Goal: Task Accomplishment & Management: Complete application form

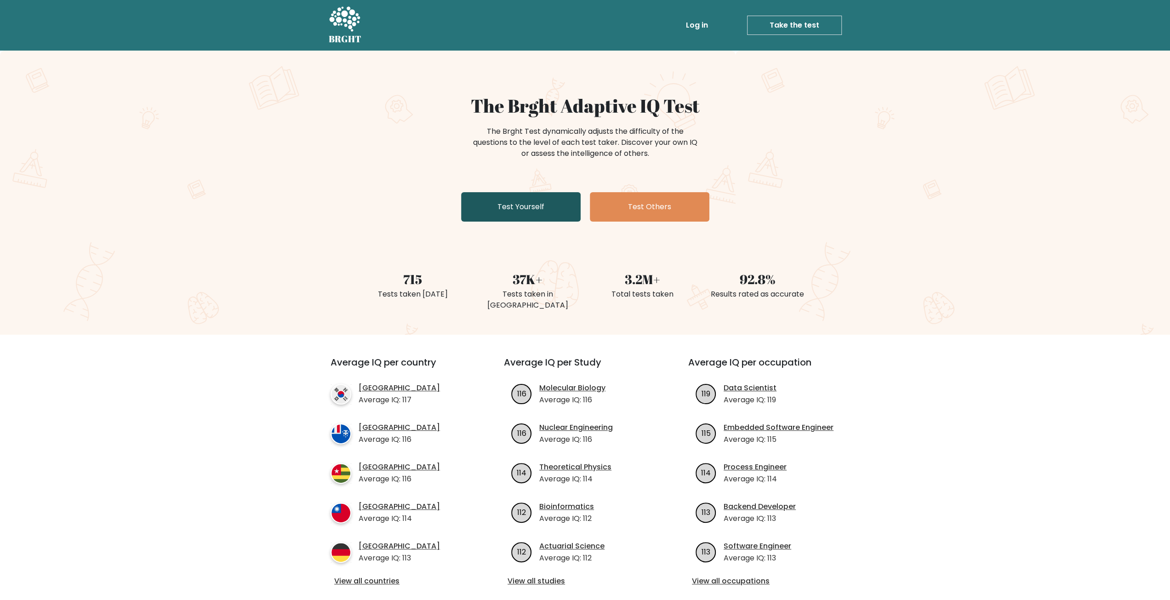
click at [535, 214] on link "Test Yourself" at bounding box center [521, 206] width 120 height 29
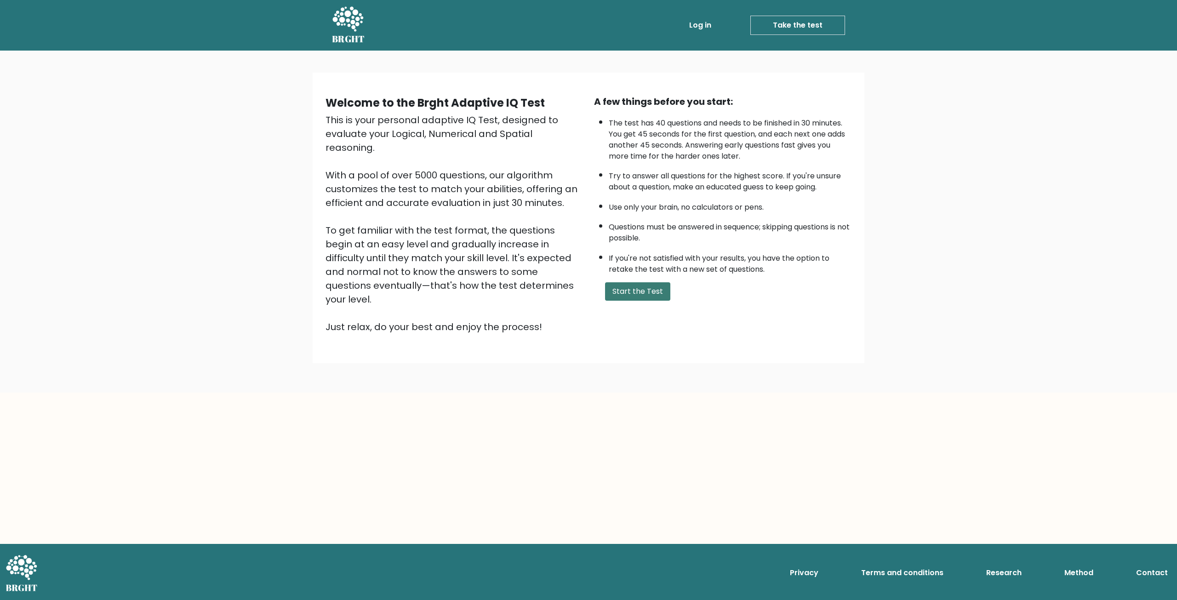
click at [663, 288] on button "Start the Test" at bounding box center [637, 291] width 65 height 18
click at [641, 296] on button "Start the Test" at bounding box center [637, 291] width 65 height 18
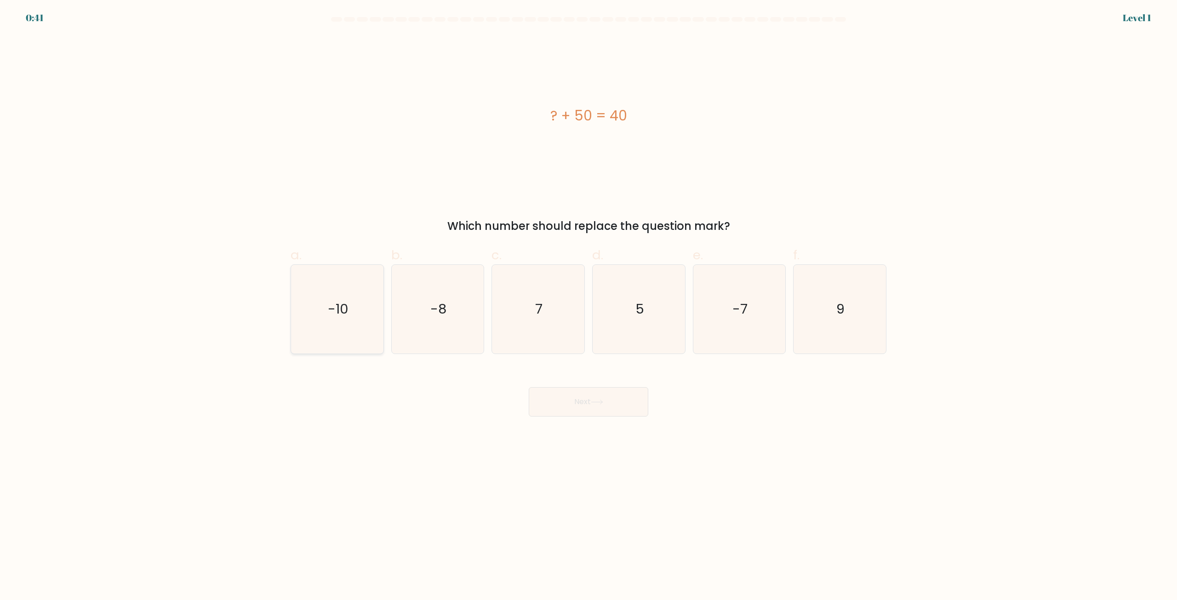
click at [330, 318] on text "-10" at bounding box center [338, 309] width 21 height 18
click at [588, 306] on input "a. -10" at bounding box center [588, 303] width 0 height 6
radio input "true"
drag, startPoint x: 633, startPoint y: 403, endPoint x: 651, endPoint y: 399, distance: 19.0
click at [632, 403] on button "Next" at bounding box center [589, 401] width 120 height 29
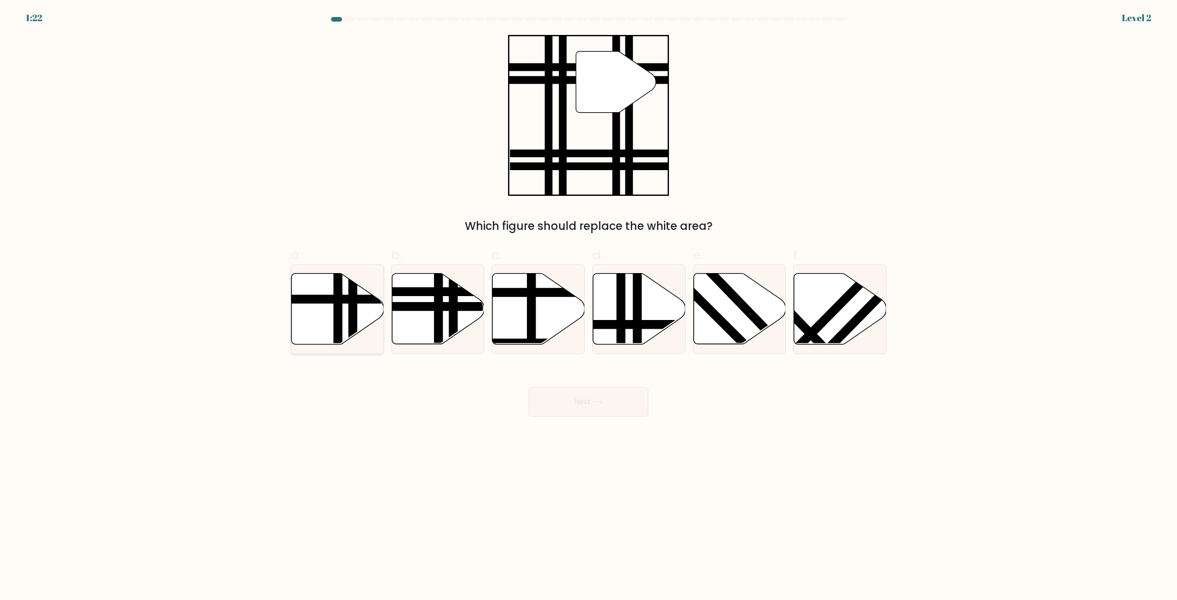
click at [344, 311] on icon at bounding box center [337, 309] width 92 height 71
click at [588, 306] on input "a." at bounding box center [588, 303] width 0 height 6
radio input "true"
click at [598, 404] on icon at bounding box center [597, 402] width 12 height 5
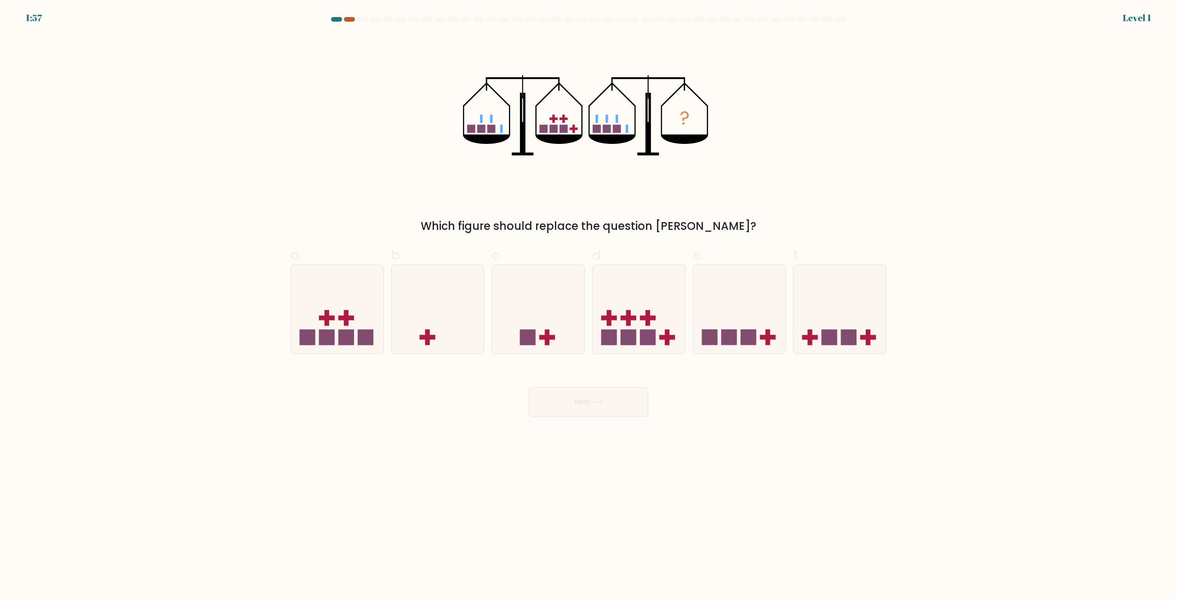
click at [352, 19] on div at bounding box center [349, 19] width 11 height 5
click at [347, 19] on div at bounding box center [349, 19] width 11 height 5
click at [332, 20] on div at bounding box center [336, 19] width 11 height 5
click at [335, 19] on div at bounding box center [336, 19] width 11 height 5
click at [332, 21] on div at bounding box center [336, 19] width 11 height 5
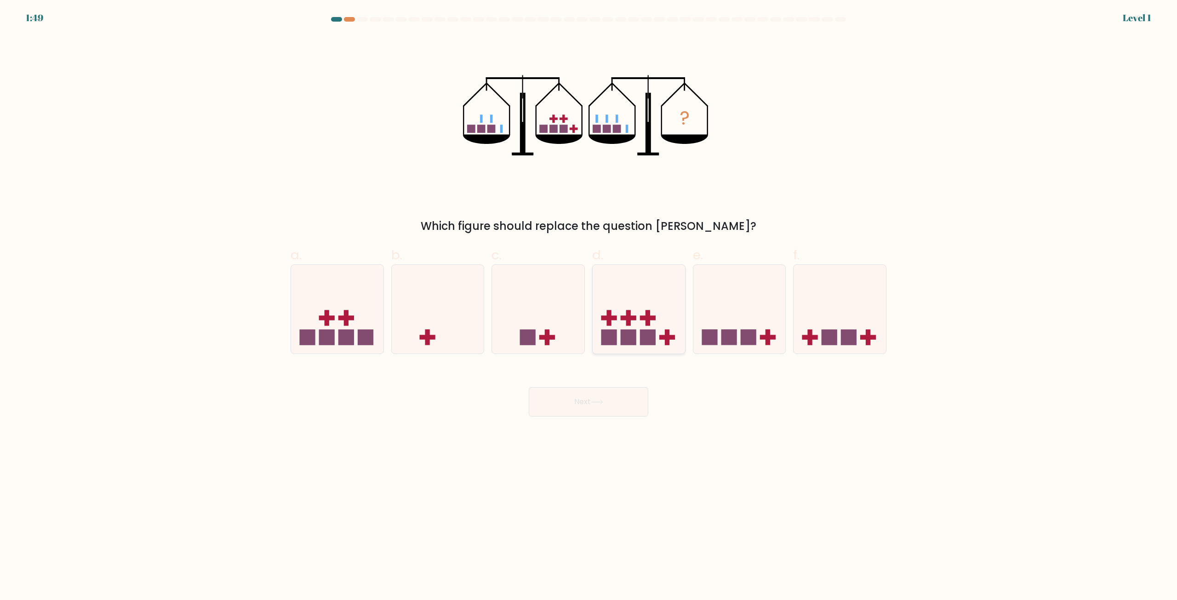
click at [658, 316] on icon at bounding box center [639, 309] width 92 height 76
click at [589, 306] on input "d." at bounding box center [588, 303] width 0 height 6
radio input "true"
click at [590, 401] on button "Next" at bounding box center [589, 401] width 120 height 29
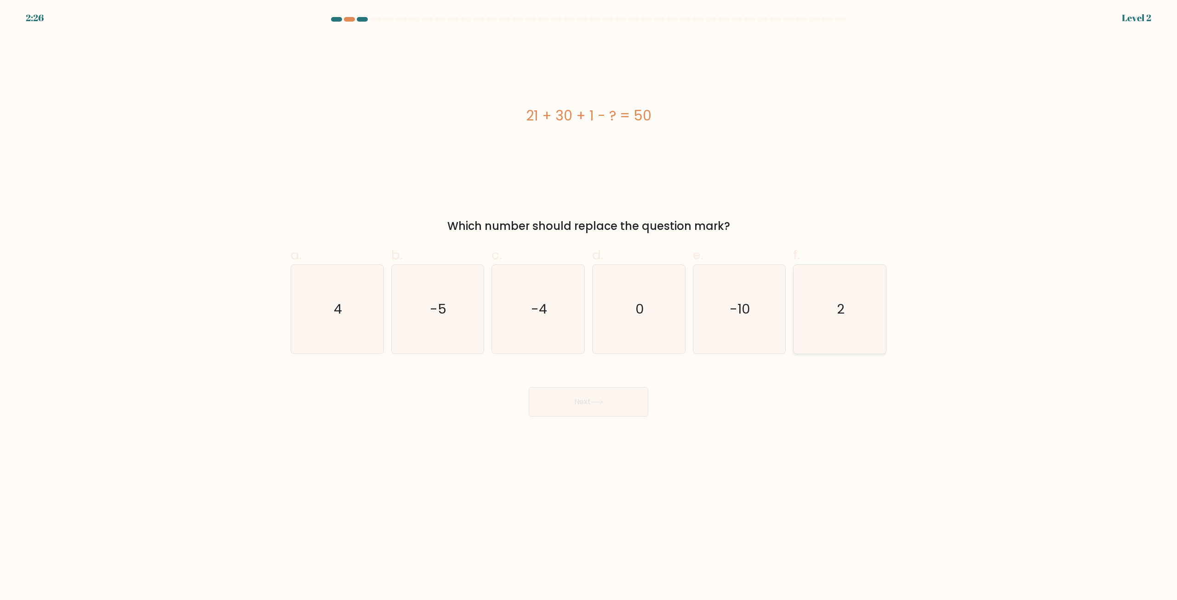
click at [841, 325] on icon "2" at bounding box center [839, 309] width 89 height 89
click at [589, 306] on input "f. 2" at bounding box center [588, 303] width 0 height 6
radio input "true"
click at [569, 393] on button "Next" at bounding box center [589, 401] width 120 height 29
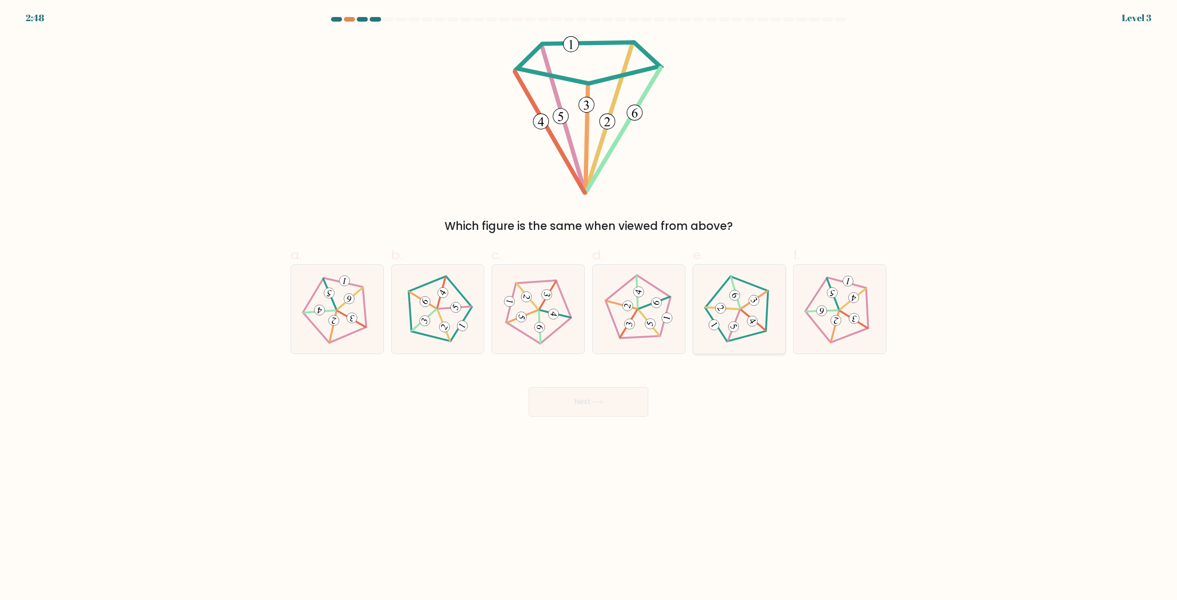
click at [754, 322] on 408 at bounding box center [752, 321] width 14 height 14
click at [589, 306] on input "e." at bounding box center [588, 303] width 0 height 6
radio input "true"
drag, startPoint x: 610, startPoint y: 398, endPoint x: 648, endPoint y: 372, distance: 46.7
click at [611, 396] on button "Next" at bounding box center [589, 401] width 120 height 29
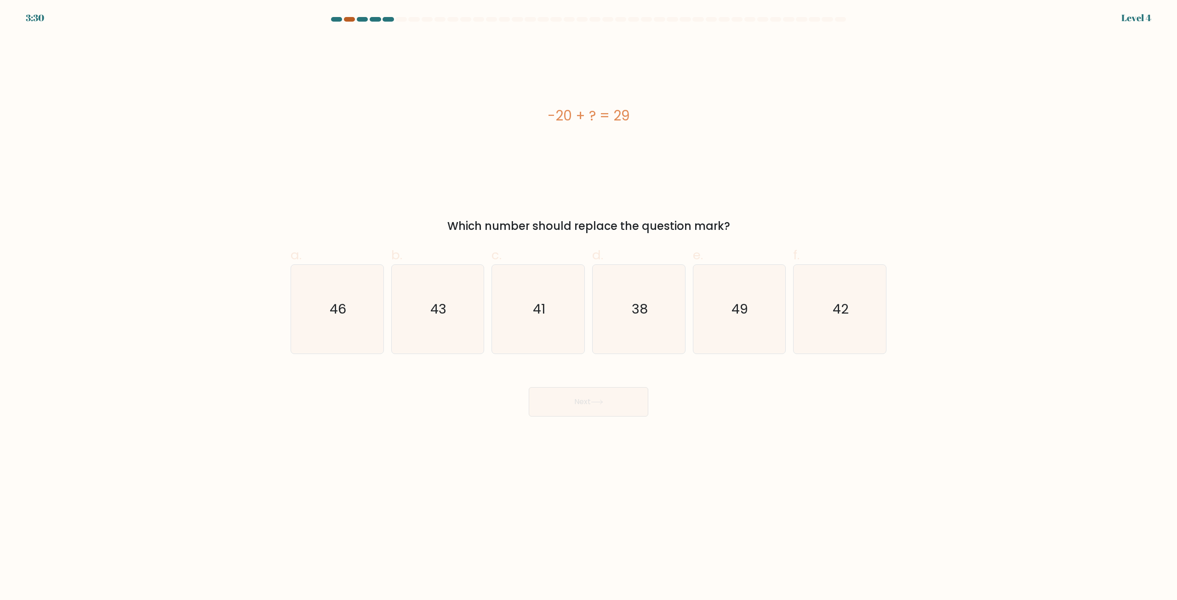
click at [350, 21] on div at bounding box center [349, 19] width 11 height 5
click at [725, 296] on icon "49" at bounding box center [739, 309] width 89 height 89
click at [589, 300] on input "e. 49" at bounding box center [588, 303] width 0 height 6
radio input "true"
drag, startPoint x: 577, startPoint y: 419, endPoint x: 580, endPoint y: 411, distance: 8.0
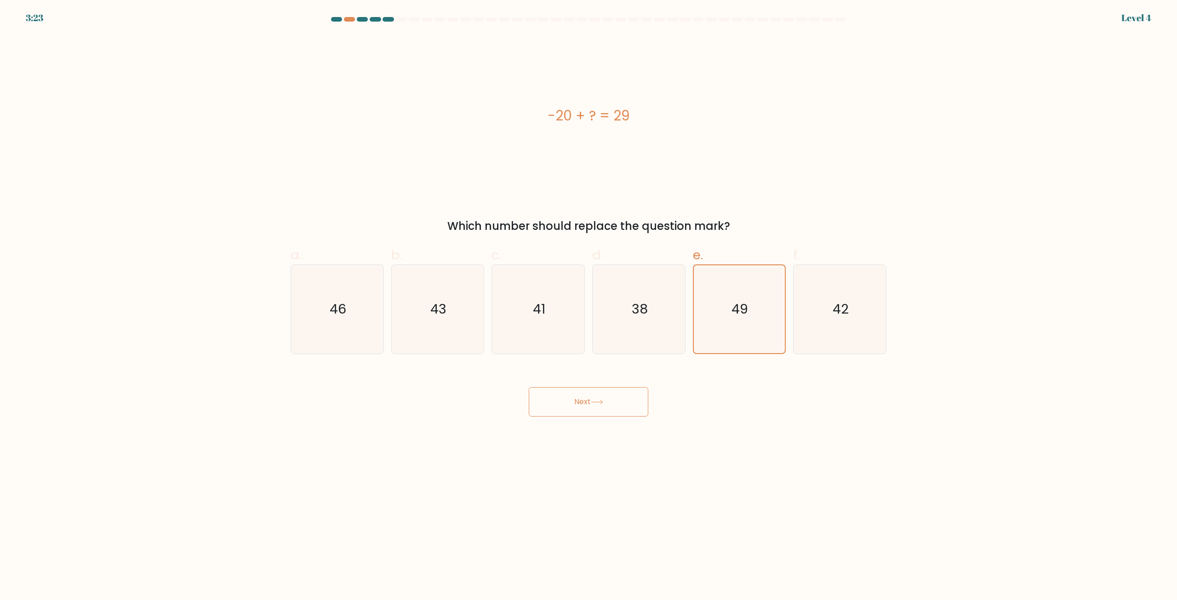
click at [577, 419] on body "3:23 Level 4 a." at bounding box center [588, 300] width 1177 height 600
click at [585, 407] on button "Next" at bounding box center [589, 401] width 120 height 29
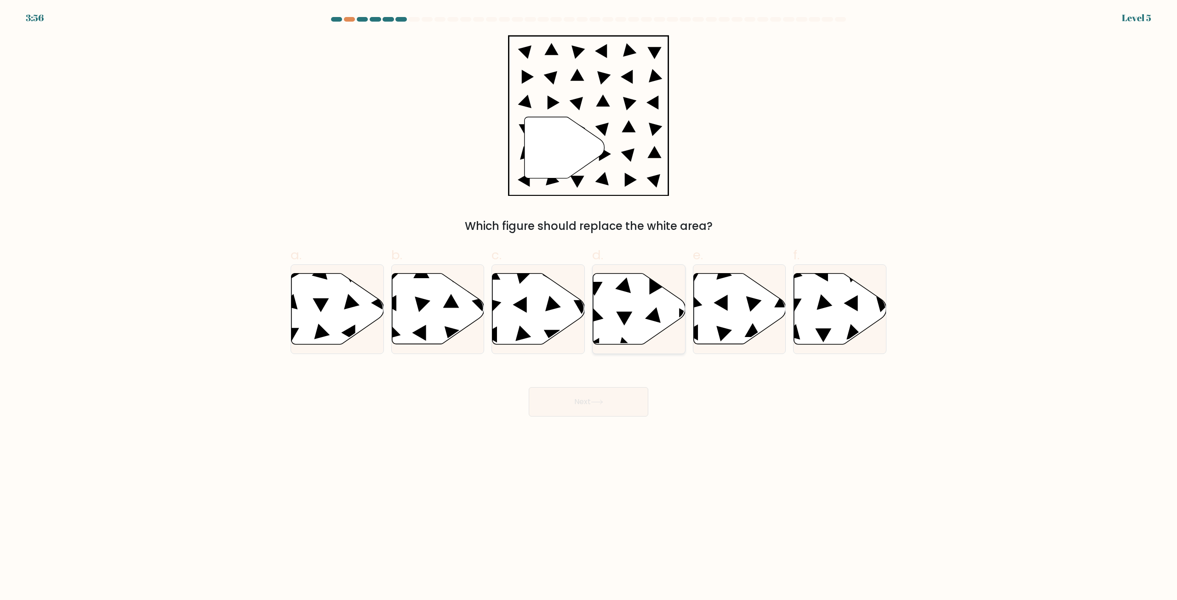
click at [650, 320] on icon at bounding box center [653, 316] width 16 height 16
click at [589, 306] on input "d." at bounding box center [588, 303] width 0 height 6
radio input "true"
drag, startPoint x: 588, startPoint y: 405, endPoint x: 643, endPoint y: 388, distance: 56.7
click at [589, 405] on button "Next" at bounding box center [589, 401] width 120 height 29
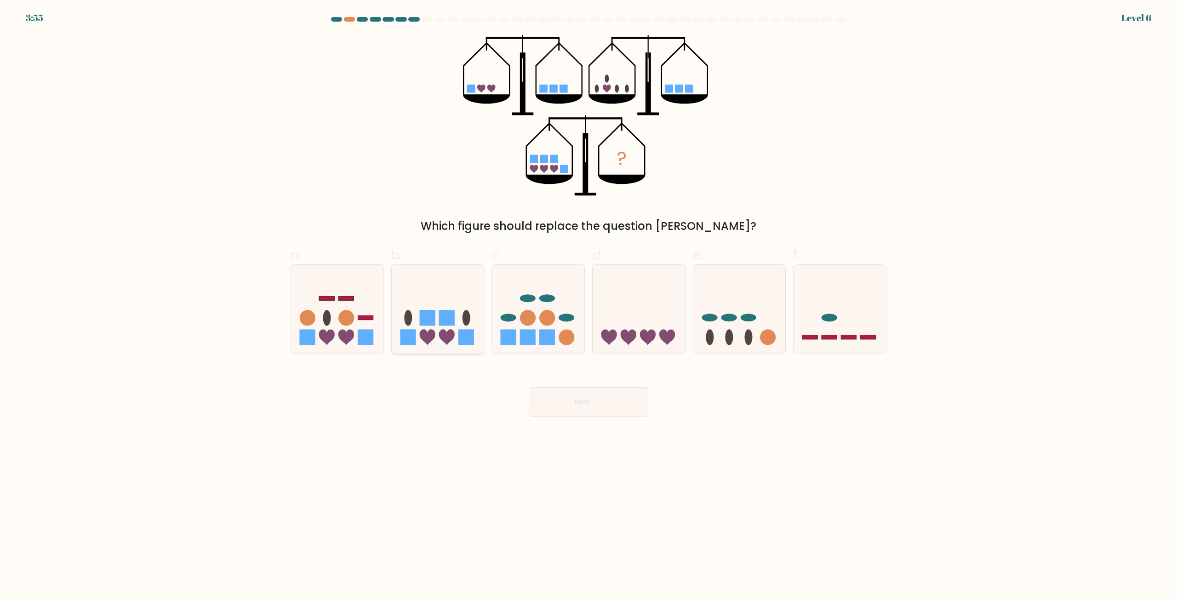
click at [431, 324] on rect at bounding box center [427, 318] width 16 height 16
click at [588, 306] on input "b." at bounding box center [588, 303] width 0 height 6
radio input "true"
click at [584, 393] on button "Next" at bounding box center [589, 401] width 120 height 29
click at [618, 411] on button "Next" at bounding box center [589, 401] width 120 height 29
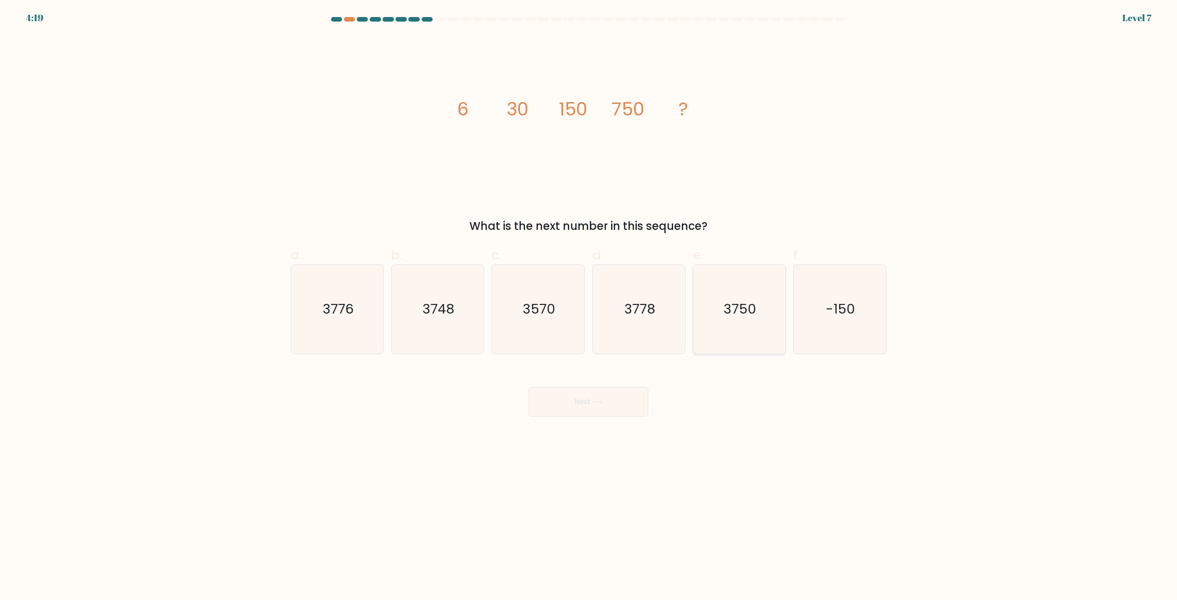
click at [757, 305] on icon "3750" at bounding box center [739, 309] width 89 height 89
click at [589, 305] on input "e. 3750" at bounding box center [588, 303] width 0 height 6
radio input "true"
click at [593, 413] on button "Next" at bounding box center [589, 401] width 120 height 29
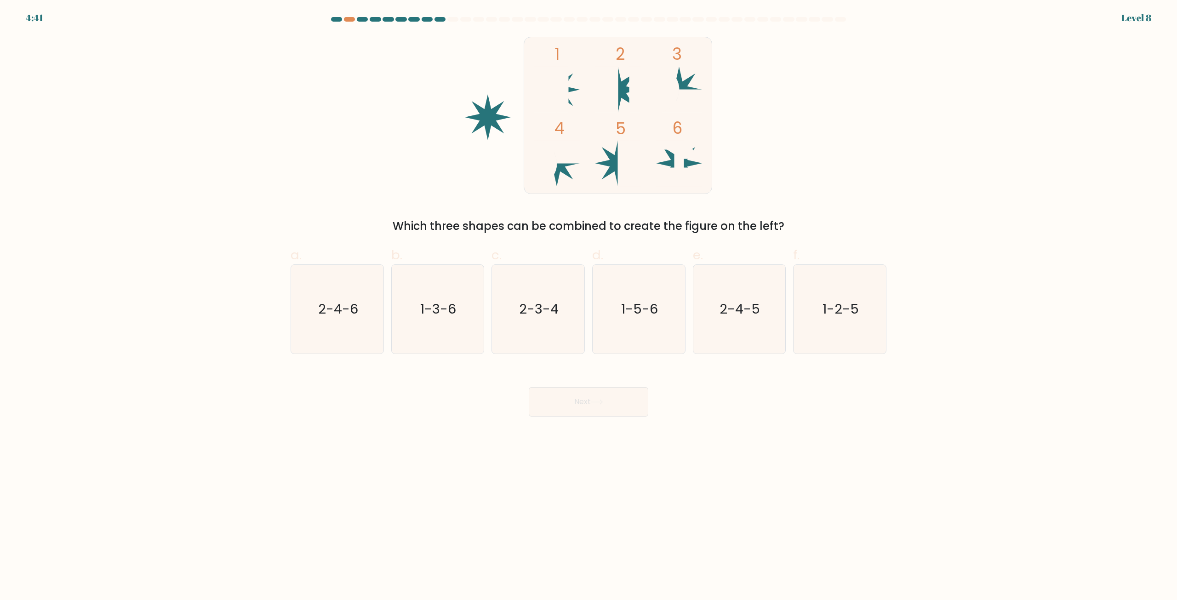
drag, startPoint x: 538, startPoint y: 227, endPoint x: 760, endPoint y: 217, distance: 221.4
click at [758, 217] on div "1 2 3 4 5 6 Which three shapes can be combined to create the figure on the left?" at bounding box center [588, 135] width 607 height 200
click at [760, 217] on div "1 2 3 4 5 6 Which three shapes can be combined to create the figure on the left?" at bounding box center [588, 135] width 607 height 200
click at [826, 300] on text "1-2-5" at bounding box center [840, 309] width 36 height 18
click at [589, 300] on input "f. 1-2-5" at bounding box center [588, 303] width 0 height 6
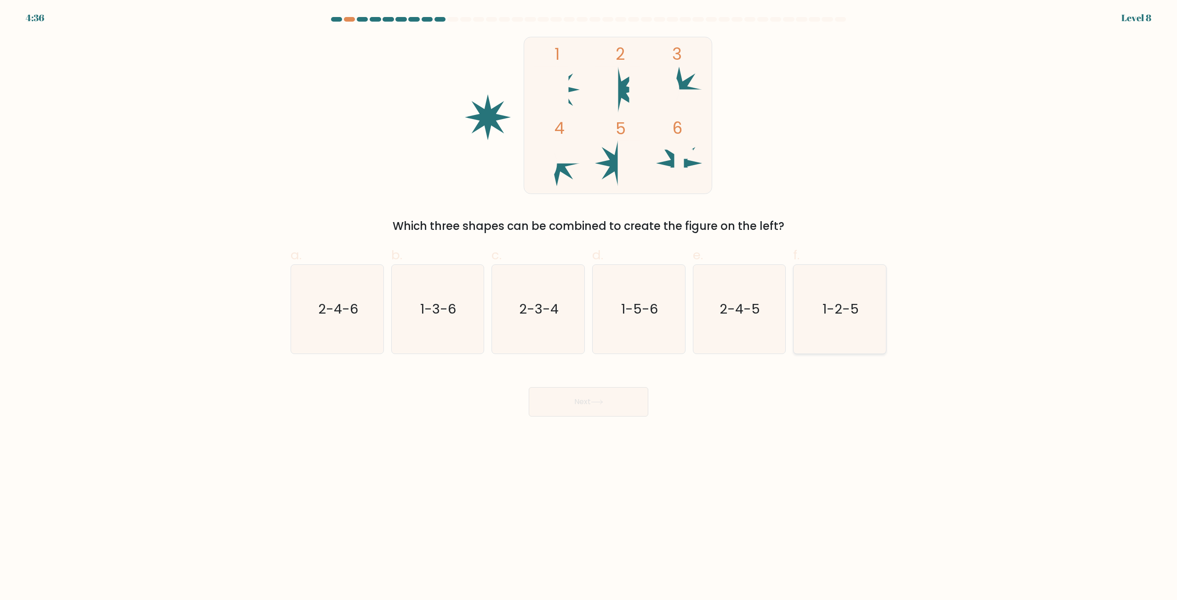
radio input "true"
drag, startPoint x: 548, startPoint y: 386, endPoint x: 546, endPoint y: 393, distance: 7.0
click at [546, 393] on div "Next" at bounding box center [588, 390] width 607 height 51
click at [573, 415] on button "Next" at bounding box center [589, 401] width 120 height 29
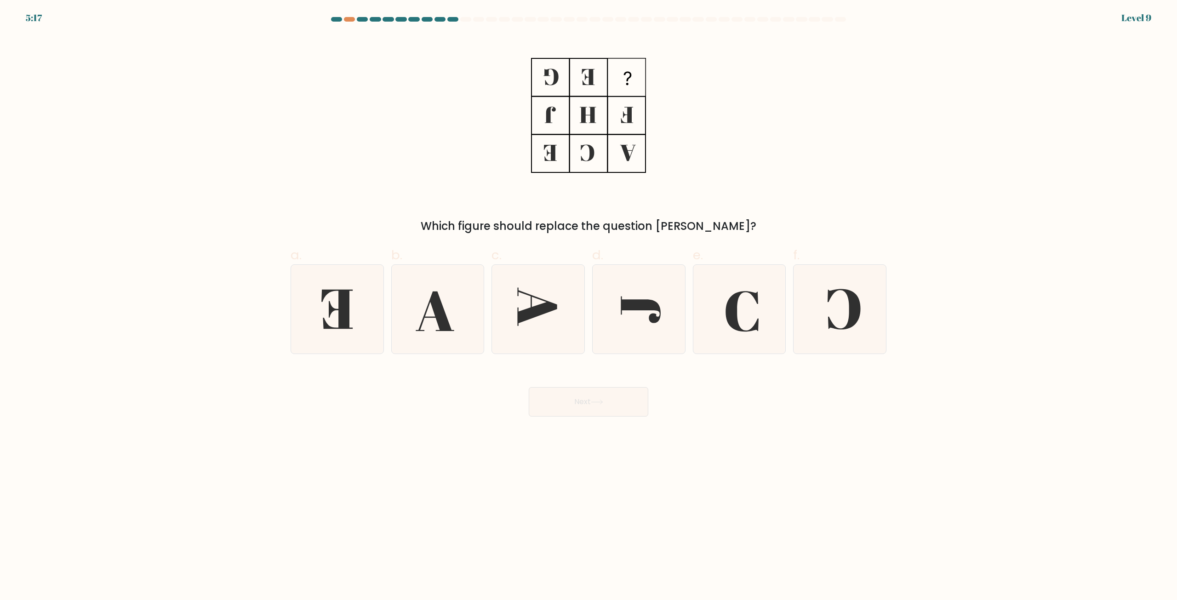
click at [647, 186] on div "Which figure should replace the question [PERSON_NAME]?" at bounding box center [588, 135] width 607 height 200
click at [850, 308] on icon at bounding box center [839, 309] width 89 height 89
click at [589, 306] on input "f." at bounding box center [588, 303] width 0 height 6
radio input "true"
click at [580, 416] on body "4:55 Level 9" at bounding box center [588, 300] width 1177 height 600
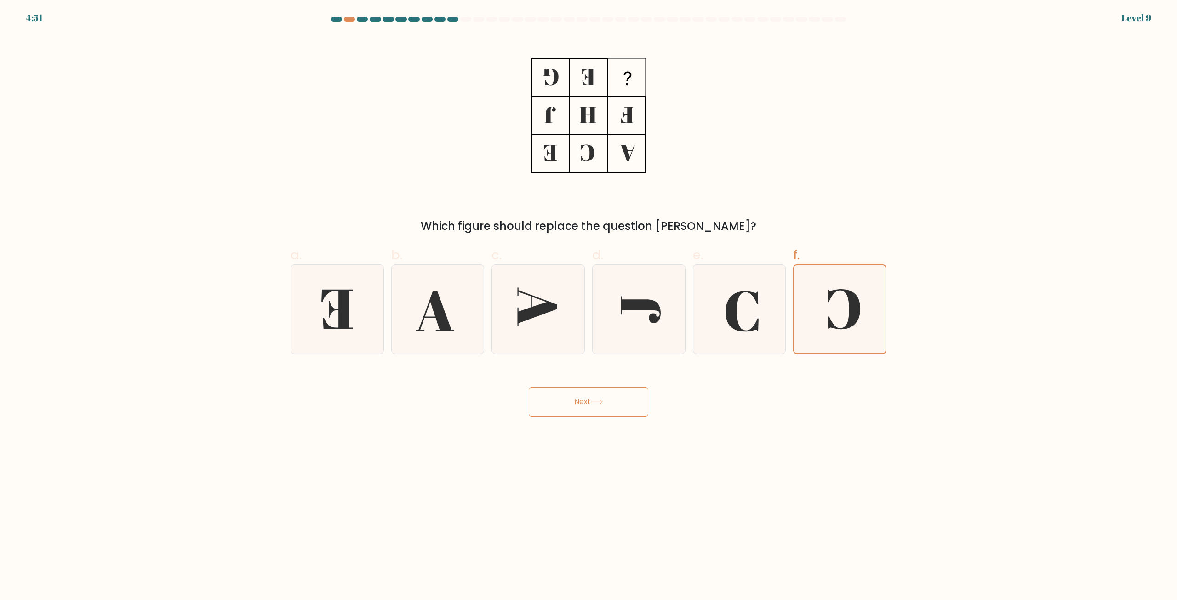
click at [603, 404] on icon at bounding box center [597, 402] width 12 height 5
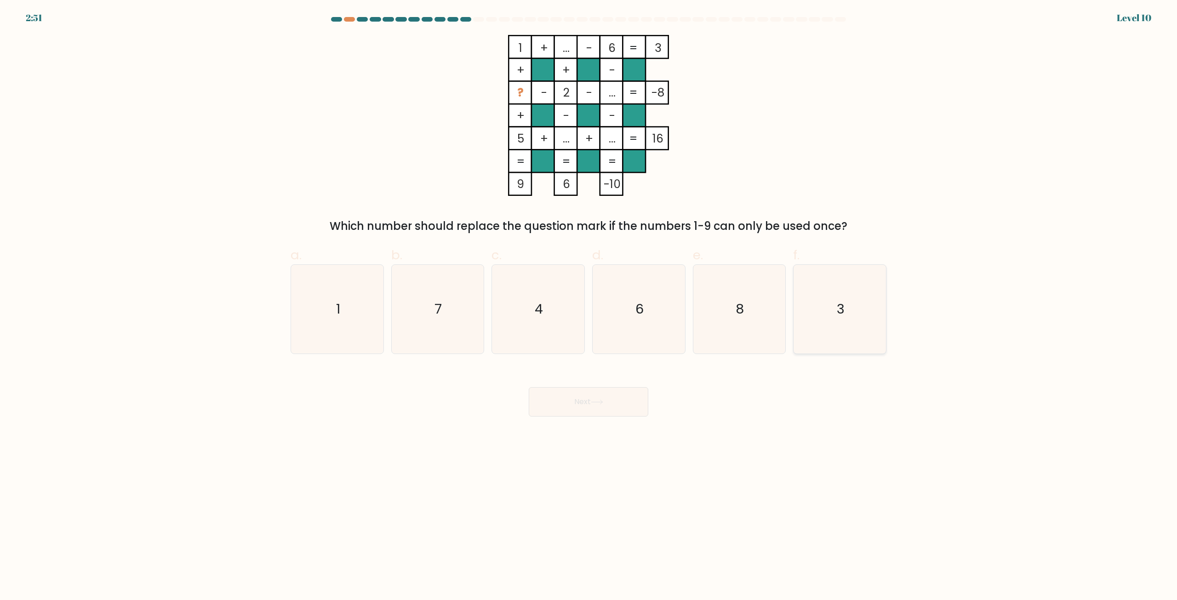
click at [848, 316] on icon "3" at bounding box center [839, 309] width 89 height 89
click at [589, 306] on input "f. 3" at bounding box center [588, 303] width 0 height 6
radio input "true"
click at [605, 409] on button "Next" at bounding box center [589, 401] width 120 height 29
click at [614, 402] on button "Next" at bounding box center [589, 401] width 120 height 29
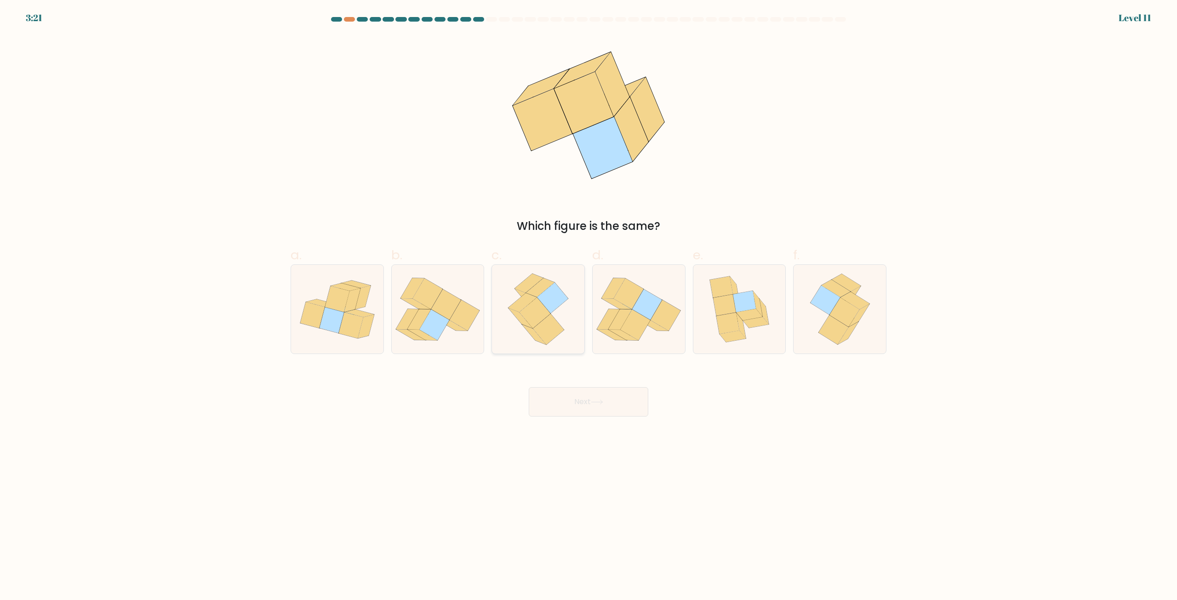
click at [566, 322] on icon at bounding box center [538, 309] width 71 height 89
click at [588, 306] on input "c." at bounding box center [588, 303] width 0 height 6
radio input "true"
click at [580, 399] on button "Next" at bounding box center [589, 401] width 120 height 29
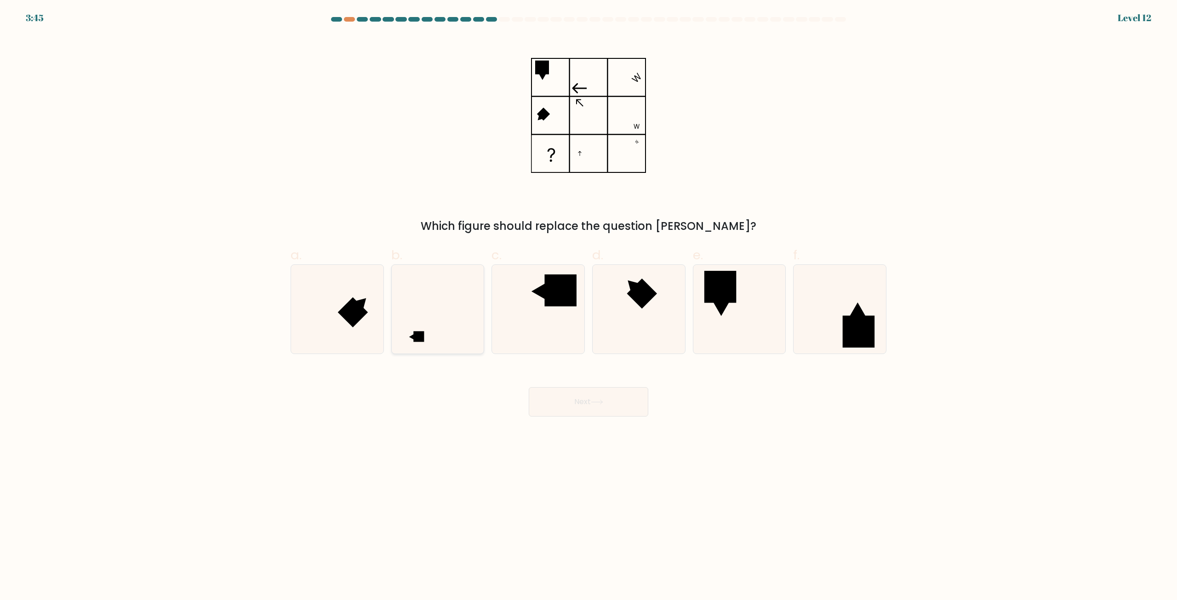
click at [400, 320] on icon at bounding box center [437, 309] width 89 height 89
click at [588, 306] on input "b." at bounding box center [588, 303] width 0 height 6
radio input "true"
click at [578, 408] on button "Next" at bounding box center [589, 401] width 120 height 29
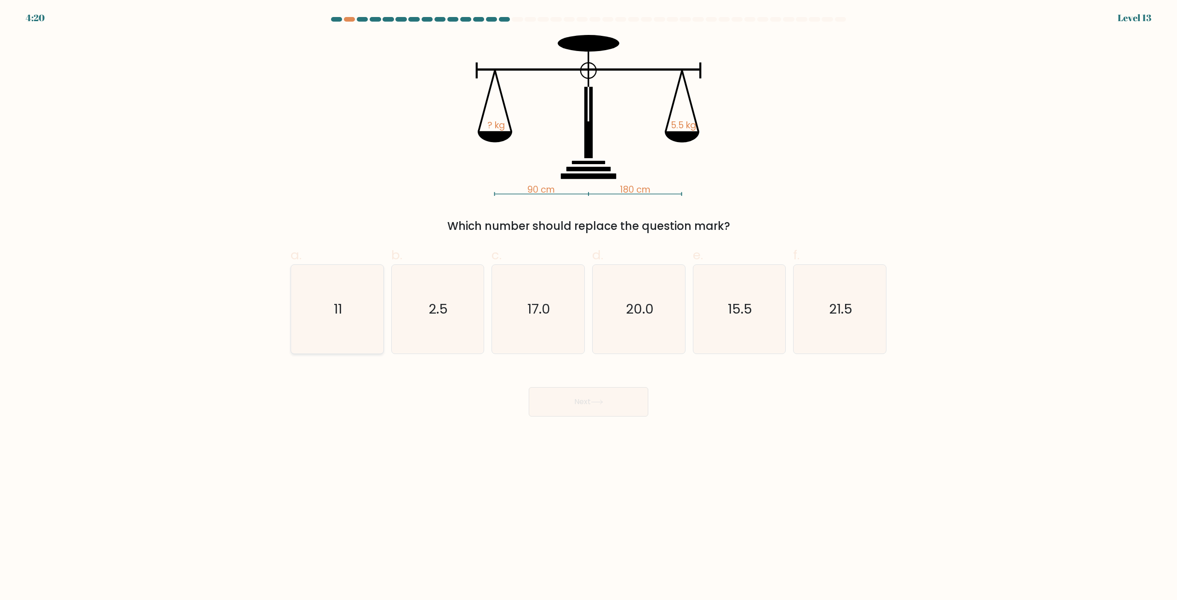
click at [319, 298] on icon "11" at bounding box center [337, 309] width 89 height 89
click at [588, 300] on input "a. 11" at bounding box center [588, 303] width 0 height 6
radio input "true"
click at [602, 409] on button "Next" at bounding box center [589, 401] width 120 height 29
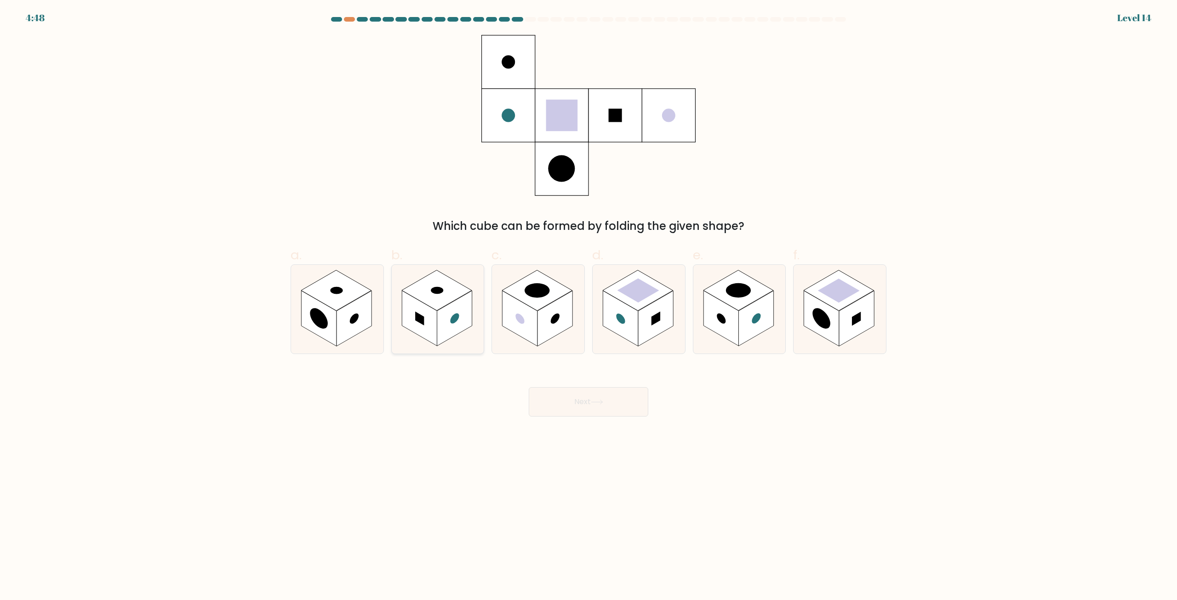
click at [414, 320] on rect at bounding box center [419, 319] width 35 height 56
click at [588, 306] on input "b." at bounding box center [588, 303] width 0 height 6
radio input "true"
click at [605, 396] on button "Next" at bounding box center [589, 401] width 120 height 29
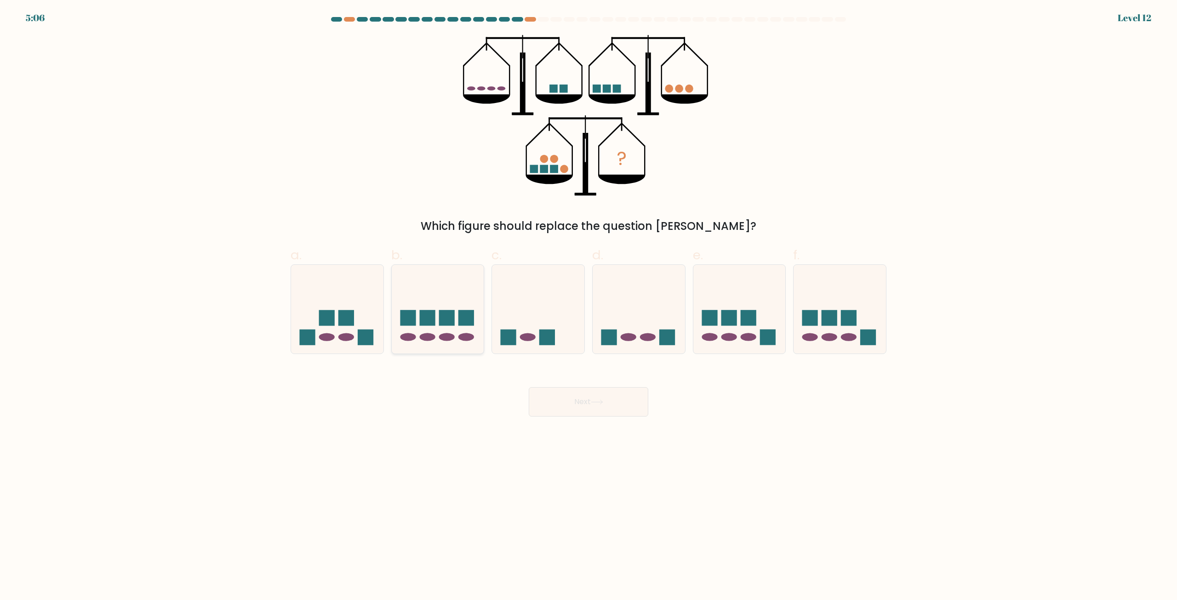
click at [453, 315] on rect at bounding box center [447, 318] width 16 height 16
click at [588, 306] on input "b." at bounding box center [588, 303] width 0 height 6
radio input "true"
click at [592, 402] on button "Next" at bounding box center [589, 401] width 120 height 29
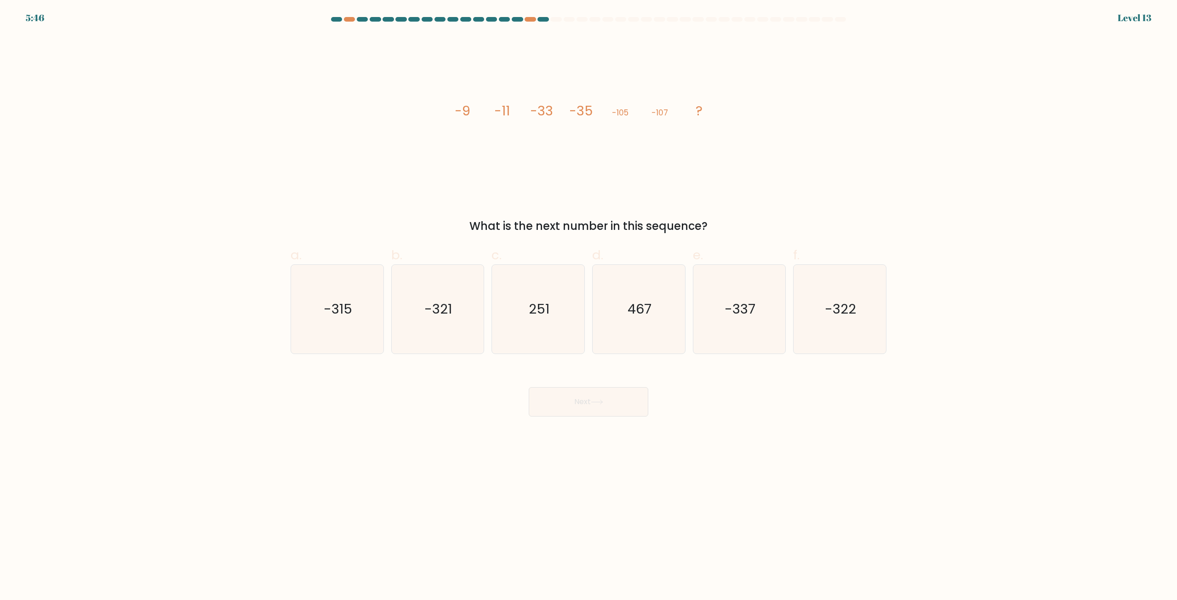
drag, startPoint x: 471, startPoint y: 217, endPoint x: 760, endPoint y: 210, distance: 288.8
click at [760, 210] on div "image/svg+xml -9 -11 -33 -35 -105 -107 ? What is the next number in this sequen…" at bounding box center [588, 135] width 607 height 200
click at [760, 211] on div "image/svg+xml -9 -11 -33 -35 -105 -107 ? What is the next number in this sequen…" at bounding box center [588, 135] width 607 height 200
click at [688, 205] on div "image/svg+xml -9 -11 -33 -35 -105 -107 ? What is the next number in this sequen…" at bounding box center [588, 135] width 607 height 200
click at [451, 325] on icon "-321" at bounding box center [437, 309] width 89 height 89
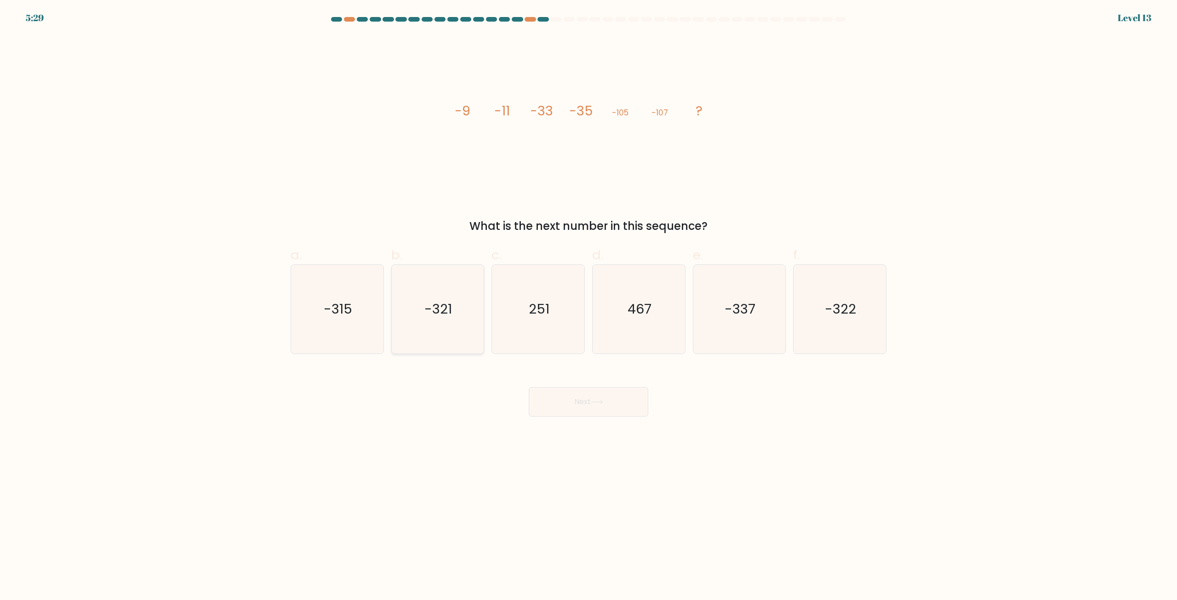
click at [588, 306] on input "b. -321" at bounding box center [588, 303] width 0 height 6
radio input "true"
click at [597, 400] on icon at bounding box center [597, 402] width 12 height 5
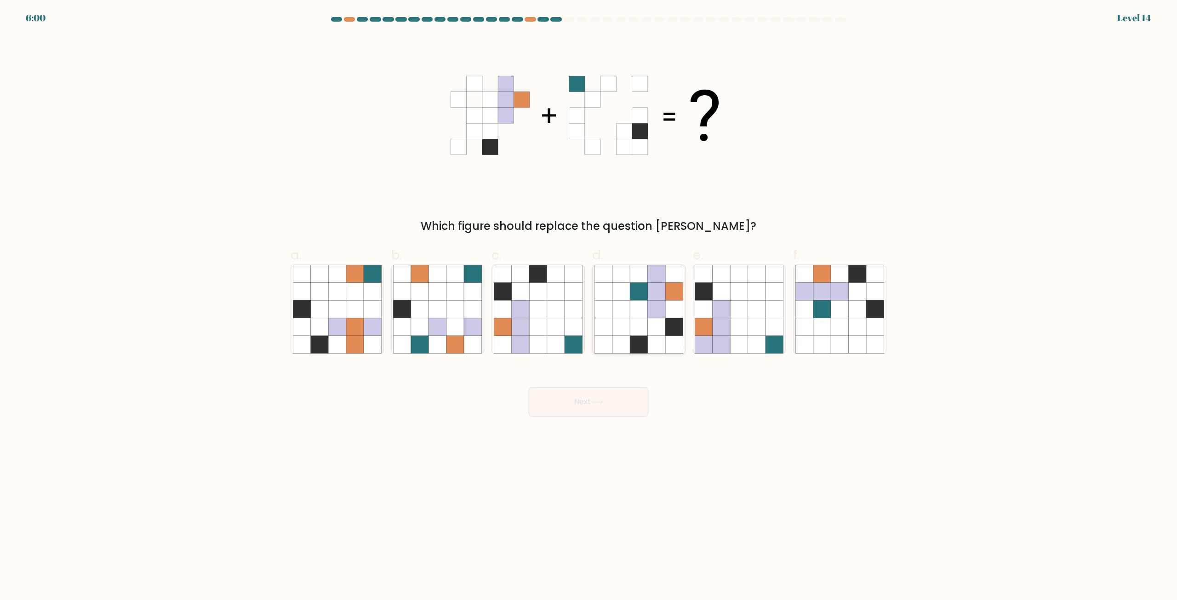
click at [662, 324] on icon at bounding box center [656, 326] width 17 height 17
click at [589, 306] on input "d." at bounding box center [588, 303] width 0 height 6
radio input "true"
drag, startPoint x: 610, startPoint y: 411, endPoint x: 627, endPoint y: 407, distance: 17.9
click at [609, 411] on button "Next" at bounding box center [589, 401] width 120 height 29
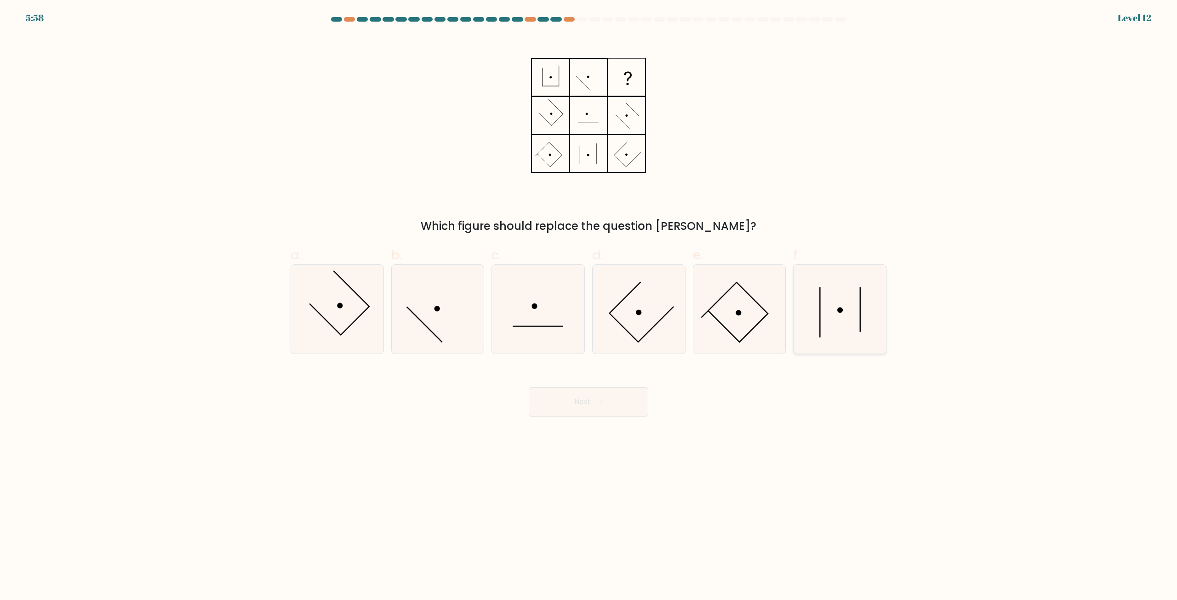
click at [834, 294] on icon at bounding box center [839, 309] width 89 height 89
click at [589, 300] on input "f." at bounding box center [588, 303] width 0 height 6
radio input "true"
click at [848, 289] on icon at bounding box center [840, 309] width 88 height 88
click at [589, 300] on input "f." at bounding box center [588, 303] width 0 height 6
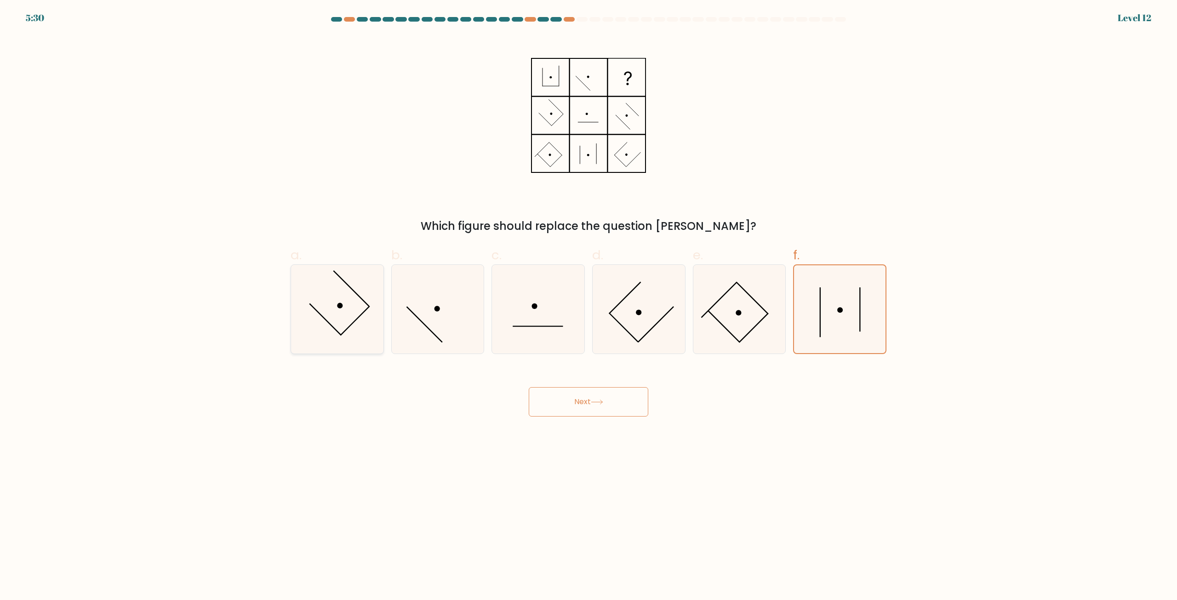
click at [371, 311] on icon at bounding box center [337, 309] width 89 height 89
click at [588, 306] on input "a." at bounding box center [588, 303] width 0 height 6
radio input "true"
click at [634, 328] on icon at bounding box center [638, 309] width 89 height 89
click at [589, 306] on input "d." at bounding box center [588, 303] width 0 height 6
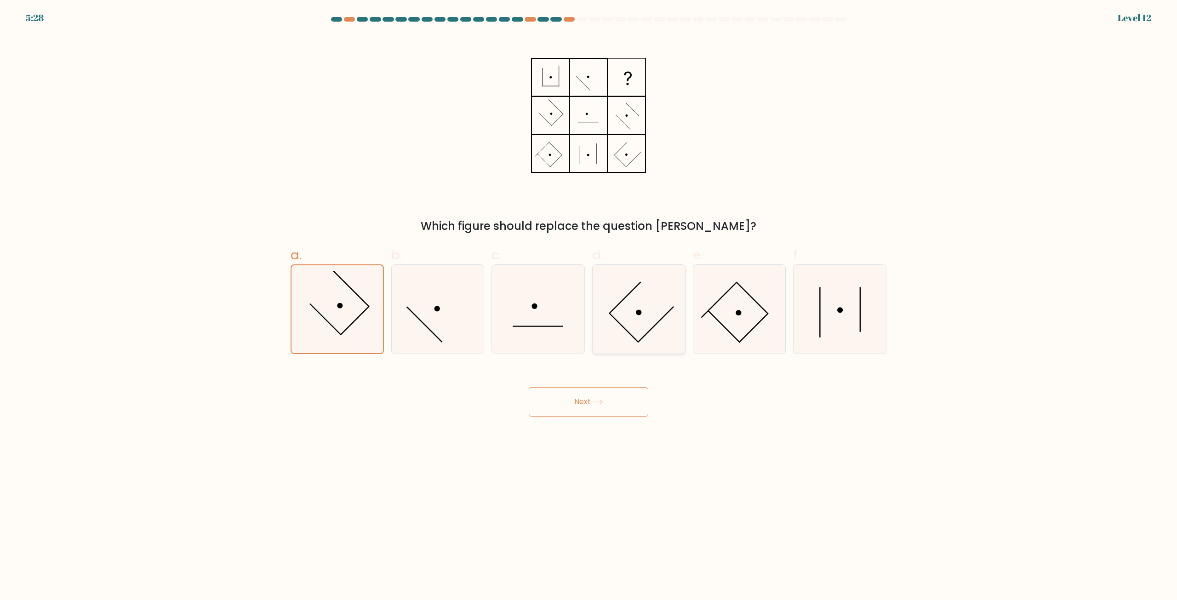
radio input "true"
click at [375, 312] on icon at bounding box center [337, 309] width 89 height 89
click at [588, 306] on input "a." at bounding box center [588, 303] width 0 height 6
radio input "true"
drag, startPoint x: 635, startPoint y: 319, endPoint x: 632, endPoint y: 324, distance: 6.3
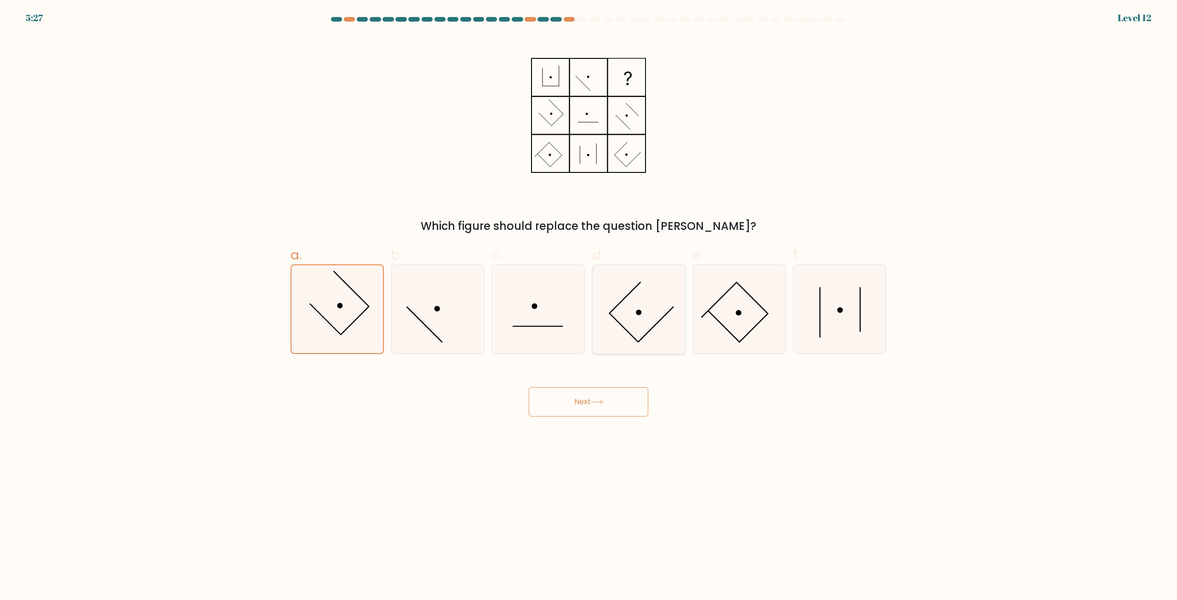
click at [635, 319] on icon at bounding box center [638, 309] width 89 height 89
click at [589, 306] on input "d." at bounding box center [588, 303] width 0 height 6
radio input "true"
drag, startPoint x: 550, startPoint y: 328, endPoint x: 543, endPoint y: 330, distance: 6.8
click at [549, 328] on icon at bounding box center [538, 309] width 89 height 89
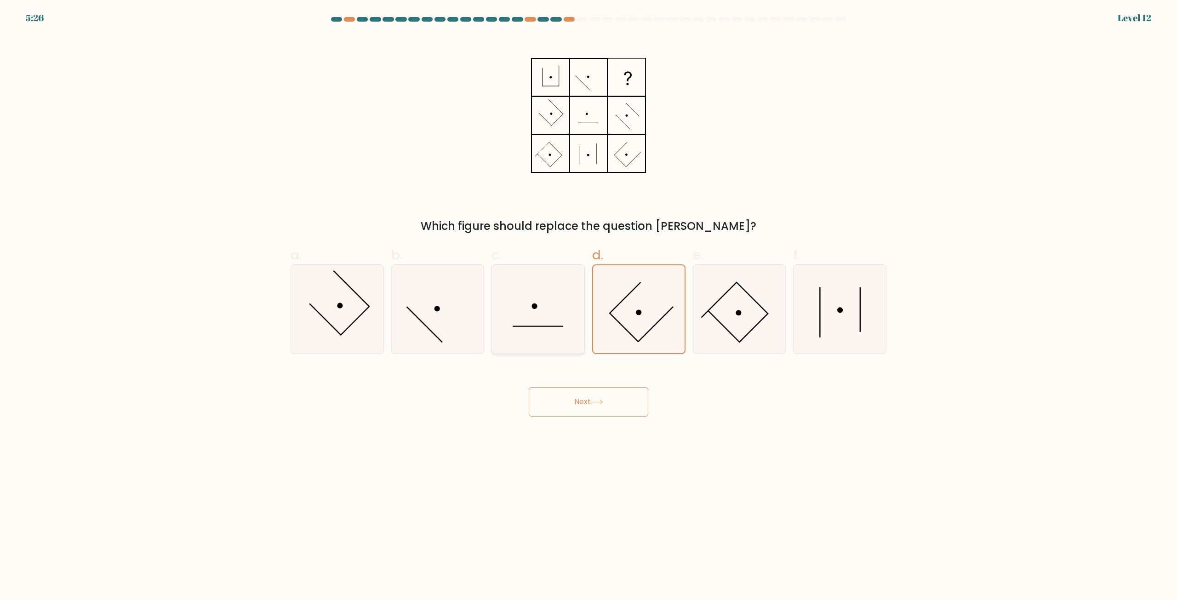
click at [588, 306] on input "c." at bounding box center [588, 303] width 0 height 6
radio input "true"
click at [445, 328] on icon at bounding box center [437, 309] width 89 height 89
click at [588, 306] on input "b." at bounding box center [588, 303] width 0 height 6
radio input "true"
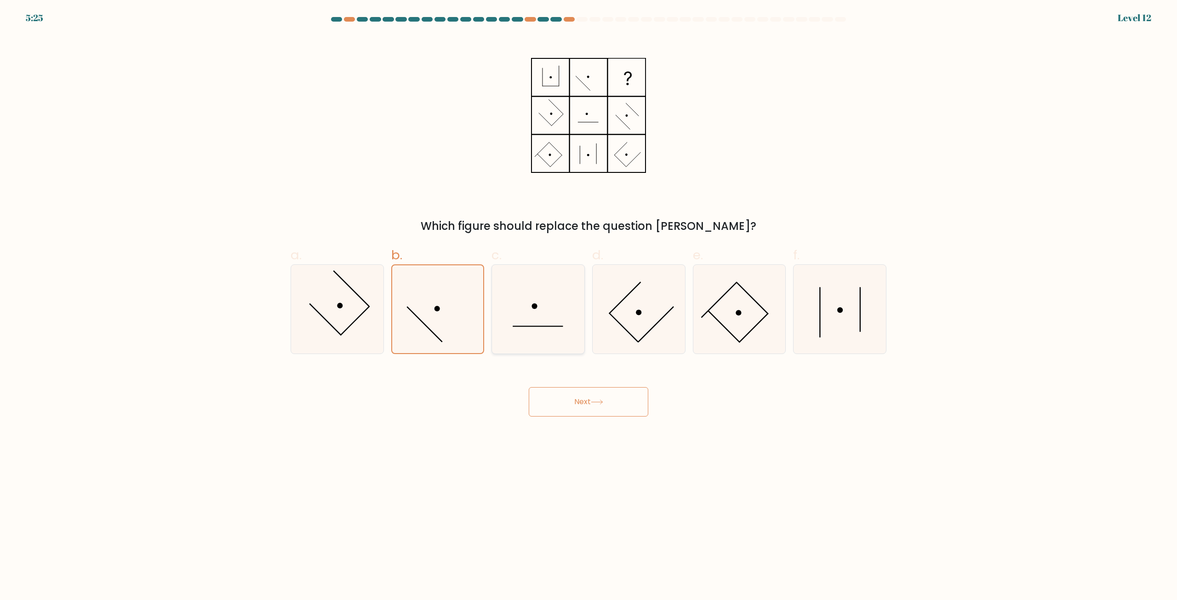
click at [522, 314] on icon at bounding box center [538, 309] width 89 height 89
click at [588, 306] on input "c." at bounding box center [588, 303] width 0 height 6
radio input "true"
click at [449, 323] on icon at bounding box center [437, 309] width 89 height 89
click at [588, 306] on input "b." at bounding box center [588, 303] width 0 height 6
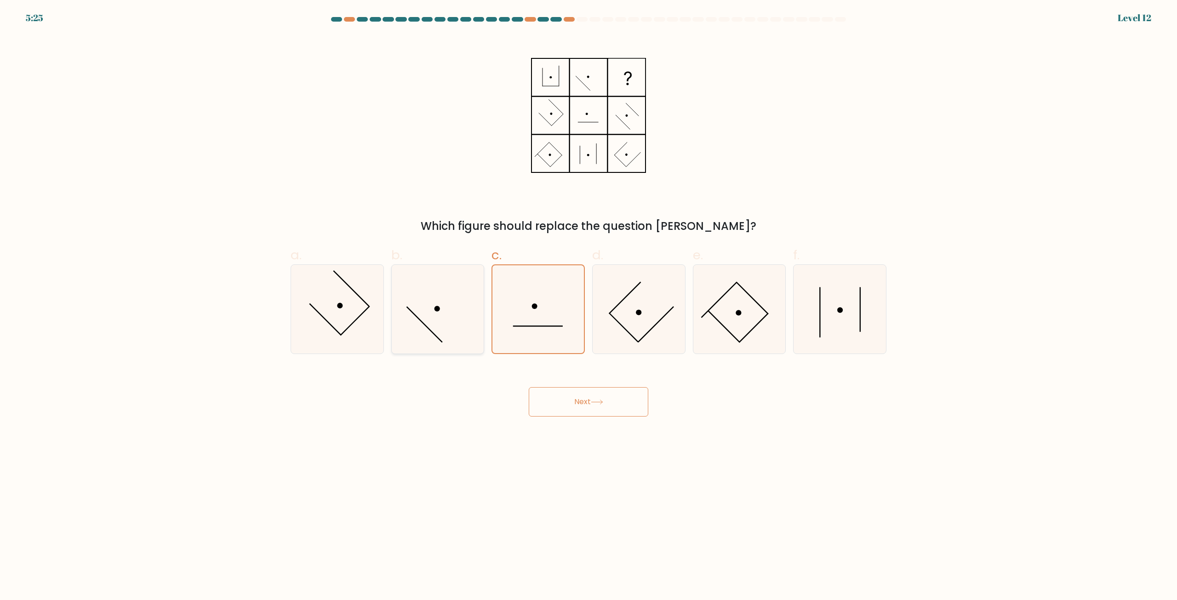
radio input "true"
click at [541, 319] on icon at bounding box center [538, 309] width 89 height 89
click at [588, 306] on input "c." at bounding box center [588, 303] width 0 height 6
radio input "true"
click at [720, 322] on line at bounding box center [724, 327] width 32 height 32
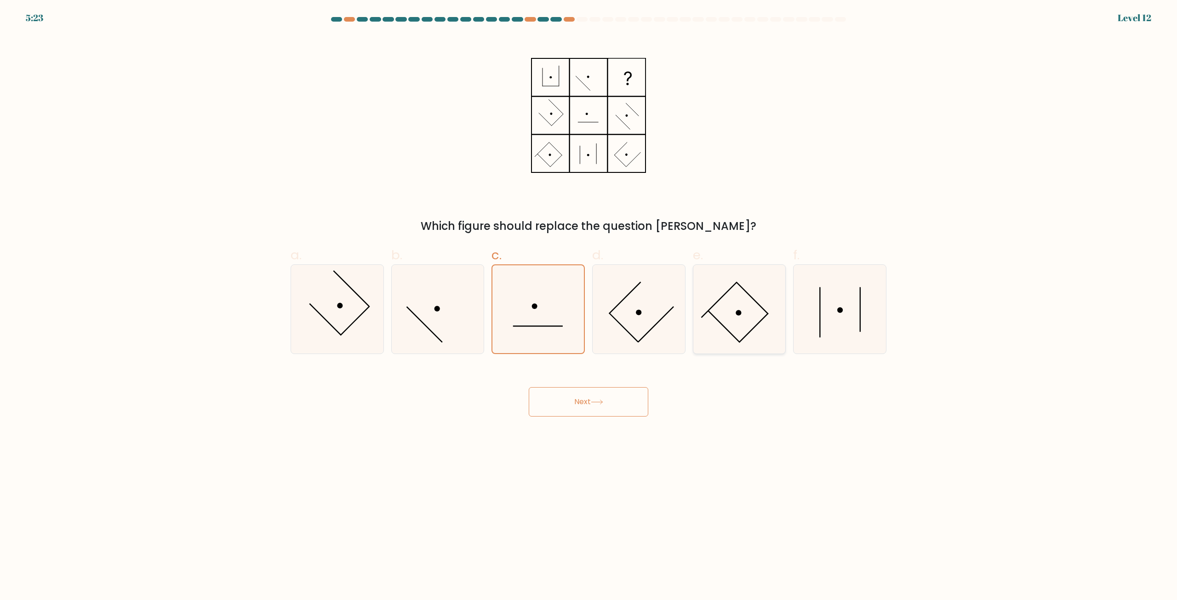
click at [589, 306] on input "e." at bounding box center [588, 303] width 0 height 6
radio input "true"
click at [824, 328] on icon at bounding box center [839, 309] width 89 height 89
click at [589, 306] on input "f." at bounding box center [588, 303] width 0 height 6
radio input "true"
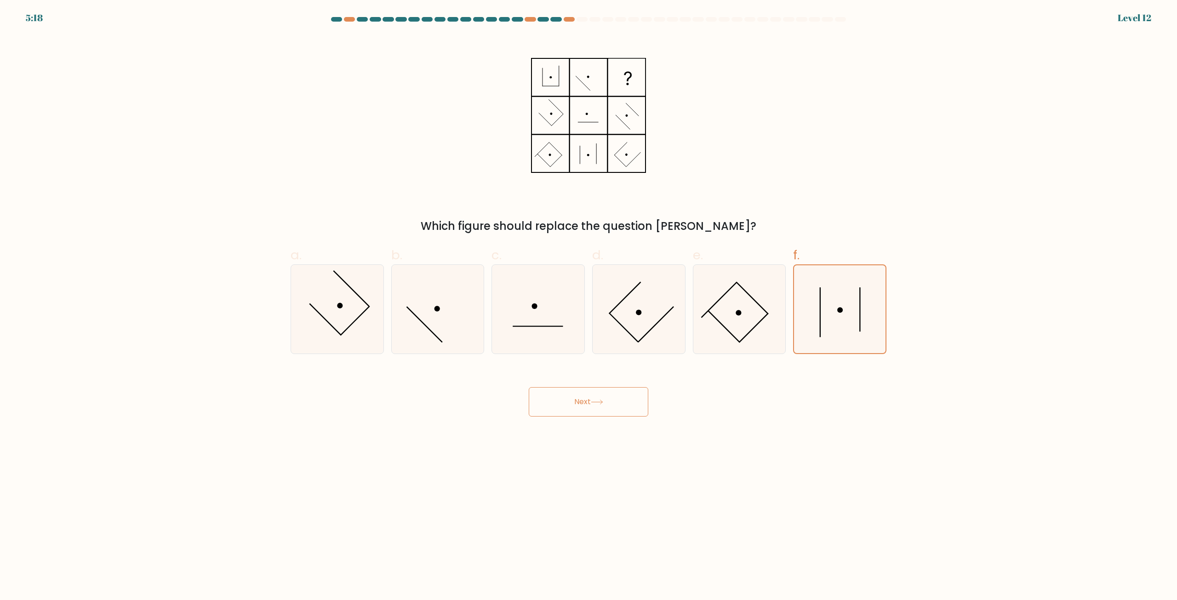
click at [590, 399] on button "Next" at bounding box center [589, 401] width 120 height 29
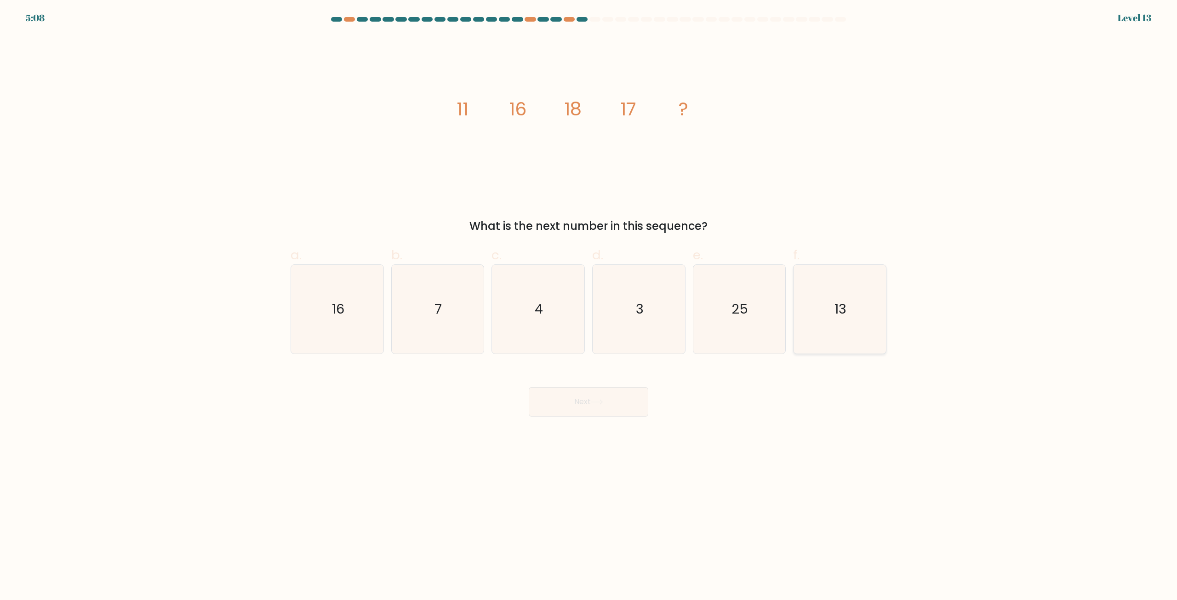
drag, startPoint x: 825, startPoint y: 294, endPoint x: 823, endPoint y: 300, distance: 6.6
click at [825, 294] on icon "13" at bounding box center [839, 309] width 89 height 89
click at [589, 300] on input "f. 13" at bounding box center [588, 303] width 0 height 6
radio input "true"
drag, startPoint x: 642, startPoint y: 406, endPoint x: 637, endPoint y: 406, distance: 4.6
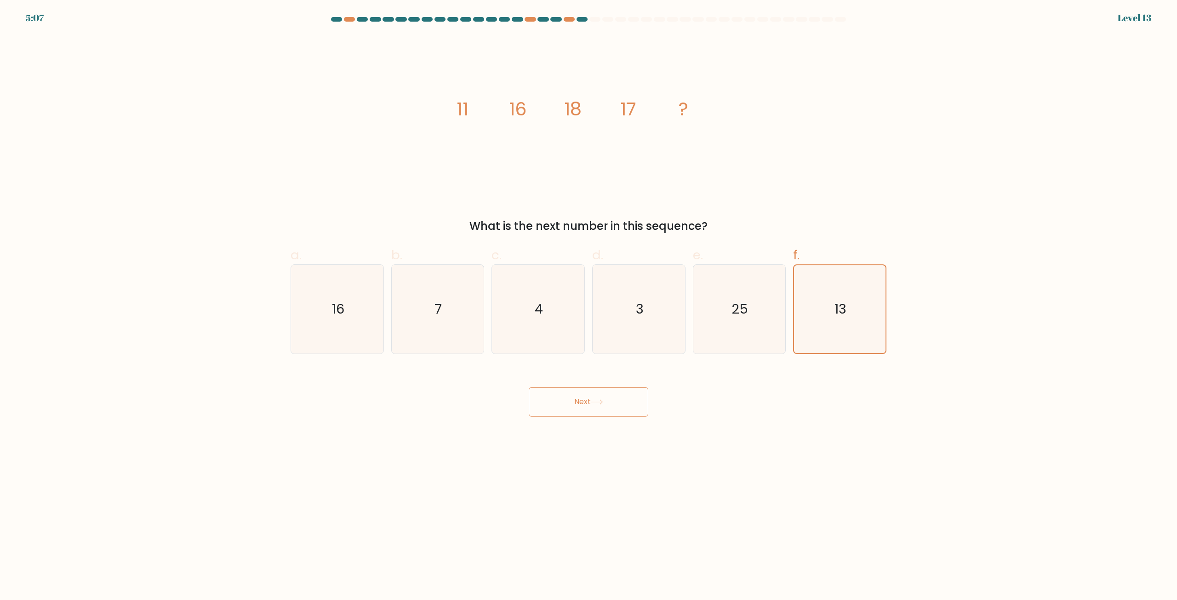
click at [640, 406] on button "Next" at bounding box center [589, 401] width 120 height 29
click at [619, 409] on button "Next" at bounding box center [589, 401] width 120 height 29
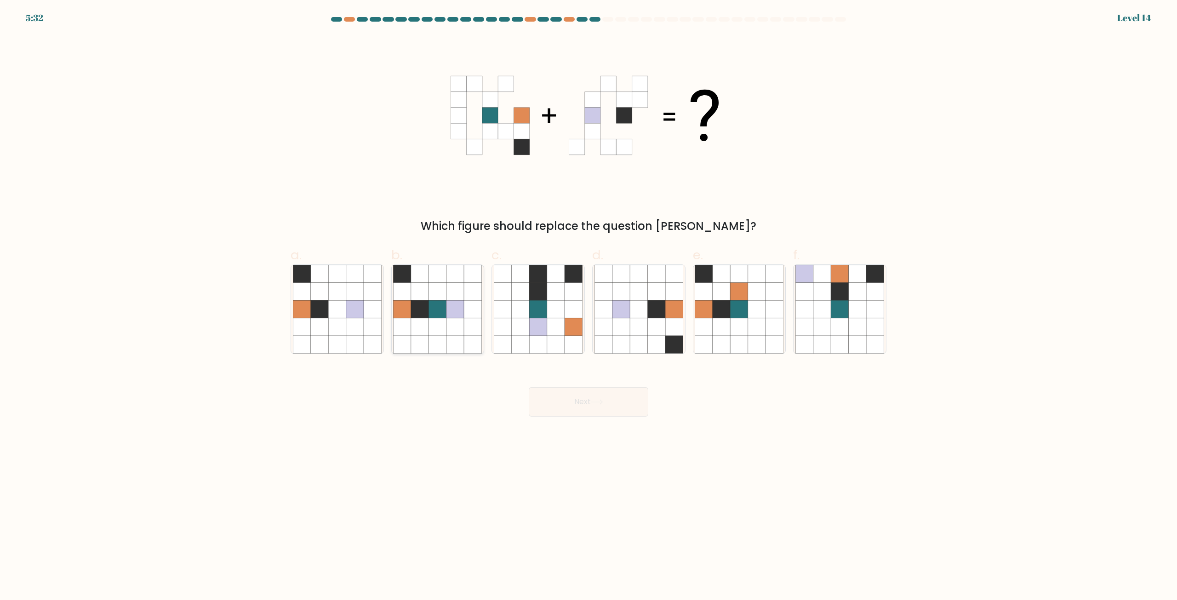
click at [444, 284] on icon at bounding box center [437, 291] width 17 height 17
click at [588, 300] on input "b." at bounding box center [588, 303] width 0 height 6
radio input "true"
click at [605, 401] on button "Next" at bounding box center [589, 401] width 120 height 29
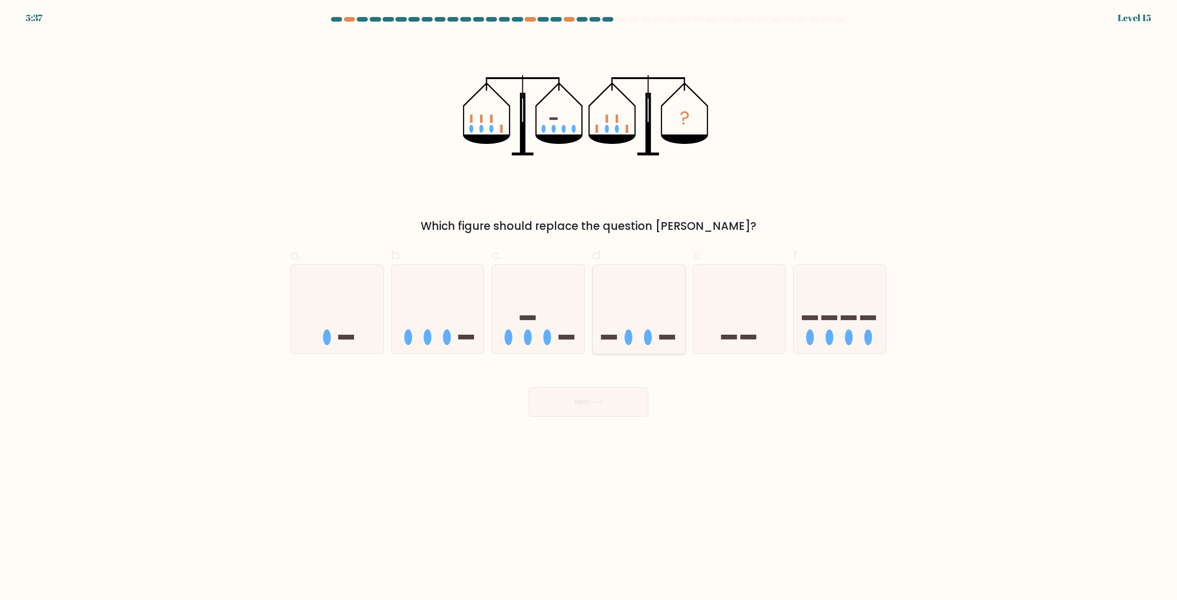
click at [633, 313] on icon at bounding box center [639, 309] width 92 height 76
click at [589, 306] on input "d." at bounding box center [588, 303] width 0 height 6
radio input "true"
click at [608, 406] on button "Next" at bounding box center [589, 401] width 120 height 29
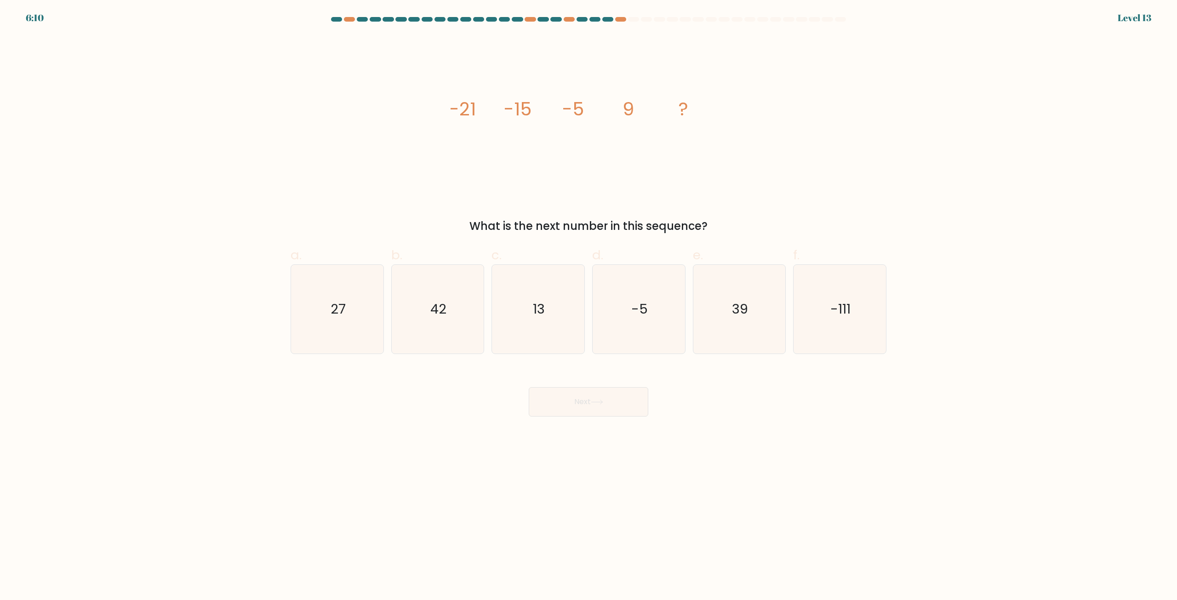
click at [623, 16] on div "6:10 Level 13" at bounding box center [588, 12] width 1177 height 25
click at [619, 17] on div at bounding box center [620, 19] width 11 height 5
click at [337, 294] on icon "27" at bounding box center [337, 309] width 89 height 89
click at [588, 300] on input "a. 27" at bounding box center [588, 303] width 0 height 6
radio input "true"
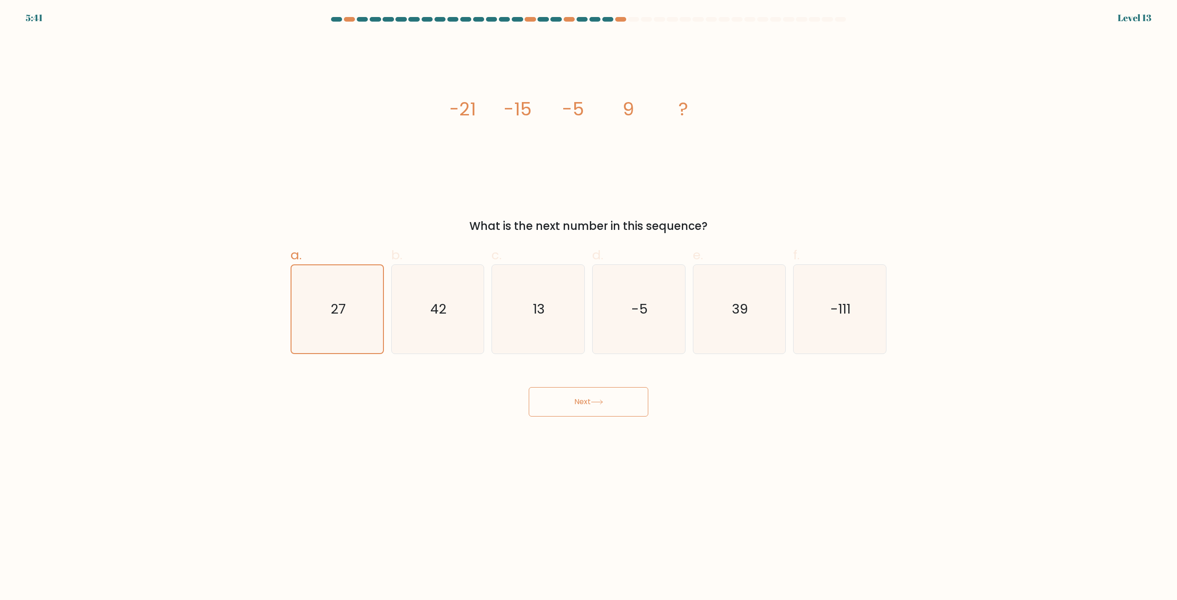
drag, startPoint x: 595, startPoint y: 411, endPoint x: 601, endPoint y: 409, distance: 7.0
click at [596, 411] on button "Next" at bounding box center [589, 401] width 120 height 29
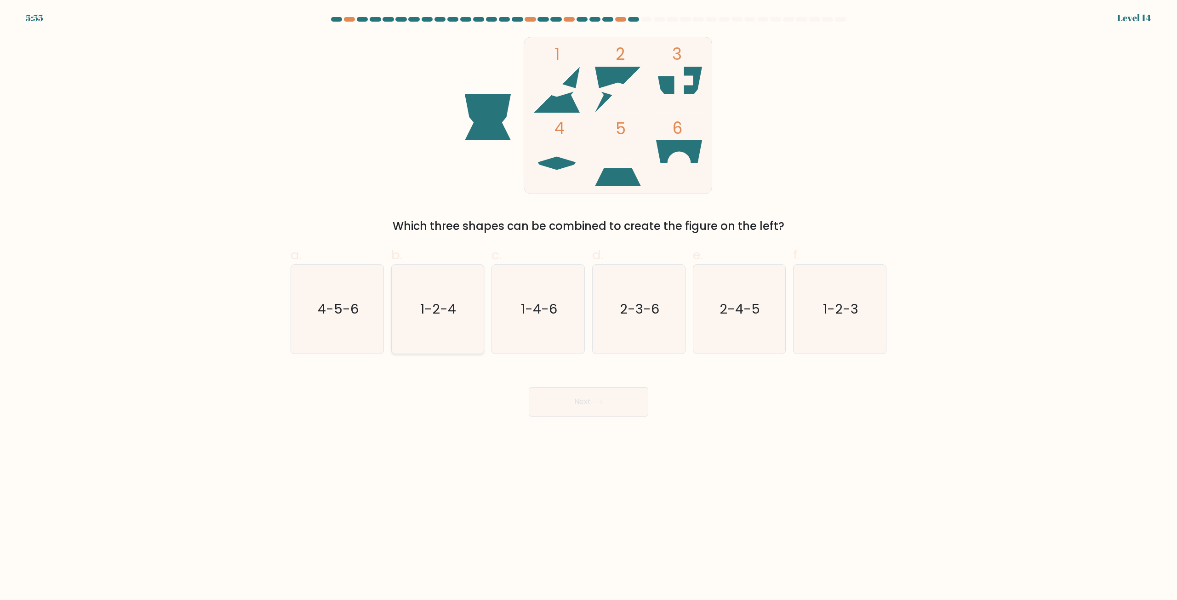
click at [427, 320] on icon "1-2-4" at bounding box center [437, 309] width 89 height 89
click at [588, 306] on input "b. 1-2-4" at bounding box center [588, 303] width 0 height 6
radio input "true"
click at [578, 420] on body "5:54 Level 14" at bounding box center [588, 300] width 1177 height 600
click at [588, 408] on button "Next" at bounding box center [589, 401] width 120 height 29
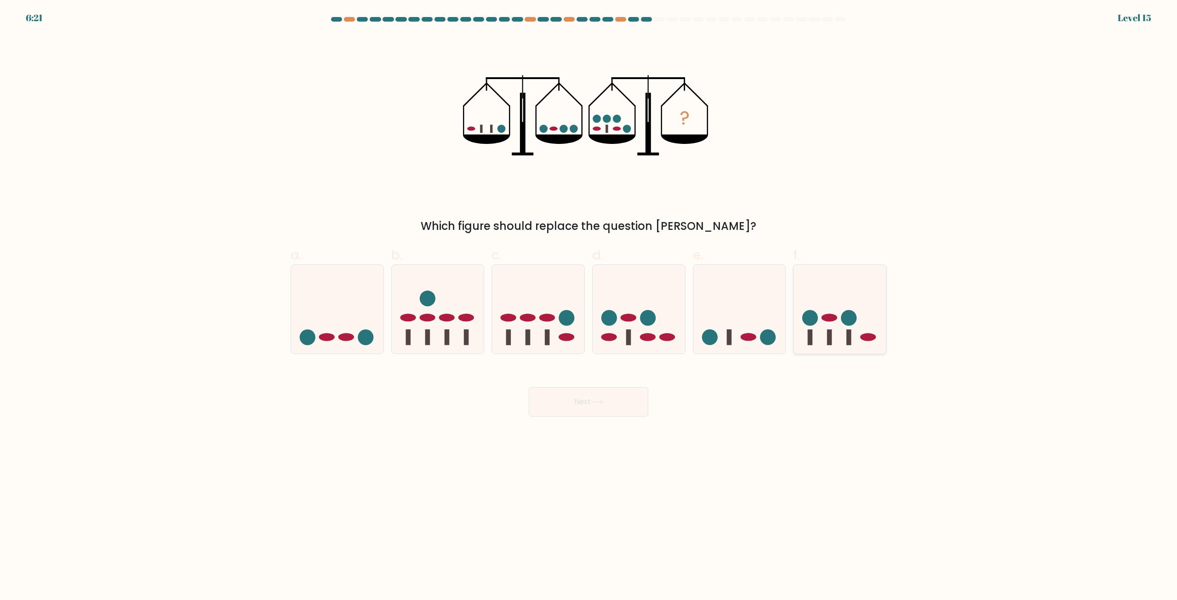
click at [832, 327] on icon at bounding box center [840, 309] width 92 height 76
click at [589, 306] on input "f." at bounding box center [588, 303] width 0 height 6
radio input "true"
click at [577, 396] on button "Next" at bounding box center [589, 401] width 120 height 29
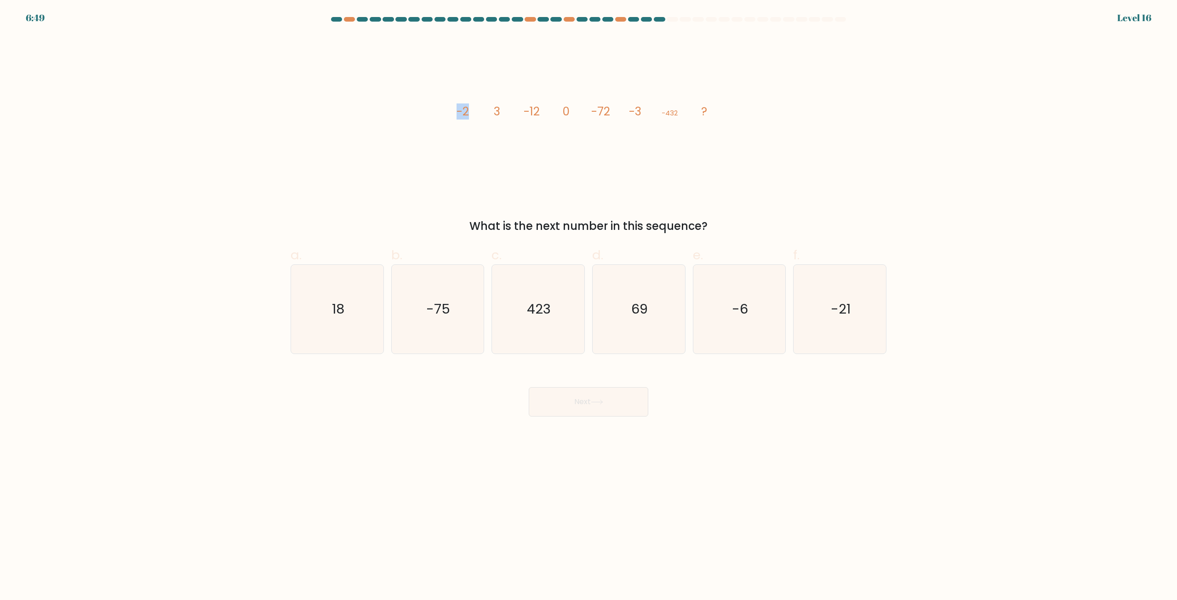
drag, startPoint x: 473, startPoint y: 112, endPoint x: 434, endPoint y: 111, distance: 39.1
click at [434, 111] on div "image/svg+xml -2 3 -12 0 -72 -3 -432 ? What is the next number in this sequence?" at bounding box center [588, 135] width 607 height 200
drag, startPoint x: 508, startPoint y: 111, endPoint x: 475, endPoint y: 112, distance: 33.6
click at [475, 112] on icon "image/svg+xml -2 3 -12 0 -72 -3 -432 ?" at bounding box center [589, 115] width 276 height 161
drag, startPoint x: 559, startPoint y: 105, endPoint x: 503, endPoint y: 111, distance: 56.4
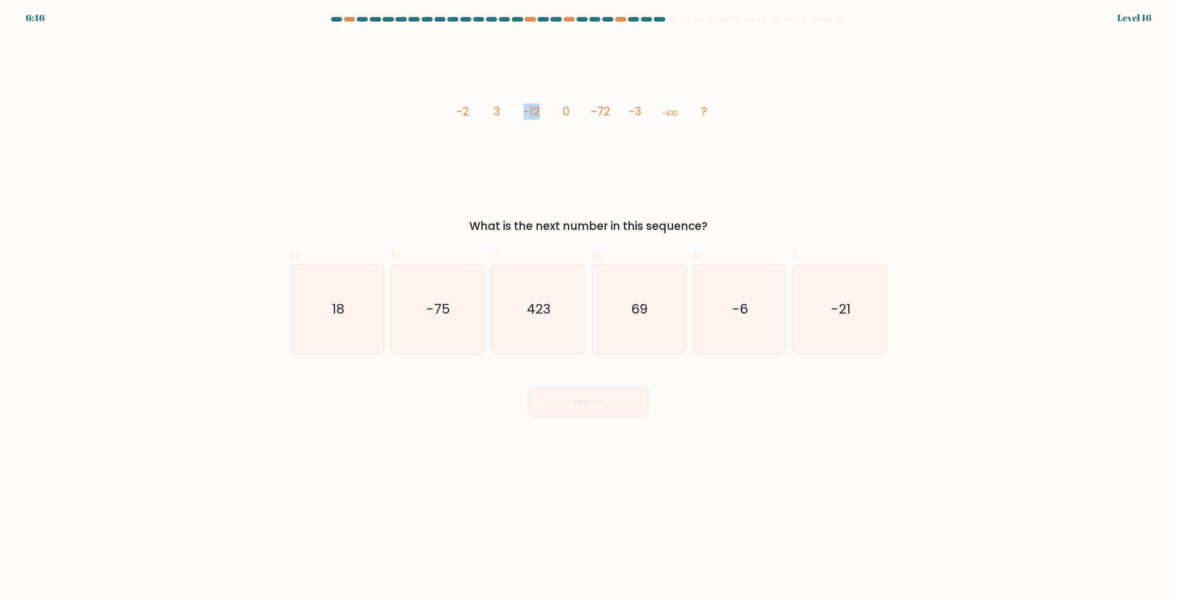
click at [503, 111] on icon "image/svg+xml -2 3 -12 0 -72 -3 -432 ?" at bounding box center [589, 115] width 276 height 161
click at [566, 110] on tspan "0" at bounding box center [565, 111] width 7 height 16
drag, startPoint x: 578, startPoint y: 112, endPoint x: 572, endPoint y: 112, distance: 6.4
click at [565, 113] on icon "image/svg+xml -2 3 -12 0 -72 -3 -432 ?" at bounding box center [589, 115] width 276 height 161
drag, startPoint x: 609, startPoint y: 109, endPoint x: 584, endPoint y: 111, distance: 24.9
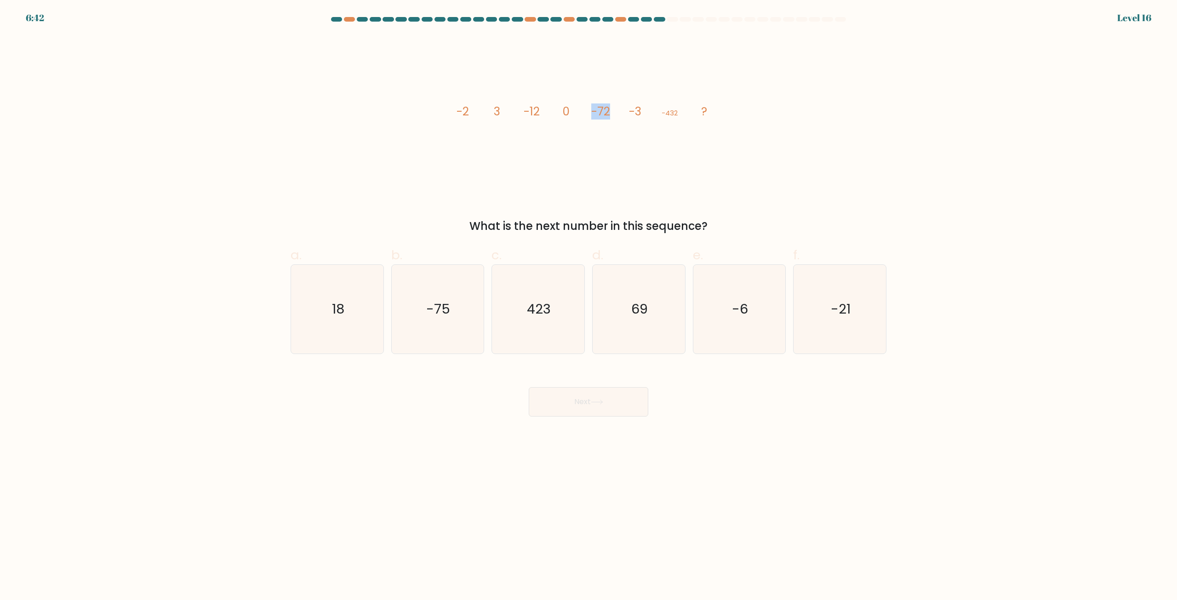
click at [578, 112] on icon "image/svg+xml -2 3 -12 0 -72 -3 -432 ?" at bounding box center [589, 115] width 276 height 161
drag, startPoint x: 643, startPoint y: 111, endPoint x: 589, endPoint y: 113, distance: 53.8
click at [589, 113] on icon "image/svg+xml -2 3 -12 0 -72 -3 -432 ?" at bounding box center [589, 115] width 276 height 161
drag, startPoint x: 553, startPoint y: 113, endPoint x: 434, endPoint y: 110, distance: 119.1
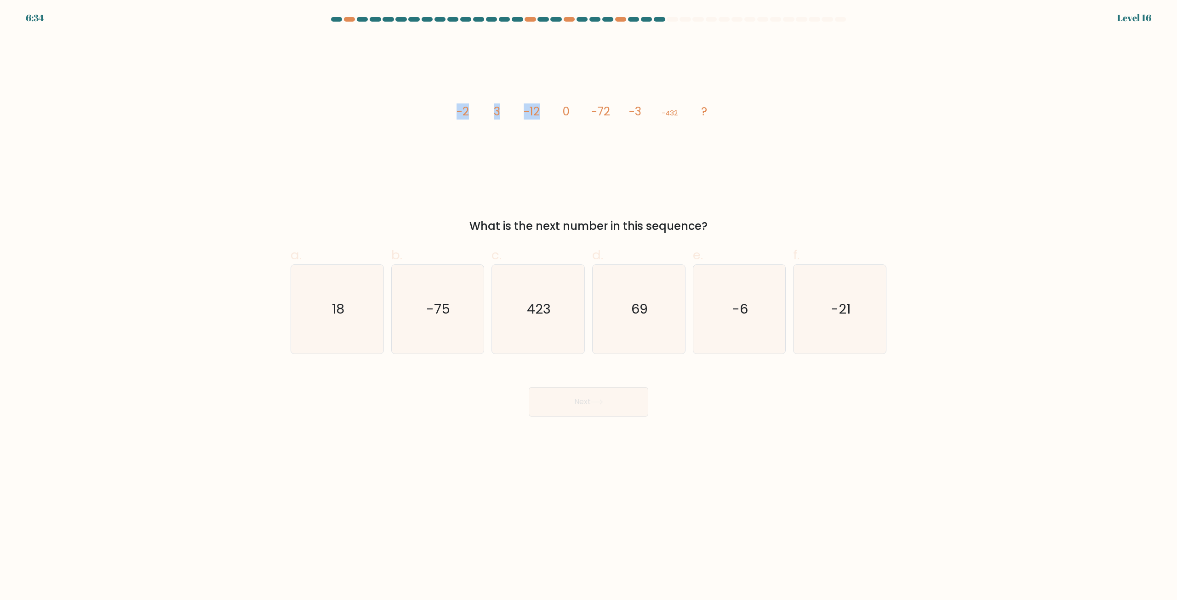
click at [434, 110] on div "image/svg+xml -2 3 -12 0 -72 -3 -432 ? What is the next number in this sequence?" at bounding box center [588, 135] width 607 height 200
click at [561, 108] on icon "image/svg+xml -2 3 -12 0 -72 -3 -432 ?" at bounding box center [589, 115] width 276 height 161
drag, startPoint x: 582, startPoint y: 110, endPoint x: 541, endPoint y: 117, distance: 41.9
click at [541, 117] on icon "image/svg+xml -2 3 -12 0 -72 -3 -432 ?" at bounding box center [589, 115] width 276 height 161
click at [540, 119] on icon "image/svg+xml -2 3 -12 0 -72 -3 -432 ?" at bounding box center [589, 115] width 276 height 161
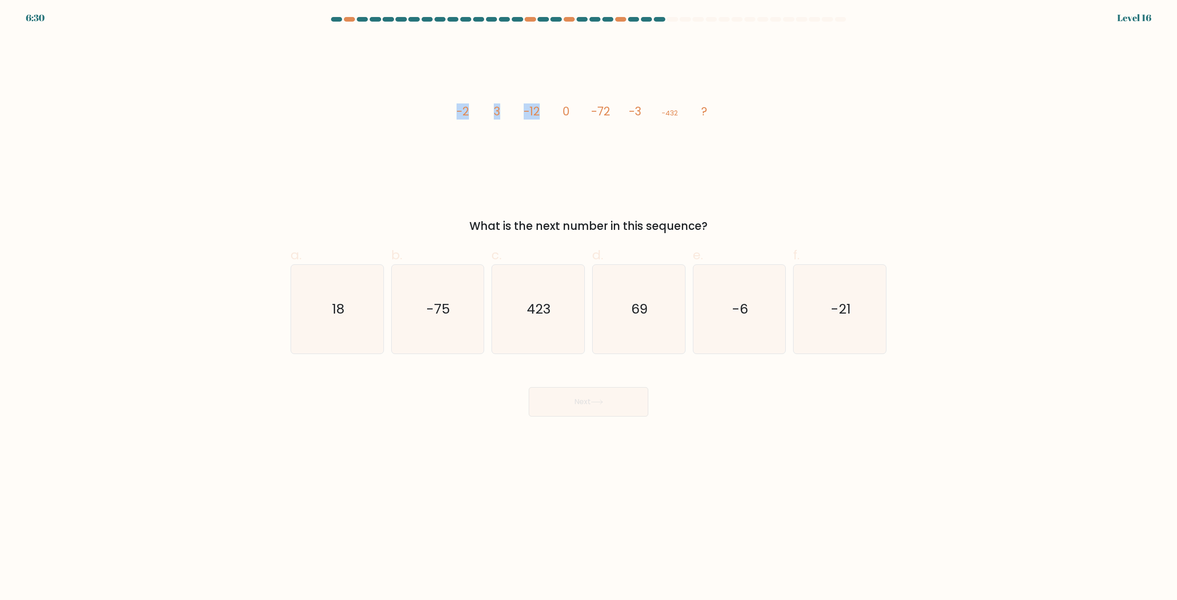
drag, startPoint x: 543, startPoint y: 111, endPoint x: 437, endPoint y: 119, distance: 106.1
click at [437, 119] on div "image/svg+xml -2 3 -12 0 -72 -3 -432 ? What is the next number in this sequence?" at bounding box center [588, 135] width 607 height 200
click at [451, 137] on icon "image/svg+xml -2 3 -12 0 -72 -3 -432 ?" at bounding box center [589, 115] width 276 height 161
drag, startPoint x: 585, startPoint y: 110, endPoint x: 619, endPoint y: 109, distance: 34.0
click at [619, 109] on icon "image/svg+xml -2 3 -12 0 -72 -3 -432 ?" at bounding box center [589, 115] width 276 height 161
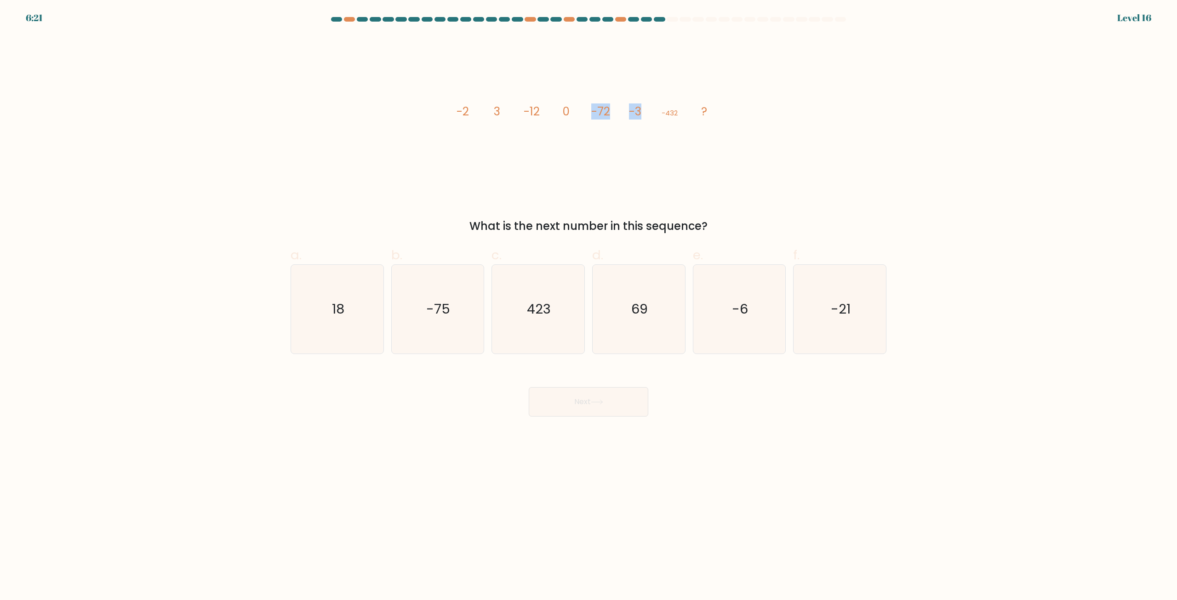
drag, startPoint x: 652, startPoint y: 108, endPoint x: 583, endPoint y: 117, distance: 70.0
click at [583, 117] on icon "image/svg+xml -2 3 -12 0 -72 -3 -432 ?" at bounding box center [589, 115] width 276 height 161
drag, startPoint x: 562, startPoint y: 110, endPoint x: 577, endPoint y: 110, distance: 15.6
click at [577, 110] on icon "image/svg+xml -2 3 -12 0 -72 -3 -432 ?" at bounding box center [589, 115] width 276 height 161
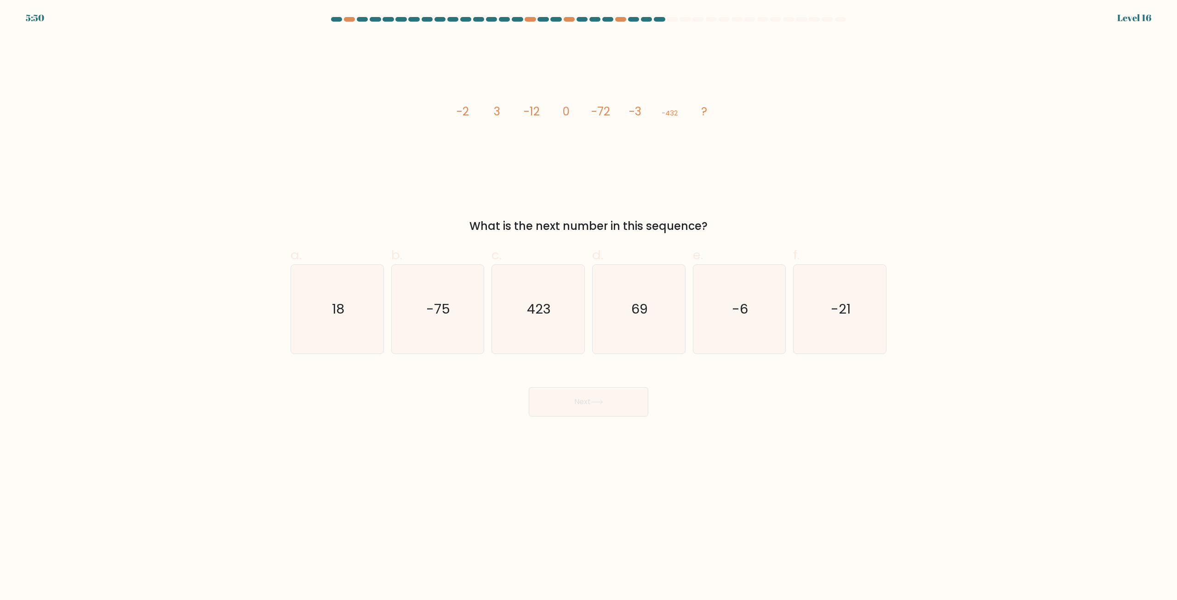
click at [582, 110] on icon "image/svg+xml -2 3 -12 0 -72 -3 -432 ?" at bounding box center [589, 115] width 276 height 161
drag, startPoint x: 589, startPoint y: 109, endPoint x: 643, endPoint y: 109, distance: 53.3
click at [643, 109] on icon "image/svg+xml -2 3 -12 0 -72 -3 -432 ?" at bounding box center [589, 115] width 276 height 161
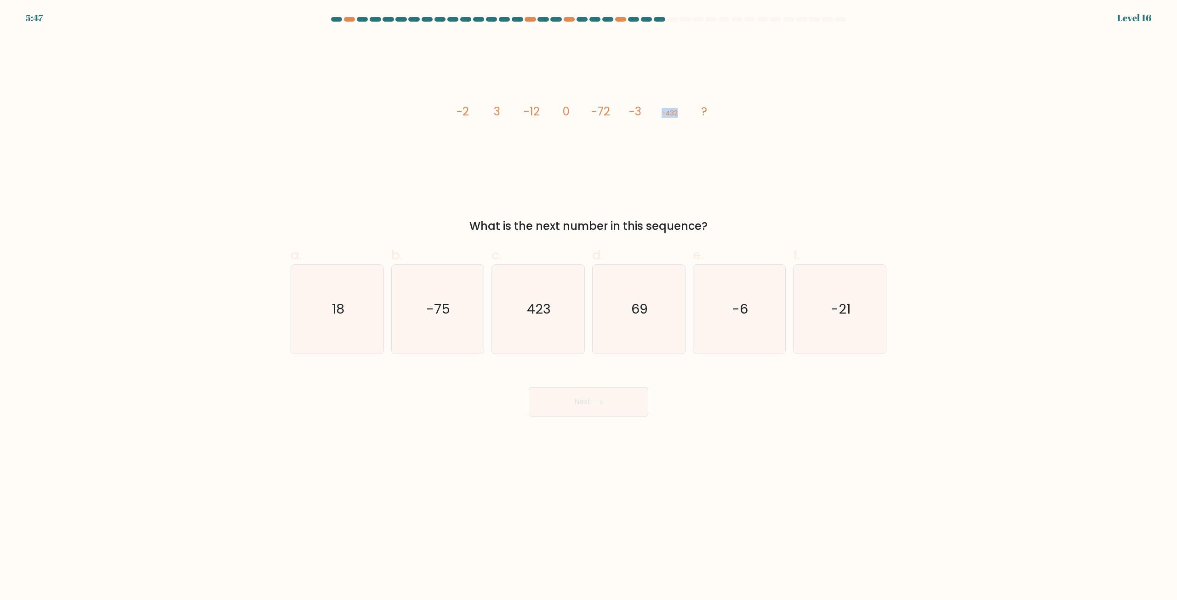
drag, startPoint x: 643, startPoint y: 109, endPoint x: 688, endPoint y: 111, distance: 45.1
click at [688, 111] on icon "image/svg+xml -2 3 -12 0 -72 -3 -432 ?" at bounding box center [589, 115] width 276 height 161
drag, startPoint x: 420, startPoint y: 104, endPoint x: 542, endPoint y: 112, distance: 121.6
click at [542, 112] on div "image/svg+xml -2 3 -12 0 -72 -3 -432 ? What is the next number in this sequence?" at bounding box center [588, 135] width 607 height 200
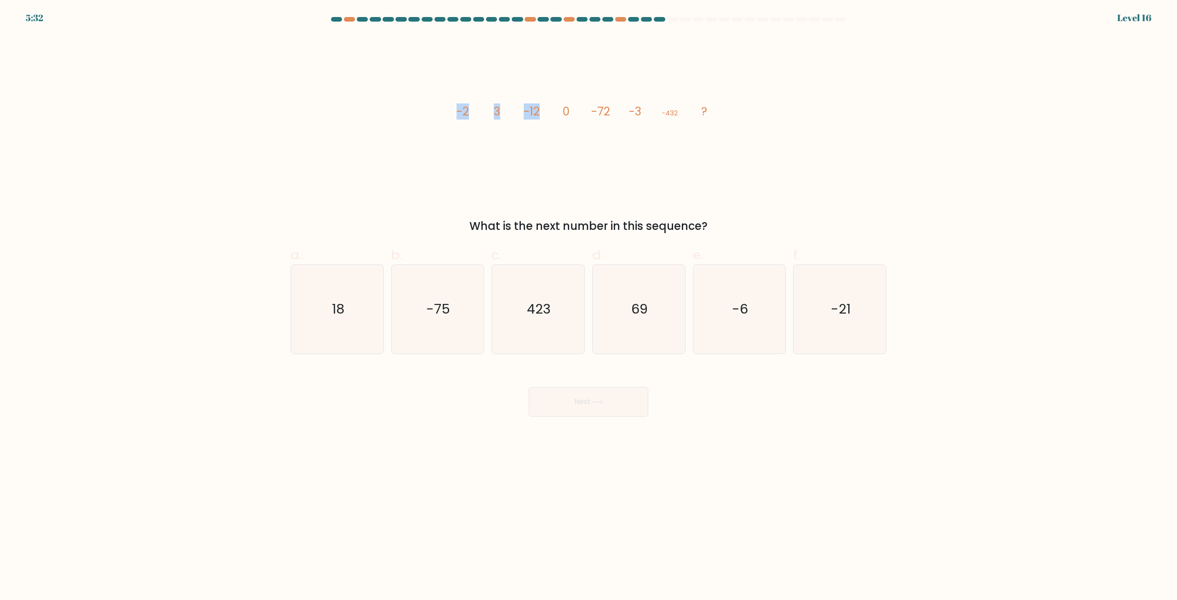
click at [541, 118] on icon "image/svg+xml -2 3 -12 0 -72 -3 -432 ?" at bounding box center [589, 115] width 276 height 161
drag, startPoint x: 588, startPoint y: 109, endPoint x: 633, endPoint y: 109, distance: 44.1
click at [633, 109] on icon "image/svg+xml -2 3 -12 0 -72 -3 -432 ?" at bounding box center [589, 115] width 276 height 161
click at [633, 109] on tspan "-3" at bounding box center [635, 111] width 12 height 16
click at [623, 108] on icon "image/svg+xml -2 3 -12 0 -72 -3 -432 ?" at bounding box center [589, 115] width 276 height 161
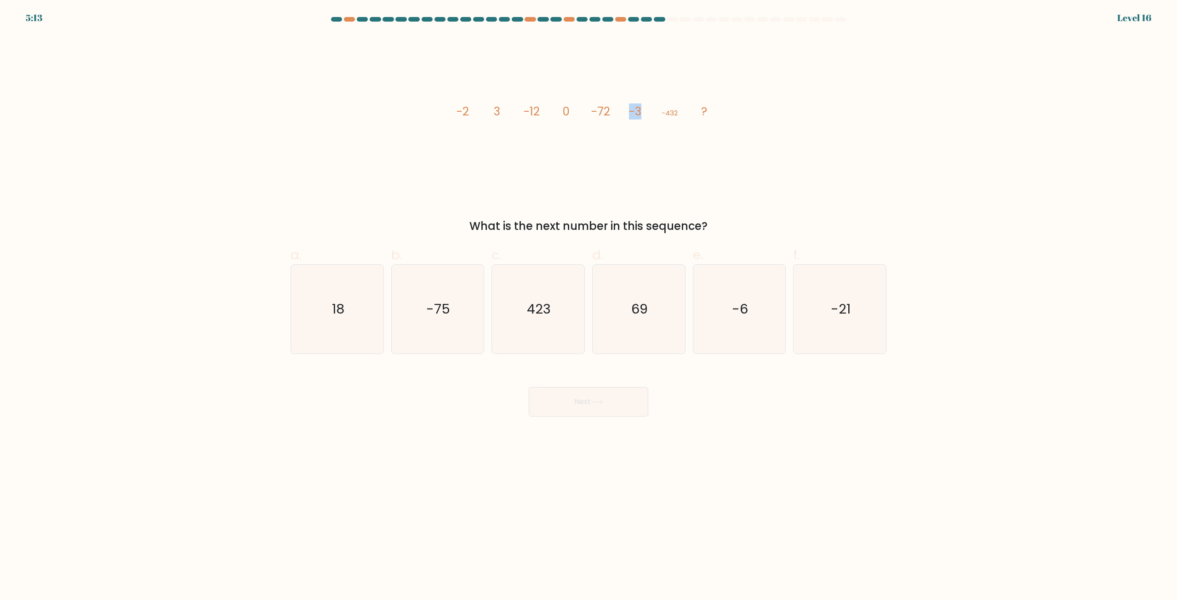
drag, startPoint x: 622, startPoint y: 111, endPoint x: 645, endPoint y: 113, distance: 23.1
click at [645, 113] on icon "image/svg+xml -2 3 -12 0 -72 -3 -432 ?" at bounding box center [589, 115] width 276 height 161
click at [769, 312] on icon "-6" at bounding box center [739, 309] width 89 height 89
click at [589, 306] on input "e. -6" at bounding box center [588, 303] width 0 height 6
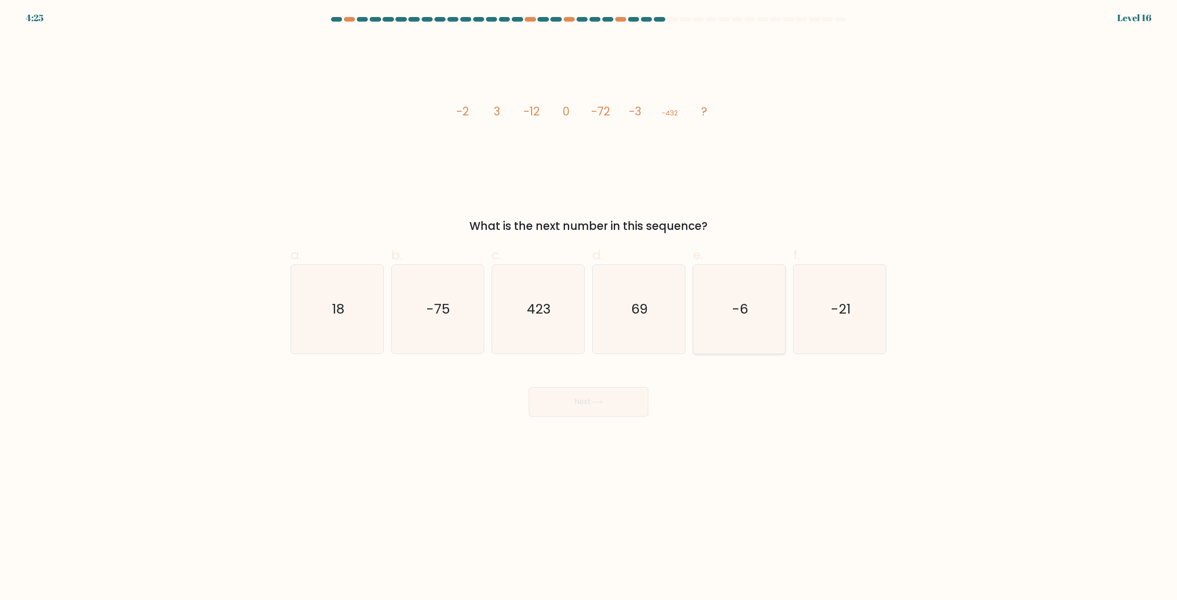
radio input "true"
click at [623, 398] on button "Next" at bounding box center [589, 401] width 120 height 29
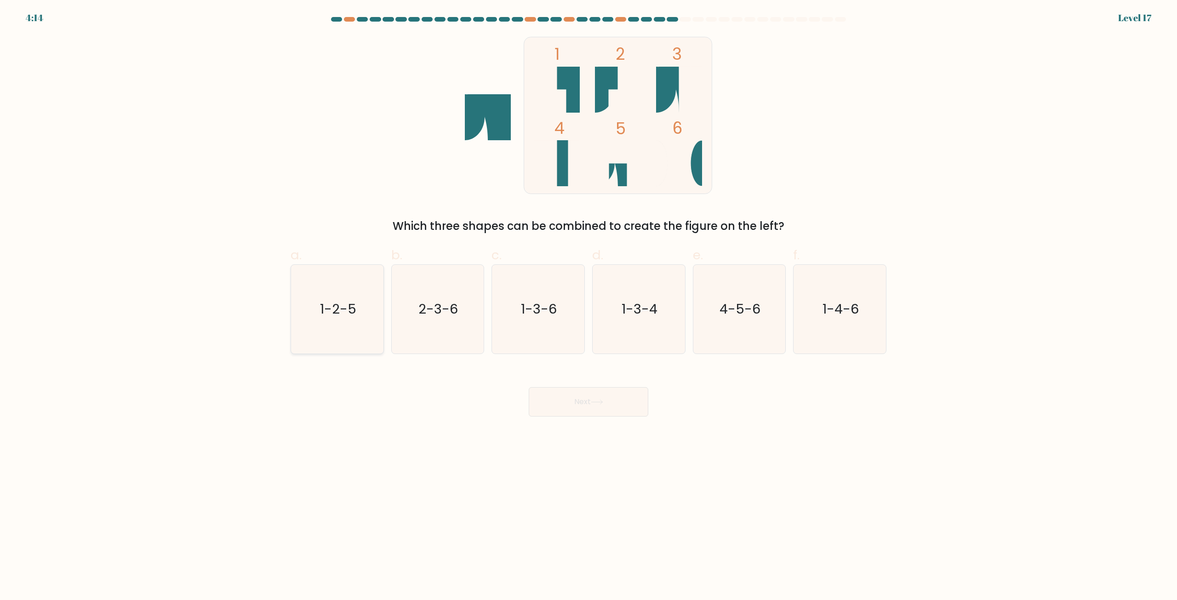
click at [369, 317] on icon "1-2-5" at bounding box center [337, 309] width 89 height 89
click at [588, 306] on input "a. 1-2-5" at bounding box center [588, 303] width 0 height 6
radio input "true"
click at [566, 406] on button "Next" at bounding box center [589, 401] width 120 height 29
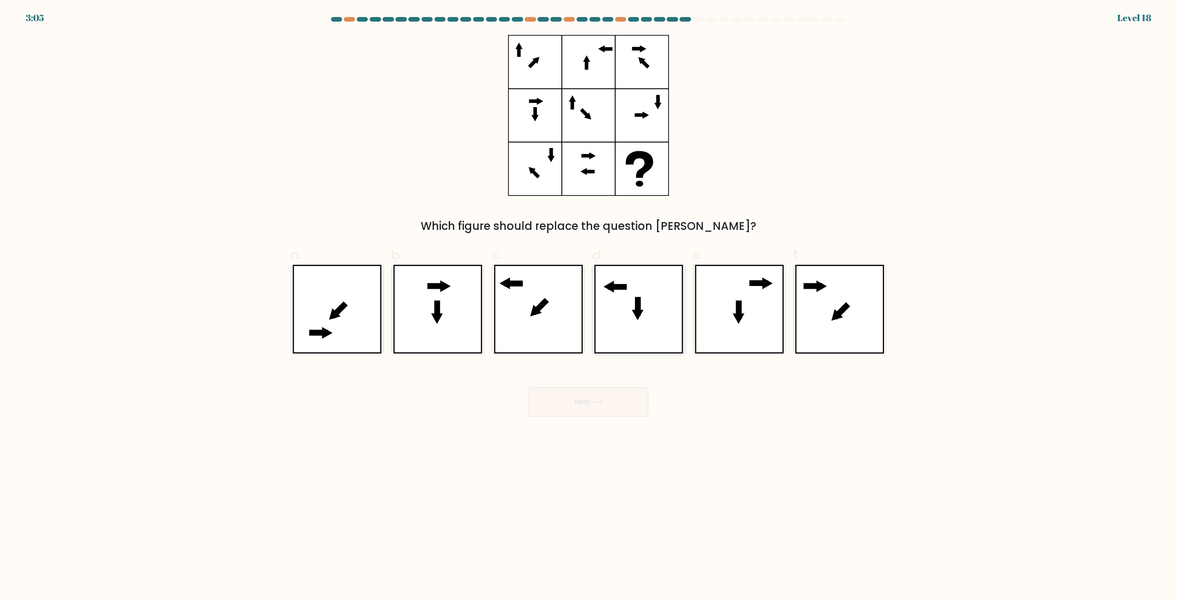
click at [648, 336] on icon at bounding box center [638, 309] width 89 height 89
click at [589, 306] on input "d." at bounding box center [588, 303] width 0 height 6
radio input "true"
click at [597, 434] on body "3:05 Level 18" at bounding box center [588, 300] width 1177 height 600
click at [608, 403] on button "Next" at bounding box center [589, 401] width 120 height 29
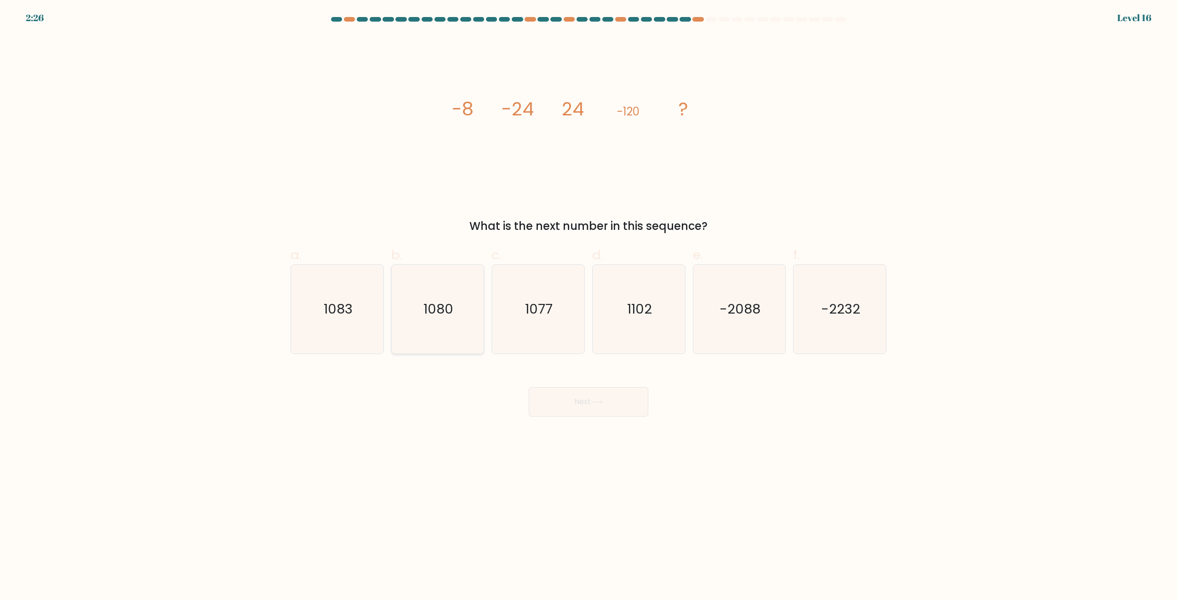
click at [458, 296] on icon "1080" at bounding box center [437, 309] width 89 height 89
click at [588, 300] on input "b. 1080" at bounding box center [588, 303] width 0 height 6
radio input "true"
click at [588, 400] on button "Next" at bounding box center [589, 401] width 120 height 29
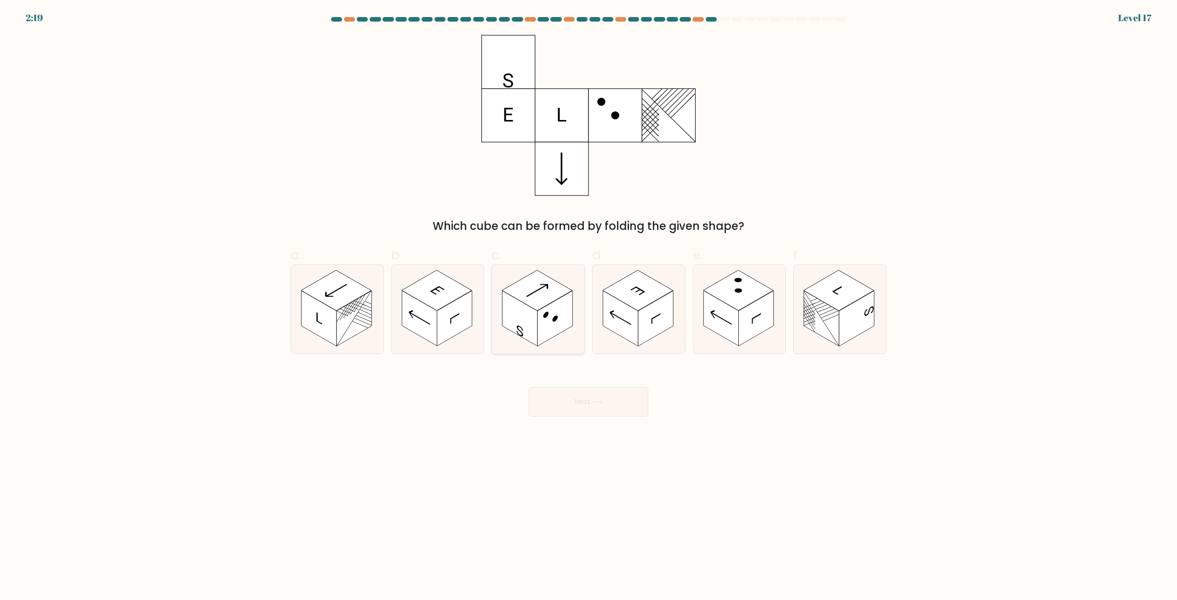
click at [521, 320] on rect at bounding box center [520, 319] width 35 height 56
click at [588, 306] on input "c." at bounding box center [588, 303] width 0 height 6
radio input "true"
click at [603, 400] on icon at bounding box center [597, 402] width 12 height 5
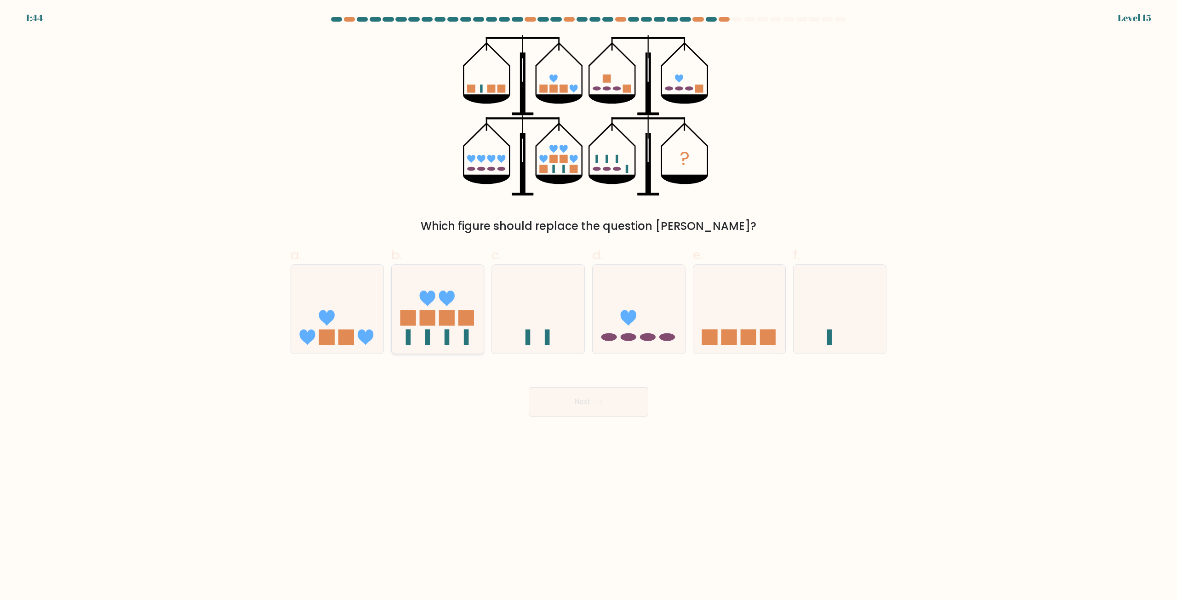
click at [474, 329] on icon at bounding box center [438, 309] width 92 height 76
click at [588, 306] on input "b." at bounding box center [588, 303] width 0 height 6
radio input "true"
click at [594, 406] on button "Next" at bounding box center [589, 401] width 120 height 29
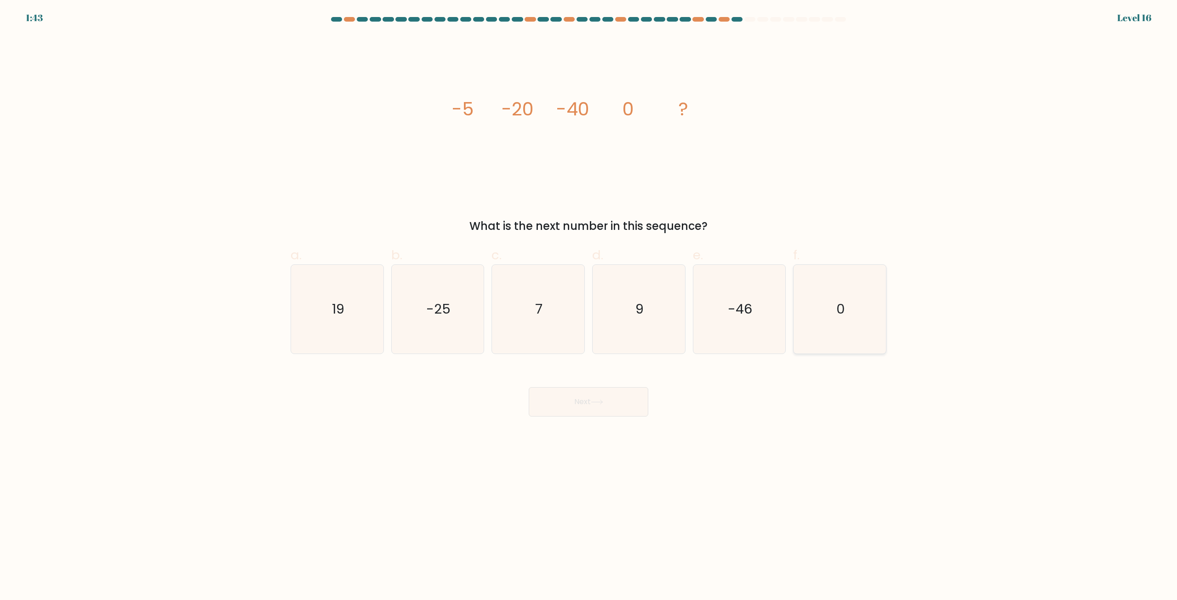
click at [839, 349] on icon "0" at bounding box center [839, 309] width 89 height 89
click at [589, 306] on input "f. 0" at bounding box center [588, 303] width 0 height 6
radio input "true"
click at [617, 405] on button "Next" at bounding box center [589, 401] width 120 height 29
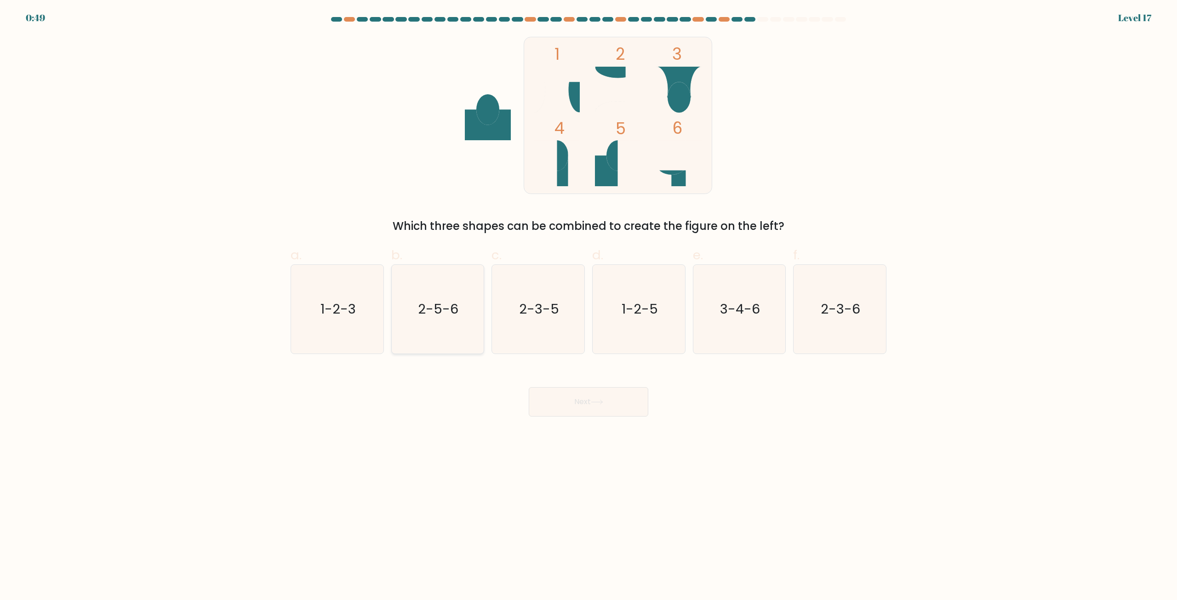
drag, startPoint x: 365, startPoint y: 316, endPoint x: 450, endPoint y: 348, distance: 90.7
click at [365, 316] on icon "1-2-3" at bounding box center [337, 309] width 89 height 89
click at [588, 306] on input "a. 1-2-3" at bounding box center [588, 303] width 0 height 6
radio input "true"
click at [601, 415] on button "Next" at bounding box center [589, 401] width 120 height 29
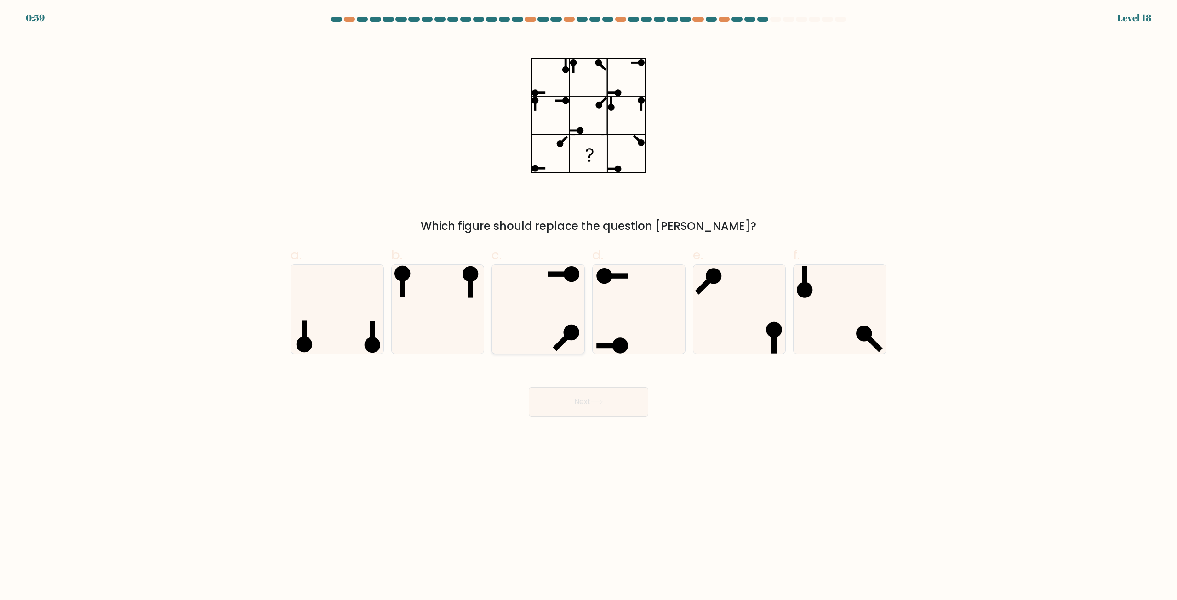
click at [547, 289] on icon at bounding box center [538, 309] width 89 height 89
click at [588, 300] on input "c." at bounding box center [588, 303] width 0 height 6
radio input "true"
click at [581, 407] on button "Next" at bounding box center [589, 401] width 120 height 29
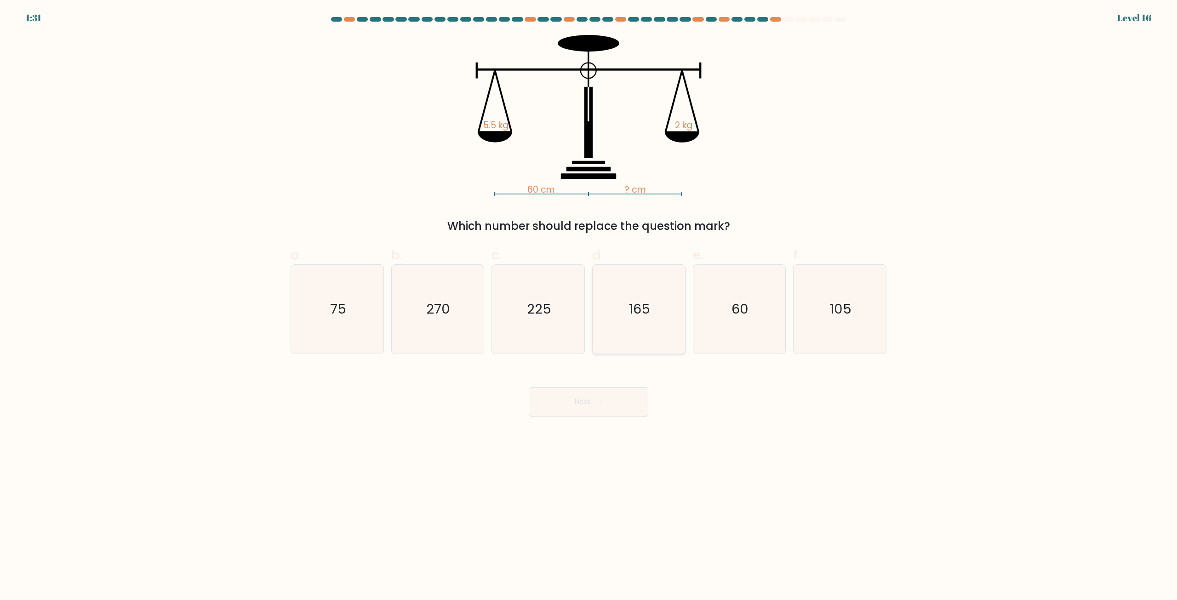
click at [646, 329] on icon "165" at bounding box center [638, 309] width 89 height 89
click at [589, 306] on input "d. 165" at bounding box center [588, 303] width 0 height 6
radio input "true"
click at [577, 404] on button "Next" at bounding box center [589, 401] width 120 height 29
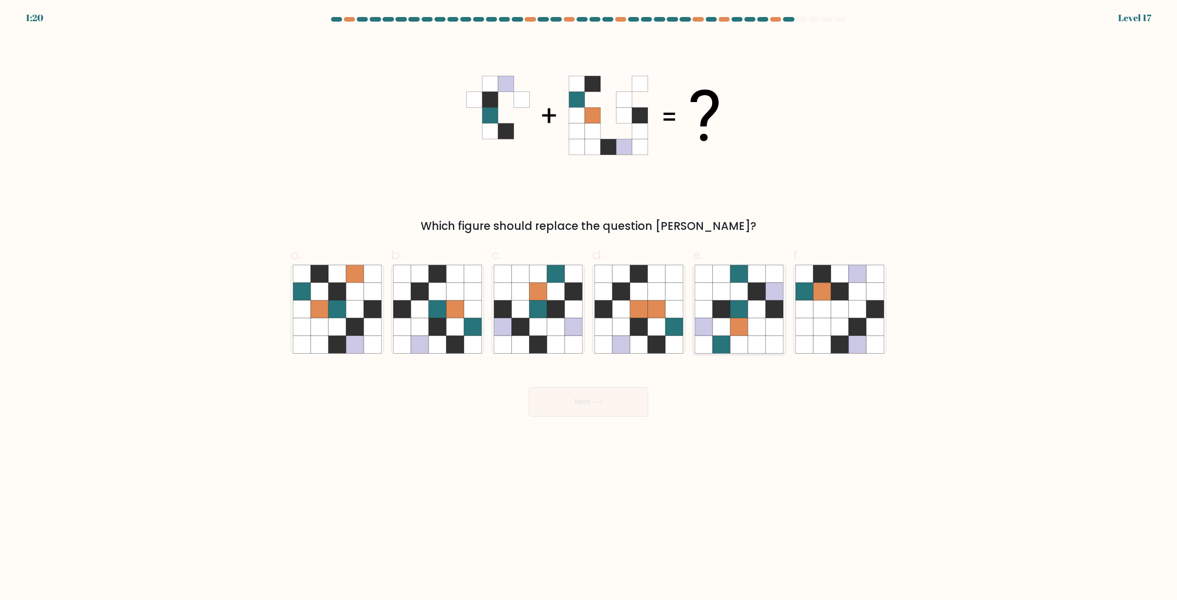
click at [742, 305] on icon at bounding box center [739, 309] width 17 height 17
click at [589, 305] on input "e." at bounding box center [588, 303] width 0 height 6
radio input "true"
click at [342, 308] on icon at bounding box center [336, 309] width 17 height 17
click at [588, 306] on input "a." at bounding box center [588, 303] width 0 height 6
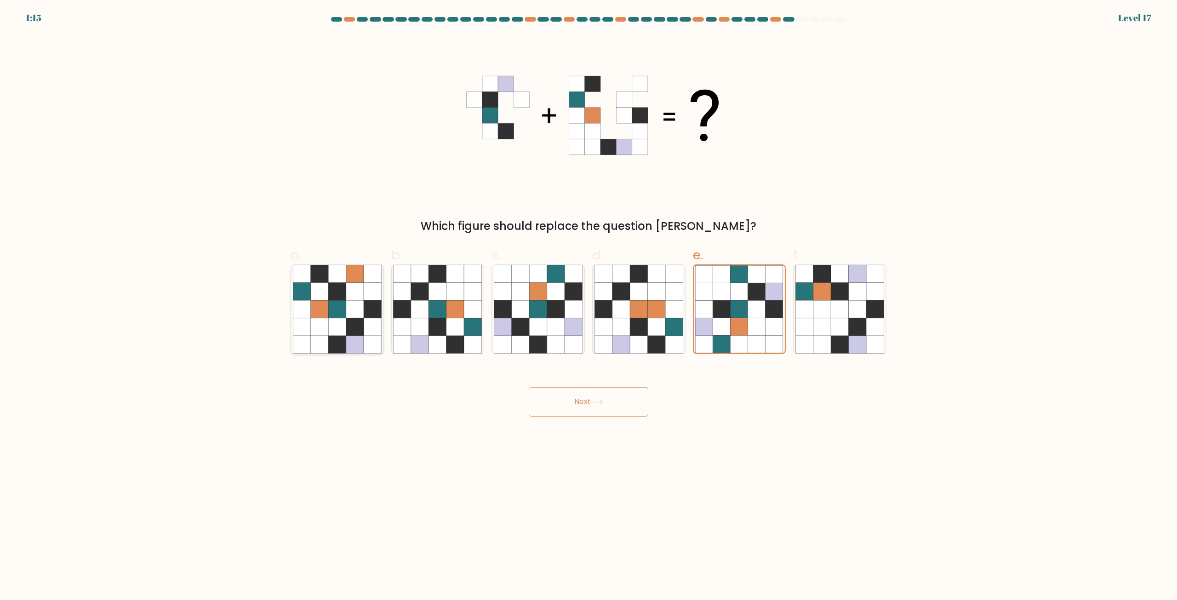
radio input "true"
click at [831, 317] on icon at bounding box center [839, 309] width 17 height 17
click at [589, 306] on input "f." at bounding box center [588, 303] width 0 height 6
radio input "true"
click at [446, 320] on icon at bounding box center [437, 326] width 17 height 17
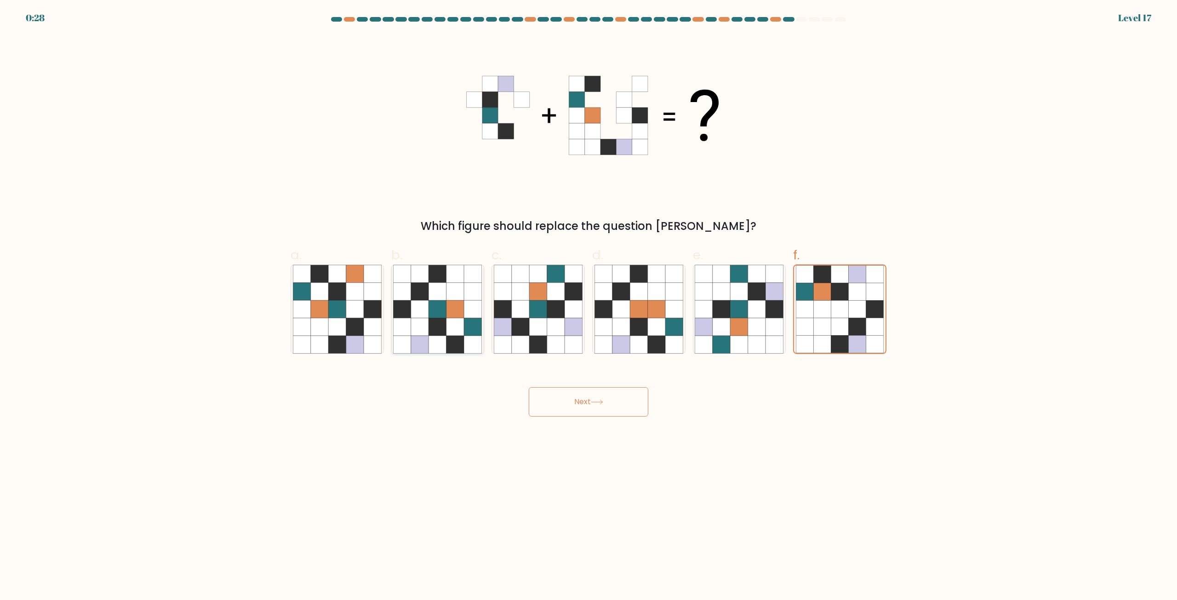
click at [588, 306] on input "b." at bounding box center [588, 303] width 0 height 6
radio input "true"
click at [553, 323] on icon at bounding box center [555, 326] width 17 height 17
click at [588, 306] on input "c." at bounding box center [588, 303] width 0 height 6
radio input "true"
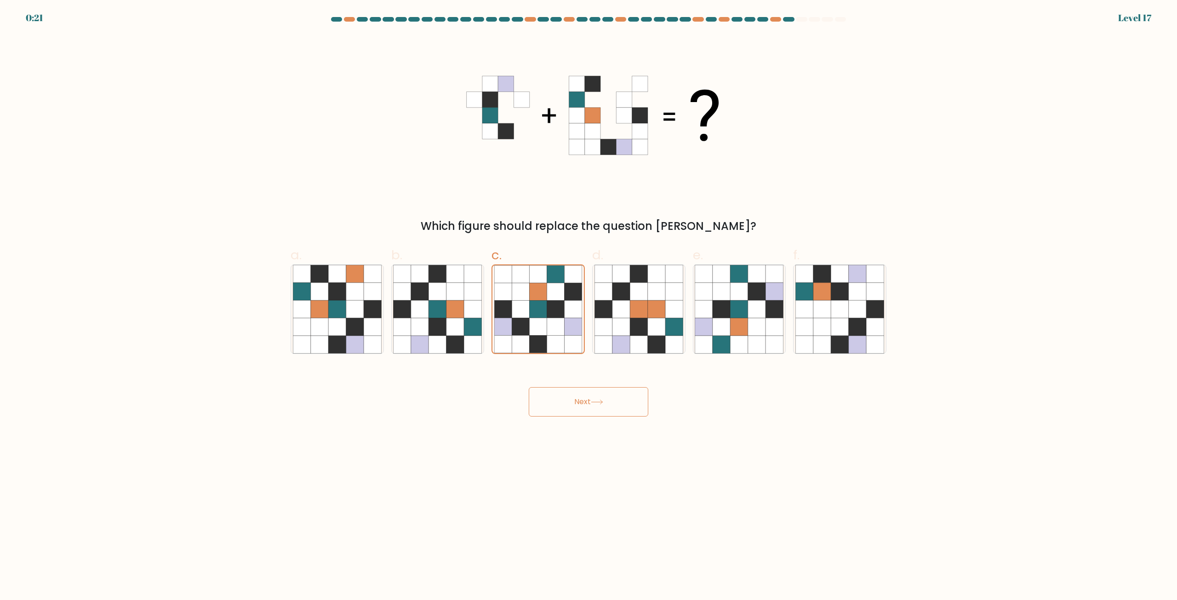
click at [600, 409] on button "Next" at bounding box center [589, 401] width 120 height 29
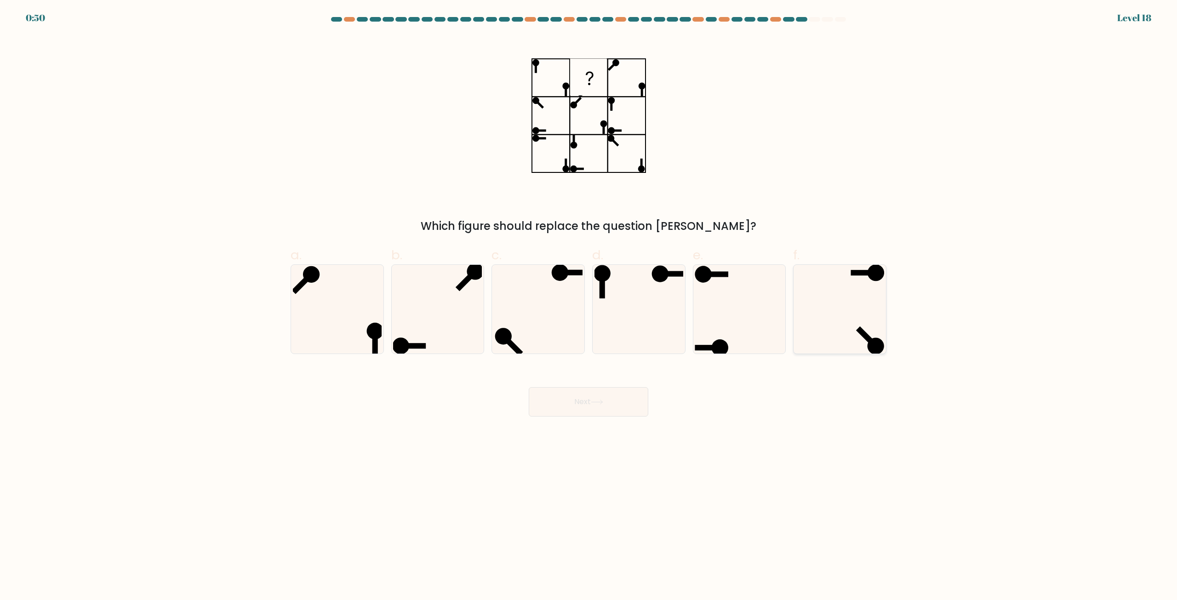
click at [817, 319] on icon at bounding box center [839, 309] width 89 height 89
click at [589, 306] on input "f." at bounding box center [588, 303] width 0 height 6
radio input "true"
click at [577, 413] on button "Next" at bounding box center [589, 401] width 120 height 29
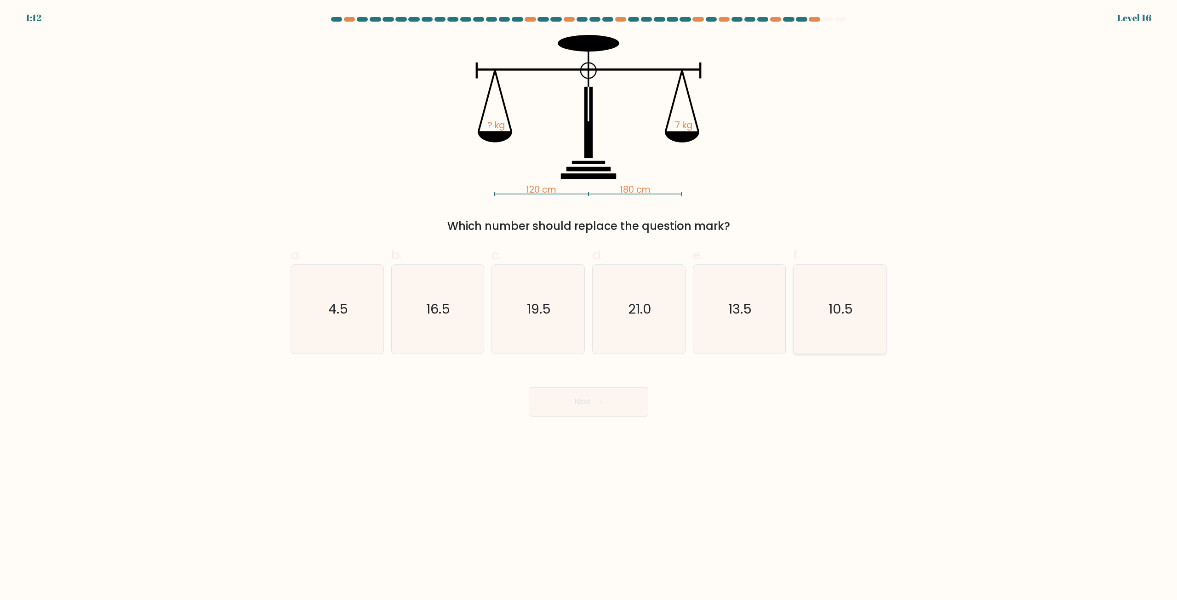
click at [827, 308] on icon "10.5" at bounding box center [839, 309] width 89 height 89
click at [589, 306] on input "f. 10.5" at bounding box center [588, 303] width 0 height 6
radio input "true"
drag, startPoint x: 531, startPoint y: 403, endPoint x: 578, endPoint y: 407, distance: 48.0
click at [531, 404] on button "Next" at bounding box center [589, 401] width 120 height 29
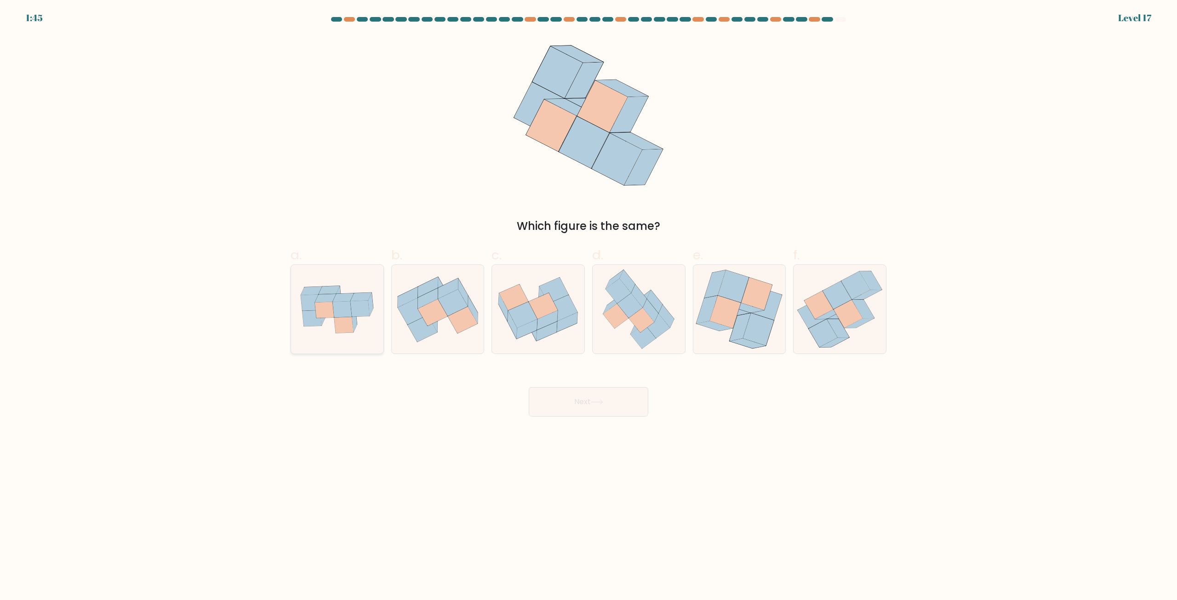
click at [323, 315] on icon at bounding box center [324, 310] width 19 height 16
click at [588, 306] on input "a." at bounding box center [588, 303] width 0 height 6
radio input "true"
click at [666, 291] on icon at bounding box center [638, 309] width 86 height 89
click at [589, 300] on input "d." at bounding box center [588, 303] width 0 height 6
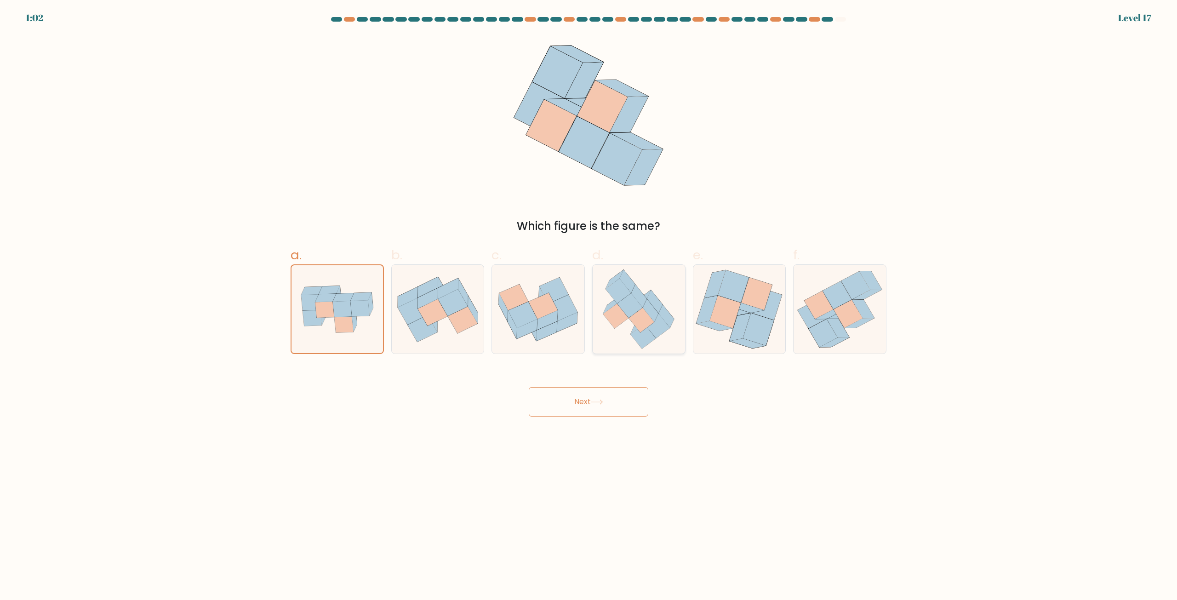
radio input "true"
click at [612, 412] on button "Next" at bounding box center [589, 401] width 120 height 29
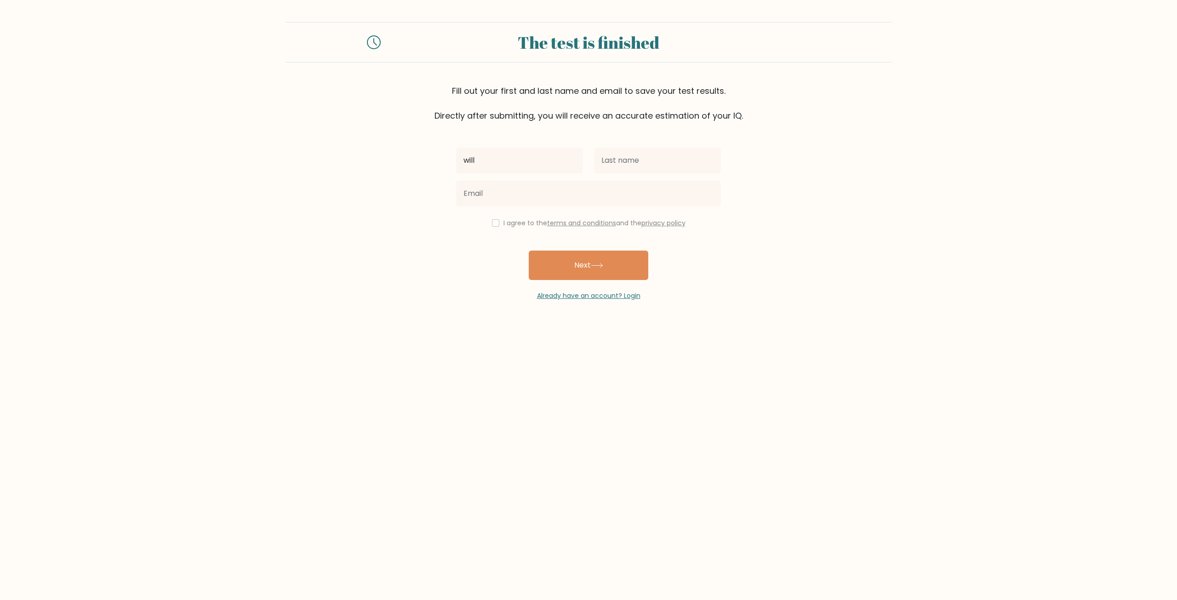
type input "will"
click at [610, 158] on input "text" at bounding box center [657, 161] width 127 height 26
type input "ouyang"
click at [575, 196] on input "email" at bounding box center [588, 194] width 265 height 26
type input "ouyanglol200@gmail.com"
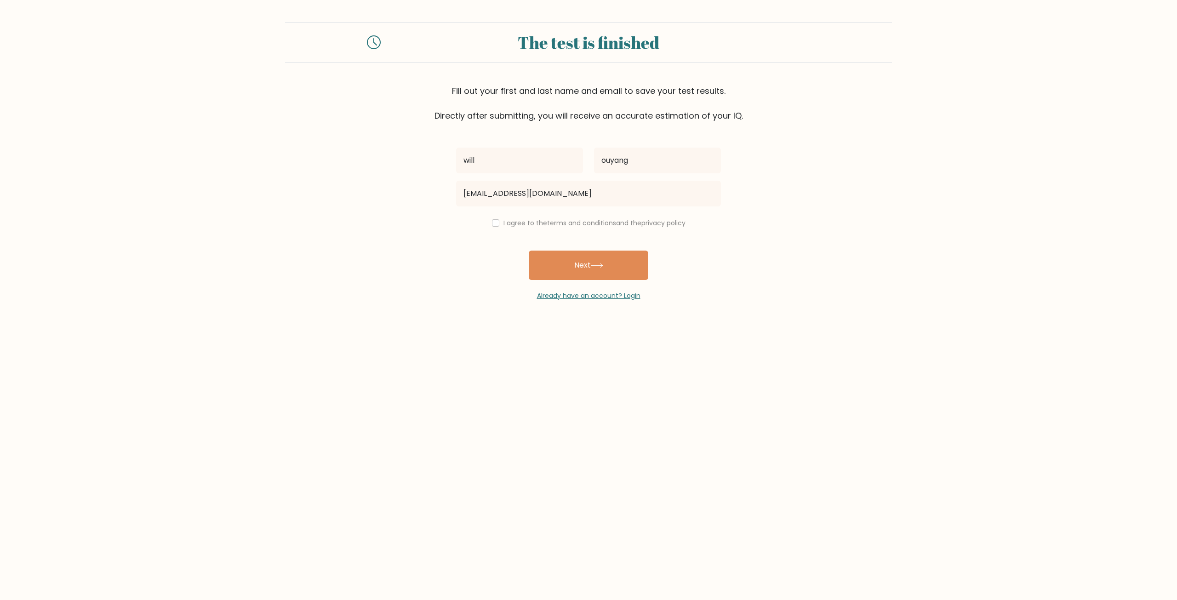
click at [482, 225] on div "I agree to the terms and conditions and the privacy policy" at bounding box center [589, 222] width 276 height 11
click at [500, 227] on div "I agree to the terms and conditions and the privacy policy" at bounding box center [589, 222] width 276 height 11
drag, startPoint x: 490, startPoint y: 224, endPoint x: 529, endPoint y: 236, distance: 40.9
click at [492, 224] on input "checkbox" at bounding box center [495, 222] width 7 height 7
checkbox input "true"
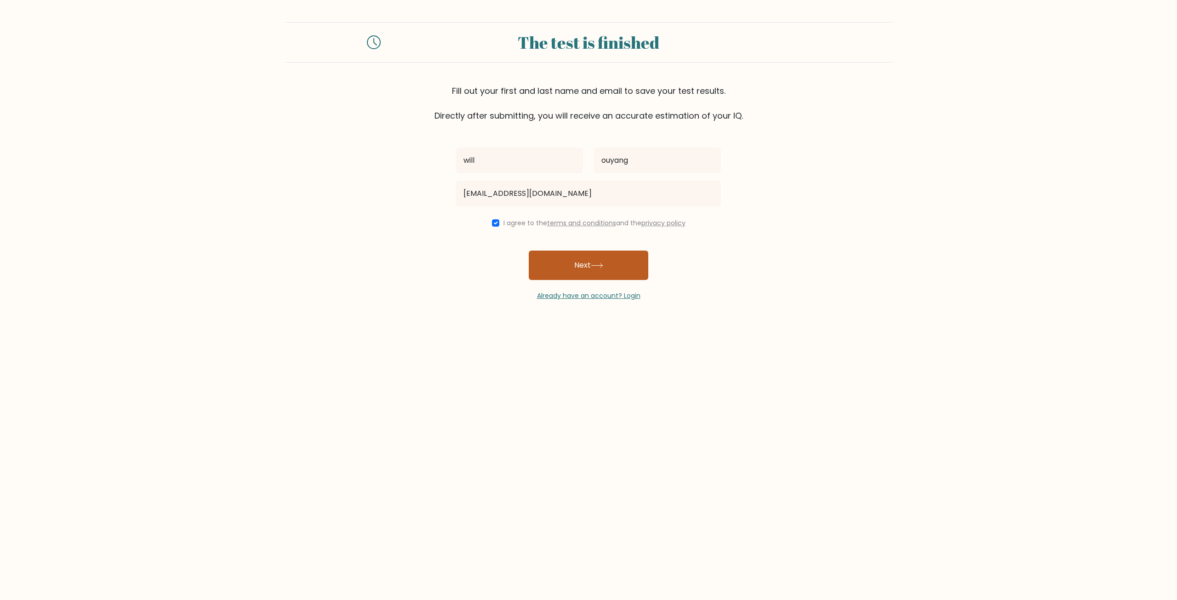
click at [564, 262] on button "Next" at bounding box center [589, 265] width 120 height 29
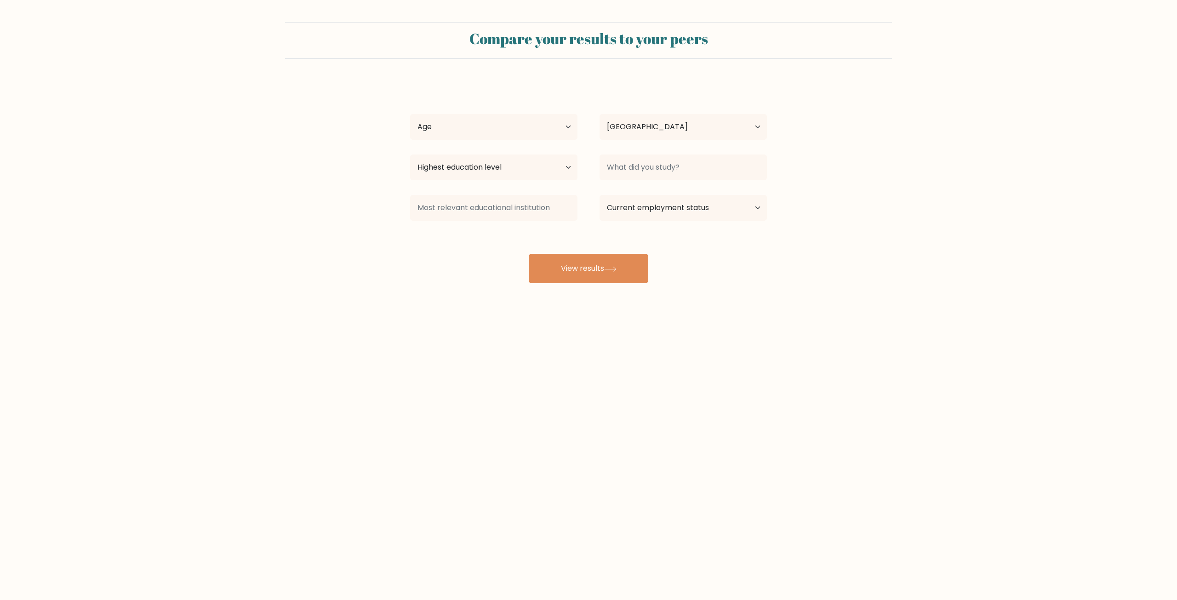
select select "AU"
click at [526, 123] on select "Age Under [DEMOGRAPHIC_DATA] [DEMOGRAPHIC_DATA] [DEMOGRAPHIC_DATA] [DEMOGRAPHIC…" at bounding box center [493, 127] width 167 height 26
select select "18_24"
click at [410, 114] on select "Age Under [DEMOGRAPHIC_DATA] [DEMOGRAPHIC_DATA] [DEMOGRAPHIC_DATA] [DEMOGRAPHIC…" at bounding box center [493, 127] width 167 height 26
click at [506, 149] on div "will ouyang Age Under [DEMOGRAPHIC_DATA] [DEMOGRAPHIC_DATA] [DEMOGRAPHIC_DATA] …" at bounding box center [589, 182] width 368 height 202
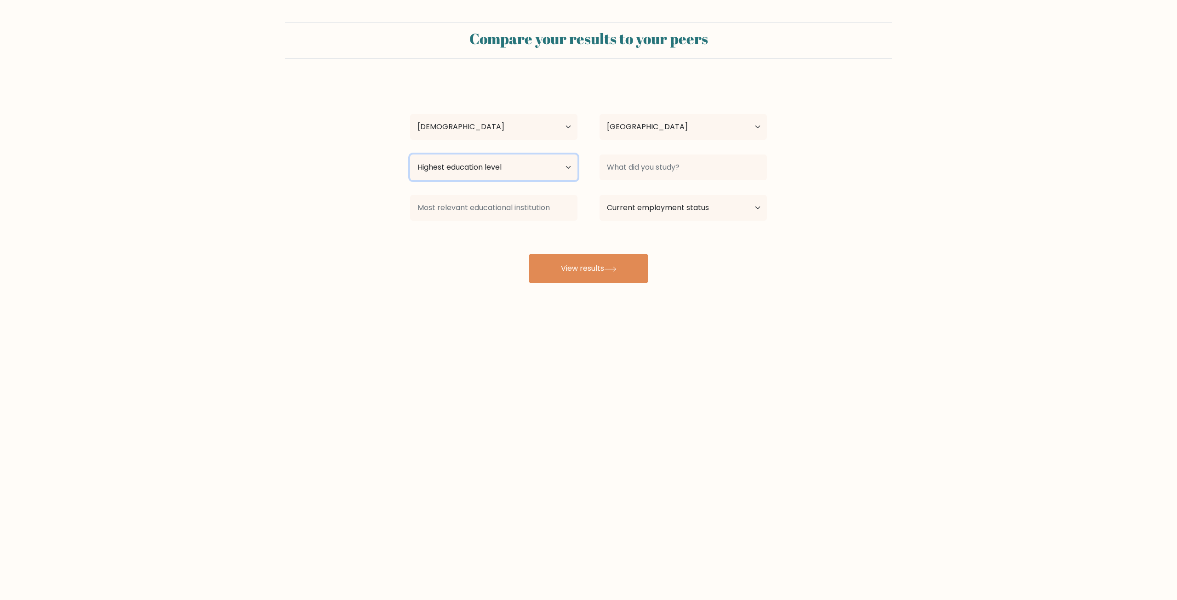
click at [496, 161] on select "Highest education level No schooling Primary Lower Secondary Upper Secondary Oc…" at bounding box center [493, 167] width 167 height 26
select select "upper_secondary"
click at [410, 154] on select "Highest education level No schooling Primary Lower Secondary Upper Secondary Oc…" at bounding box center [493, 167] width 167 height 26
click at [476, 203] on input at bounding box center [493, 208] width 167 height 26
click at [627, 126] on select "Country Afghanistan Albania Algeria American Samoa Andorra Angola Anguilla Anta…" at bounding box center [683, 127] width 167 height 26
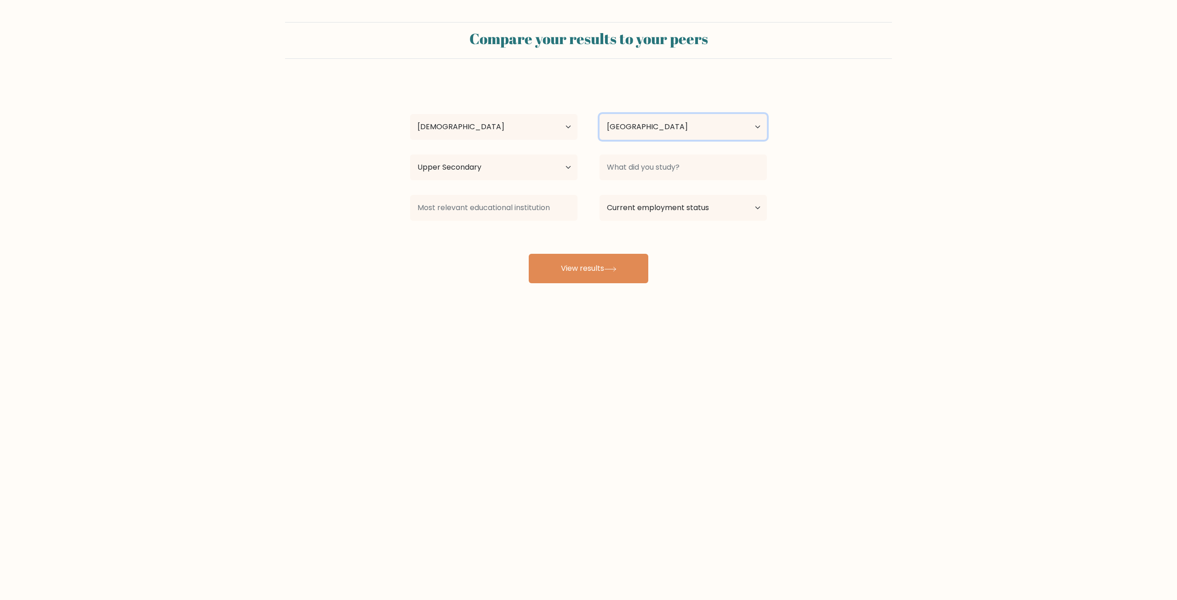
click at [633, 126] on select "Country Afghanistan Albania Algeria American Samoa Andorra Angola Anguilla Anta…" at bounding box center [683, 127] width 167 height 26
click at [658, 169] on input at bounding box center [683, 167] width 167 height 26
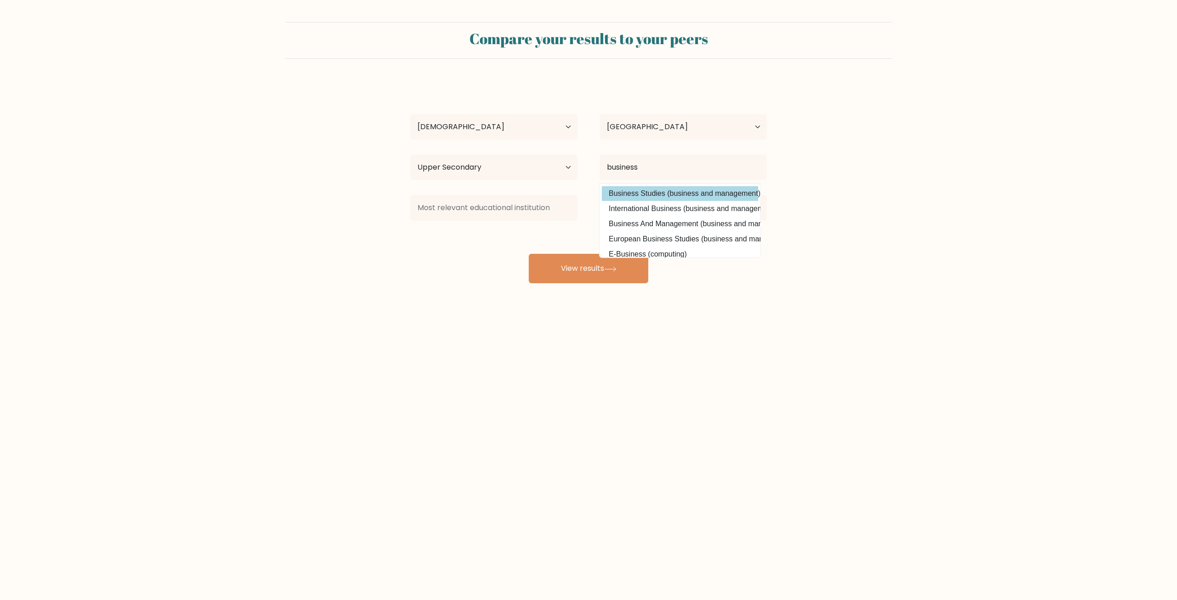
click at [669, 190] on option "Business Studies (business and management)" at bounding box center [680, 193] width 156 height 15
type input "Business Studies"
drag, startPoint x: 670, startPoint y: 202, endPoint x: 681, endPoint y: 204, distance: 11.2
click at [670, 202] on select "Current employment status Employed Student Retired Other / prefer not to answer" at bounding box center [683, 208] width 167 height 26
select select "student"
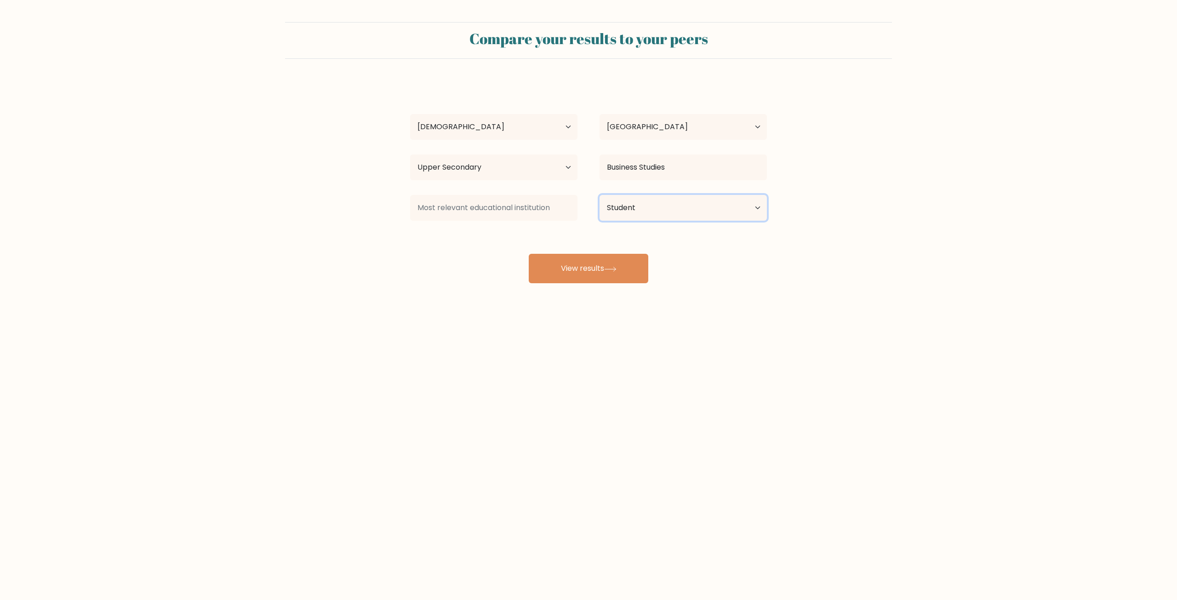
click at [600, 195] on select "Current employment status Employed Student Retired Other / prefer not to answer" at bounding box center [683, 208] width 167 height 26
click at [507, 218] on input at bounding box center [493, 208] width 167 height 26
click at [585, 271] on button "View results" at bounding box center [589, 268] width 120 height 29
click at [520, 217] on input at bounding box center [493, 208] width 167 height 26
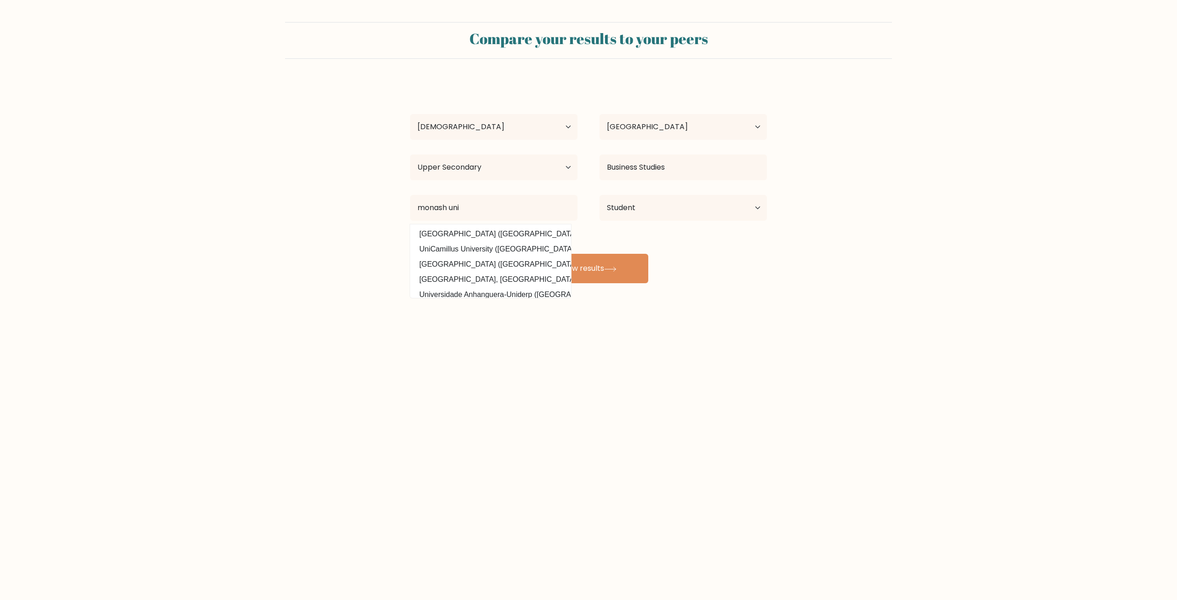
click at [489, 232] on option "Monash University (Australia)" at bounding box center [490, 234] width 156 height 15
type input "[GEOGRAPHIC_DATA]"
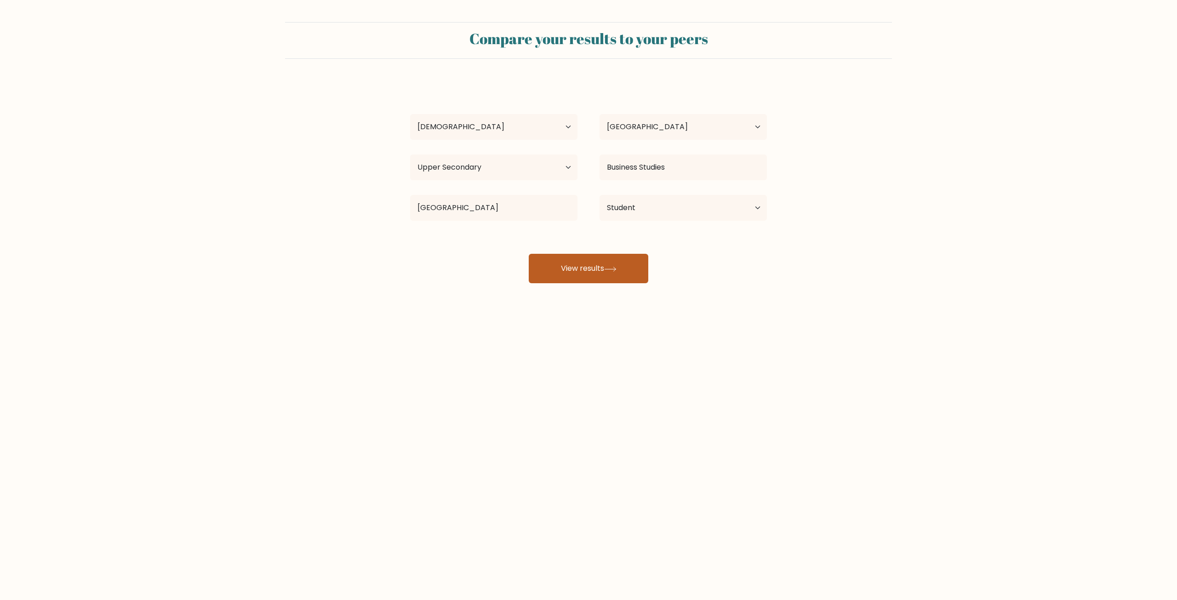
click at [554, 262] on button "View results" at bounding box center [589, 268] width 120 height 29
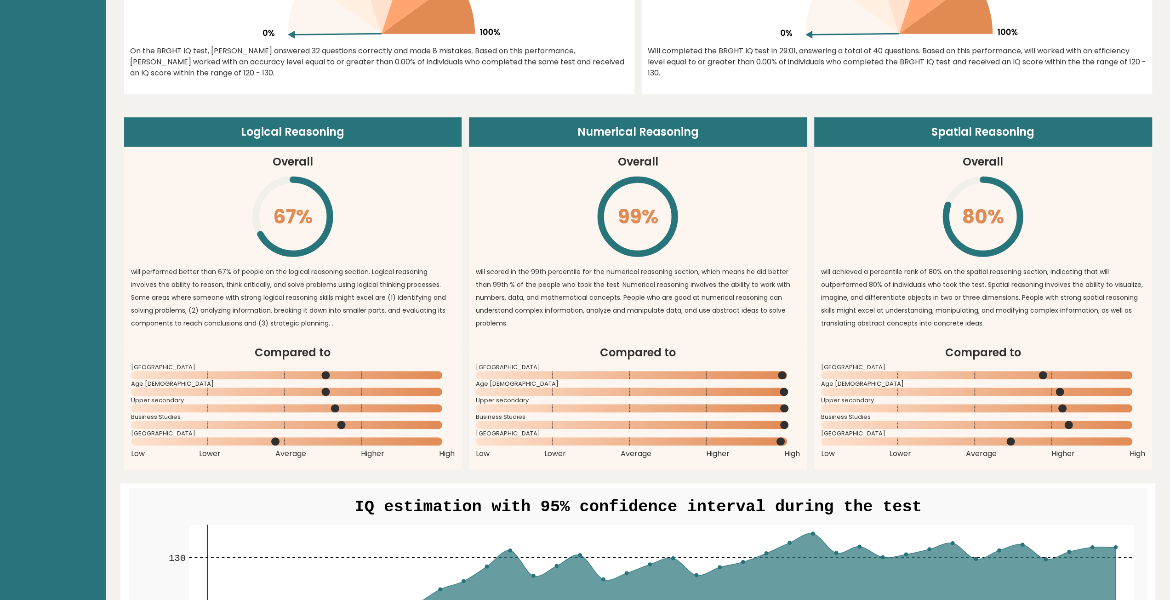
scroll to position [690, 0]
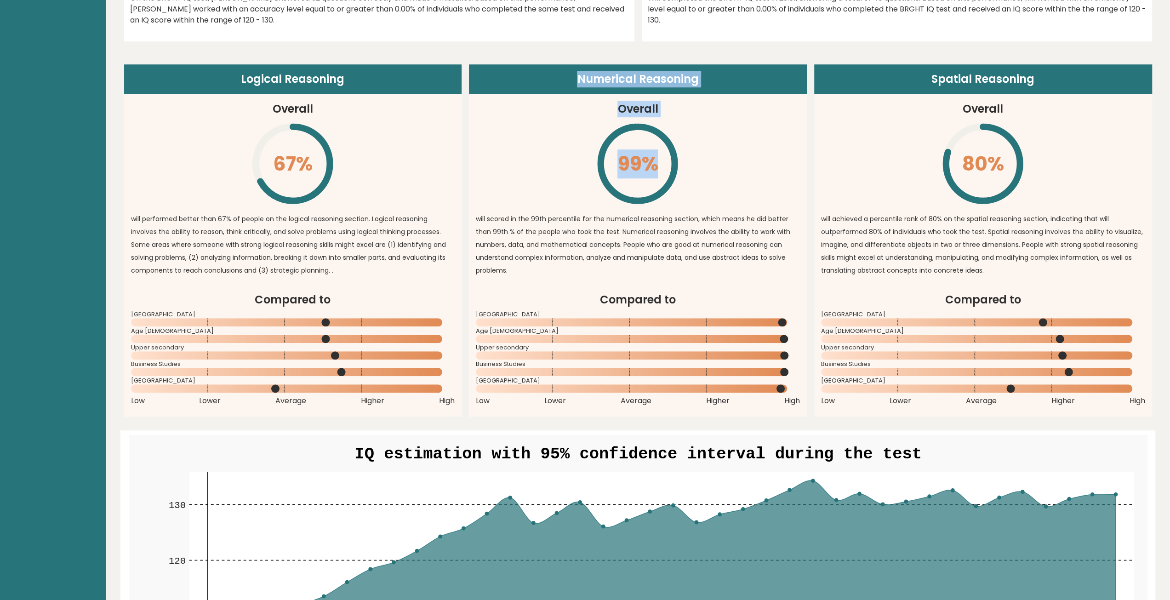
drag, startPoint x: 494, startPoint y: 126, endPoint x: 706, endPoint y: 142, distance: 212.5
click at [706, 124] on article "Numerical Reasoning Overall 99% \ [PERSON_NAME] scored in the 99th percentile f…" at bounding box center [638, 177] width 338 height 227
click at [552, 152] on article "Numerical Reasoning Overall 99% \ [PERSON_NAME] scored in the 99th percentile f…" at bounding box center [638, 177] width 338 height 227
click at [607, 167] on icon "\" at bounding box center [638, 164] width 84 height 84
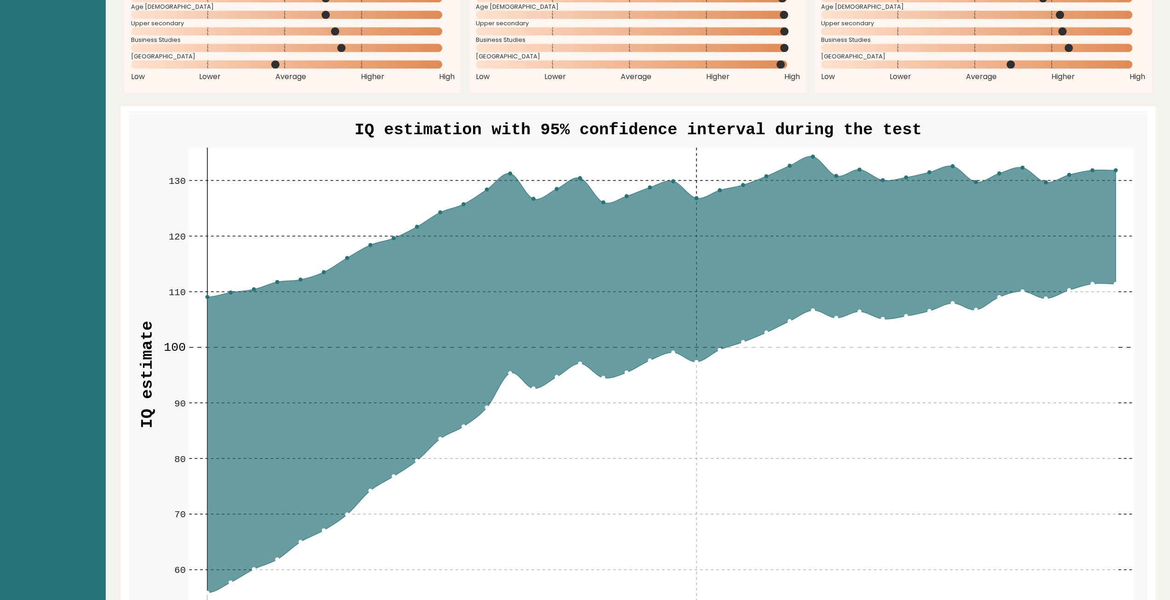
scroll to position [1103, 0]
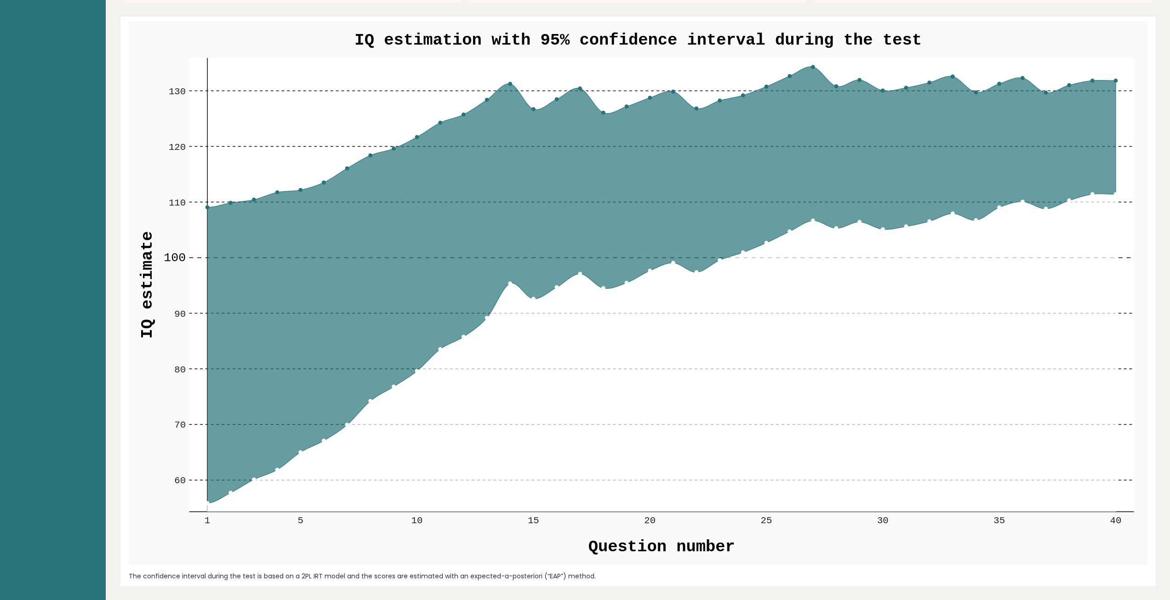
drag, startPoint x: 571, startPoint y: 57, endPoint x: 676, endPoint y: 43, distance: 105.7
click at [670, 39] on g "60 60 70 70 80 80 90 90 100 100 110 110 120 120 130 130 1 5 10 15 20 25 30 35 4…" at bounding box center [638, 292] width 1019 height 543
drag, startPoint x: 677, startPoint y: 43, endPoint x: 917, endPoint y: 63, distance: 240.8
click at [899, 23] on g "60 60 70 70 80 80 90 90 100 100 110 110 120 120 130 130 1 5 10 15 20 25 30 35 4…" at bounding box center [638, 292] width 1019 height 543
click at [1117, 81] on circle at bounding box center [1115, 80] width 3 height 3
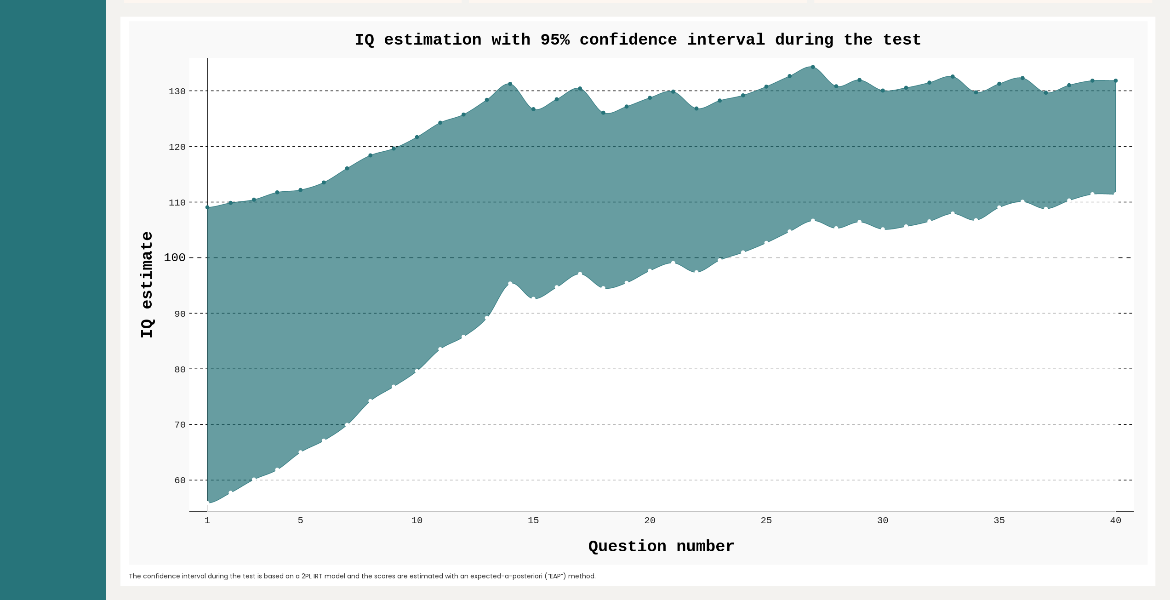
drag, startPoint x: 1117, startPoint y: 81, endPoint x: 1053, endPoint y: 220, distance: 152.7
click at [1088, 210] on g "60 60 70 70 80 80 90 90 100 100 110 110 120 120 130 130 1 5 10 15 20 25 30 35 4…" at bounding box center [638, 292] width 1019 height 543
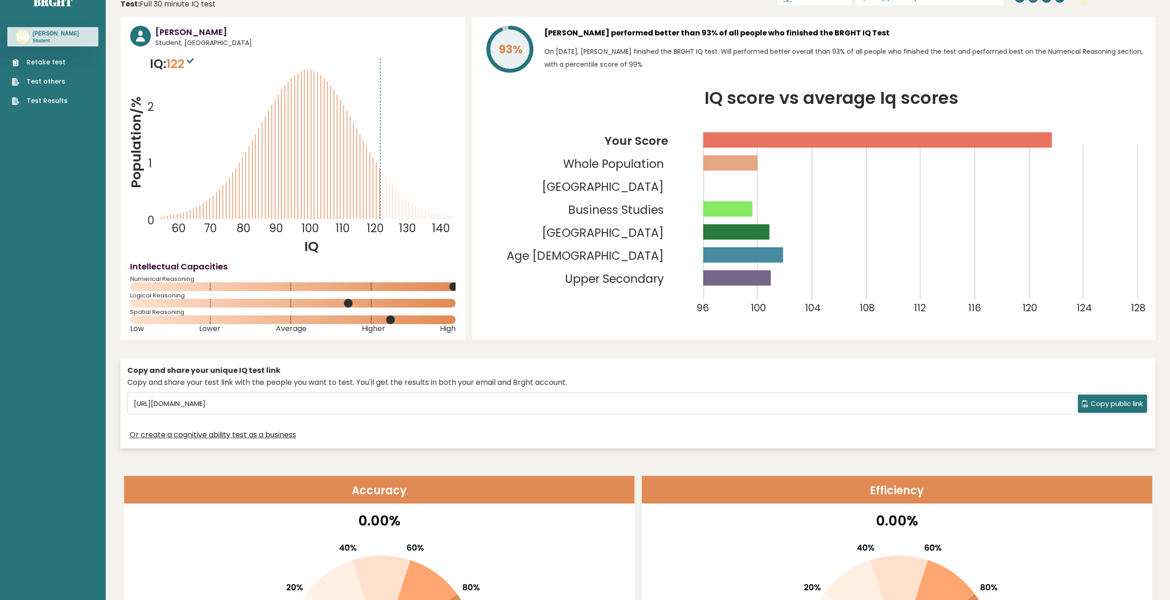
scroll to position [0, 0]
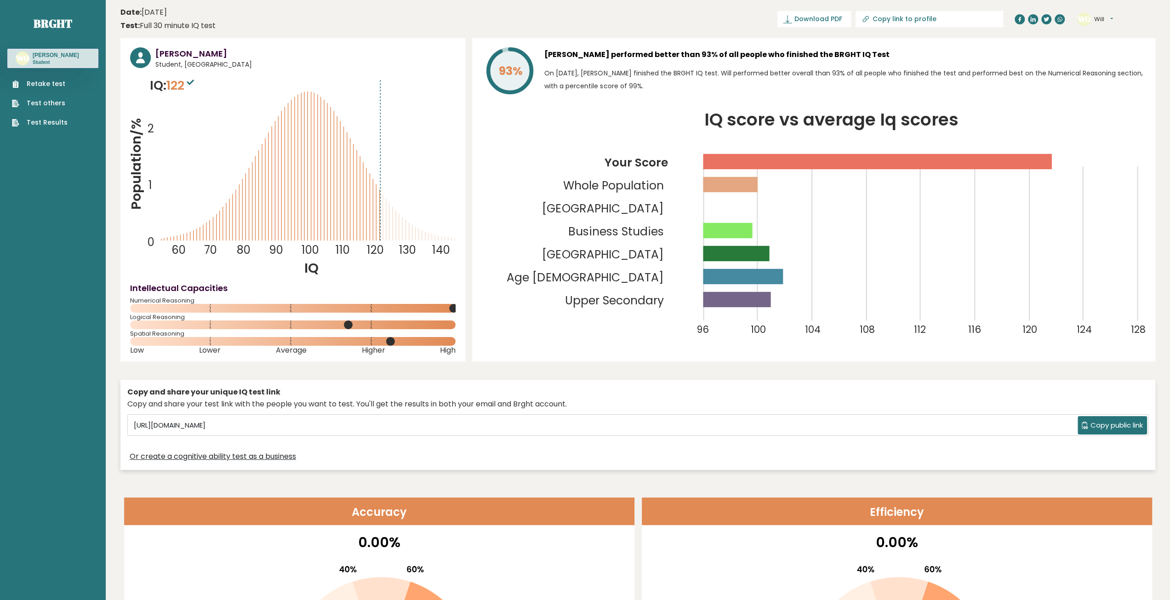
click at [376, 245] on tspan "120" at bounding box center [375, 250] width 17 height 15
click at [379, 223] on icon "Population/% IQ 0 1 2 60 70 80 90 100 110 120 130 140" at bounding box center [293, 176] width 326 height 201
drag, startPoint x: 384, startPoint y: 219, endPoint x: 463, endPoint y: 217, distance: 79.1
click at [463, 217] on div "Will Ouyang Student, Australia IQ: 122 Population/% IQ 0 1 2 60 70 80 90 100 11…" at bounding box center [292, 199] width 345 height 323
click at [341, 237] on icon "Population/% IQ 0 1 2 60 70 80 90 100 110 120 130 140" at bounding box center [293, 176] width 326 height 201
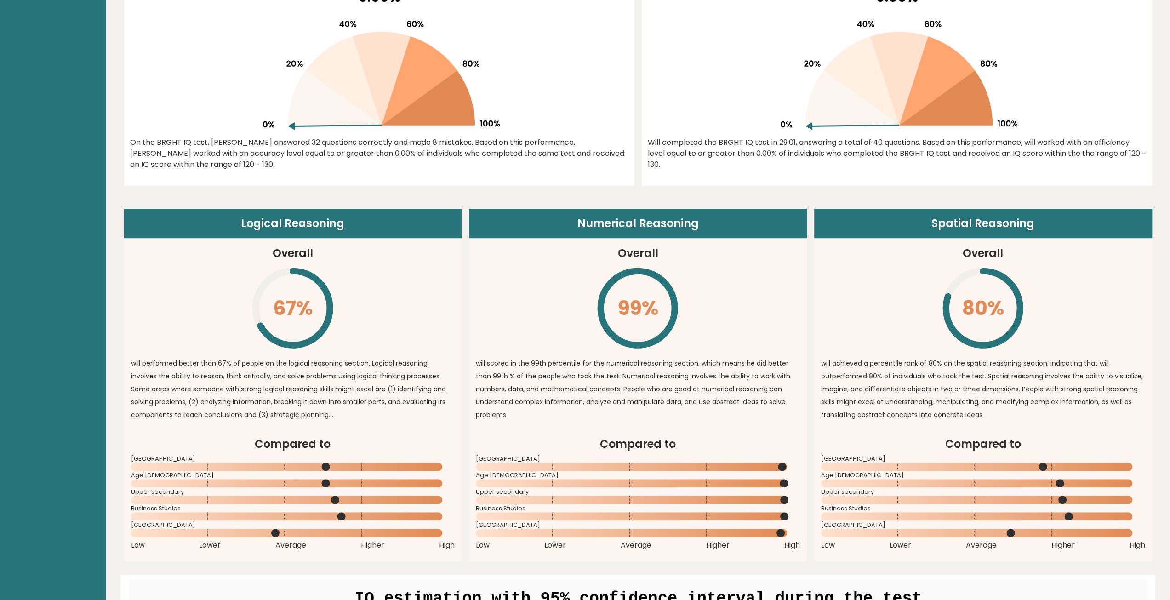
scroll to position [644, 0]
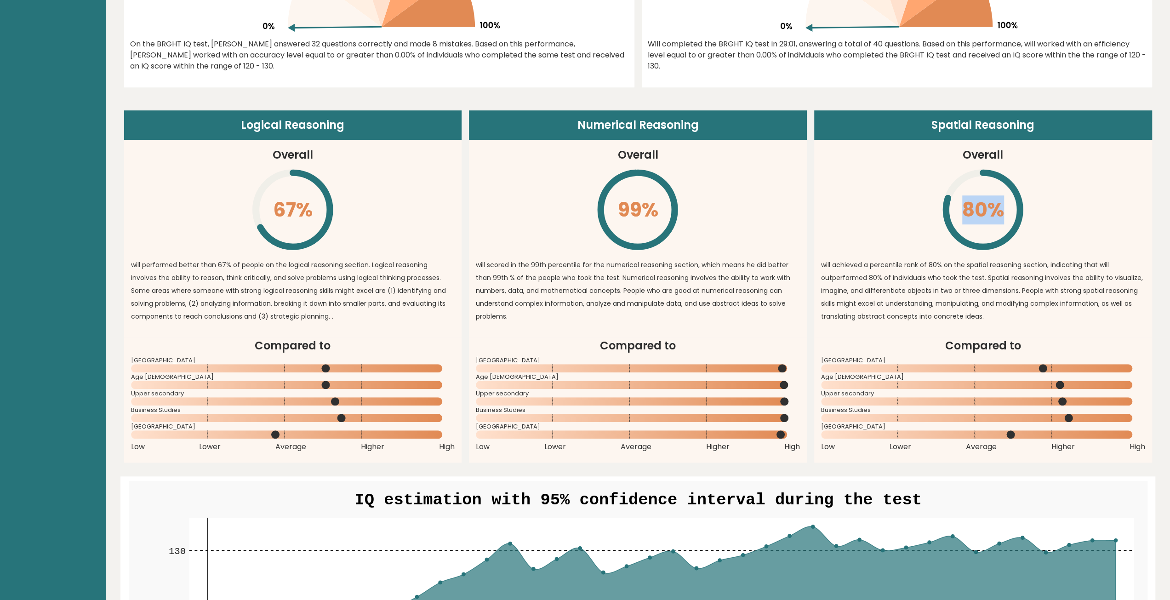
drag, startPoint x: 914, startPoint y: 167, endPoint x: 1049, endPoint y: 182, distance: 135.1
click at [1049, 182] on article "Spatial Reasoning Overall 80% \ will achieved a percentile rank of 80% on the s…" at bounding box center [983, 223] width 338 height 227
click at [1049, 183] on article "Spatial Reasoning Overall 80% \ will achieved a percentile rank of 80% on the s…" at bounding box center [983, 223] width 338 height 227
drag, startPoint x: 965, startPoint y: 218, endPoint x: 1018, endPoint y: 213, distance: 53.1
click at [1018, 210] on icon "\" at bounding box center [983, 210] width 84 height 84
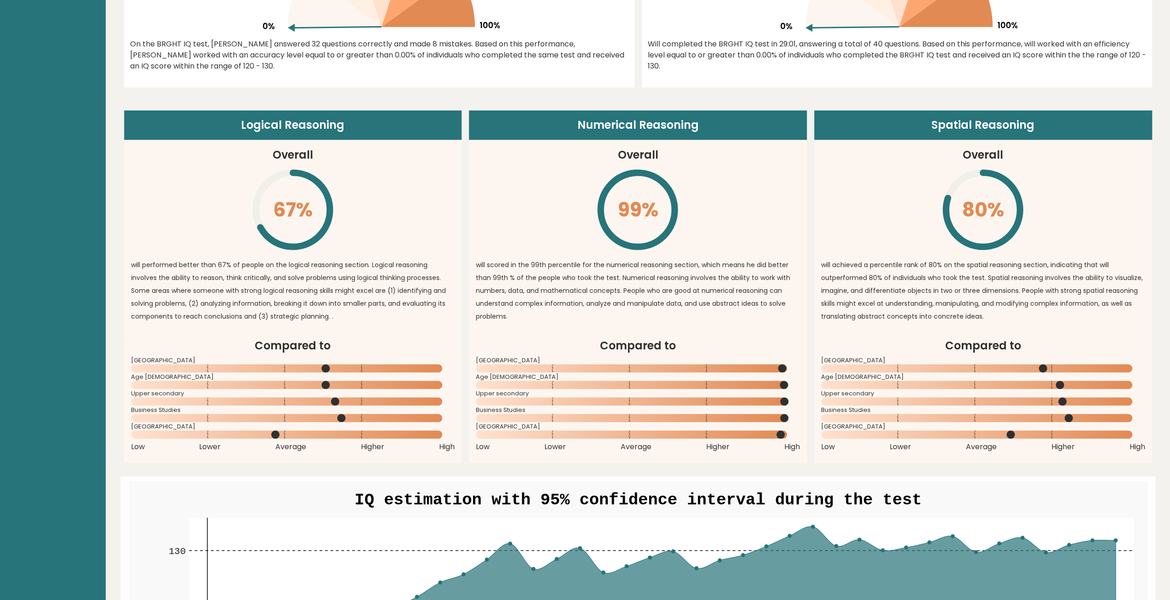
click at [999, 268] on p "will achieved a percentile rank of 80% on the spatial reasoning section, indica…" at bounding box center [983, 290] width 324 height 64
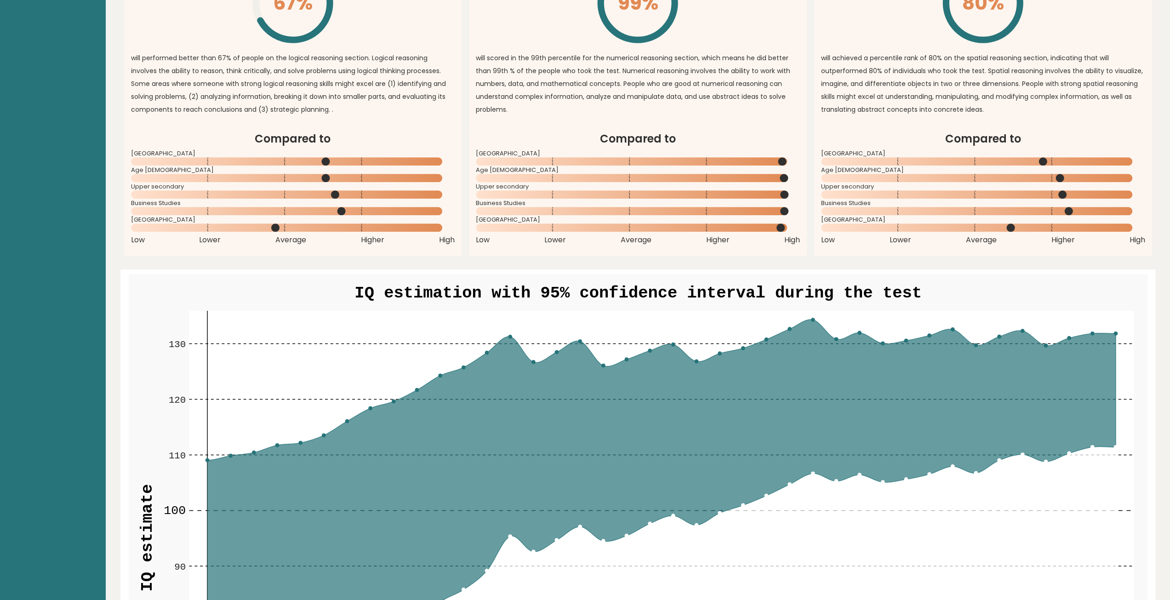
scroll to position [782, 0]
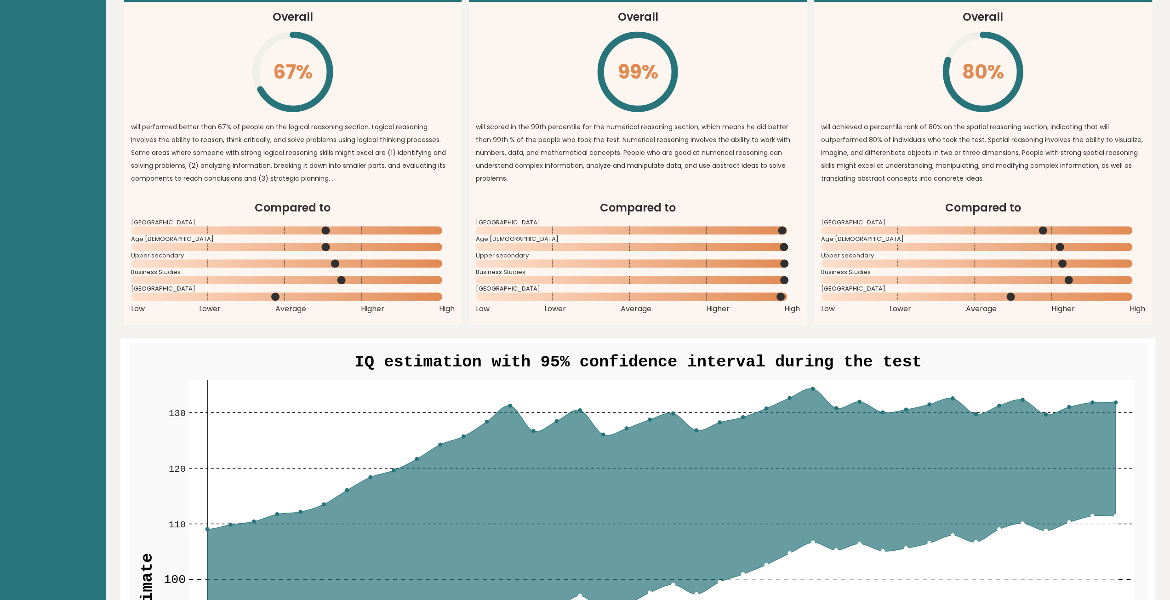
drag, startPoint x: 595, startPoint y: 204, endPoint x: 699, endPoint y: 187, distance: 104.8
click at [699, 187] on div "Logical Reasoning Overall 67% \ will performed better than 67% of people on the…" at bounding box center [638, 148] width 1028 height 352
click at [656, 231] on rect at bounding box center [638, 230] width 324 height 9
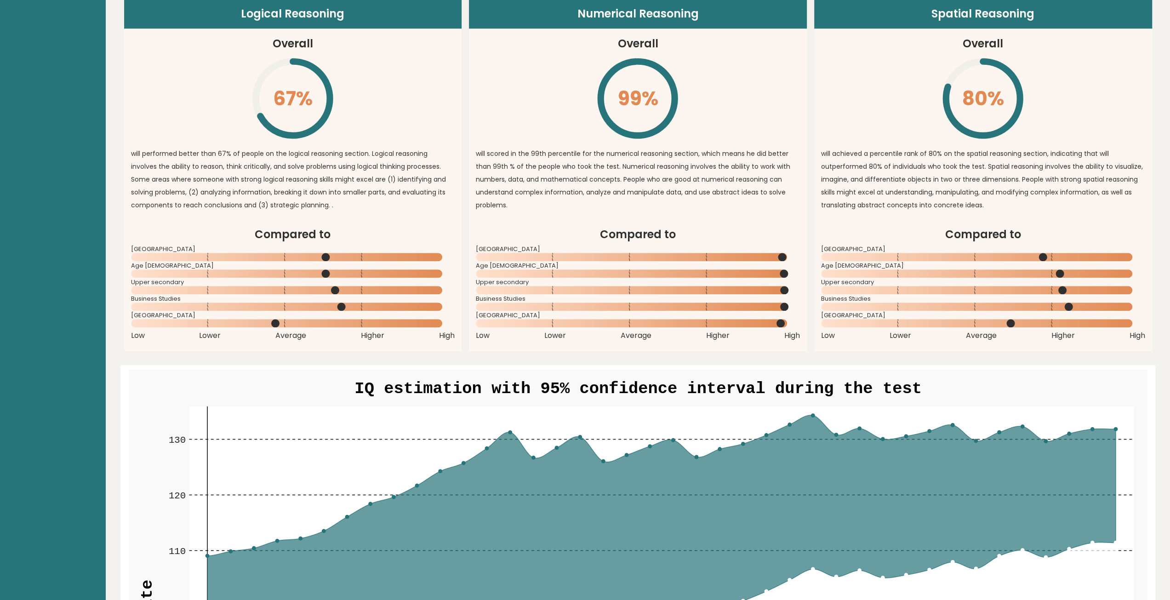
scroll to position [736, 0]
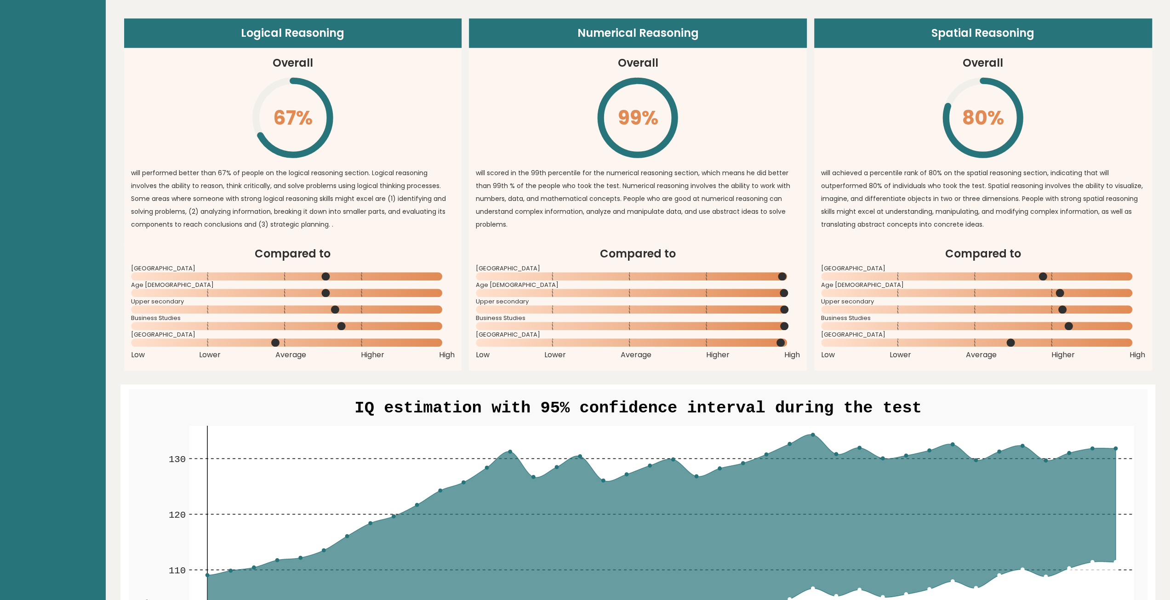
drag, startPoint x: 942, startPoint y: 265, endPoint x: 1039, endPoint y: 271, distance: 96.7
click at [1035, 268] on div "[GEOGRAPHIC_DATA]" at bounding box center [983, 274] width 324 height 15
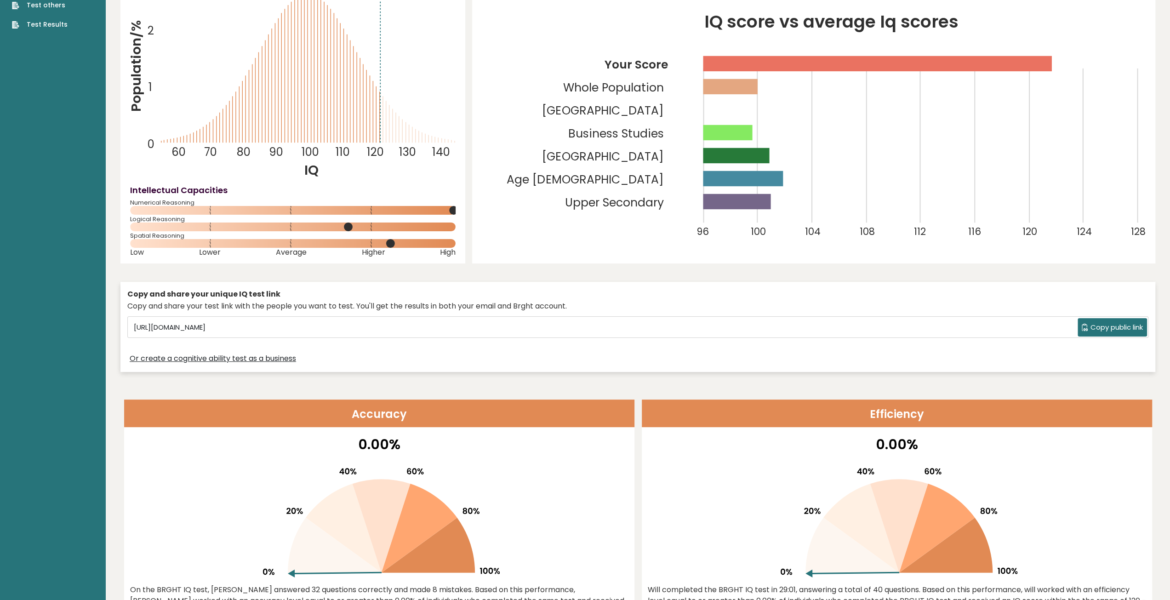
scroll to position [0, 0]
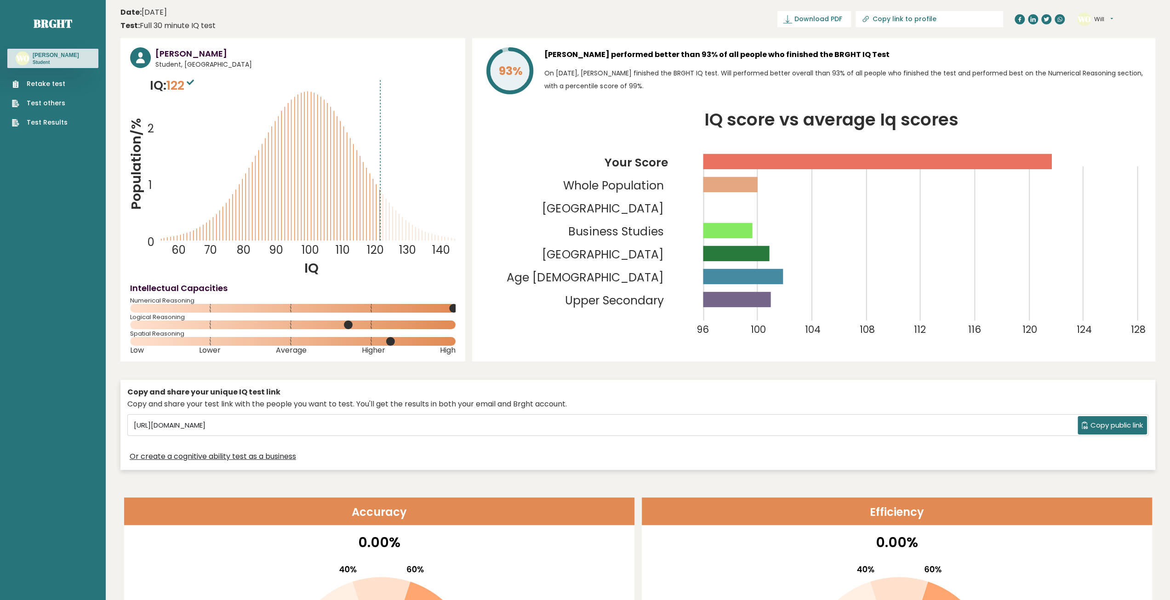
click at [50, 80] on link "Retake test" at bounding box center [40, 84] width 56 height 10
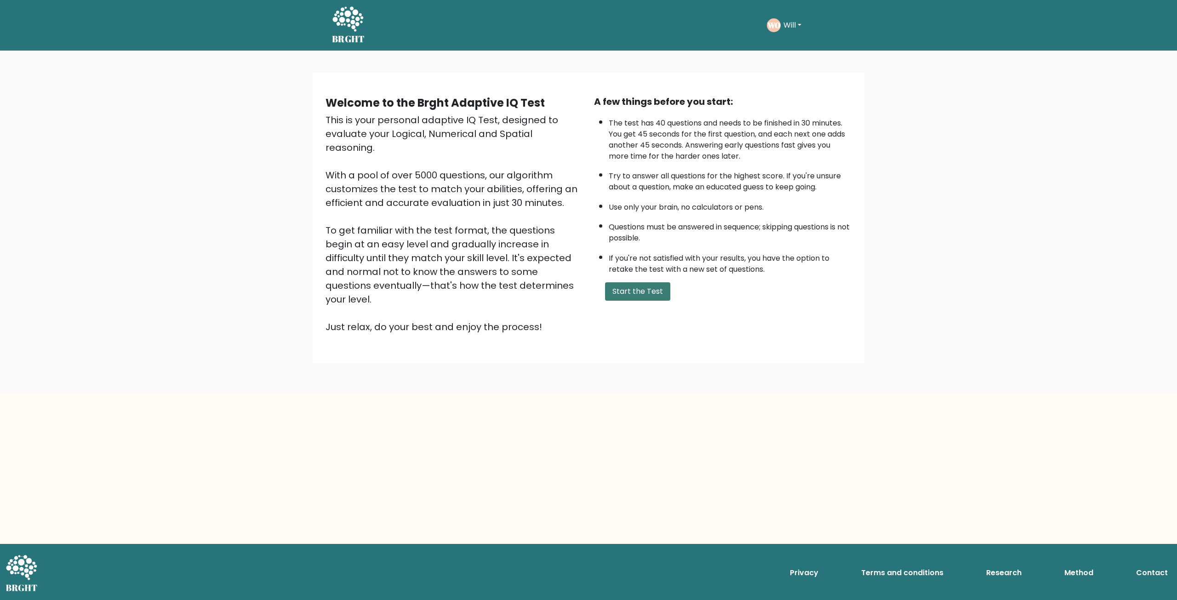
click at [628, 295] on button "Start the Test" at bounding box center [637, 291] width 65 height 18
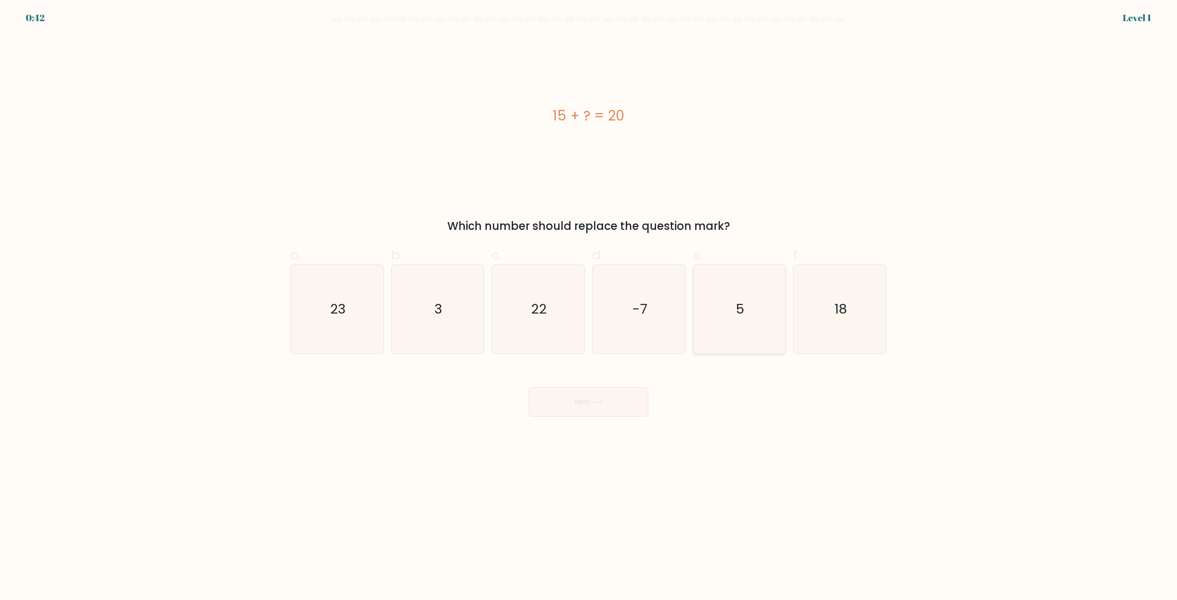
drag, startPoint x: 761, startPoint y: 323, endPoint x: 757, endPoint y: 325, distance: 4.7
click at [761, 323] on icon "5" at bounding box center [739, 309] width 89 height 89
click at [589, 306] on input "e. 5" at bounding box center [588, 303] width 0 height 6
radio input "true"
click at [566, 417] on body "0:41 Level 1 a." at bounding box center [588, 300] width 1177 height 600
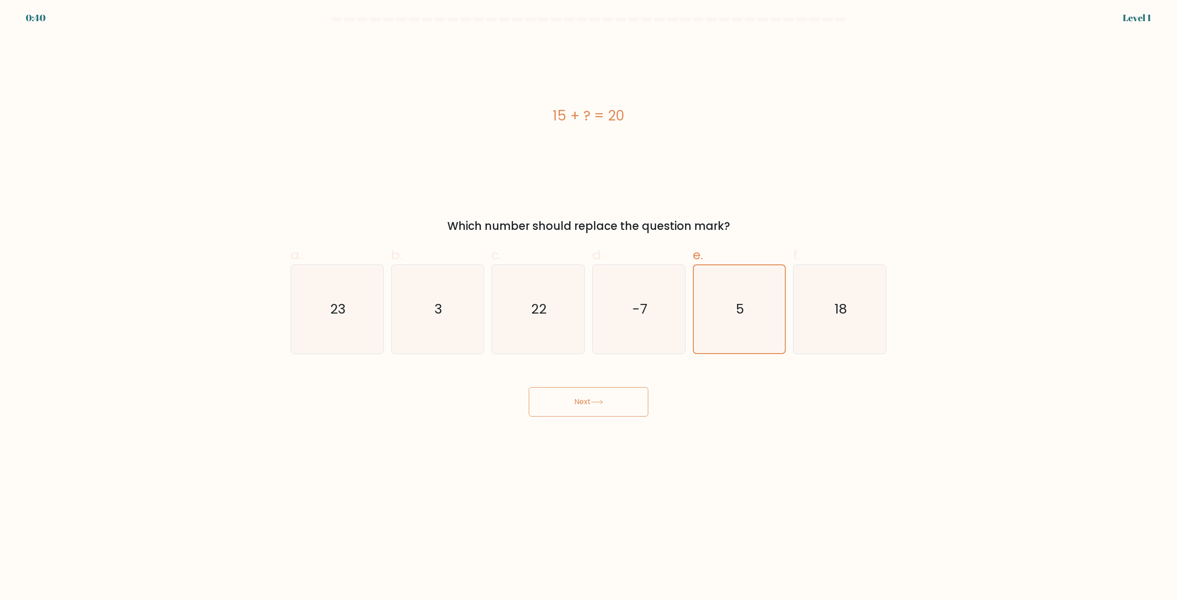
click at [602, 402] on icon at bounding box center [596, 402] width 11 height 4
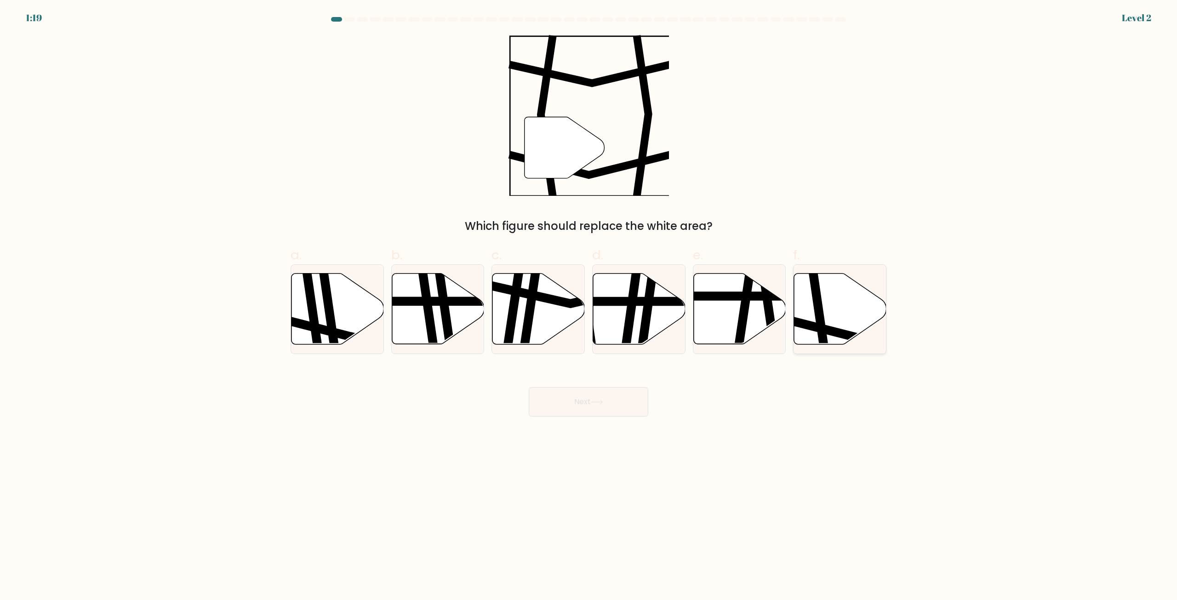
click at [824, 327] on icon at bounding box center [820, 272] width 14 height 186
click at [589, 306] on input "f." at bounding box center [588, 303] width 0 height 6
radio input "true"
click at [554, 414] on button "Next" at bounding box center [589, 401] width 120 height 29
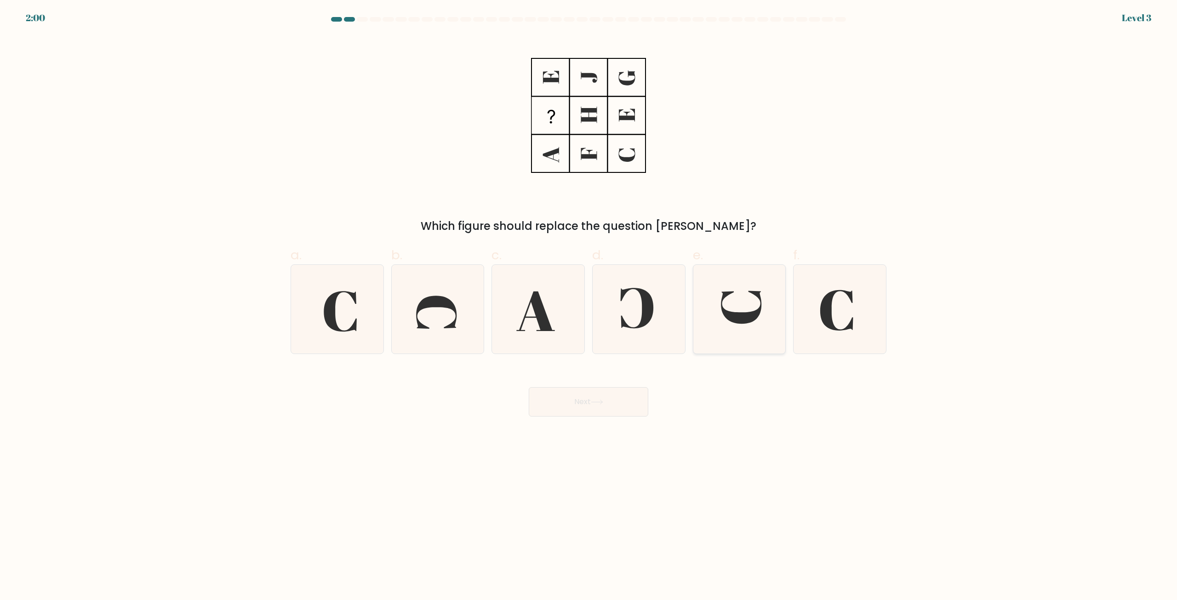
click at [736, 335] on icon at bounding box center [739, 309] width 89 height 89
click at [589, 306] on input "e." at bounding box center [588, 303] width 0 height 6
radio input "true"
click at [595, 401] on icon at bounding box center [597, 402] width 12 height 5
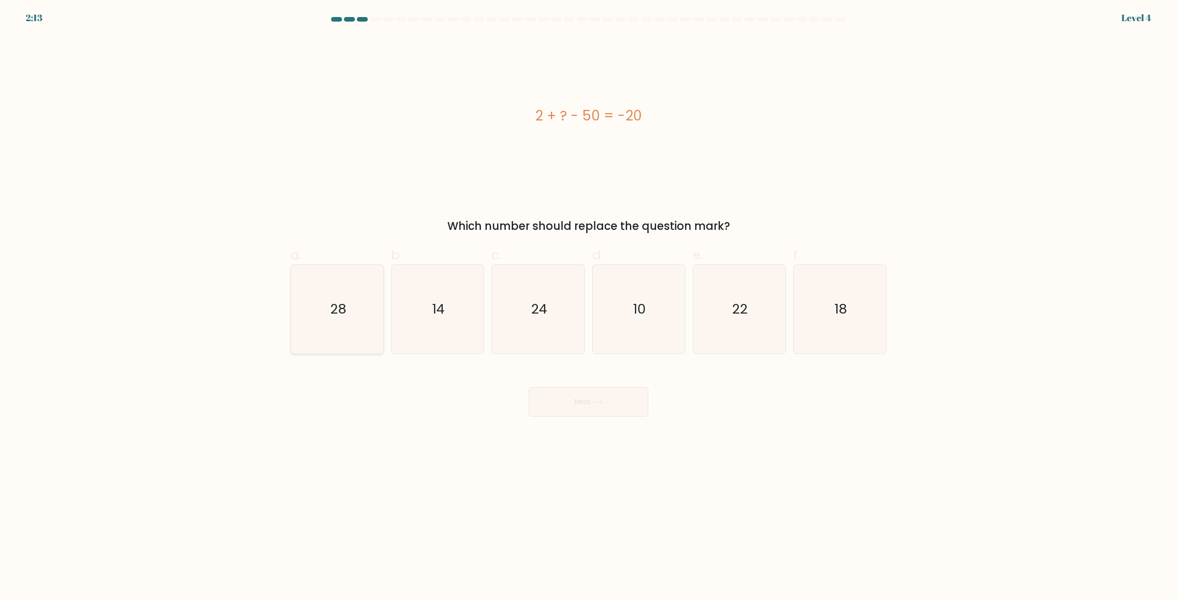
click at [341, 308] on text "28" at bounding box center [338, 309] width 16 height 18
click at [588, 306] on input "a. 28" at bounding box center [588, 303] width 0 height 6
radio input "true"
click at [575, 406] on button "Next" at bounding box center [589, 401] width 120 height 29
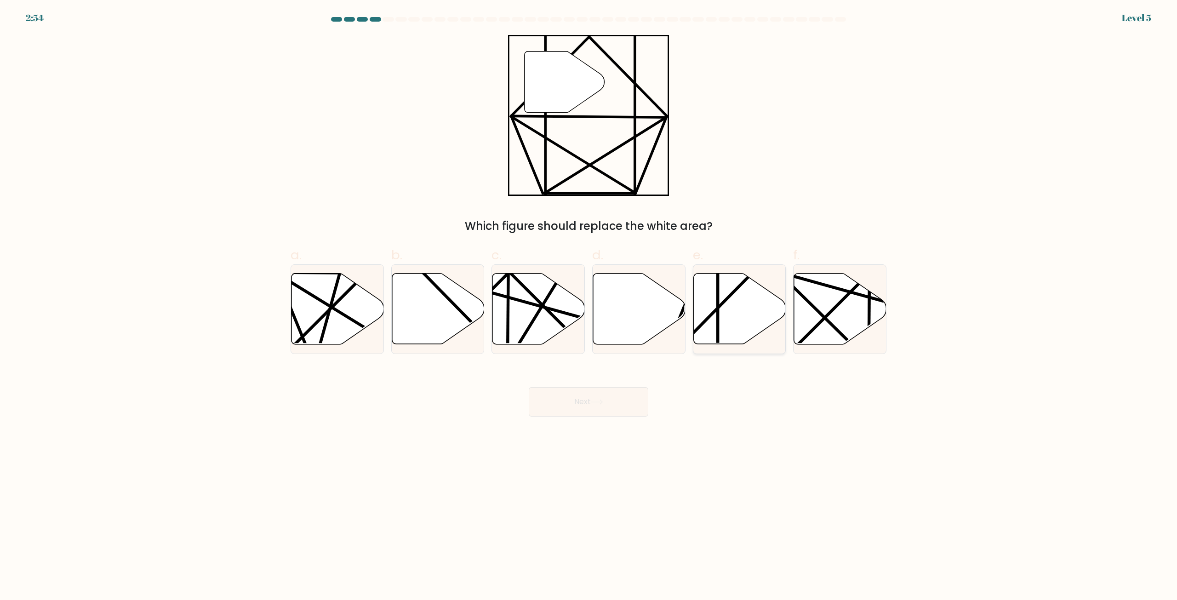
click at [737, 299] on icon at bounding box center [739, 309] width 92 height 71
click at [589, 300] on input "e." at bounding box center [588, 303] width 0 height 6
radio input "true"
click at [590, 404] on button "Next" at bounding box center [589, 401] width 120 height 29
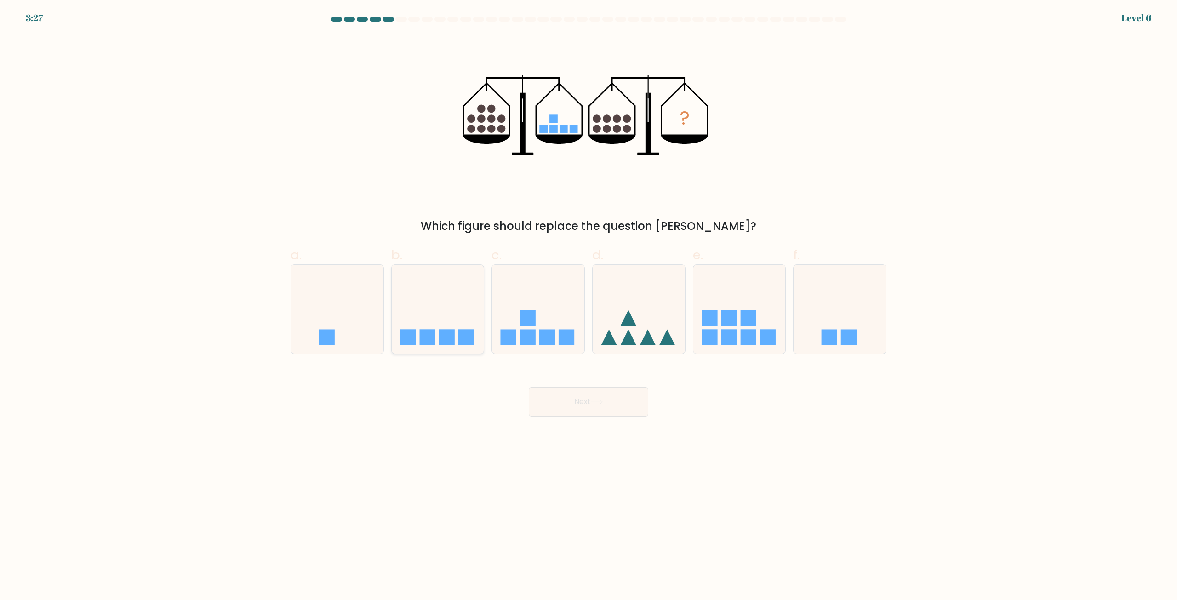
click at [421, 313] on icon at bounding box center [438, 309] width 92 height 76
click at [588, 306] on input "b." at bounding box center [588, 303] width 0 height 6
radio input "true"
drag, startPoint x: 570, startPoint y: 408, endPoint x: 572, endPoint y: 398, distance: 10.3
click at [570, 405] on button "Next" at bounding box center [589, 401] width 120 height 29
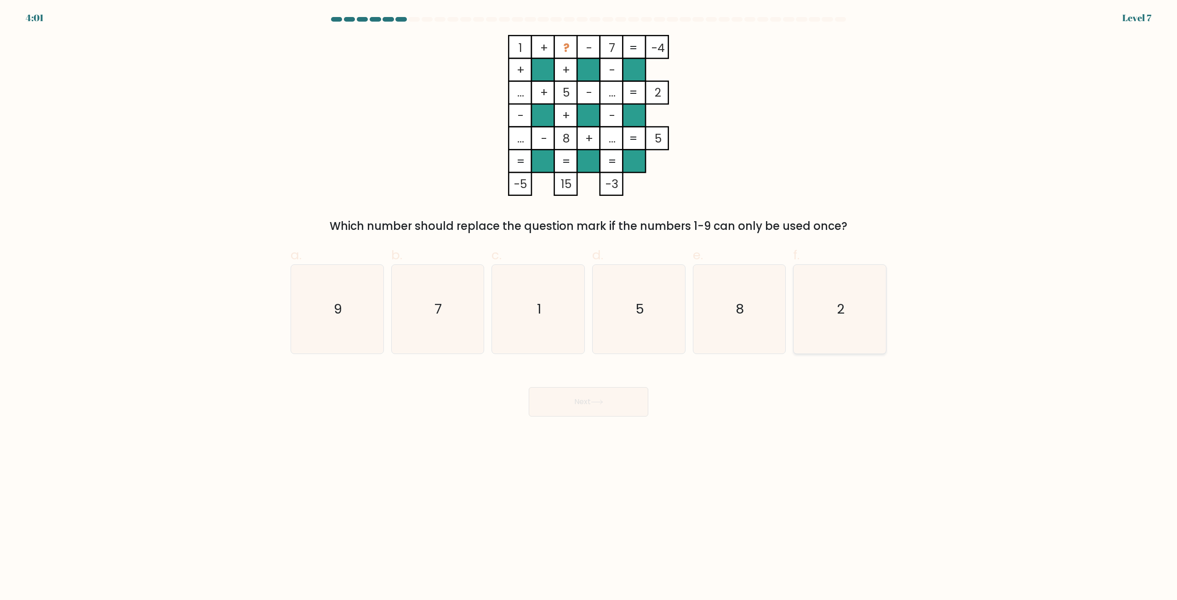
click at [815, 296] on icon "2" at bounding box center [839, 309] width 89 height 89
click at [589, 300] on input "f. 2" at bounding box center [588, 303] width 0 height 6
radio input "true"
click at [600, 400] on icon at bounding box center [597, 402] width 12 height 5
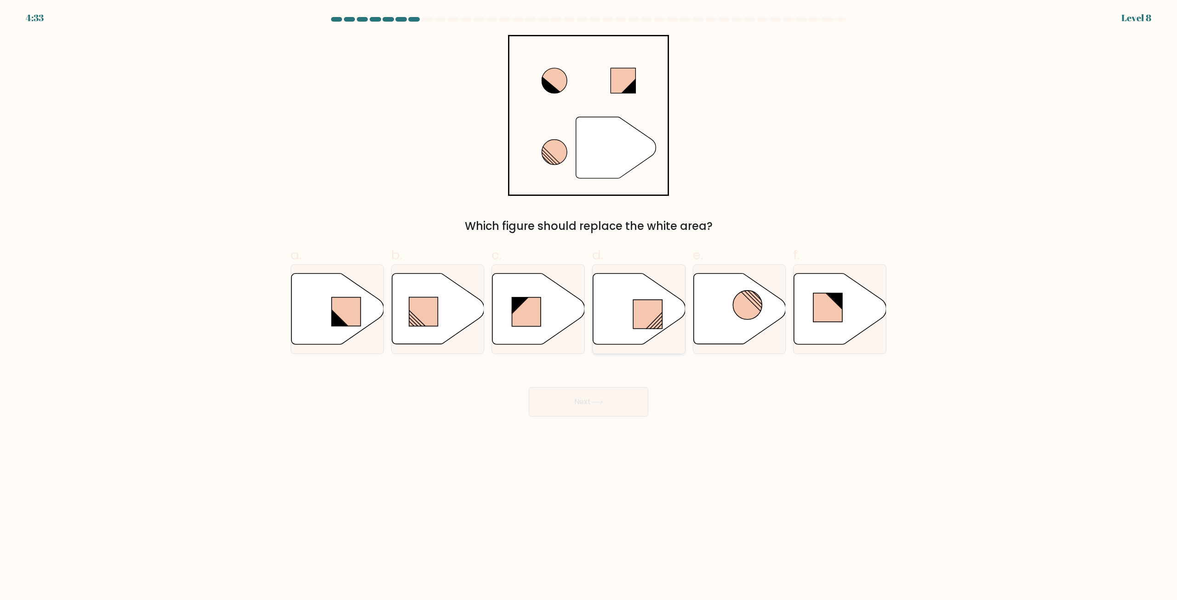
click at [641, 317] on rect at bounding box center [647, 314] width 29 height 29
click at [589, 306] on input "d." at bounding box center [588, 303] width 0 height 6
radio input "true"
click at [620, 394] on button "Next" at bounding box center [589, 401] width 120 height 29
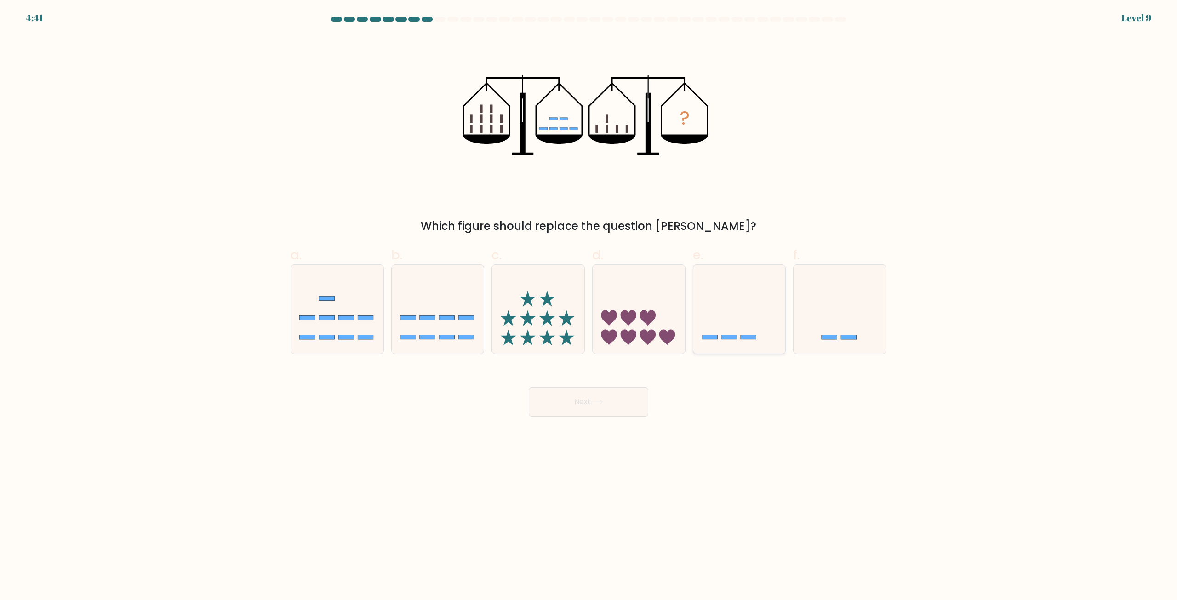
click at [749, 276] on icon at bounding box center [739, 309] width 92 height 76
click at [589, 300] on input "e." at bounding box center [588, 303] width 0 height 6
radio input "true"
click at [615, 401] on button "Next" at bounding box center [589, 401] width 120 height 29
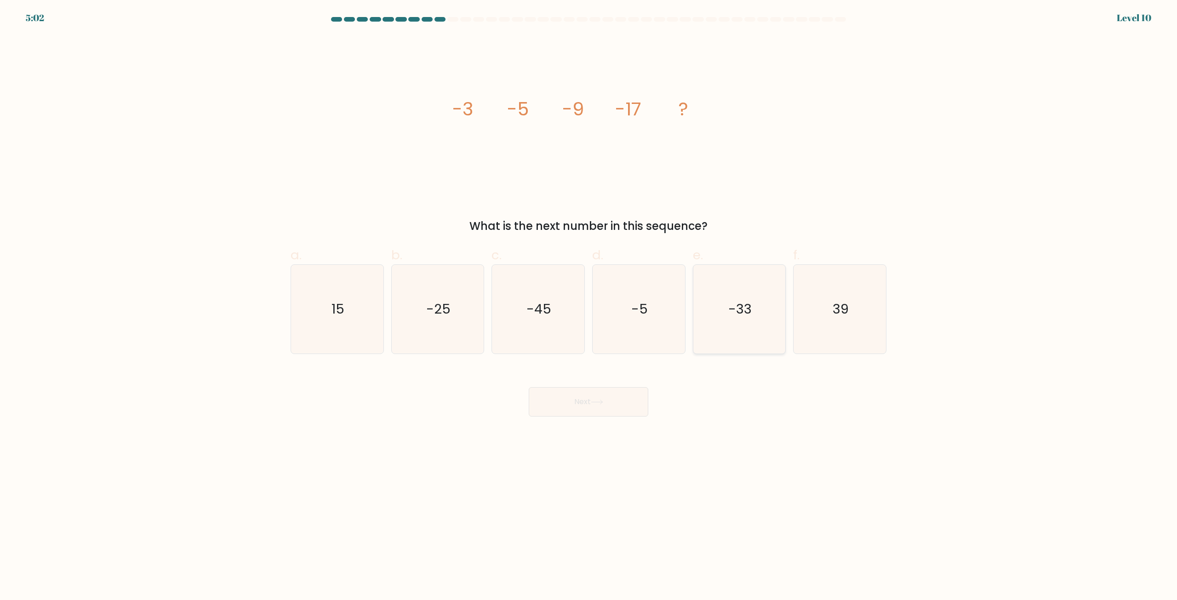
click at [757, 298] on icon "-33" at bounding box center [739, 309] width 89 height 89
click at [589, 300] on input "e. -33" at bounding box center [588, 303] width 0 height 6
radio input "true"
click at [623, 396] on button "Next" at bounding box center [589, 401] width 120 height 29
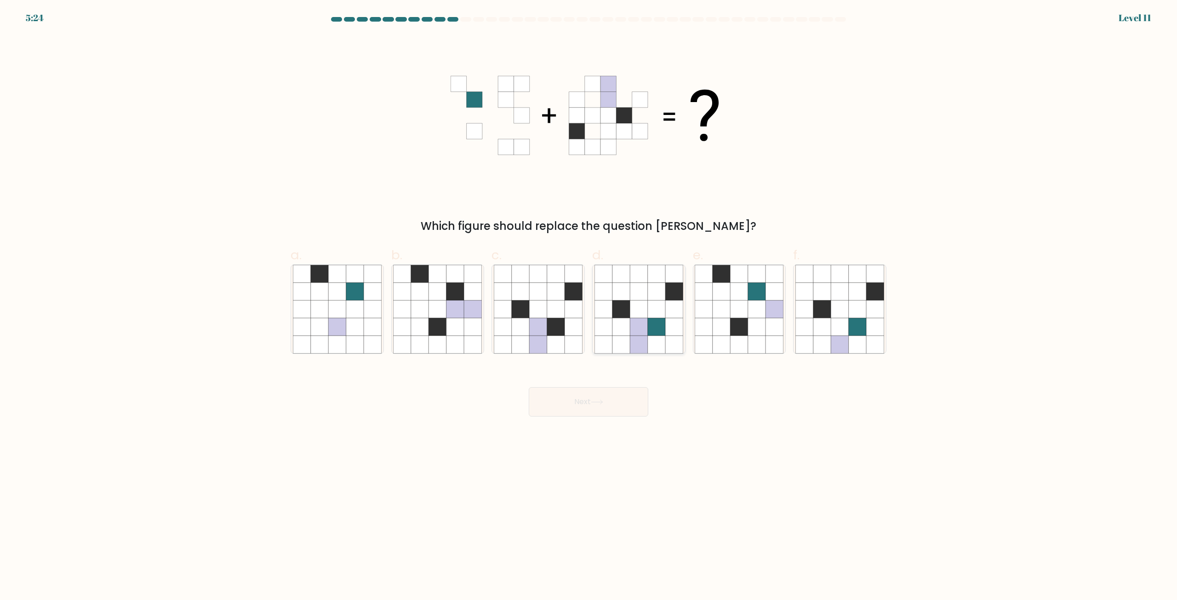
click at [644, 316] on icon at bounding box center [638, 309] width 17 height 17
click at [589, 306] on input "d." at bounding box center [588, 303] width 0 height 6
radio input "true"
click at [609, 406] on button "Next" at bounding box center [589, 401] width 120 height 29
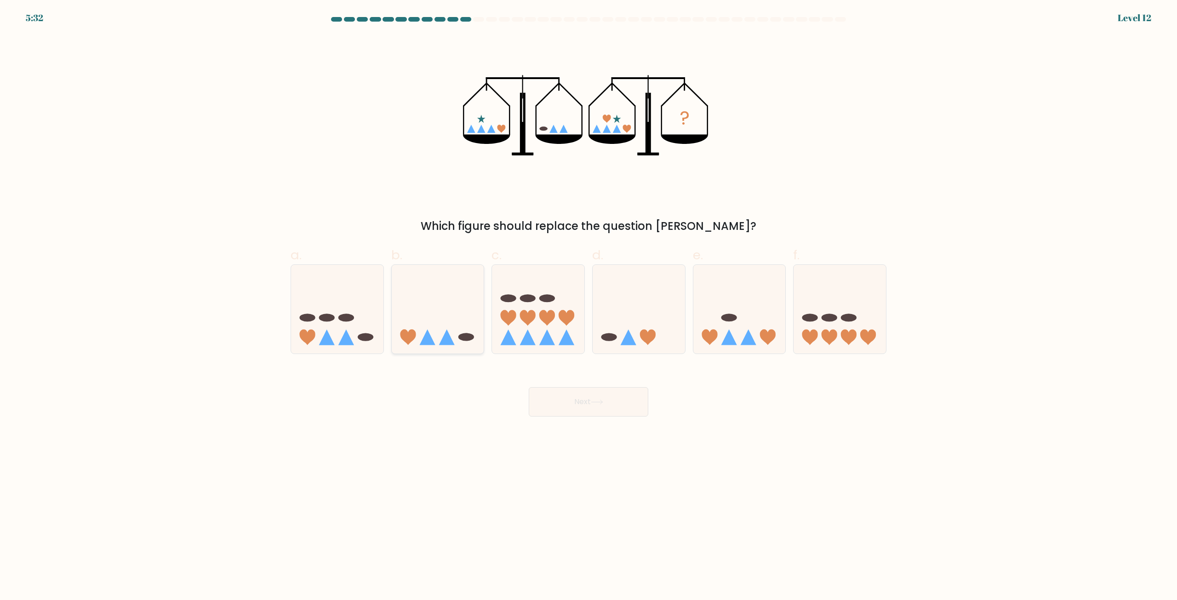
click at [469, 331] on icon at bounding box center [438, 309] width 92 height 76
click at [588, 306] on input "b." at bounding box center [588, 303] width 0 height 6
radio input "true"
click at [585, 401] on button "Next" at bounding box center [589, 401] width 120 height 29
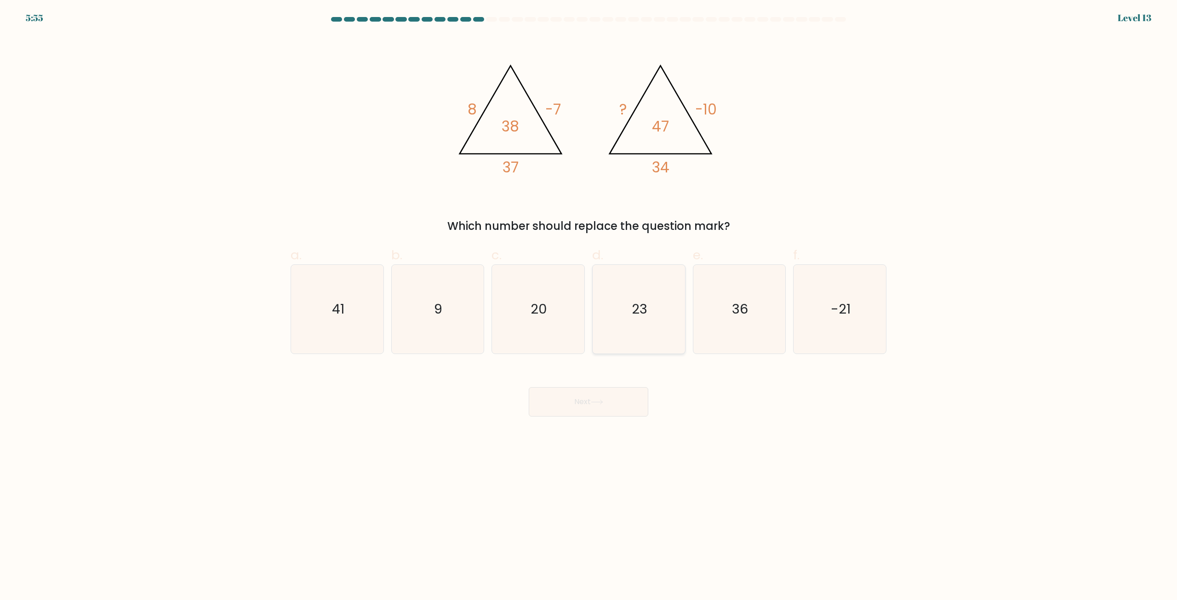
click at [651, 305] on icon "23" at bounding box center [638, 309] width 89 height 89
click at [589, 305] on input "d. 23" at bounding box center [588, 303] width 0 height 6
radio input "true"
click at [616, 391] on button "Next" at bounding box center [589, 401] width 120 height 29
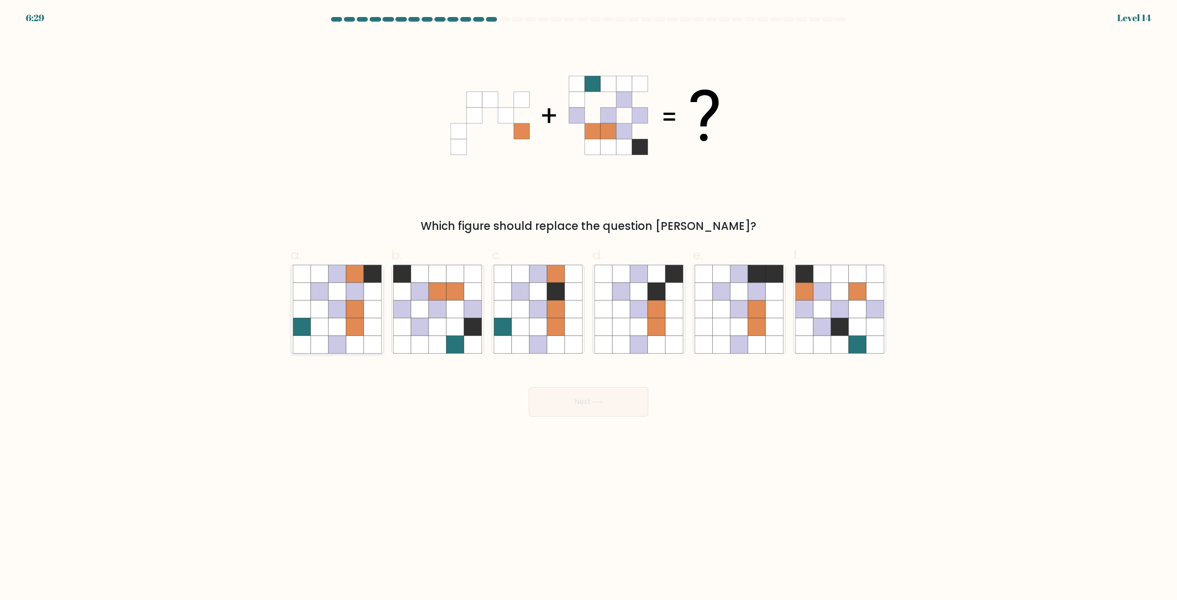
click at [358, 317] on icon at bounding box center [354, 309] width 17 height 17
click at [588, 306] on input "a." at bounding box center [588, 303] width 0 height 6
radio input "true"
click at [623, 400] on button "Next" at bounding box center [589, 401] width 120 height 29
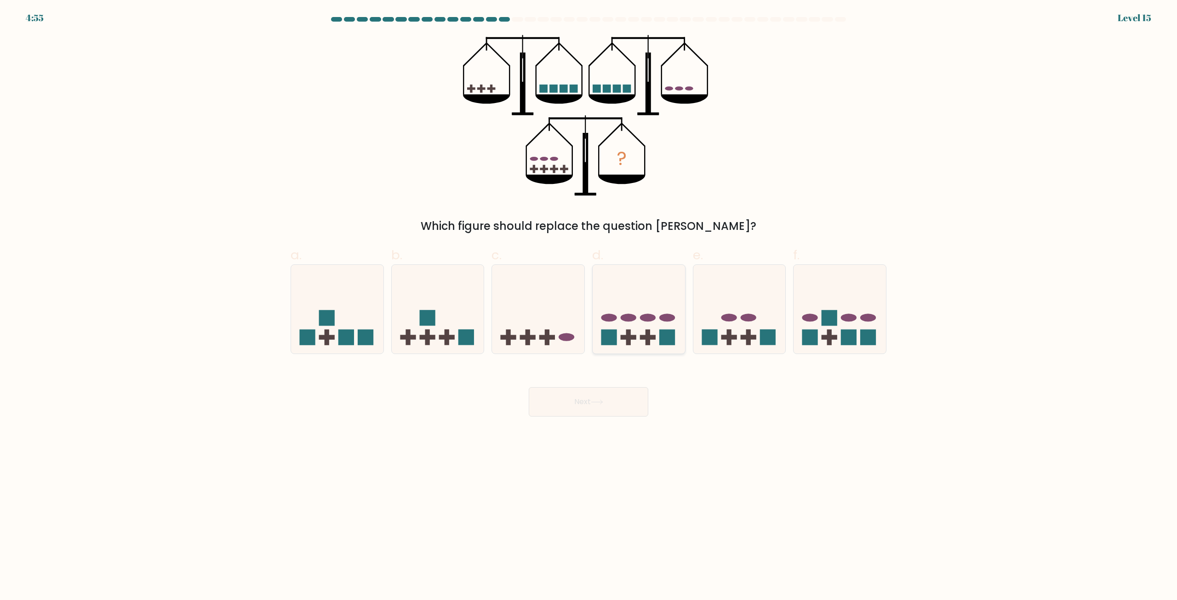
click at [637, 338] on icon at bounding box center [639, 309] width 92 height 76
click at [589, 306] on input "d." at bounding box center [588, 303] width 0 height 6
radio input "true"
click at [835, 310] on icon at bounding box center [840, 309] width 92 height 76
click at [589, 306] on input "f." at bounding box center [588, 303] width 0 height 6
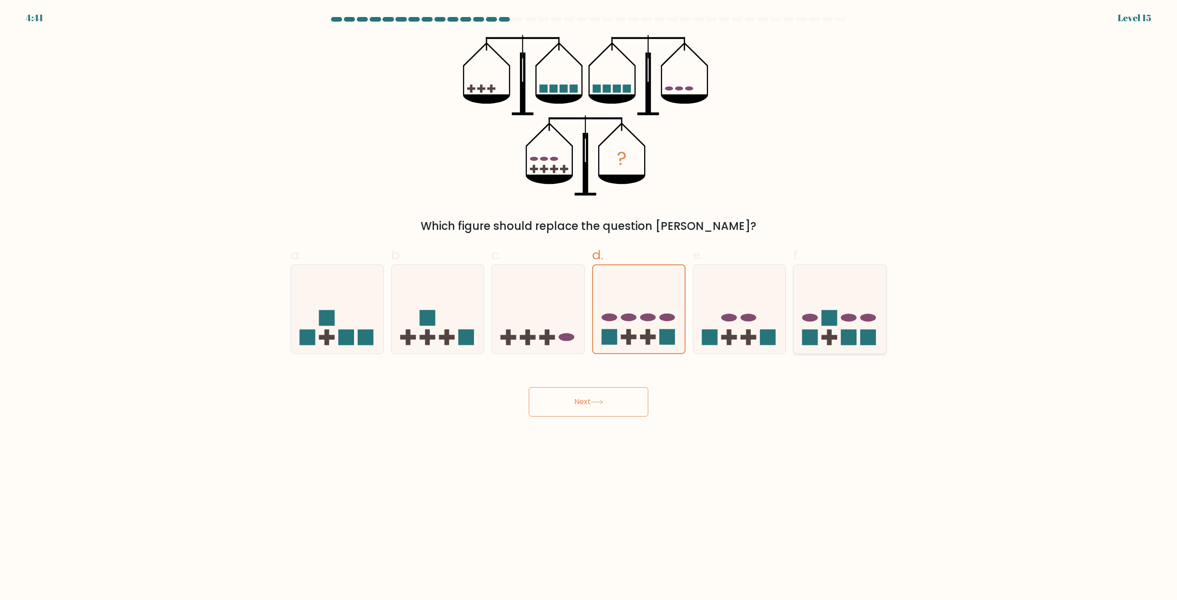
radio input "true"
click at [600, 401] on icon at bounding box center [597, 402] width 12 height 5
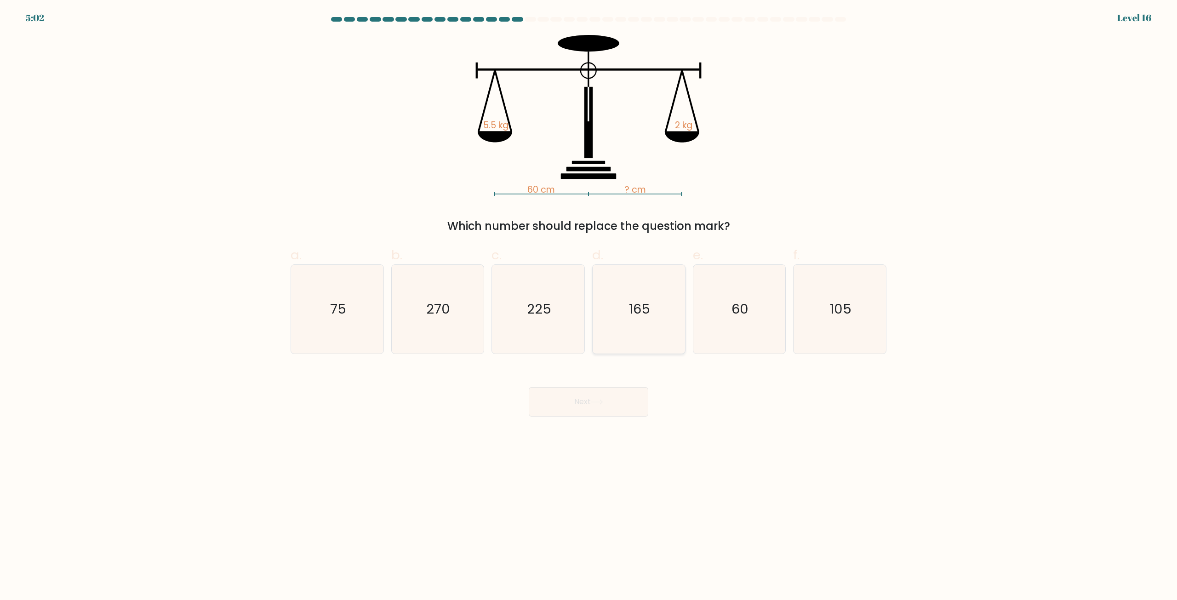
click at [639, 310] on text "165" at bounding box center [639, 309] width 21 height 18
click at [589, 306] on input "d. 165" at bounding box center [588, 303] width 0 height 6
radio input "true"
click at [590, 399] on button "Next" at bounding box center [589, 401] width 120 height 29
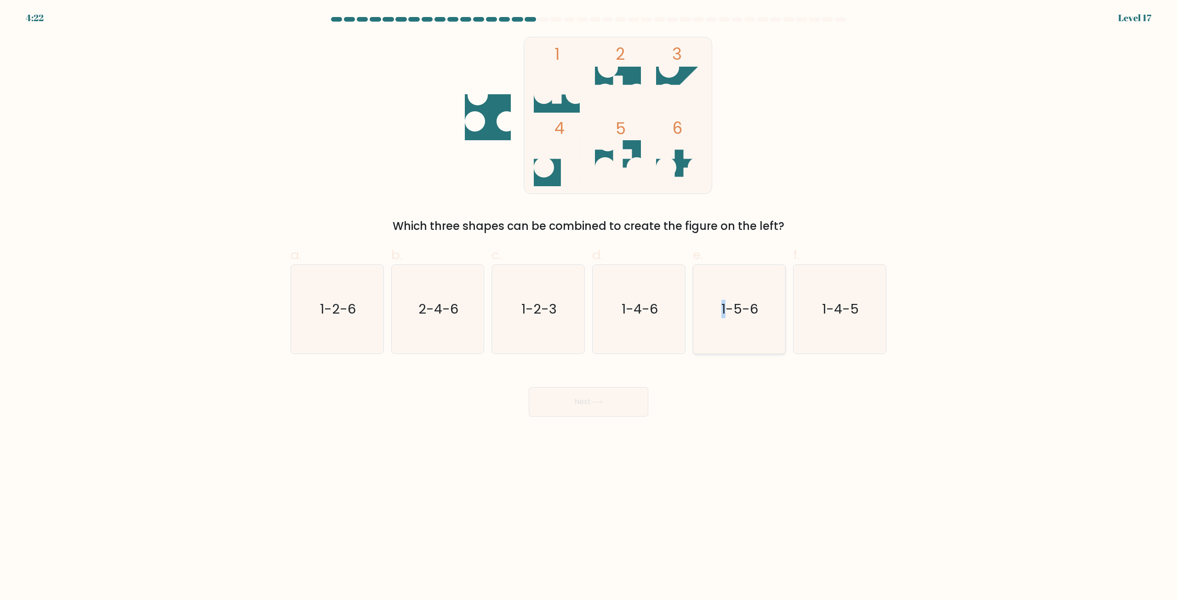
click at [723, 314] on text "1-5-6" at bounding box center [740, 309] width 37 height 18
click at [737, 303] on text "1-5-6" at bounding box center [740, 309] width 37 height 18
click at [589, 303] on input "e. 1-5-6" at bounding box center [588, 303] width 0 height 6
radio input "true"
drag, startPoint x: 610, startPoint y: 403, endPoint x: 669, endPoint y: 387, distance: 61.9
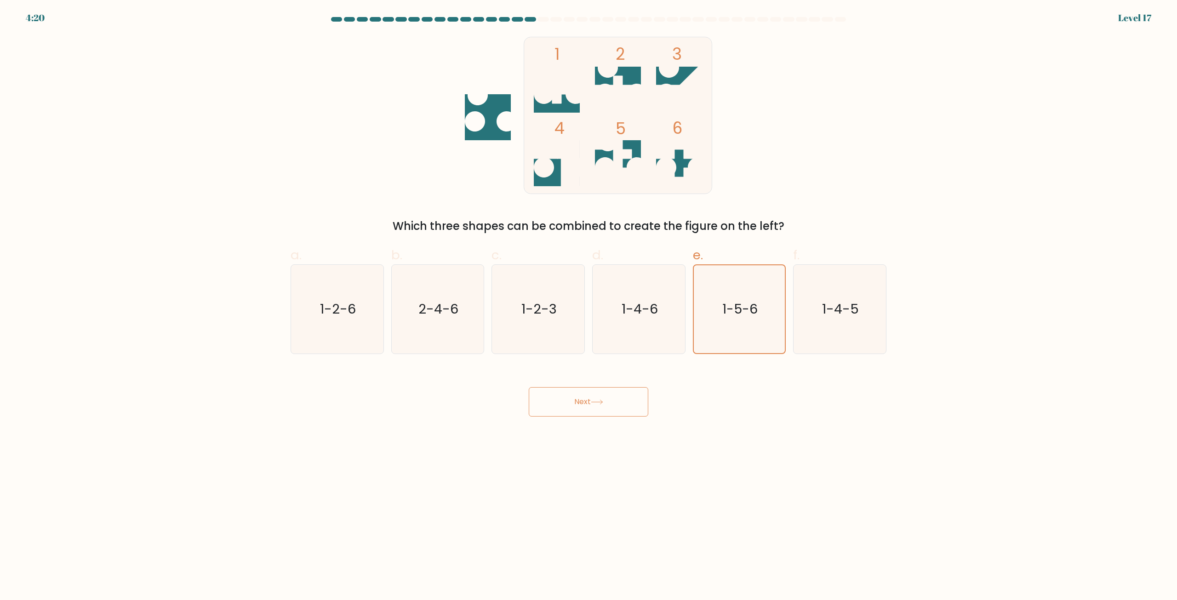
click at [611, 402] on button "Next" at bounding box center [589, 401] width 120 height 29
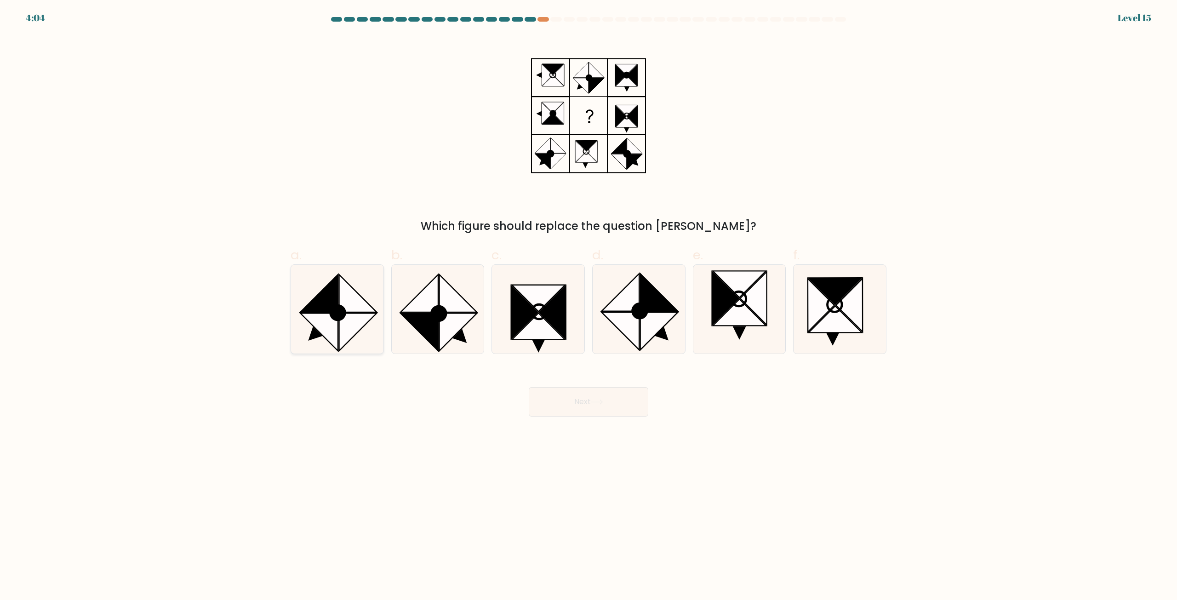
click at [313, 339] on icon at bounding box center [337, 309] width 89 height 89
click at [588, 306] on input "a." at bounding box center [588, 303] width 0 height 6
radio input "true"
click at [613, 391] on button "Next" at bounding box center [589, 401] width 120 height 29
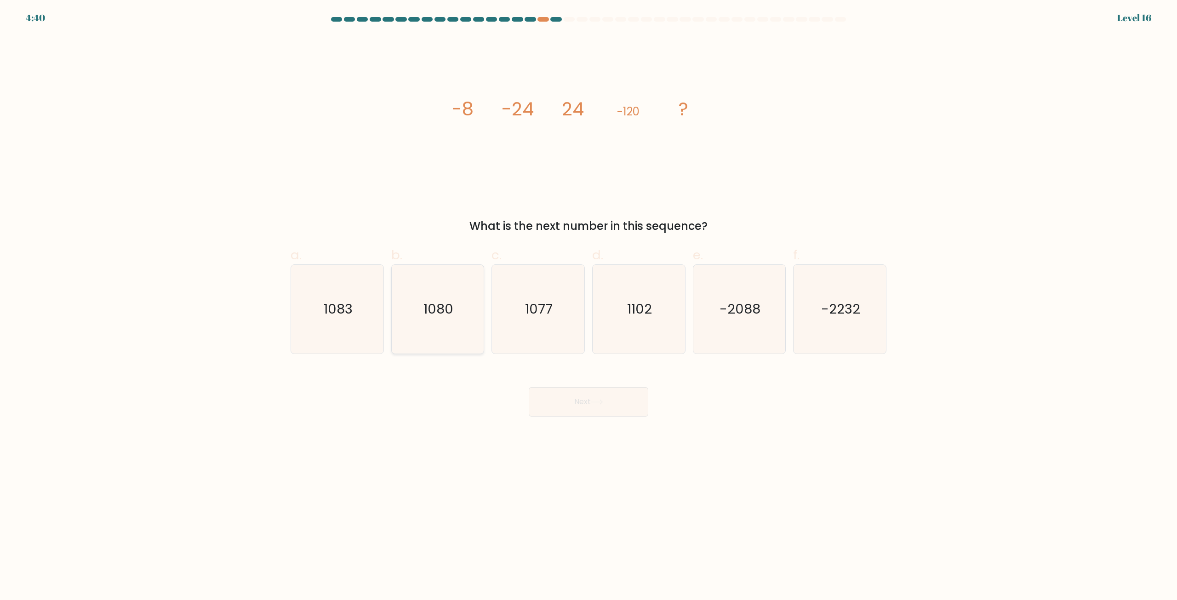
drag, startPoint x: 428, startPoint y: 314, endPoint x: 440, endPoint y: 337, distance: 25.9
click at [430, 319] on icon "1080" at bounding box center [437, 309] width 89 height 89
click at [588, 306] on input "b. 1080" at bounding box center [588, 303] width 0 height 6
radio input "true"
click at [612, 418] on body "4:39 Level 16" at bounding box center [588, 300] width 1177 height 600
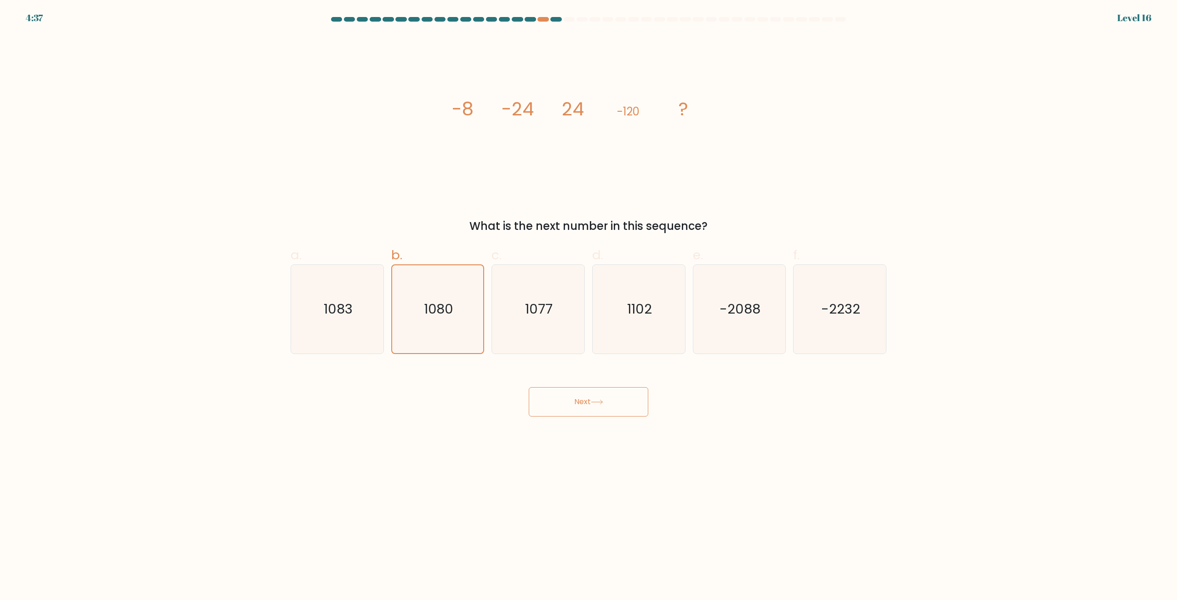
click at [601, 401] on icon at bounding box center [597, 402] width 12 height 5
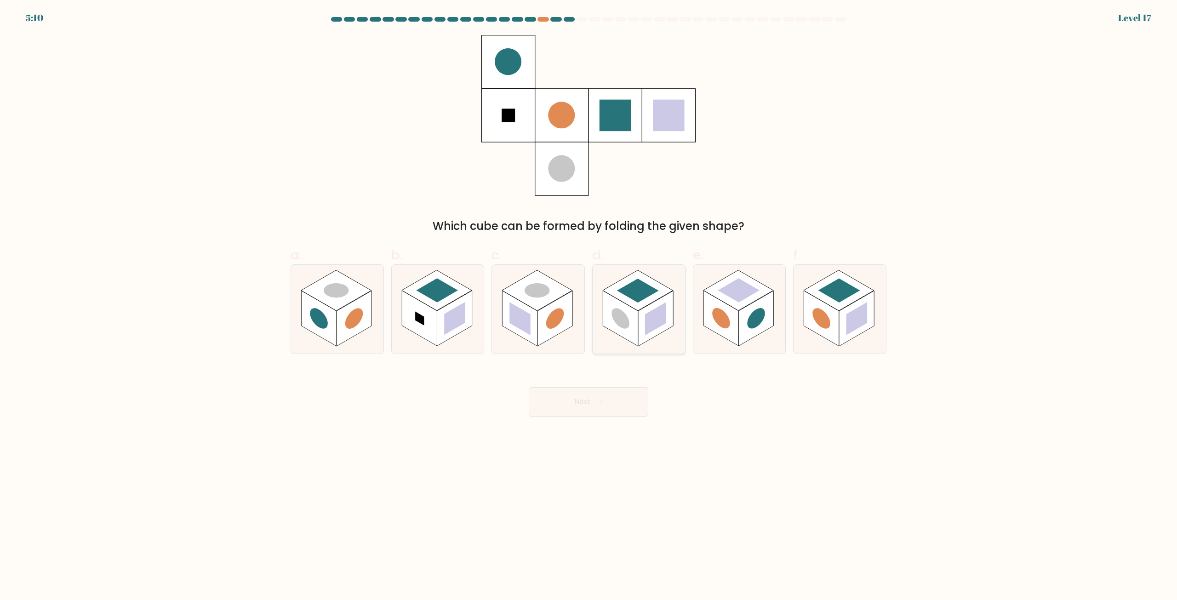
click at [661, 297] on icon at bounding box center [639, 309] width 92 height 89
click at [589, 300] on input "d." at bounding box center [588, 303] width 0 height 6
radio input "true"
click at [611, 410] on button "Next" at bounding box center [589, 401] width 120 height 29
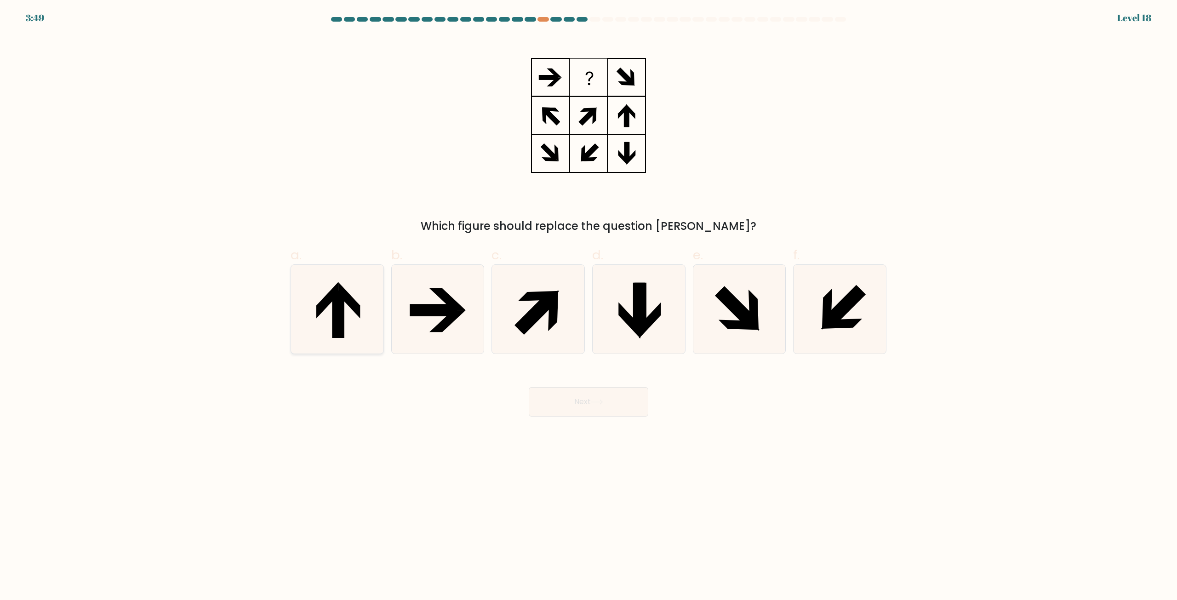
click at [348, 316] on icon at bounding box center [337, 309] width 89 height 89
click at [588, 306] on input "a." at bounding box center [588, 303] width 0 height 6
radio input "true"
drag, startPoint x: 583, startPoint y: 334, endPoint x: 578, endPoint y: 335, distance: 4.7
click at [581, 334] on div at bounding box center [537, 309] width 93 height 90
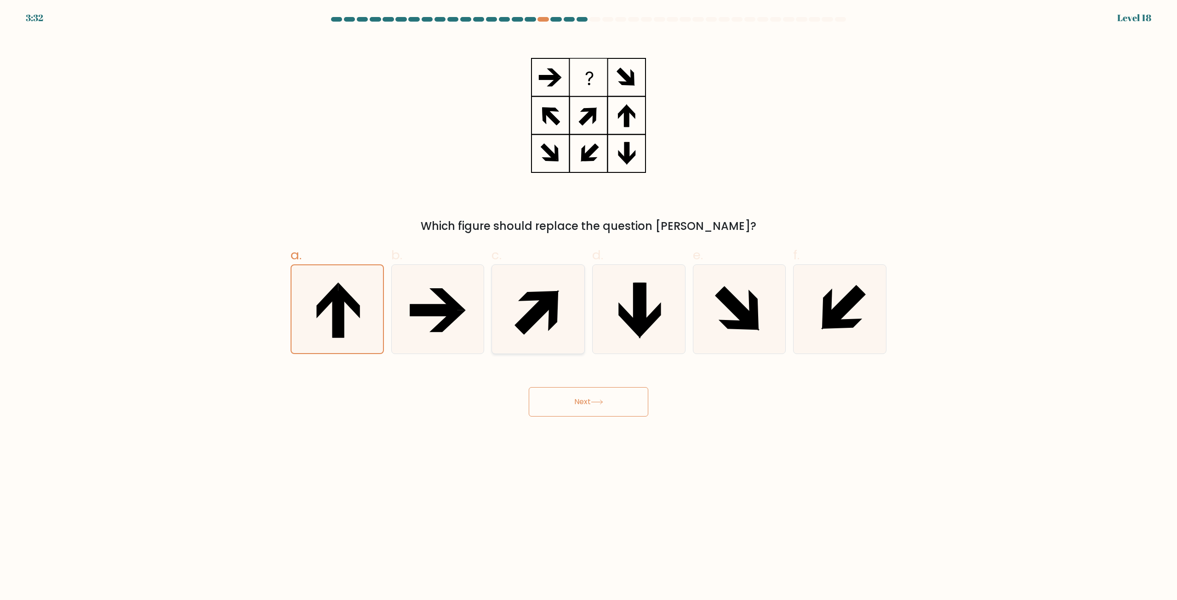
click at [588, 306] on input "c." at bounding box center [588, 303] width 0 height 6
radio input "true"
click at [628, 409] on button "Next" at bounding box center [589, 401] width 120 height 29
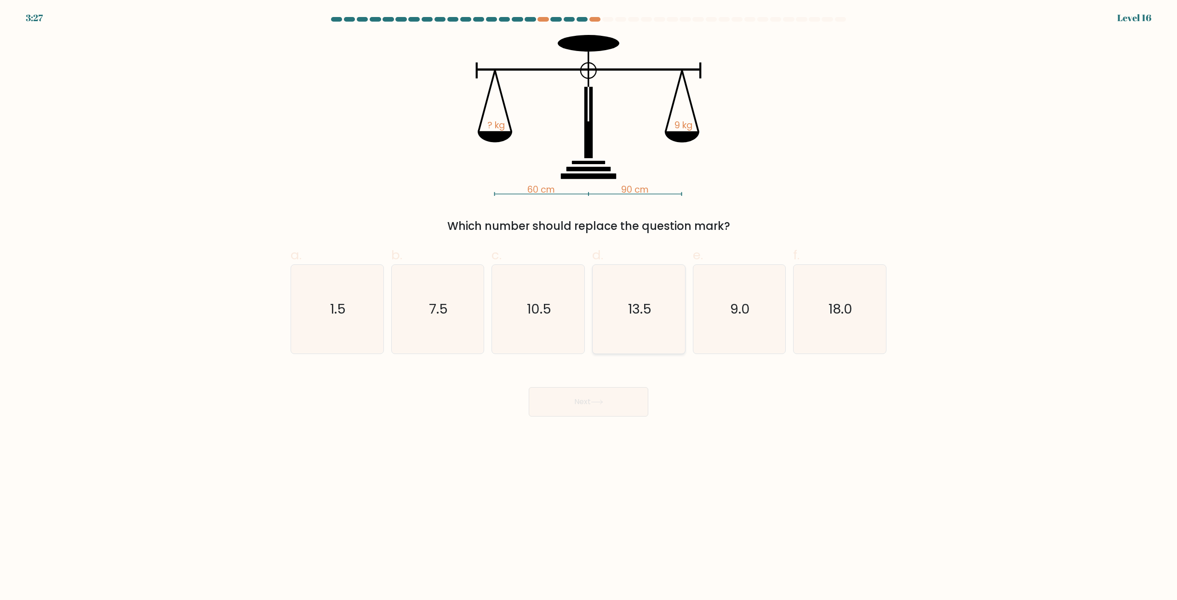
click at [632, 316] on text "13.5" at bounding box center [639, 309] width 23 height 18
click at [589, 306] on input "d. 13.5" at bounding box center [588, 303] width 0 height 6
radio input "true"
click at [608, 386] on div "Next" at bounding box center [588, 390] width 607 height 51
drag, startPoint x: 607, startPoint y: 400, endPoint x: 660, endPoint y: 396, distance: 53.5
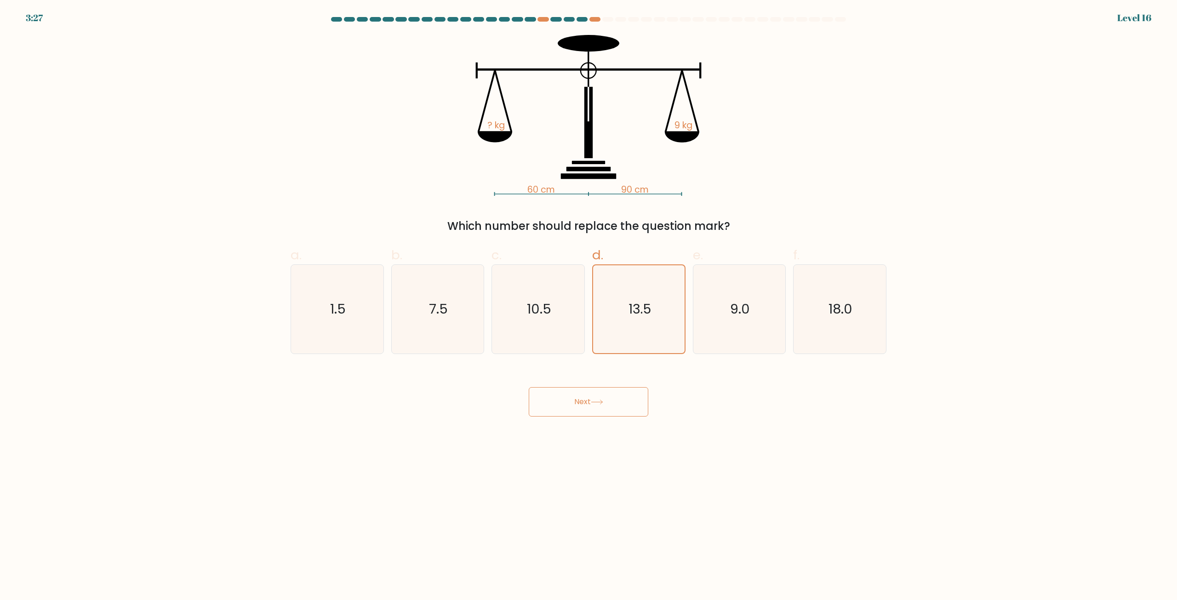
click at [606, 401] on button "Next" at bounding box center [589, 401] width 120 height 29
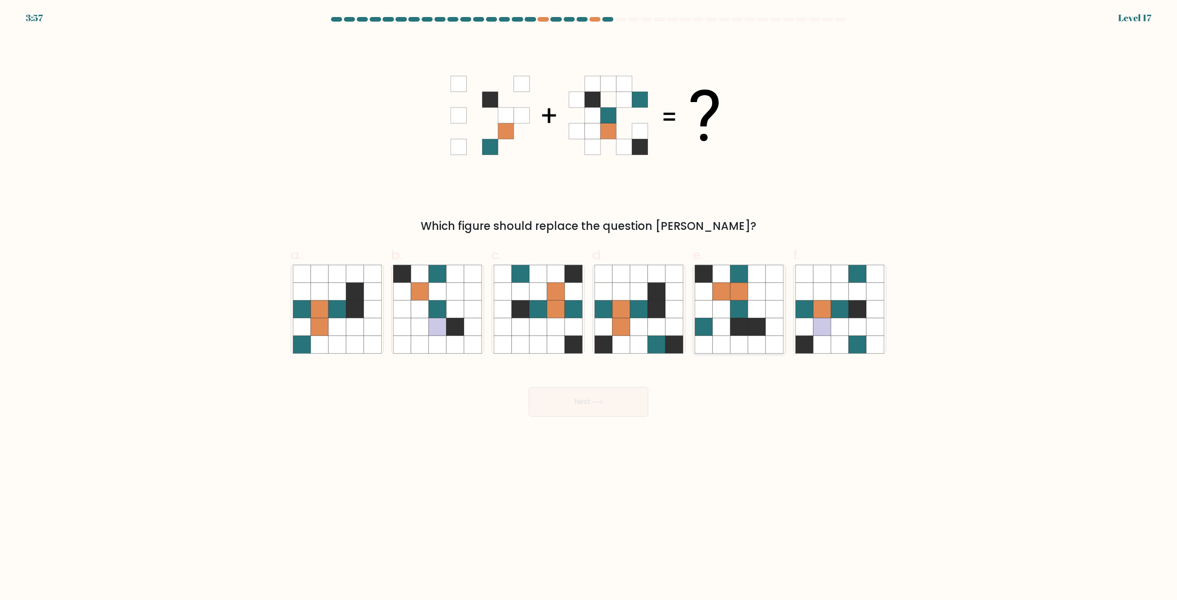
click at [774, 323] on icon at bounding box center [774, 326] width 17 height 17
click at [589, 306] on input "e." at bounding box center [588, 303] width 0 height 6
radio input "true"
click at [595, 387] on div "Next" at bounding box center [588, 390] width 607 height 51
click at [624, 403] on button "Next" at bounding box center [589, 401] width 120 height 29
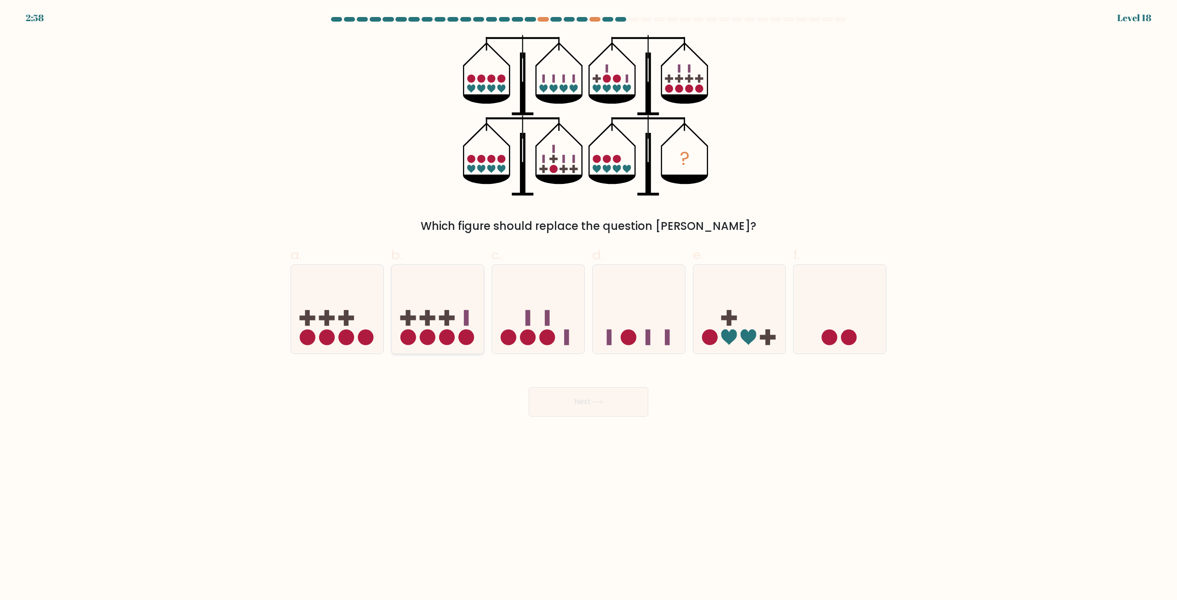
click at [425, 339] on circle at bounding box center [428, 337] width 16 height 16
click at [588, 306] on input "b." at bounding box center [588, 303] width 0 height 6
radio input "true"
click at [732, 323] on icon at bounding box center [739, 309] width 92 height 76
click at [589, 306] on input "e." at bounding box center [588, 303] width 0 height 6
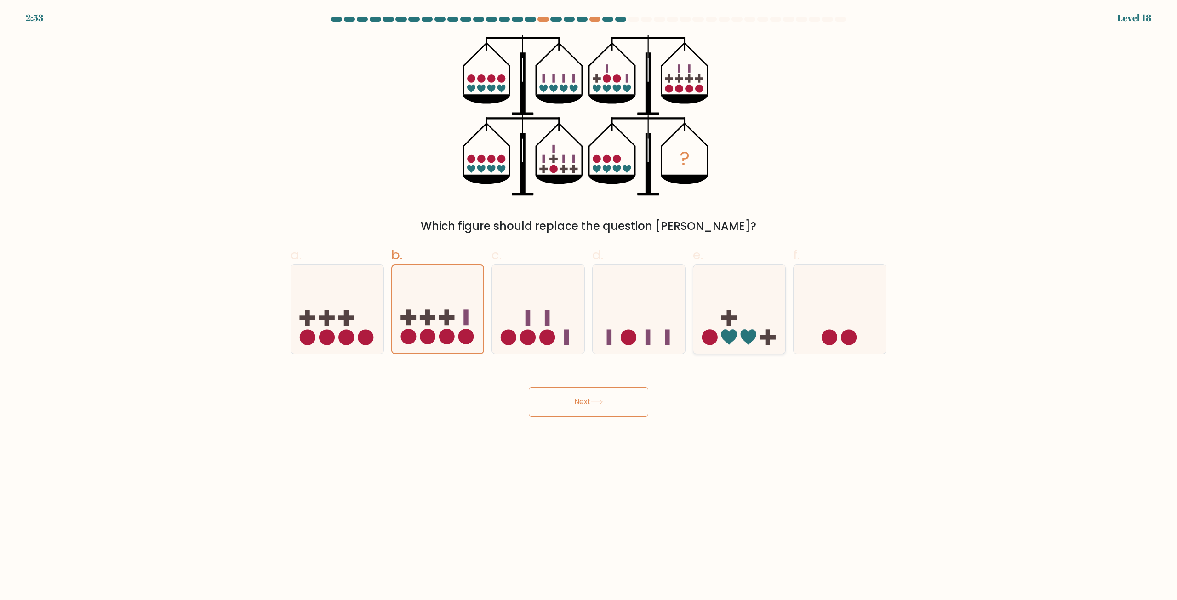
radio input "true"
click at [604, 406] on button "Next" at bounding box center [589, 401] width 120 height 29
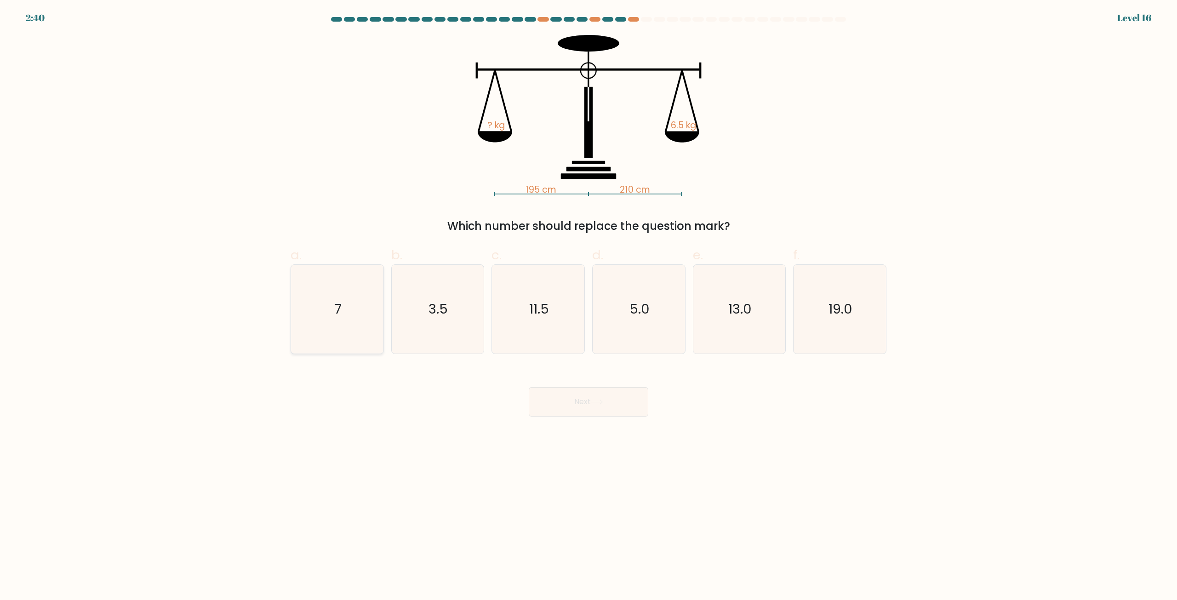
drag, startPoint x: 315, startPoint y: 308, endPoint x: 361, endPoint y: 321, distance: 48.0
click at [315, 308] on icon "7" at bounding box center [337, 309] width 89 height 89
click at [588, 306] on input "a. 7" at bounding box center [588, 303] width 0 height 6
radio input "true"
click at [603, 403] on icon at bounding box center [597, 402] width 12 height 5
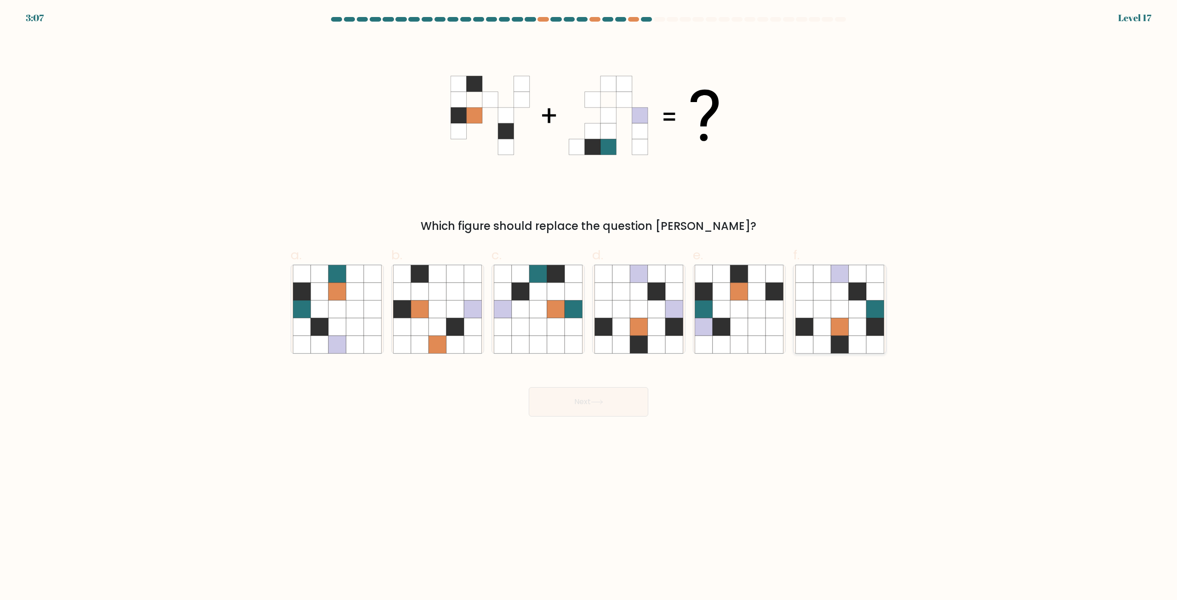
click at [832, 306] on icon at bounding box center [839, 309] width 17 height 17
click at [589, 306] on input "f." at bounding box center [588, 303] width 0 height 6
radio input "true"
click at [588, 399] on button "Next" at bounding box center [589, 401] width 120 height 29
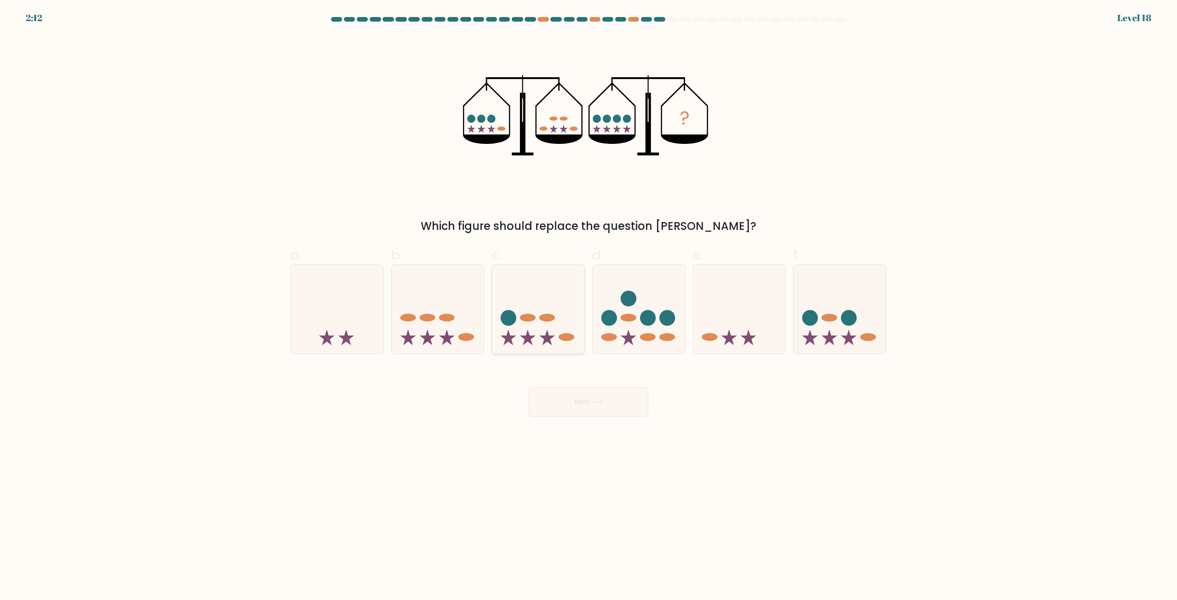
click at [571, 287] on icon at bounding box center [538, 309] width 92 height 76
click at [588, 300] on input "c." at bounding box center [588, 303] width 0 height 6
radio input "true"
click at [659, 289] on icon at bounding box center [639, 309] width 92 height 76
click at [589, 300] on input "d." at bounding box center [588, 303] width 0 height 6
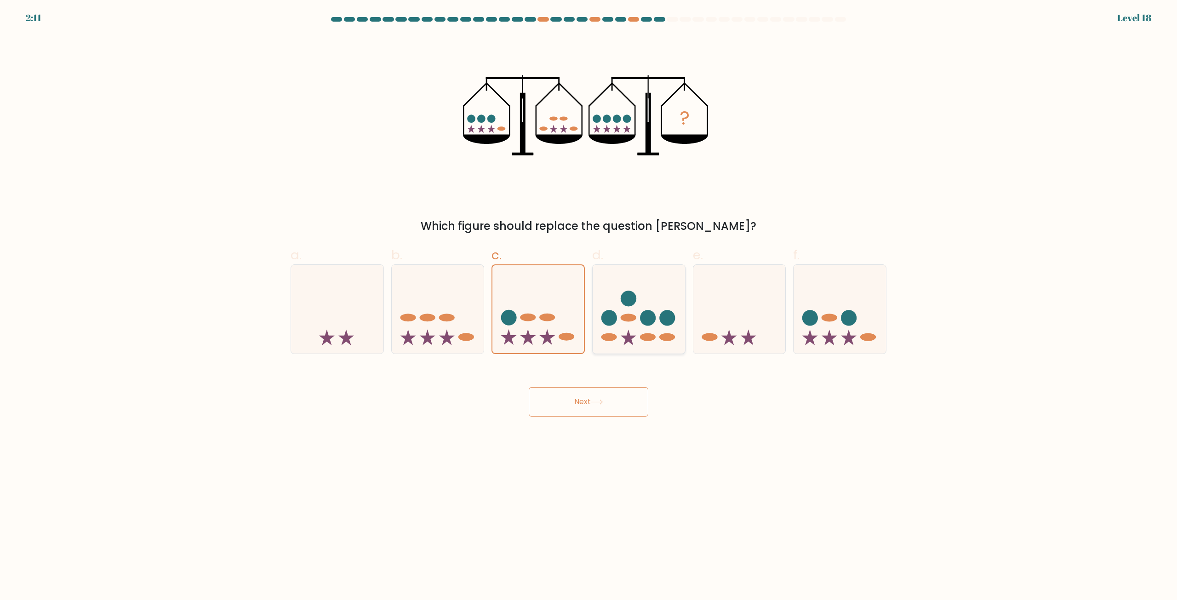
radio input "true"
click at [551, 346] on icon at bounding box center [538, 309] width 92 height 76
click at [588, 306] on input "c." at bounding box center [588, 303] width 0 height 6
radio input "true"
click at [599, 409] on button "Next" at bounding box center [589, 401] width 120 height 29
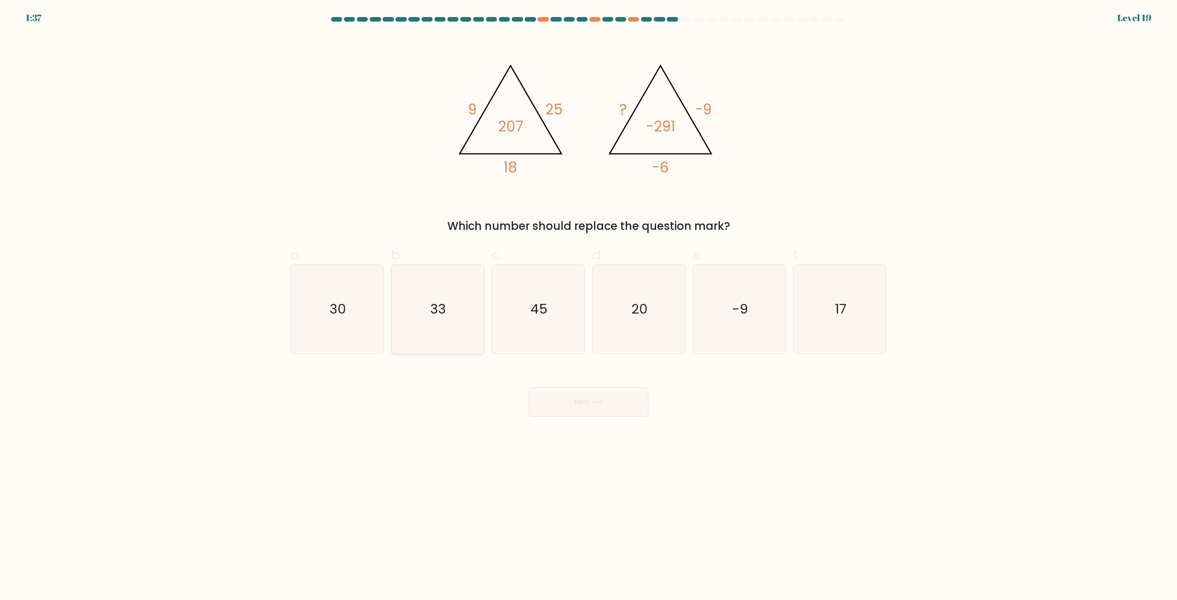
click at [421, 307] on icon "33" at bounding box center [437, 309] width 89 height 89
click at [588, 306] on input "b. 33" at bounding box center [588, 303] width 0 height 6
radio input "true"
drag, startPoint x: 570, startPoint y: 411, endPoint x: 626, endPoint y: 394, distance: 58.9
click at [570, 411] on button "Next" at bounding box center [589, 401] width 120 height 29
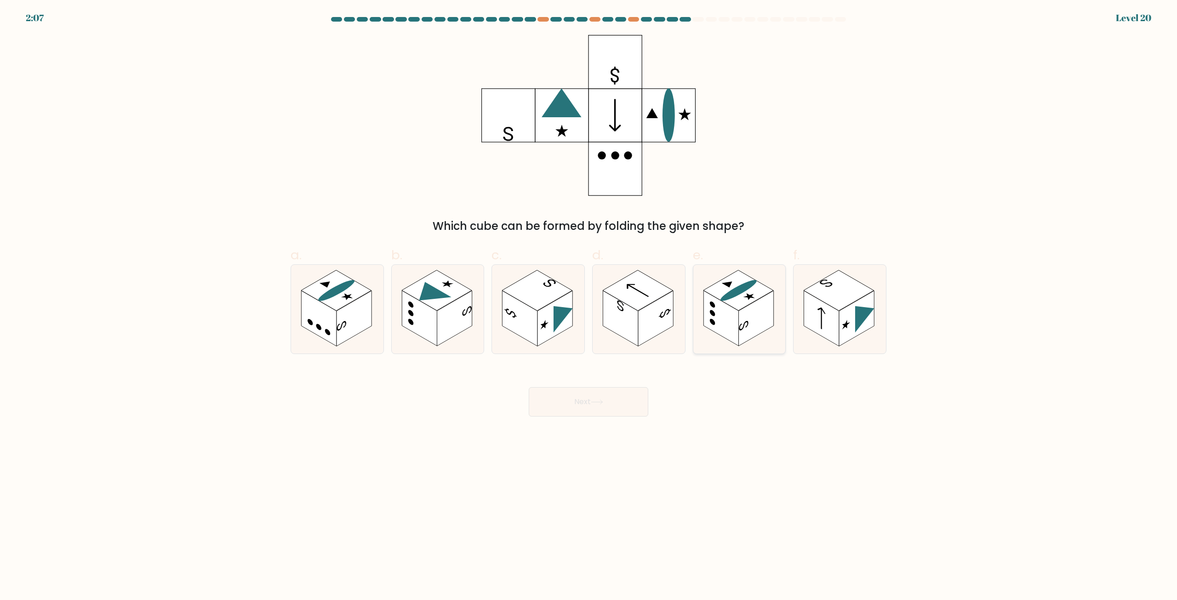
click at [746, 310] on rect at bounding box center [755, 319] width 35 height 56
click at [589, 306] on input "e." at bounding box center [588, 303] width 0 height 6
radio input "true"
click at [600, 401] on icon at bounding box center [597, 402] width 12 height 5
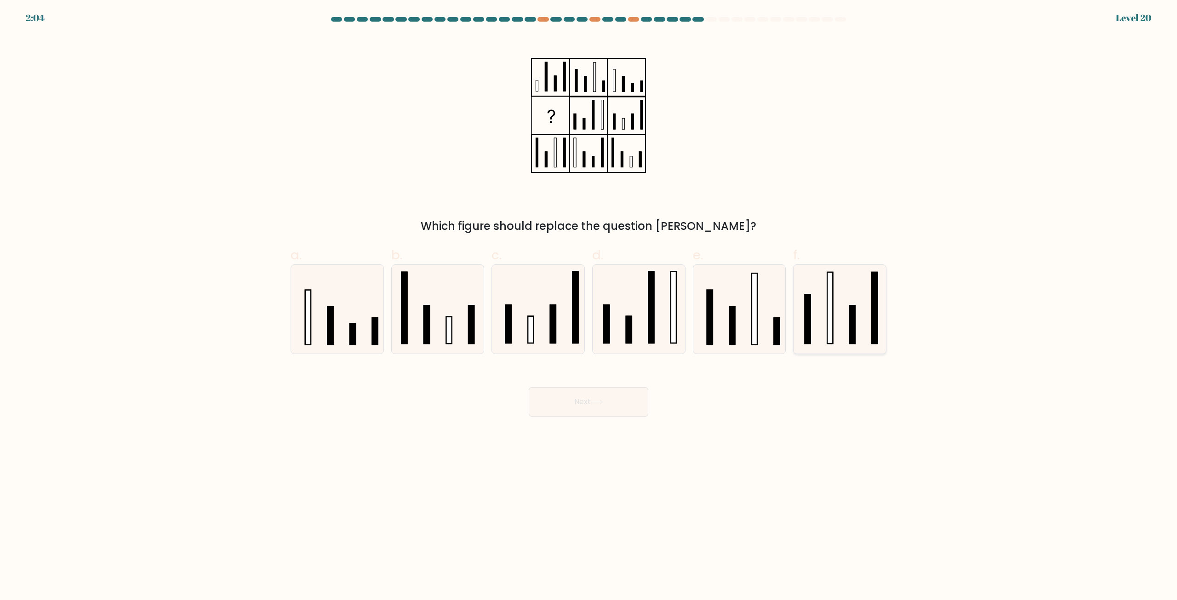
click at [854, 311] on rect at bounding box center [853, 325] width 6 height 38
click at [589, 306] on input "f." at bounding box center [588, 303] width 0 height 6
radio input "true"
drag, startPoint x: 608, startPoint y: 399, endPoint x: 618, endPoint y: 403, distance: 11.1
click at [606, 401] on button "Next" at bounding box center [589, 401] width 120 height 29
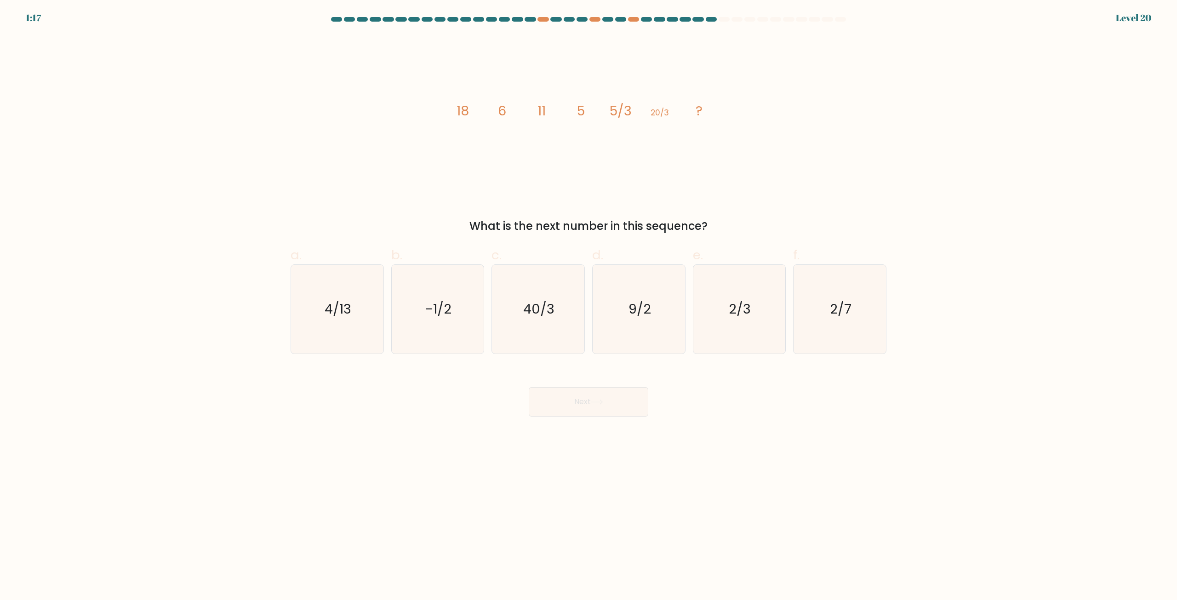
drag, startPoint x: 854, startPoint y: 312, endPoint x: 771, endPoint y: 370, distance: 101.8
click at [854, 313] on icon "2/7" at bounding box center [839, 309] width 89 height 89
click at [589, 306] on input "f. 2/7" at bounding box center [588, 303] width 0 height 6
radio input "true"
click at [623, 407] on button "Next" at bounding box center [589, 401] width 120 height 29
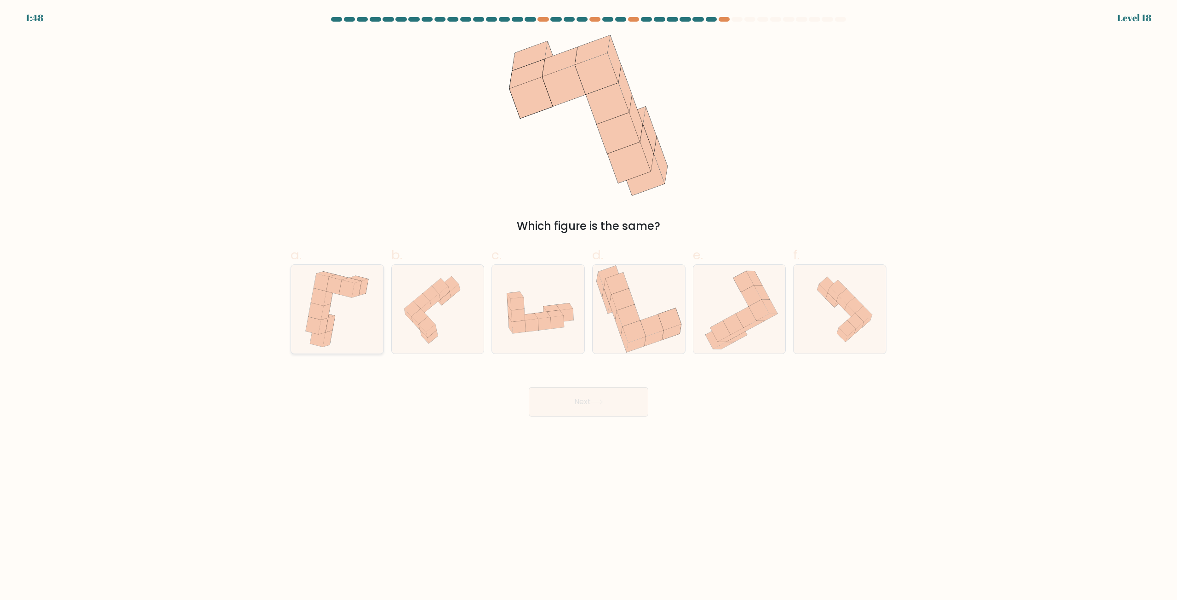
click at [360, 335] on icon at bounding box center [337, 309] width 73 height 89
click at [588, 306] on input "a." at bounding box center [588, 303] width 0 height 6
radio input "true"
click at [453, 340] on icon at bounding box center [438, 309] width 92 height 87
click at [588, 306] on input "b." at bounding box center [588, 303] width 0 height 6
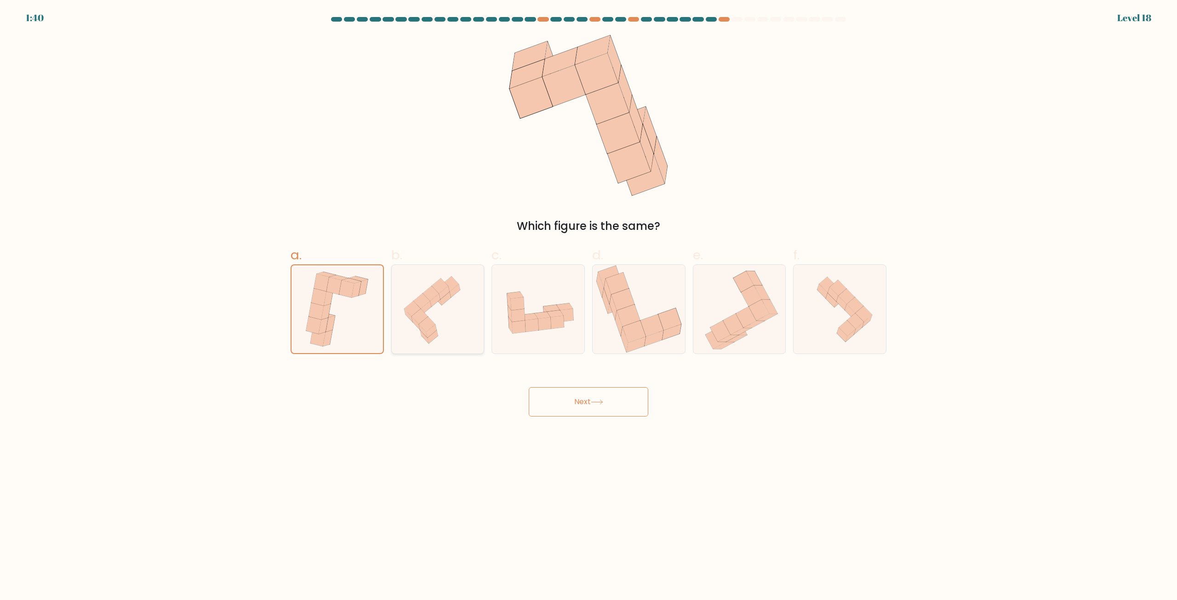
radio input "true"
click at [589, 406] on button "Next" at bounding box center [589, 401] width 120 height 29
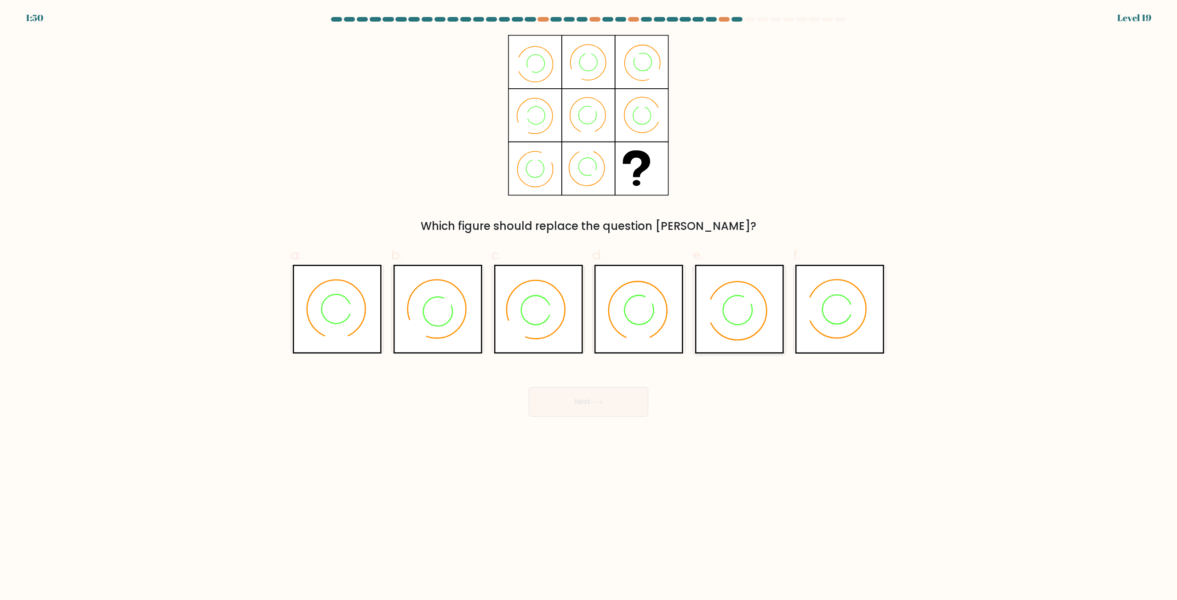
click at [765, 311] on icon at bounding box center [739, 309] width 89 height 89
click at [589, 306] on input "e." at bounding box center [588, 303] width 0 height 6
radio input "true"
click at [594, 400] on icon at bounding box center [597, 402] width 12 height 5
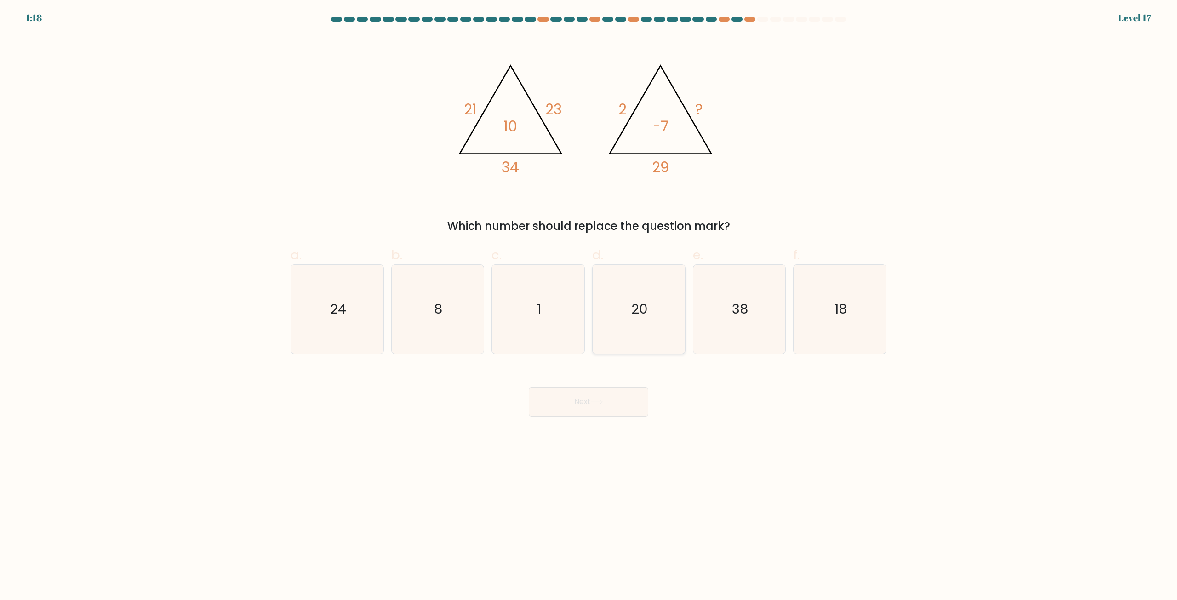
click at [649, 318] on icon "20" at bounding box center [638, 309] width 89 height 89
click at [589, 306] on input "d. 20" at bounding box center [588, 303] width 0 height 6
radio input "true"
click at [617, 412] on button "Next" at bounding box center [589, 401] width 120 height 29
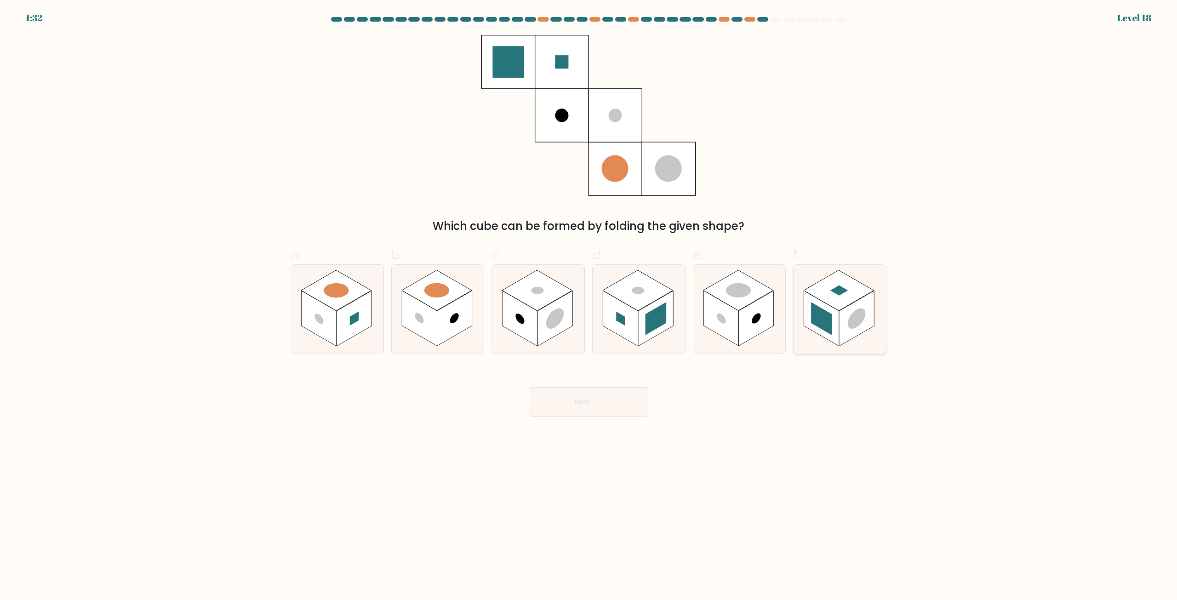
click at [824, 319] on rect at bounding box center [821, 318] width 21 height 33
click at [589, 306] on input "f." at bounding box center [588, 303] width 0 height 6
radio input "true"
click at [419, 322] on circle at bounding box center [419, 318] width 9 height 14
click at [588, 306] on input "b." at bounding box center [588, 303] width 0 height 6
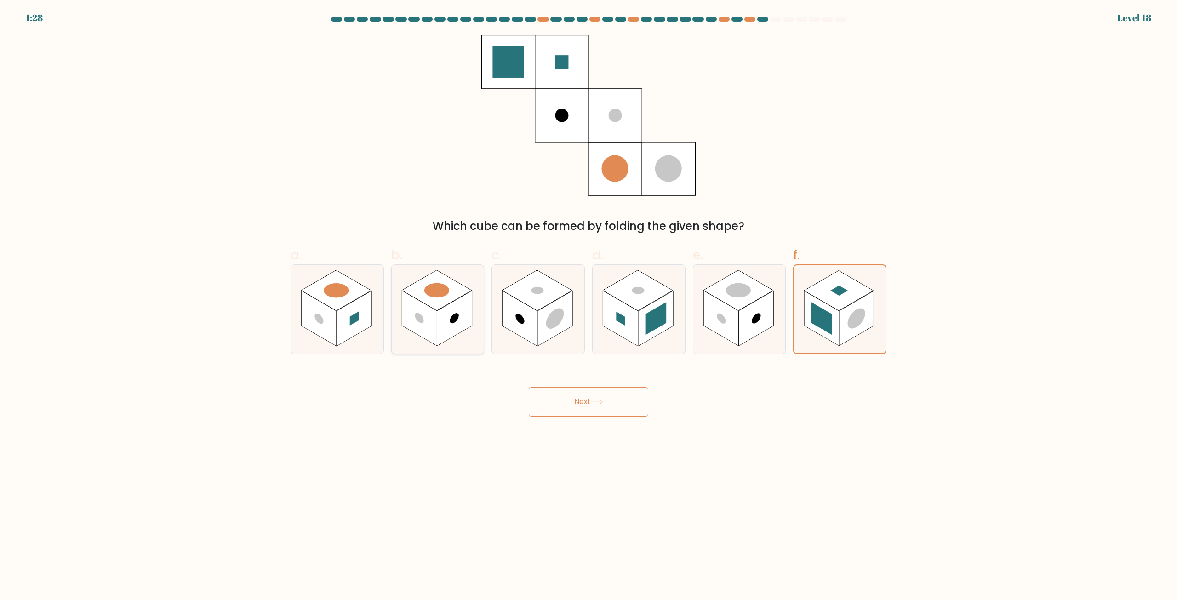
radio input "true"
click at [595, 396] on button "Next" at bounding box center [589, 401] width 120 height 29
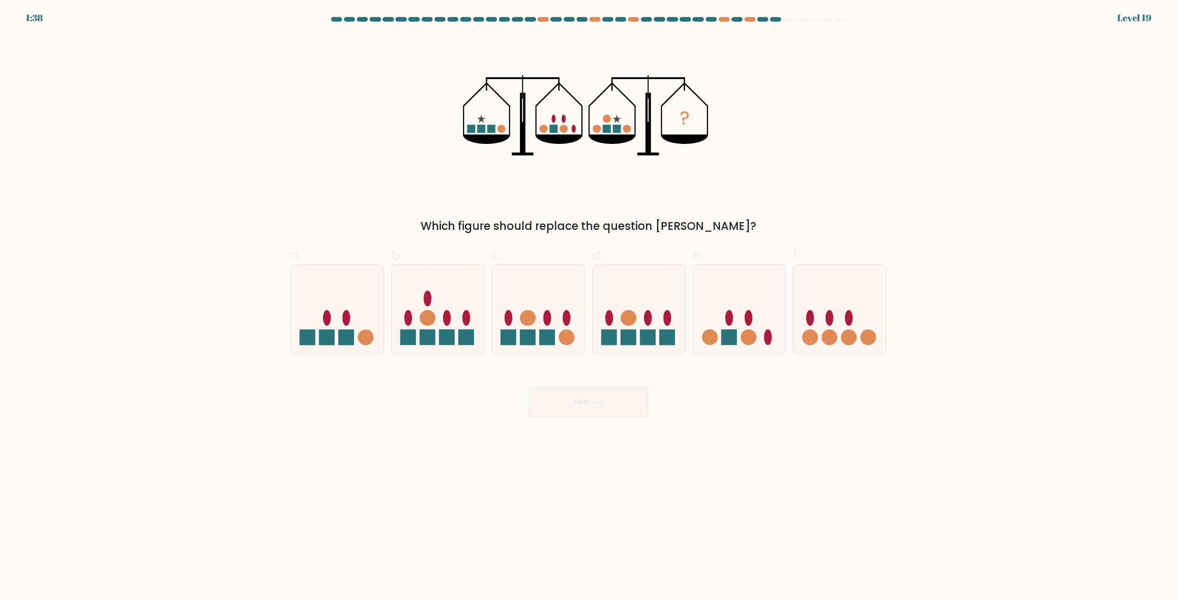
drag, startPoint x: 648, startPoint y: 334, endPoint x: 639, endPoint y: 366, distance: 33.9
click at [648, 339] on rect at bounding box center [648, 337] width 16 height 16
click at [589, 306] on input "d." at bounding box center [588, 303] width 0 height 6
radio input "true"
click at [591, 406] on button "Next" at bounding box center [589, 401] width 120 height 29
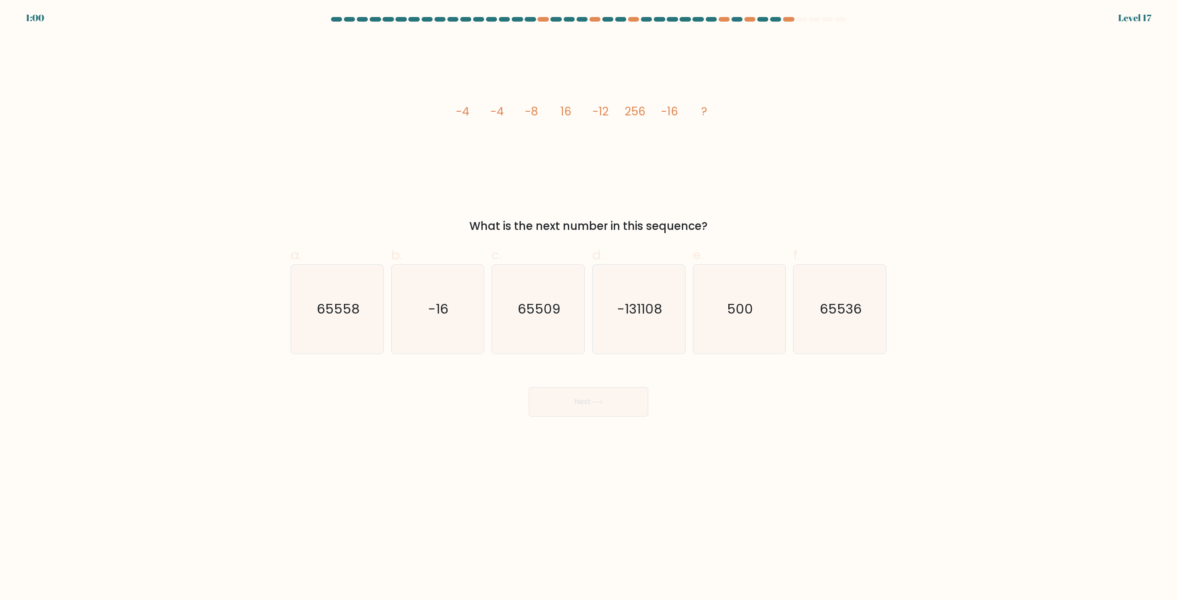
click at [792, 337] on div "f. 65536" at bounding box center [839, 300] width 101 height 109
click at [805, 335] on icon "65536" at bounding box center [839, 309] width 89 height 89
click at [589, 306] on input "f. 65536" at bounding box center [588, 303] width 0 height 6
radio input "true"
click at [603, 400] on icon at bounding box center [597, 402] width 12 height 5
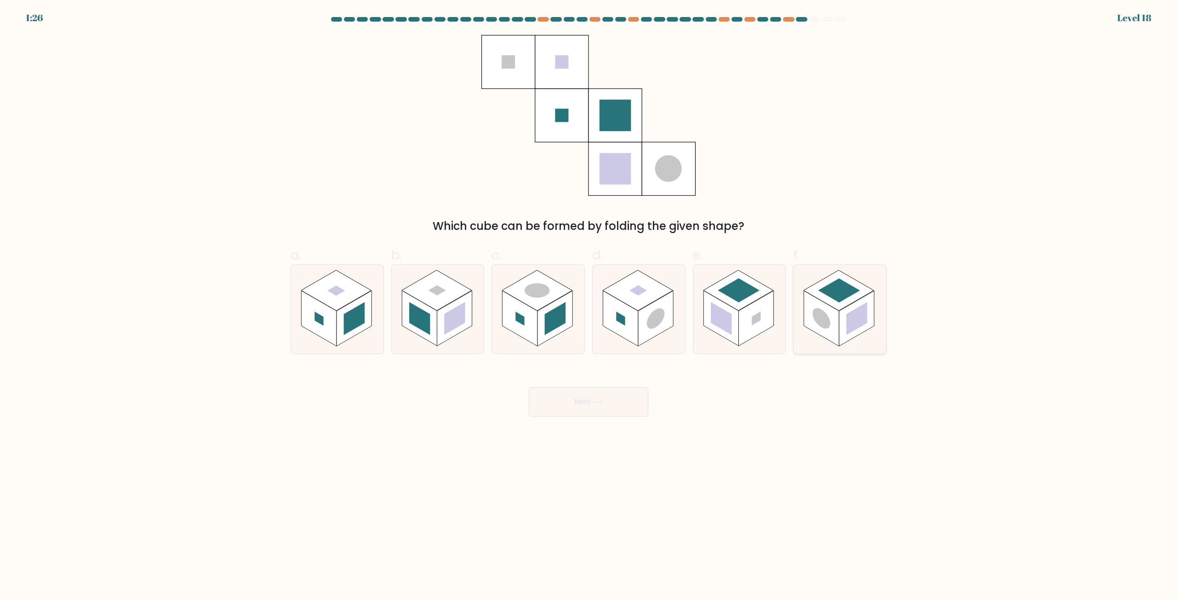
click at [827, 316] on circle at bounding box center [822, 318] width 18 height 28
click at [589, 306] on input "f." at bounding box center [588, 303] width 0 height 6
radio input "true"
click at [597, 416] on button "Next" at bounding box center [589, 401] width 120 height 29
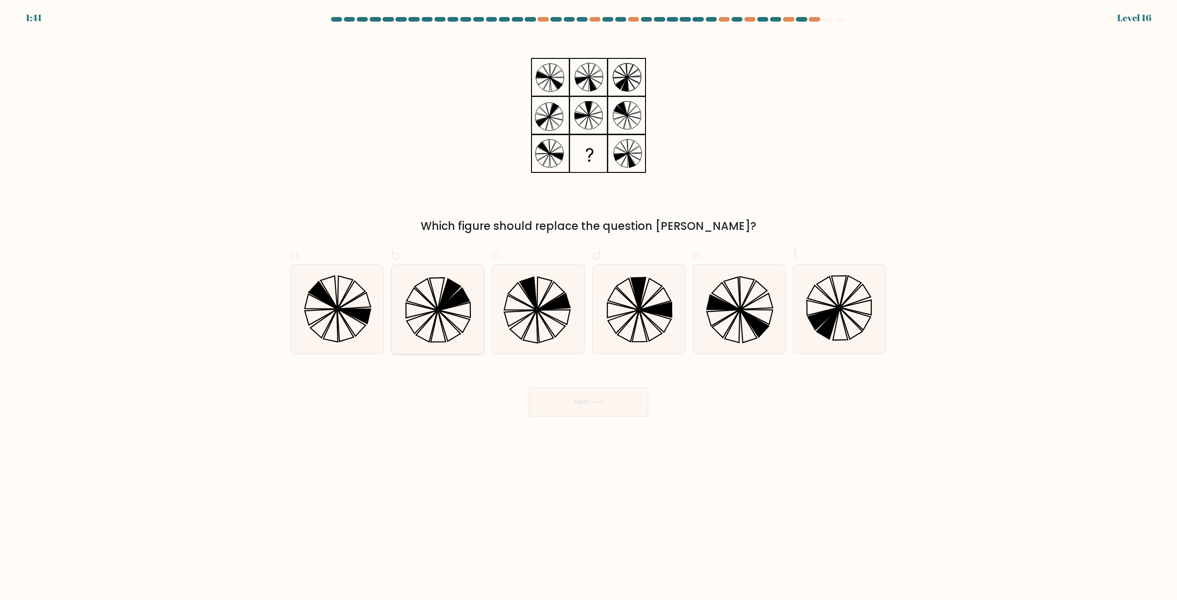
click at [459, 320] on icon at bounding box center [437, 309] width 89 height 89
click at [588, 306] on input "b." at bounding box center [588, 303] width 0 height 6
radio input "true"
click at [806, 318] on icon at bounding box center [839, 309] width 89 height 89
click at [589, 306] on input "f." at bounding box center [588, 303] width 0 height 6
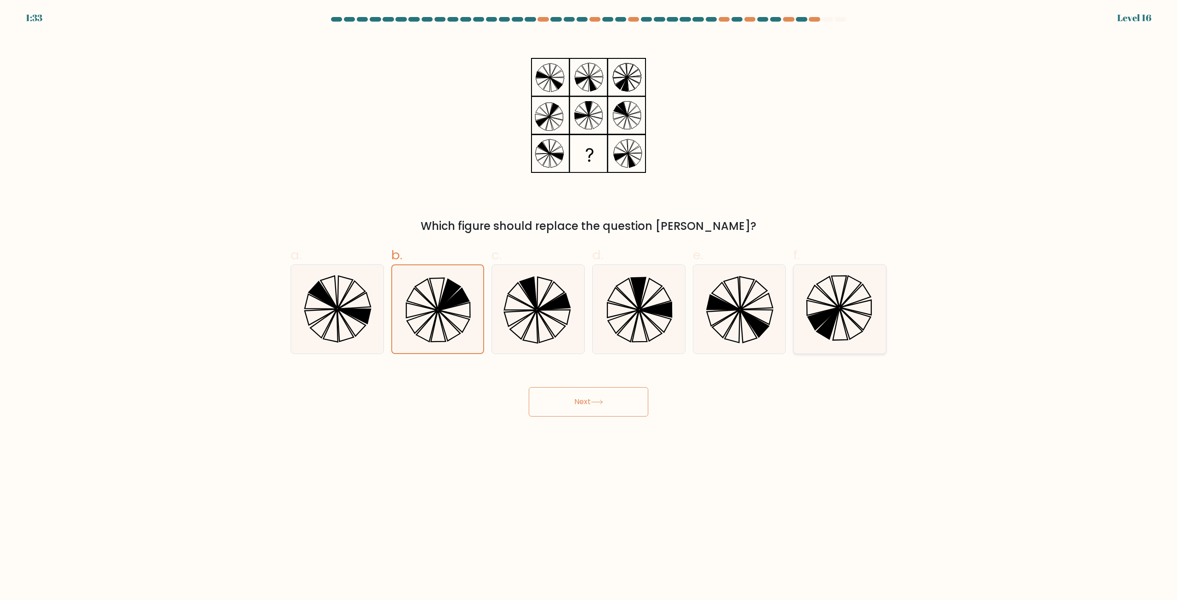
radio input "true"
click at [590, 402] on button "Next" at bounding box center [589, 401] width 120 height 29
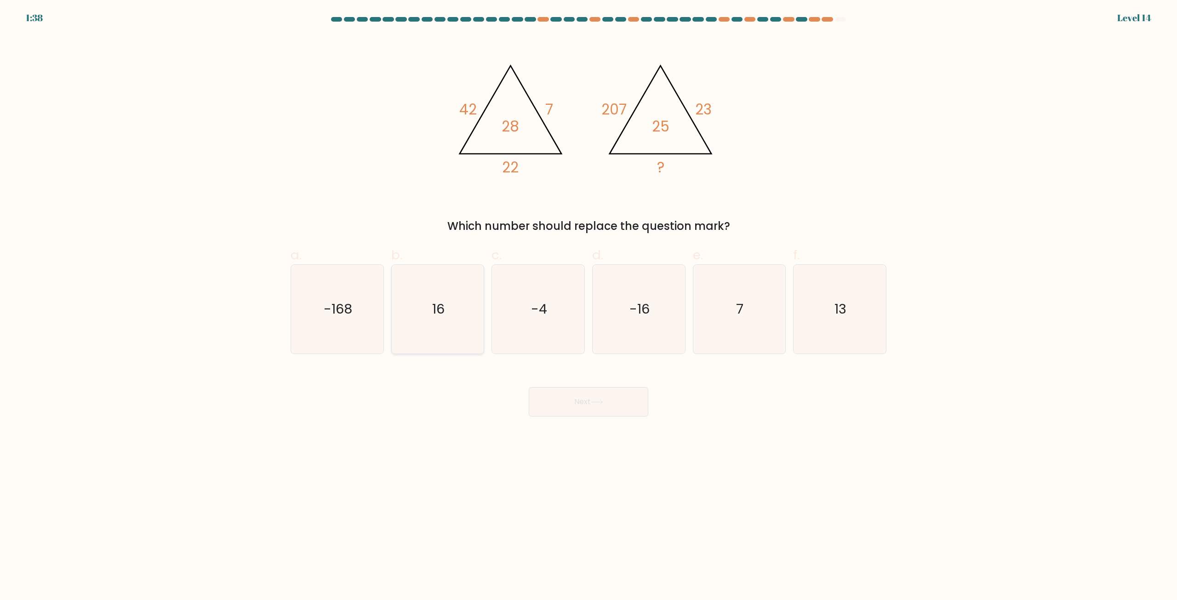
click at [454, 322] on icon "16" at bounding box center [437, 309] width 89 height 89
click at [588, 306] on input "b. 16" at bounding box center [588, 303] width 0 height 6
radio input "true"
click at [606, 407] on button "Next" at bounding box center [589, 401] width 120 height 29
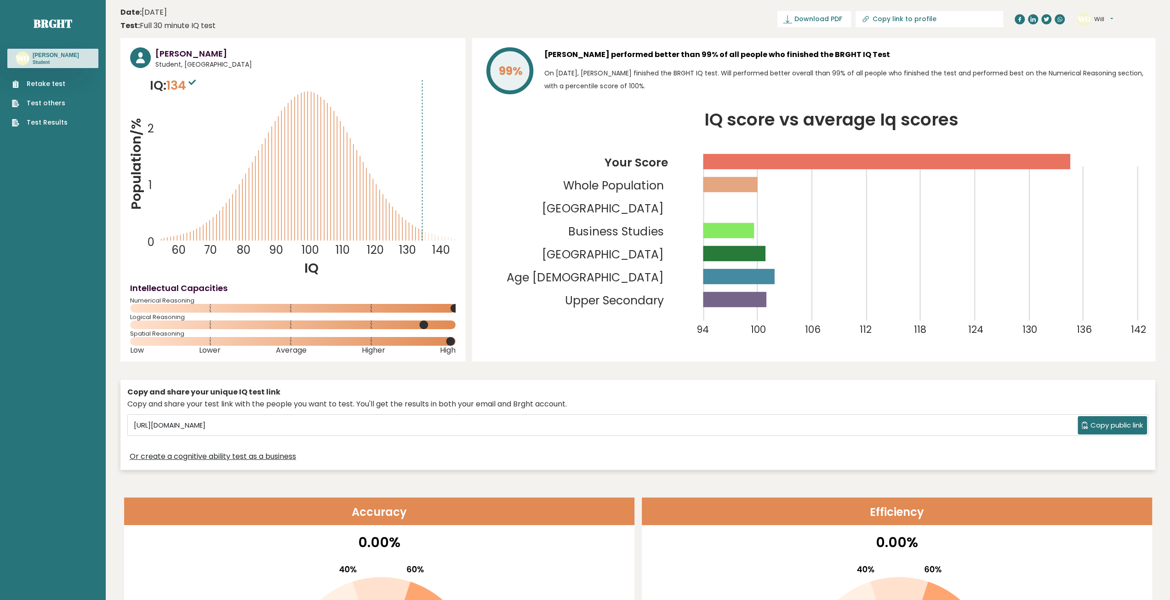
drag, startPoint x: 834, startPoint y: 311, endPoint x: 832, endPoint y: 325, distance: 14.1
click at [1108, 423] on span "Copy public link" at bounding box center [1117, 425] width 52 height 11
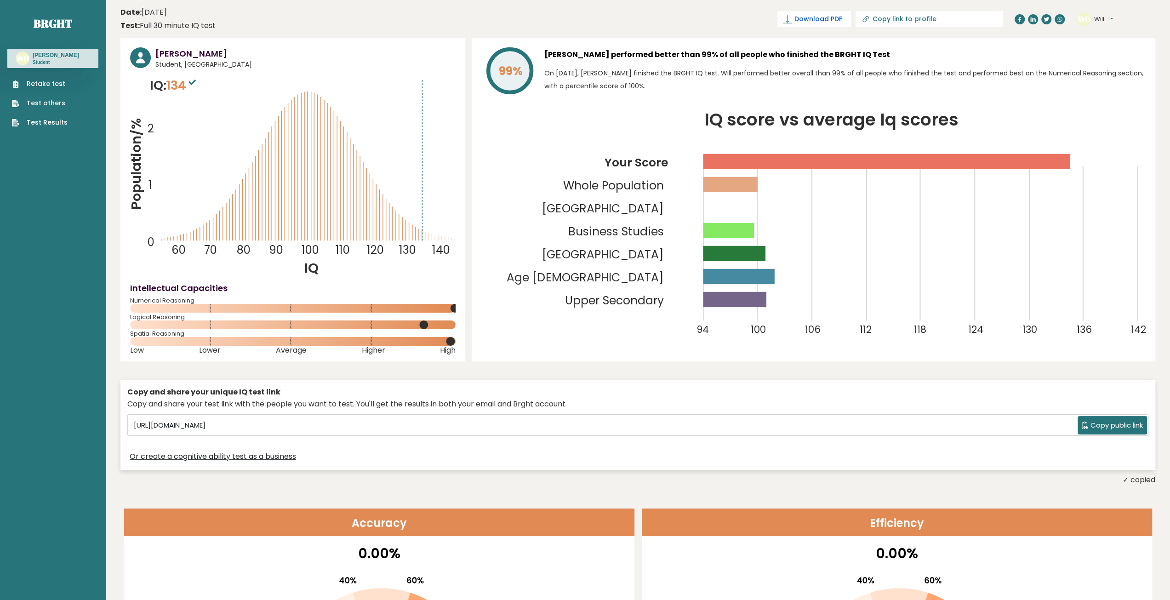
click at [842, 20] on span "Download PDF" at bounding box center [818, 19] width 48 height 10
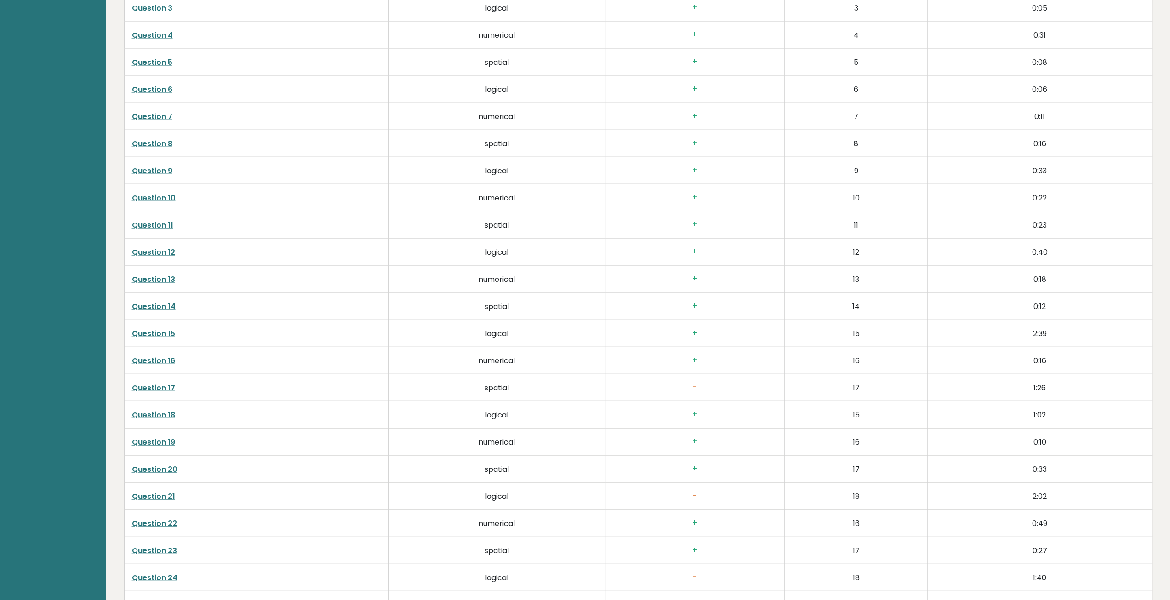
drag, startPoint x: 676, startPoint y: 237, endPoint x: 674, endPoint y: 242, distance: 6.0
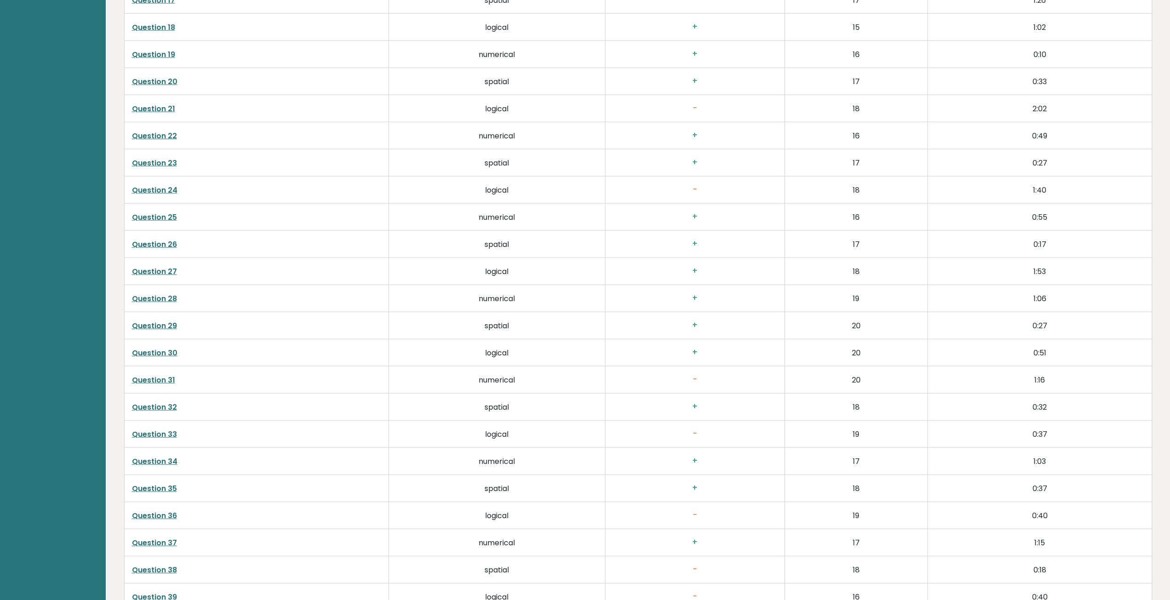
scroll to position [2432, 0]
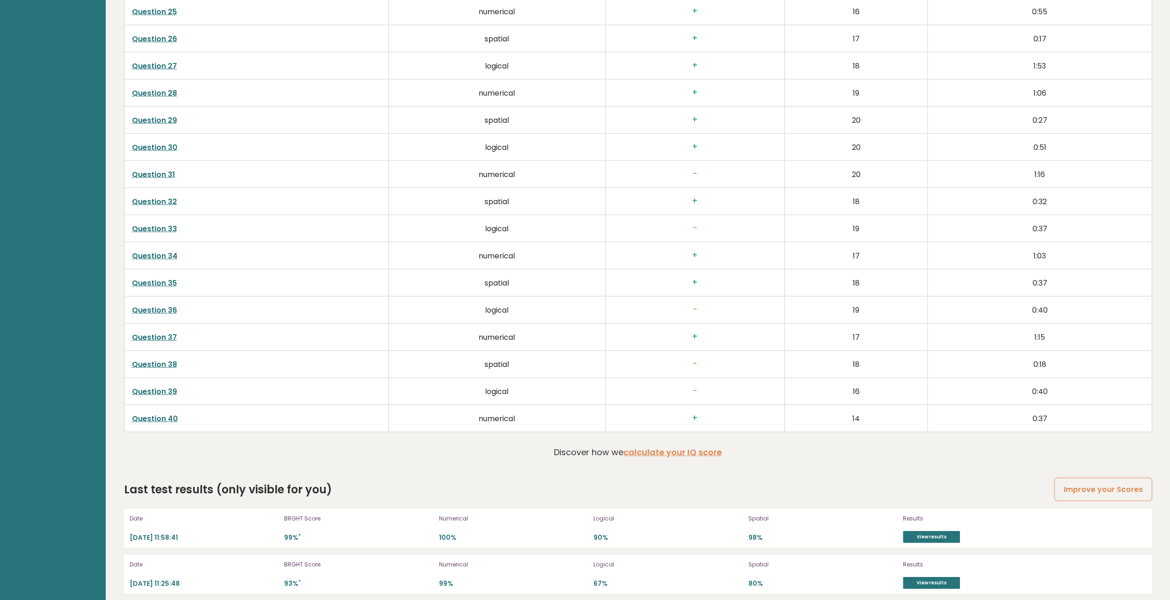
click at [743, 308] on h3 "-" at bounding box center [695, 310] width 165 height 10
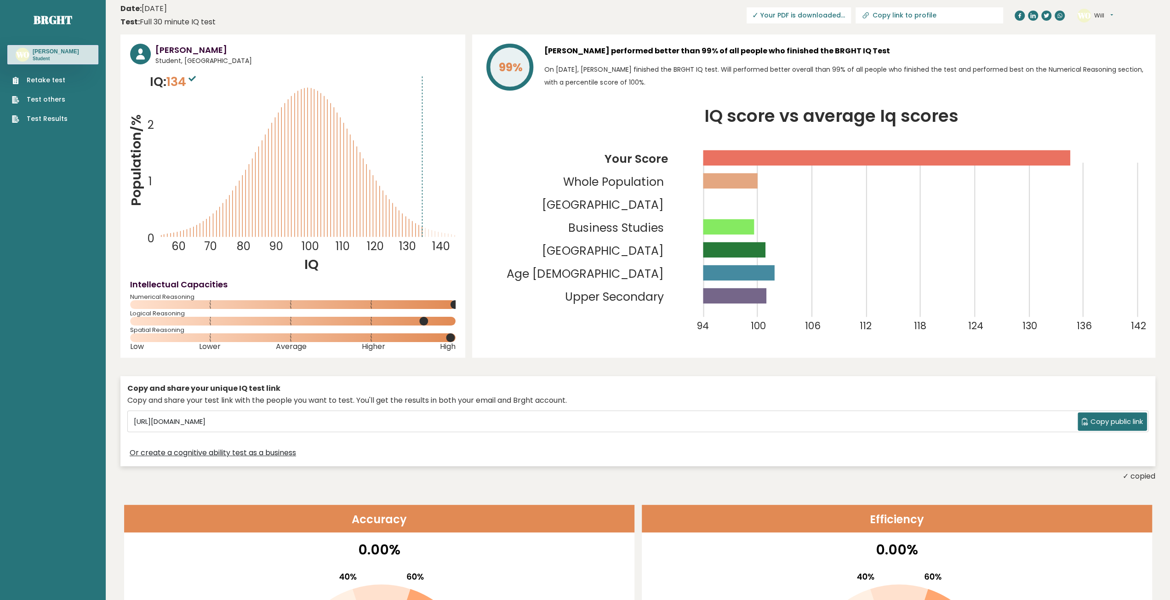
scroll to position [0, 0]
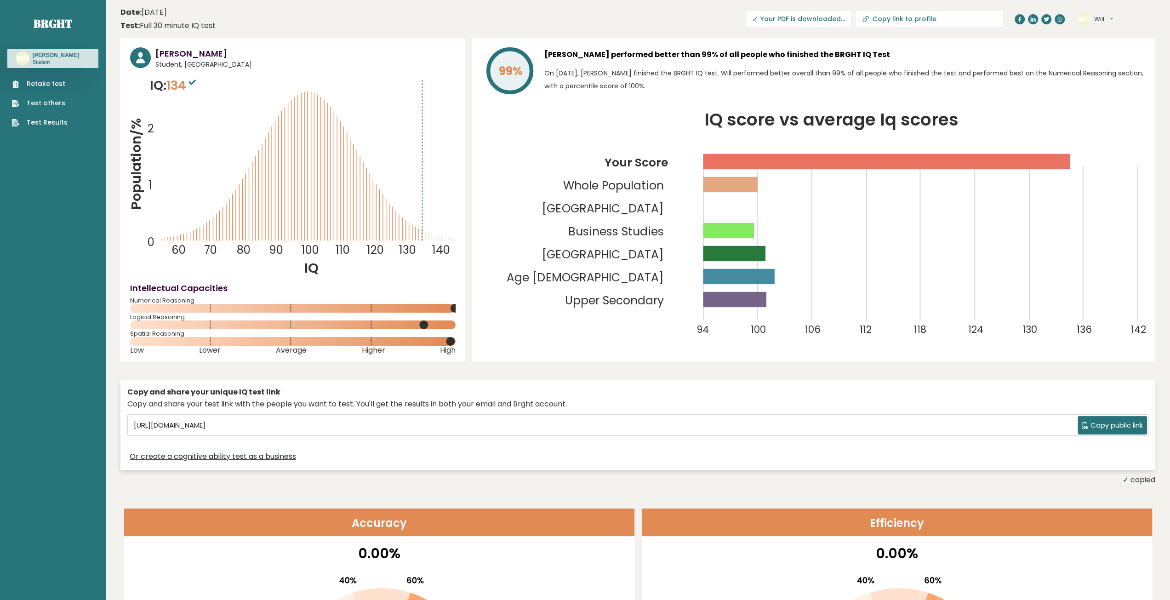
drag, startPoint x: 805, startPoint y: 163, endPoint x: 1002, endPoint y: 163, distance: 197.2
click at [1002, 163] on icon "IQ score vs average Iq scores 94 100 106 112 118 124 130 136 142 Your Score Who…" at bounding box center [814, 232] width 664 height 240
click at [910, 220] on icon "IQ score vs average Iq scores 94 100 106 112 118 124 130 136 142 Your Score Who…" at bounding box center [814, 232] width 664 height 240
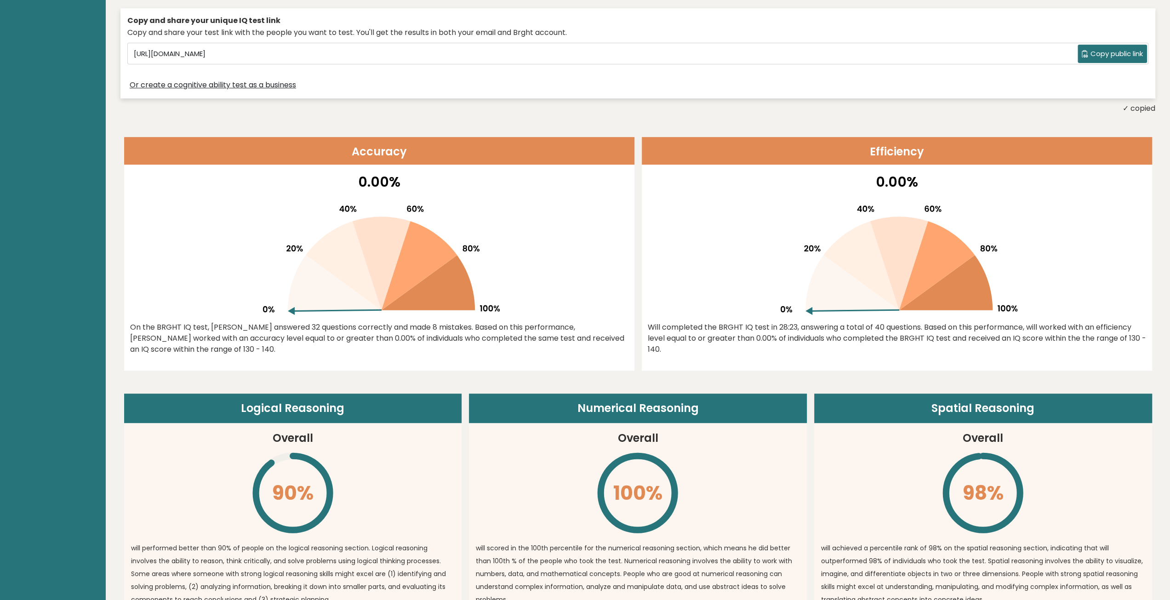
scroll to position [368, 0]
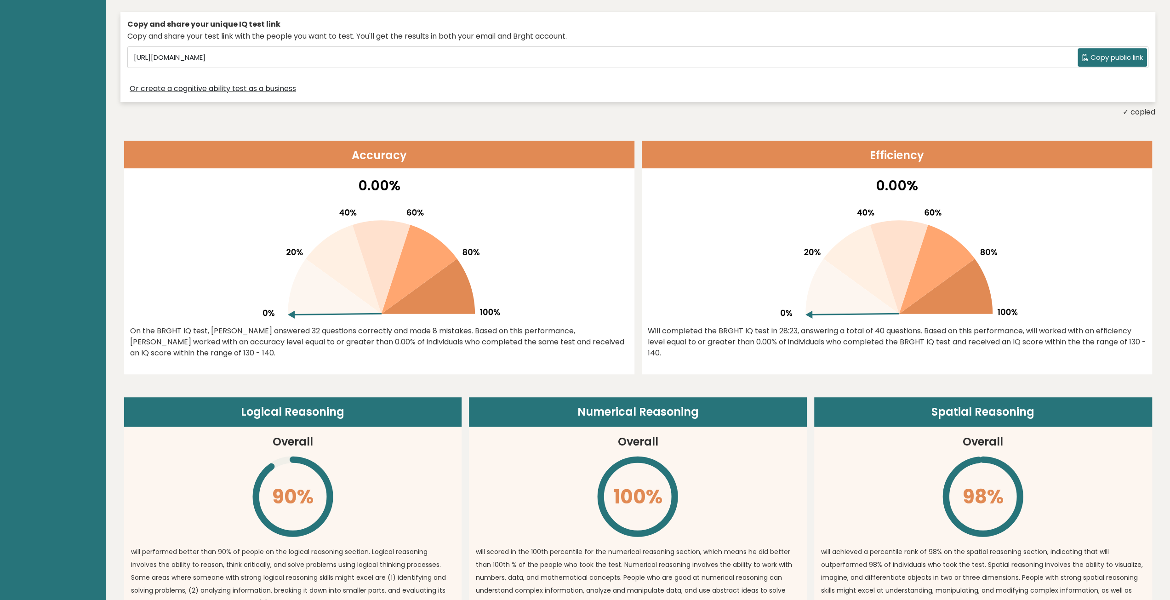
drag, startPoint x: 357, startPoint y: 311, endPoint x: 440, endPoint y: 315, distance: 83.8
click at [440, 315] on icon at bounding box center [378, 259] width 241 height 117
drag, startPoint x: 364, startPoint y: 331, endPoint x: 480, endPoint y: 328, distance: 115.9
click at [480, 329] on div "On the BRGHT IQ test, [PERSON_NAME] answered 32 questions correctly and made 8 …" at bounding box center [379, 342] width 498 height 33
click at [480, 328] on div "On the BRGHT IQ test, [PERSON_NAME] answered 32 questions correctly and made 8 …" at bounding box center [379, 342] width 498 height 33
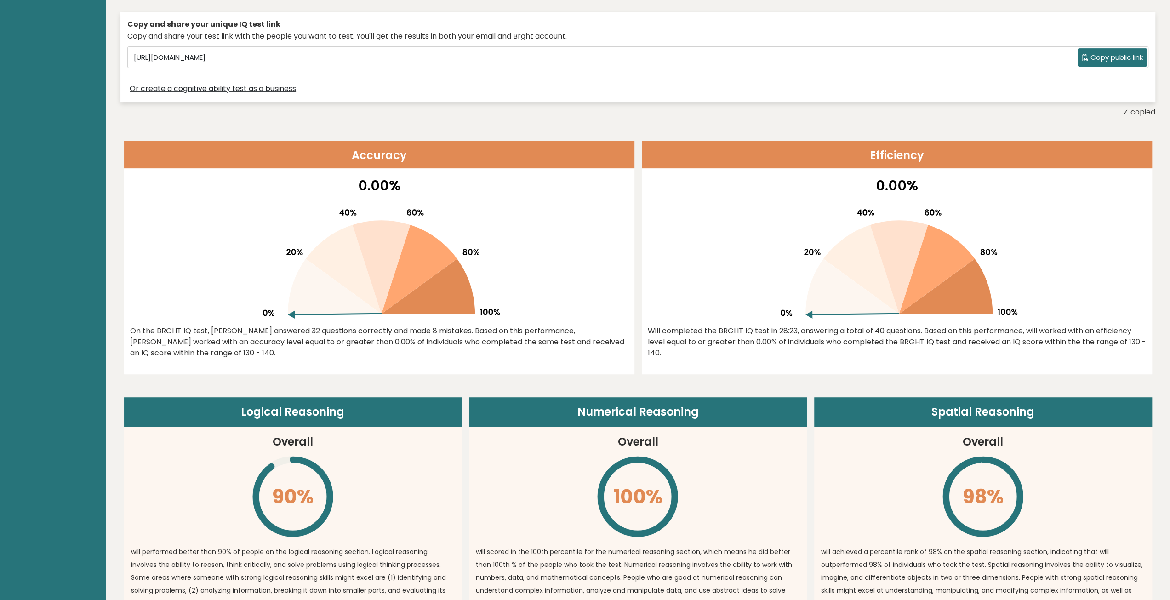
click at [394, 335] on div "On the BRGHT IQ test, [PERSON_NAME] answered 32 questions correctly and made 8 …" at bounding box center [379, 342] width 498 height 33
drag, startPoint x: 360, startPoint y: 344, endPoint x: 420, endPoint y: 345, distance: 59.8
click at [420, 345] on div "On the BRGHT IQ test, [PERSON_NAME] answered 32 questions correctly and made 8 …" at bounding box center [379, 342] width 498 height 33
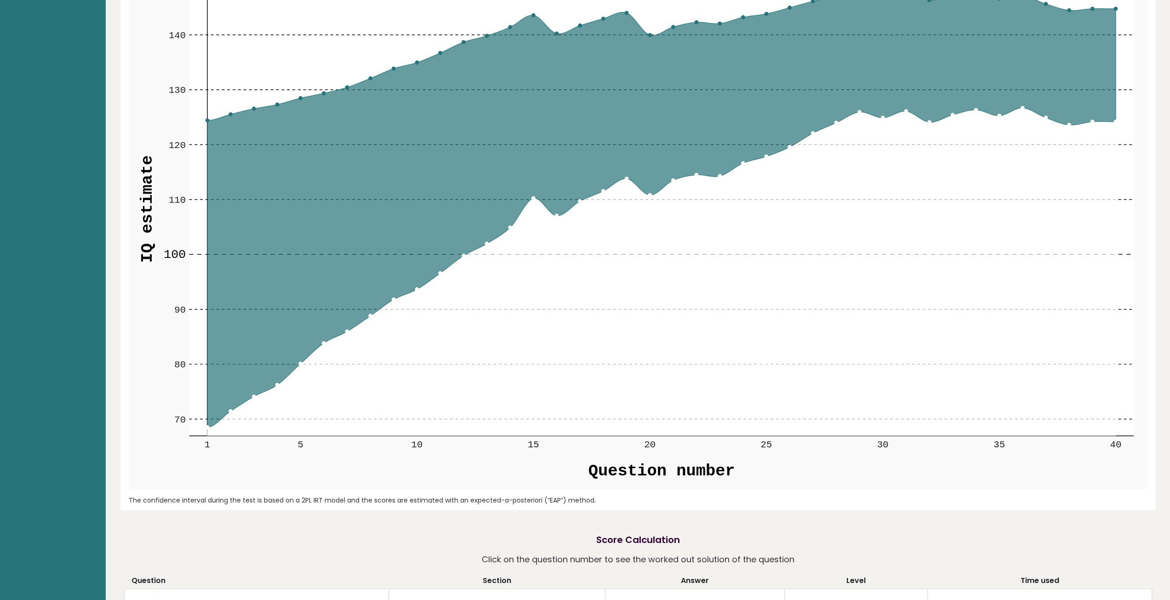
scroll to position [1195, 0]
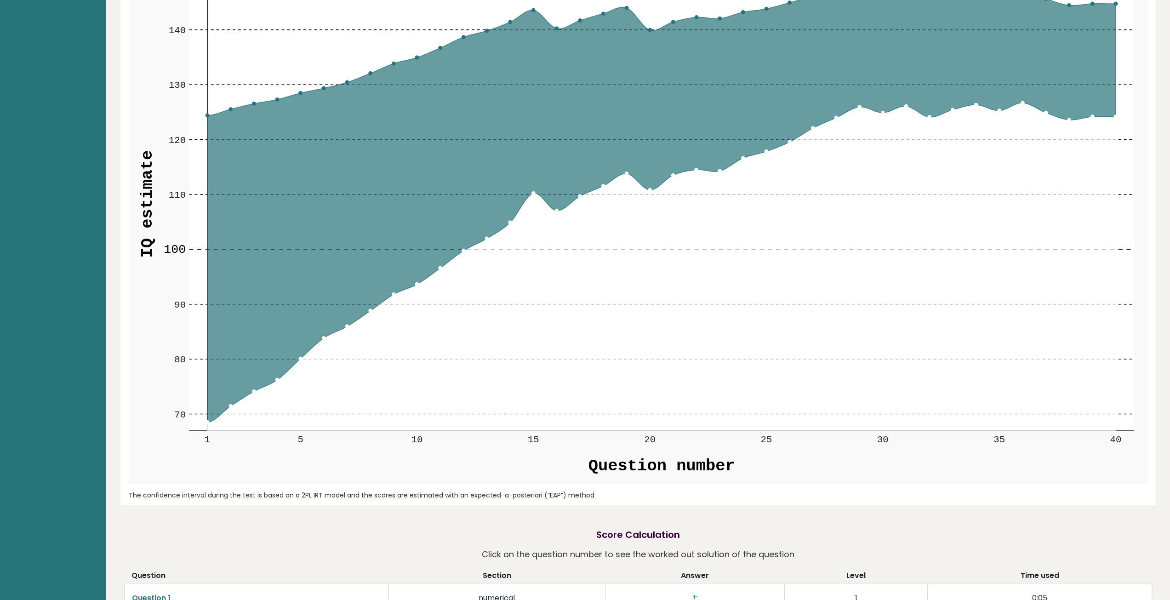
drag, startPoint x: 414, startPoint y: 131, endPoint x: 668, endPoint y: 89, distance: 257.7
click at [748, 66] on icon at bounding box center [661, 204] width 908 height 436
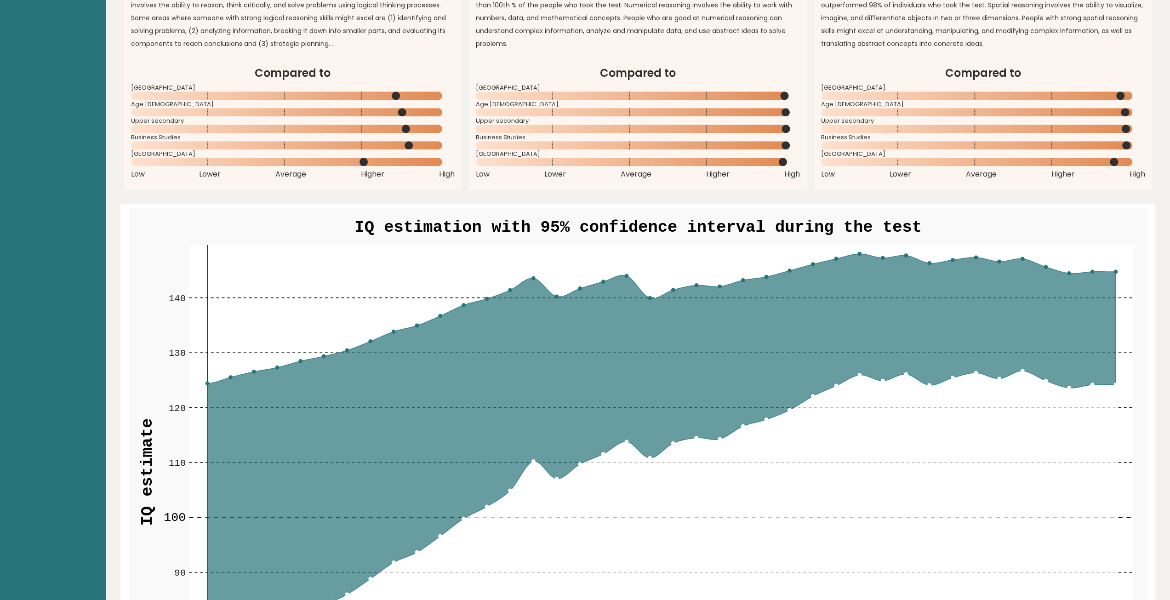
scroll to position [1053, 0]
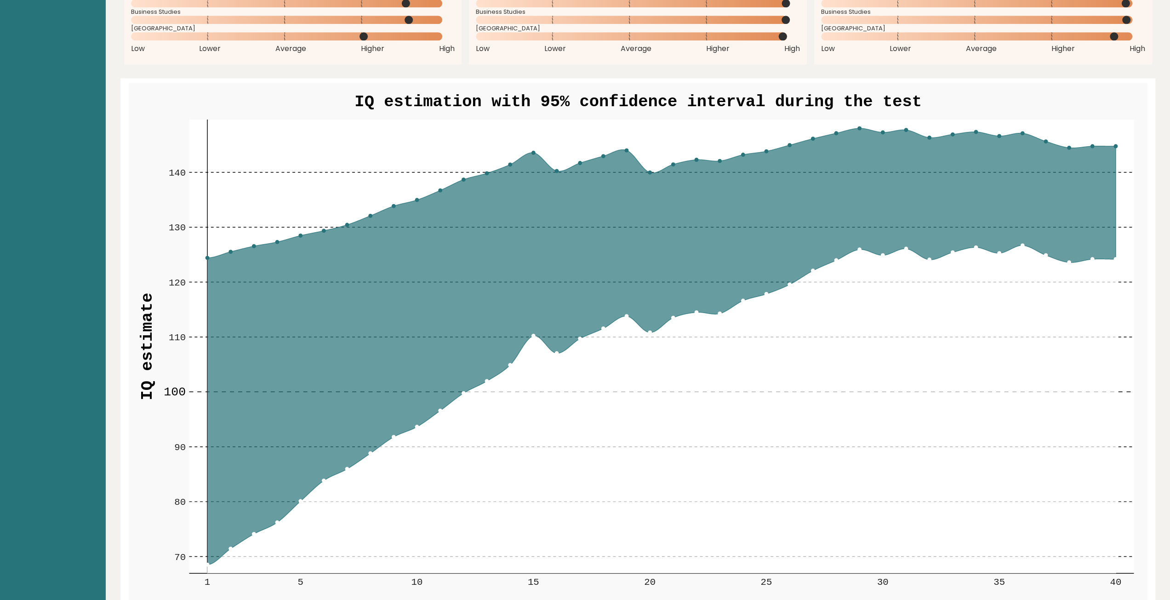
click at [985, 250] on icon at bounding box center [661, 410] width 908 height 328
drag, startPoint x: 989, startPoint y: 246, endPoint x: 1005, endPoint y: 254, distance: 17.7
click at [1006, 254] on g "70 70 80 80 90 90 100 100 110 110 120 120 130 130 140 140 1 5 10 15 20 25 30 35…" at bounding box center [649, 354] width 970 height 468
click at [1000, 252] on circle at bounding box center [998, 252] width 3 height 3
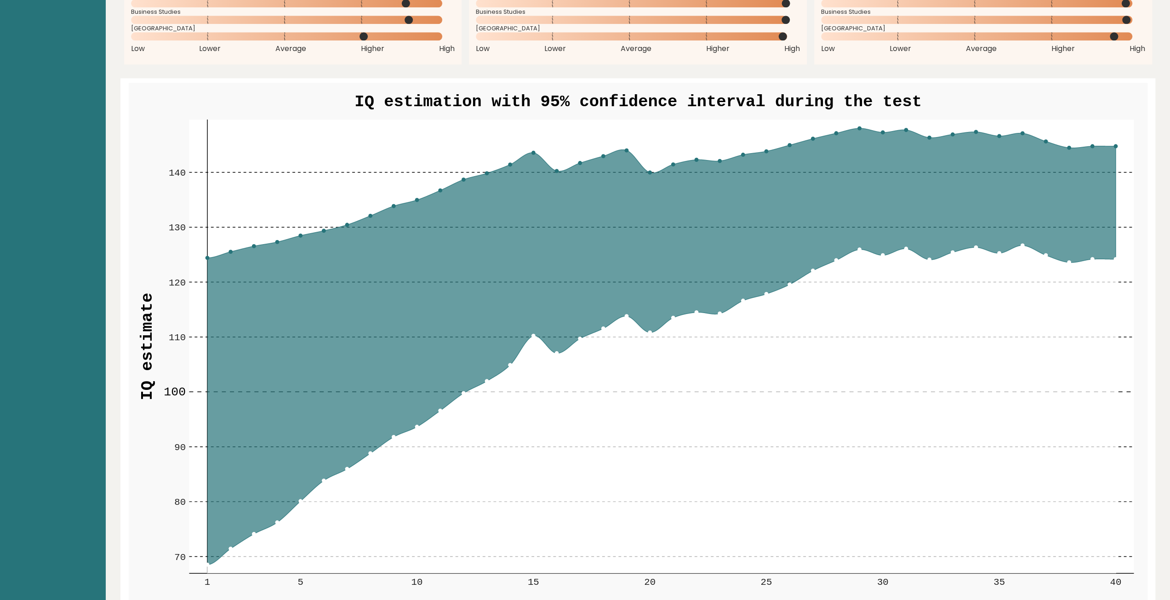
click at [1000, 252] on circle at bounding box center [998, 252] width 3 height 3
click at [1064, 139] on rect at bounding box center [661, 347] width 945 height 454
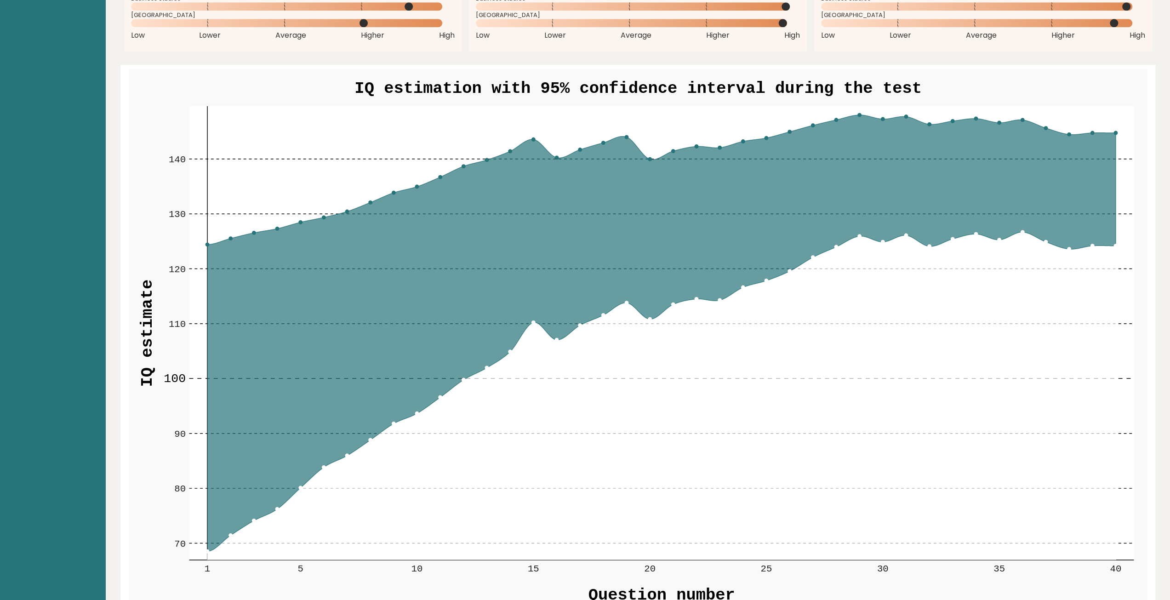
scroll to position [1099, 0]
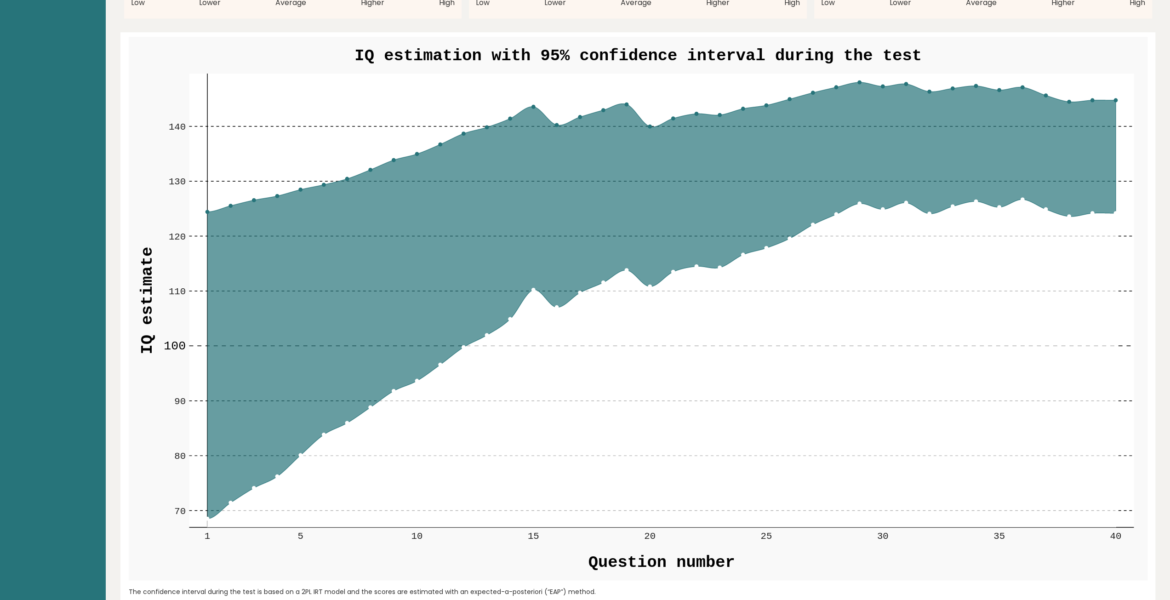
drag, startPoint x: 862, startPoint y: 124, endPoint x: 557, endPoint y: 234, distance: 324.4
click at [557, 234] on icon at bounding box center [661, 300] width 908 height 436
drag, startPoint x: 363, startPoint y: 152, endPoint x: 661, endPoint y: 248, distance: 313.6
click at [691, 196] on g "70 70 80 80 90 90 100 100 110 110 120 120 130 130 140 140 1 5 10 15 20 25 30 35…" at bounding box center [649, 308] width 970 height 468
click at [547, 339] on icon at bounding box center [661, 364] width 908 height 328
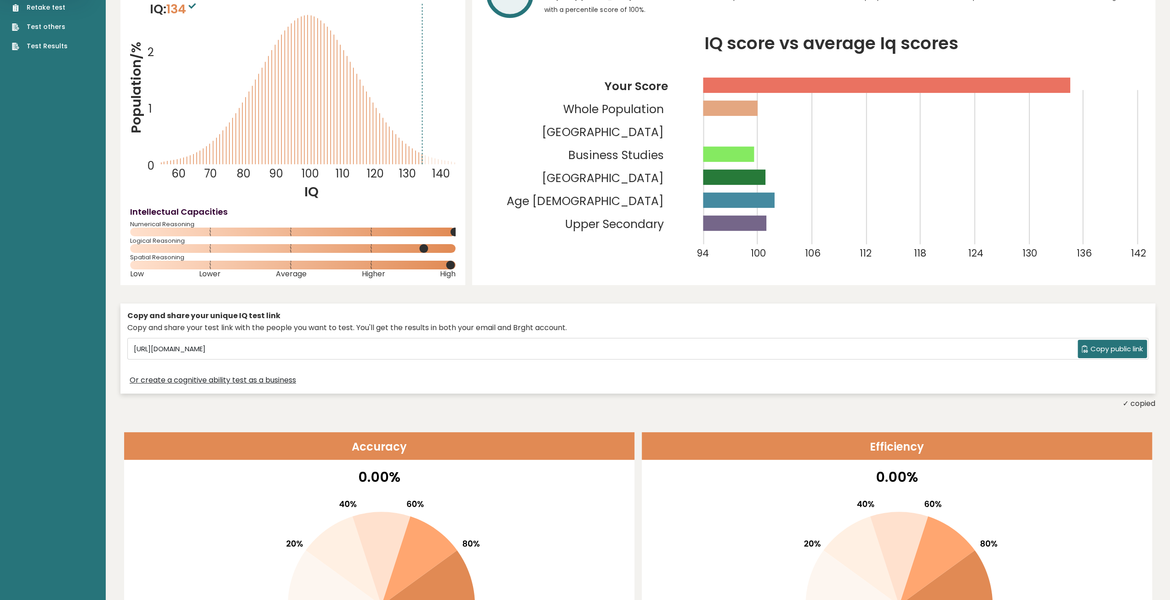
scroll to position [0, 0]
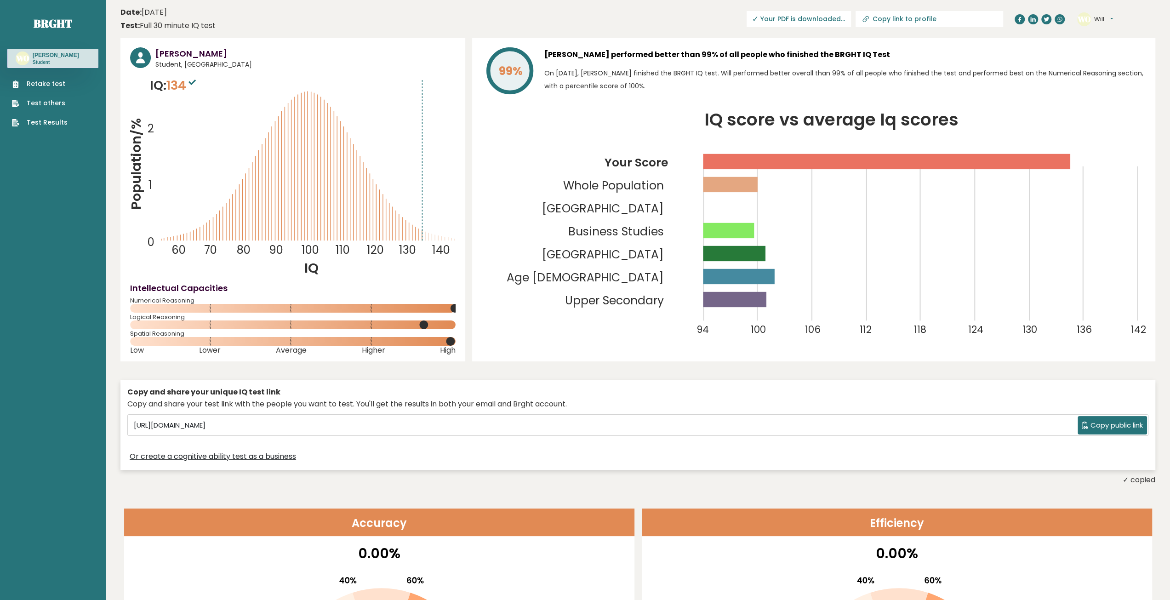
click at [747, 234] on rect at bounding box center [728, 230] width 51 height 15
click at [754, 232] on rect at bounding box center [728, 230] width 51 height 15
drag, startPoint x: 664, startPoint y: 253, endPoint x: 604, endPoint y: 252, distance: 59.8
click at [604, 252] on icon "IQ score vs average Iq scores 94 100 106 112 118 124 130 136 142 Your Score Who…" at bounding box center [814, 232] width 664 height 240
click at [709, 252] on rect at bounding box center [734, 253] width 62 height 15
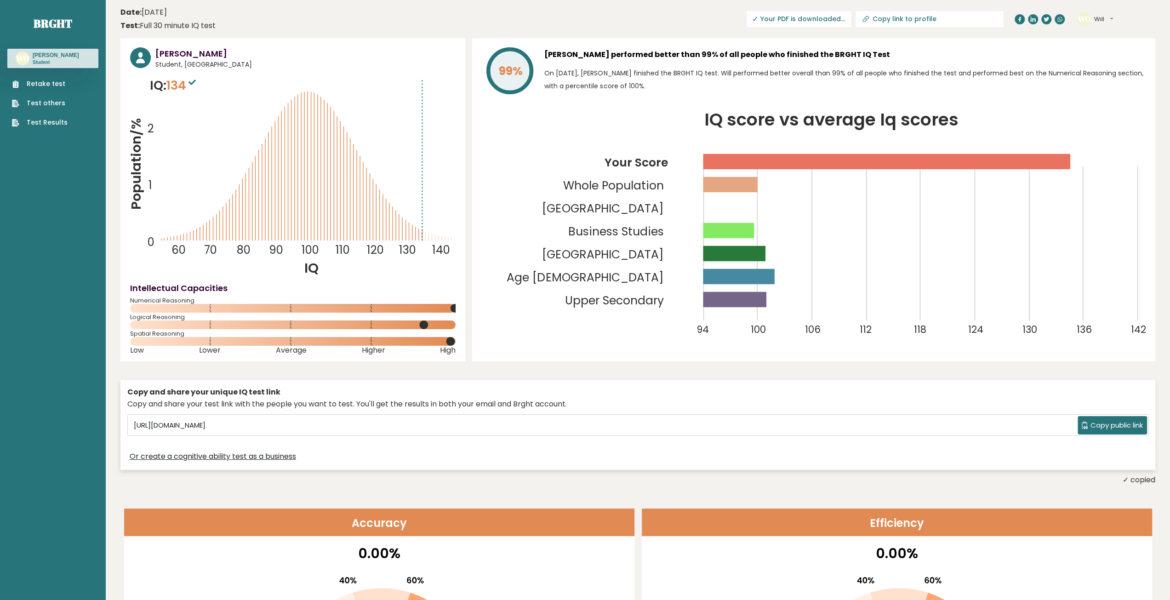
click at [638, 296] on tspan "Upper Secondary" at bounding box center [614, 300] width 99 height 16
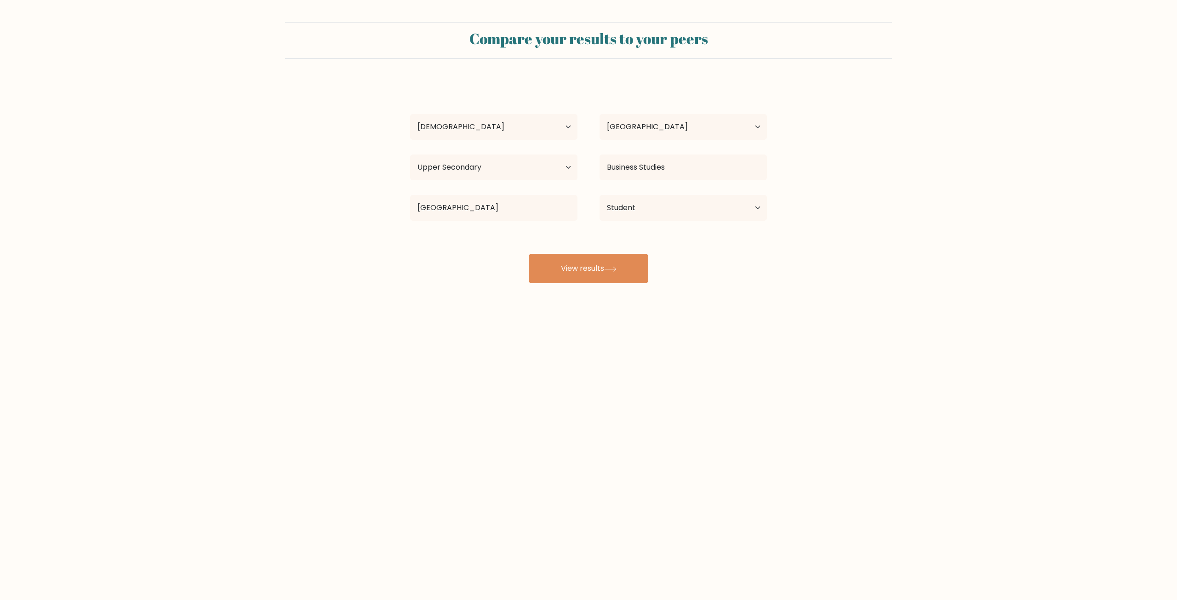
select select "18_24"
select select "AU"
select select "upper_secondary"
select select "student"
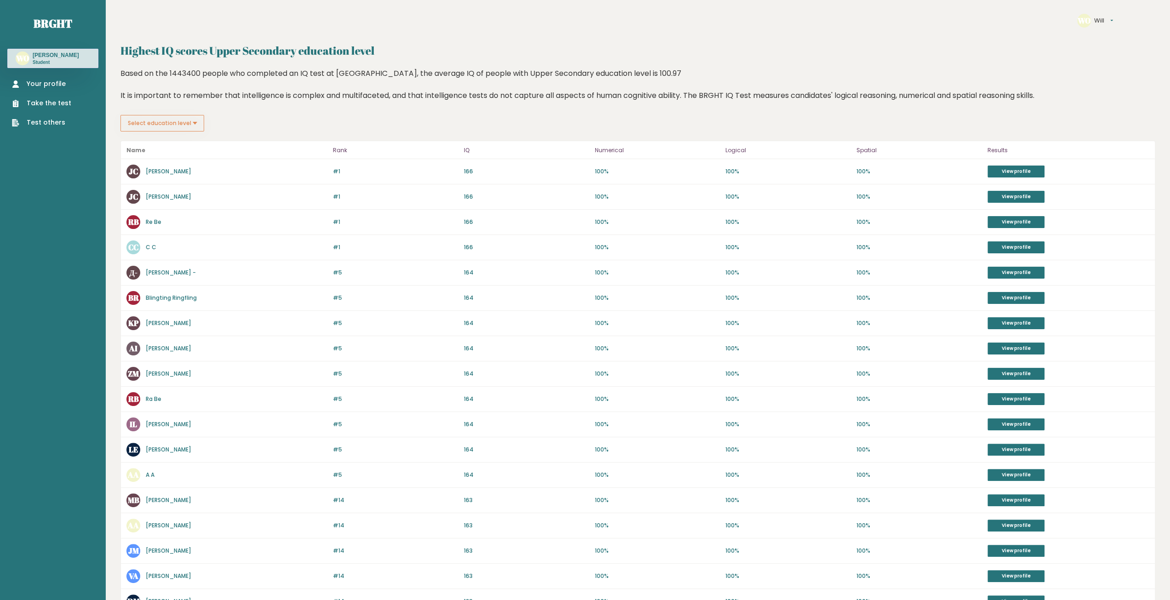
click at [182, 116] on button "Select education level" at bounding box center [162, 123] width 84 height 17
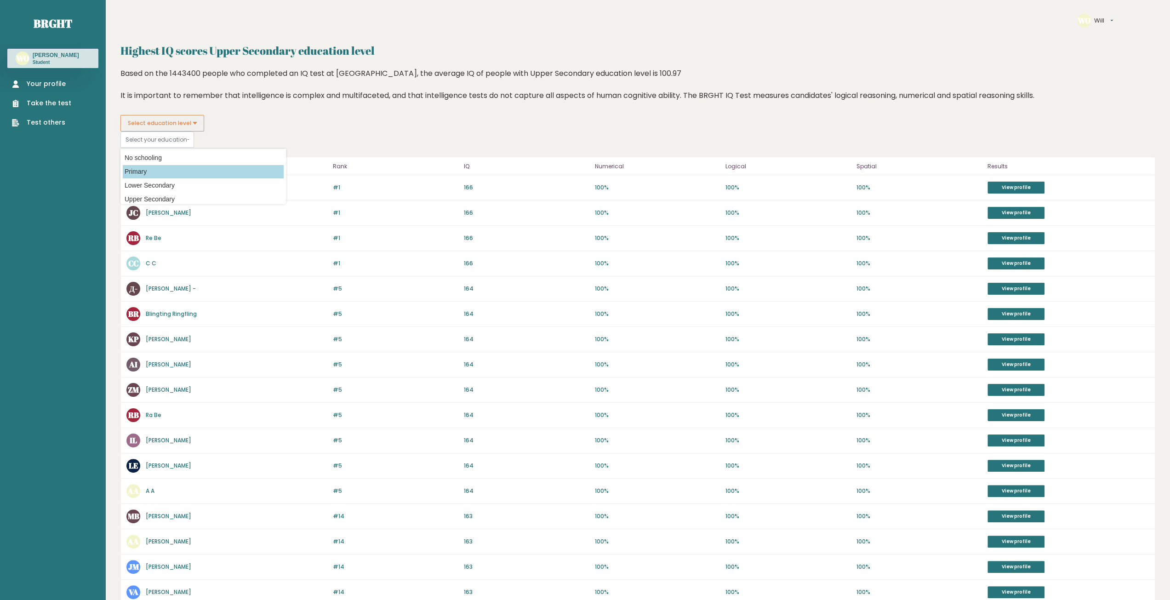
click at [178, 170] on option "Primary" at bounding box center [203, 171] width 161 height 13
type input "primary"
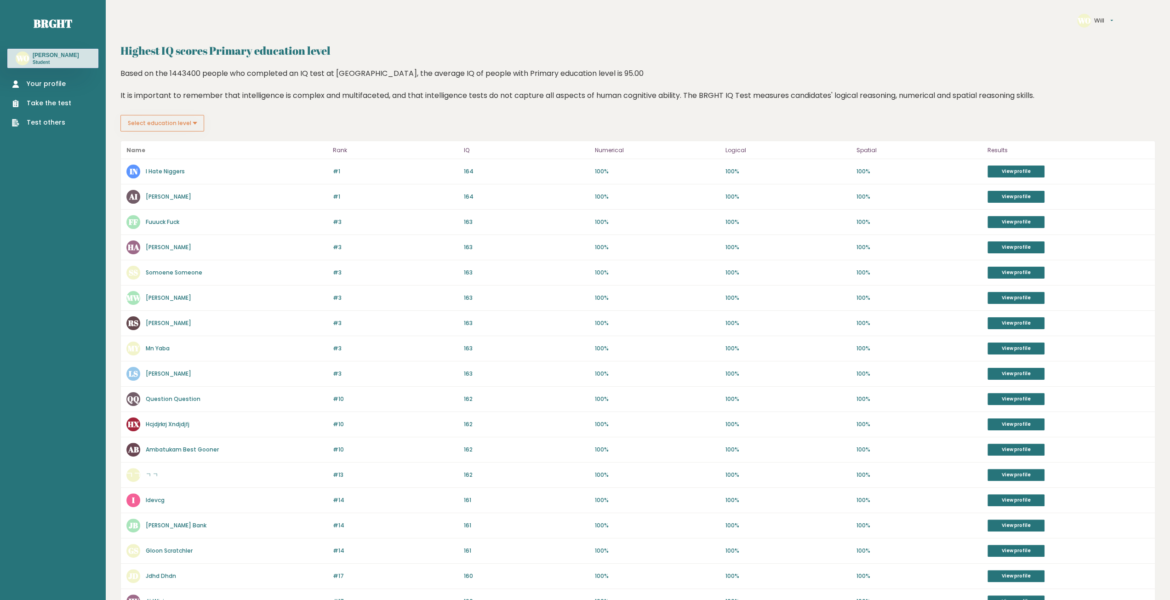
drag, startPoint x: 156, startPoint y: 192, endPoint x: 264, endPoint y: 217, distance: 111.4
click at [273, 216] on div "Name Rank IQ Numerical Logical Spatial Results #1 IN I Hate Niggers 165 #1 164 …" at bounding box center [637, 403] width 1035 height 524
click at [252, 223] on div "FF Fuuuck Fuck" at bounding box center [226, 222] width 201 height 14
click at [166, 137] on div "Highest IQ scores Primary education level Highest IQ scores Primary education l…" at bounding box center [637, 353] width 1035 height 623
drag, startPoint x: 156, startPoint y: 55, endPoint x: 337, endPoint y: 74, distance: 182.2
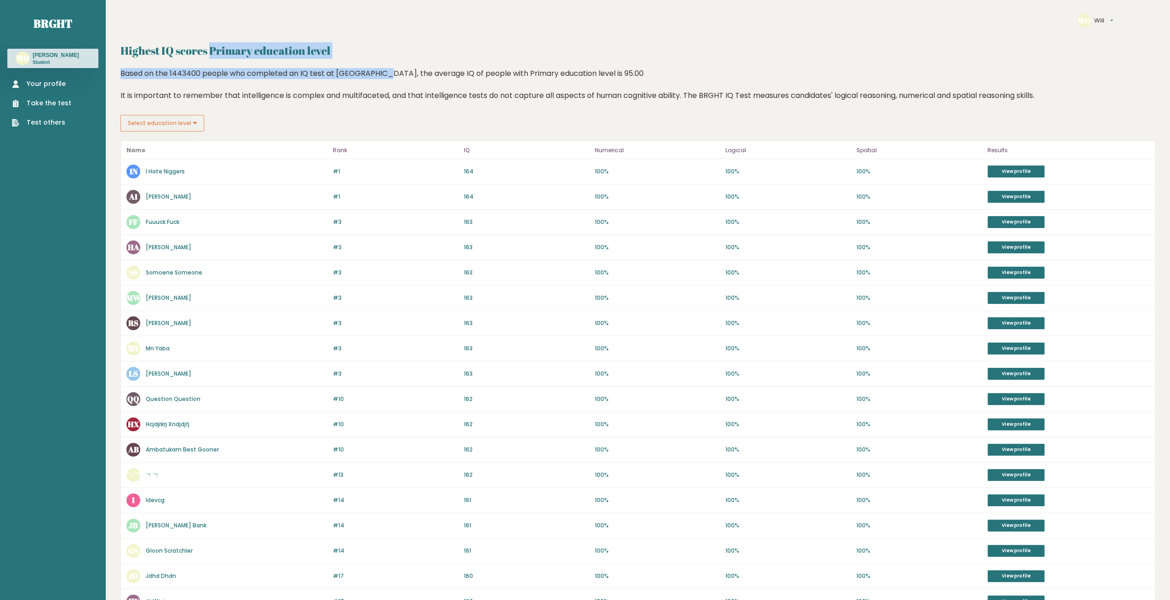
click at [332, 69] on div "Highest IQ scores Primary education level Highest IQ scores Primary education l…" at bounding box center [637, 353] width 1035 height 623
click at [313, 100] on div "Based on the 1443400 people who completed an IQ test at [GEOGRAPHIC_DATA], the …" at bounding box center [637, 91] width 1035 height 47
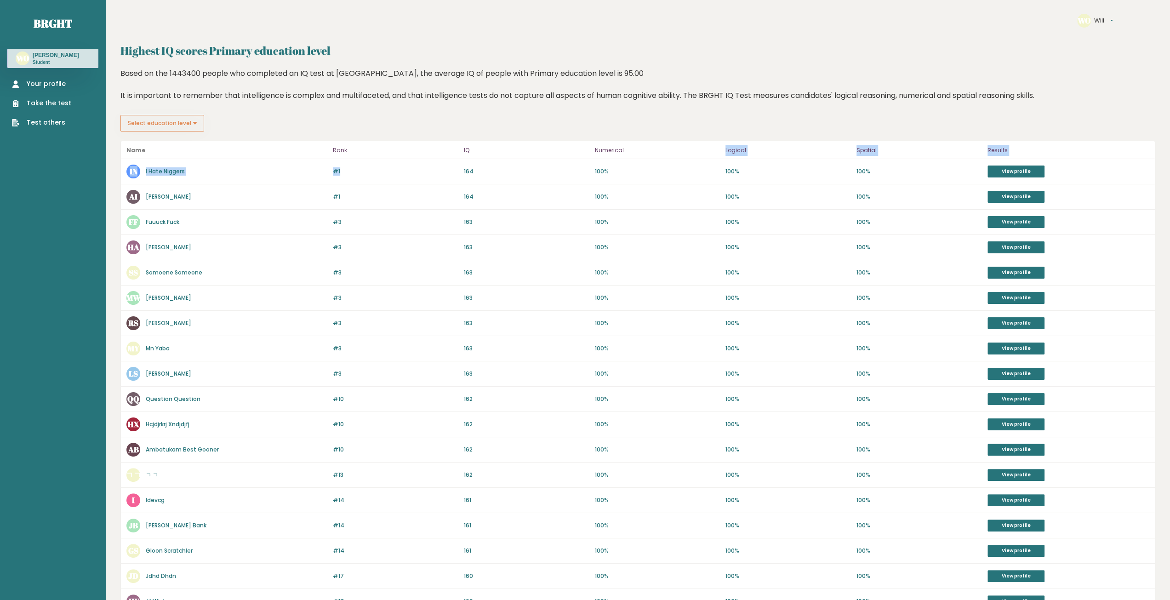
drag, startPoint x: 381, startPoint y: 172, endPoint x: 689, endPoint y: 148, distance: 309.0
click at [689, 148] on div "Name Rank IQ Numerical Logical Spatial Results #1 IN I Hate Niggers 165 #1 164 …" at bounding box center [637, 403] width 1035 height 524
click at [428, 157] on header "Name Rank IQ Numerical Logical Spatial Results" at bounding box center [638, 150] width 1034 height 18
drag, startPoint x: 474, startPoint y: 178, endPoint x: 747, endPoint y: 152, distance: 274.8
click at [749, 152] on div "Name Rank IQ Numerical Logical Spatial Results #1 IN I Hate Niggers 165 #1 164 …" at bounding box center [637, 403] width 1035 height 524
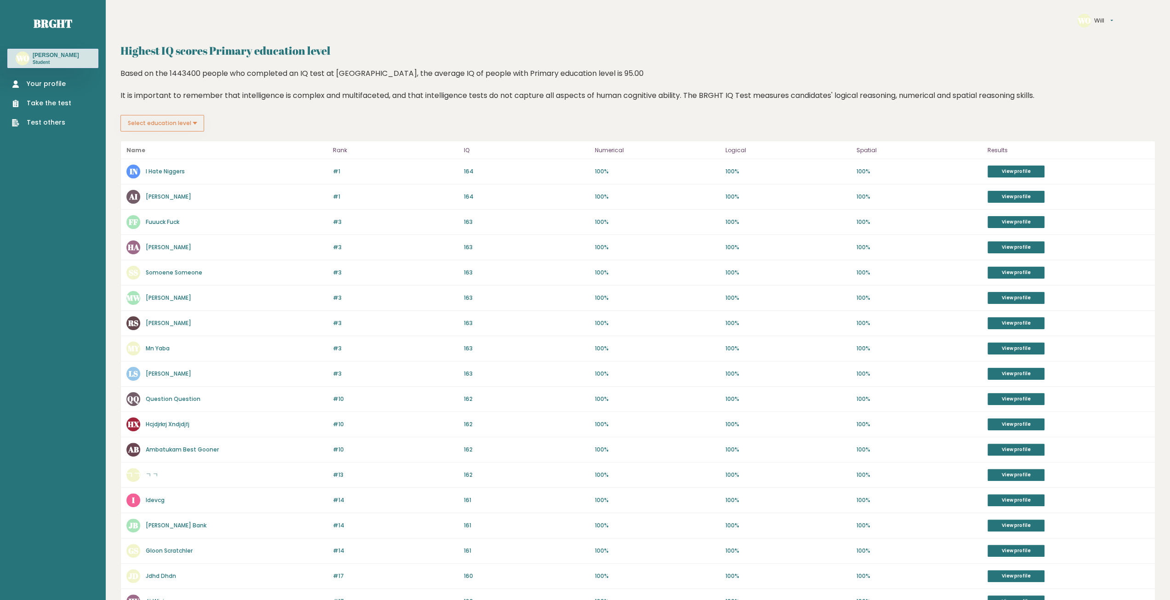
drag, startPoint x: 556, startPoint y: 186, endPoint x: 549, endPoint y: 167, distance: 19.9
click at [555, 186] on div "#1 AI Anas Ibrahim 165 #1 164 100% 100% 100% View profile" at bounding box center [638, 196] width 1034 height 25
click at [165, 120] on button "Select education level" at bounding box center [162, 123] width 84 height 17
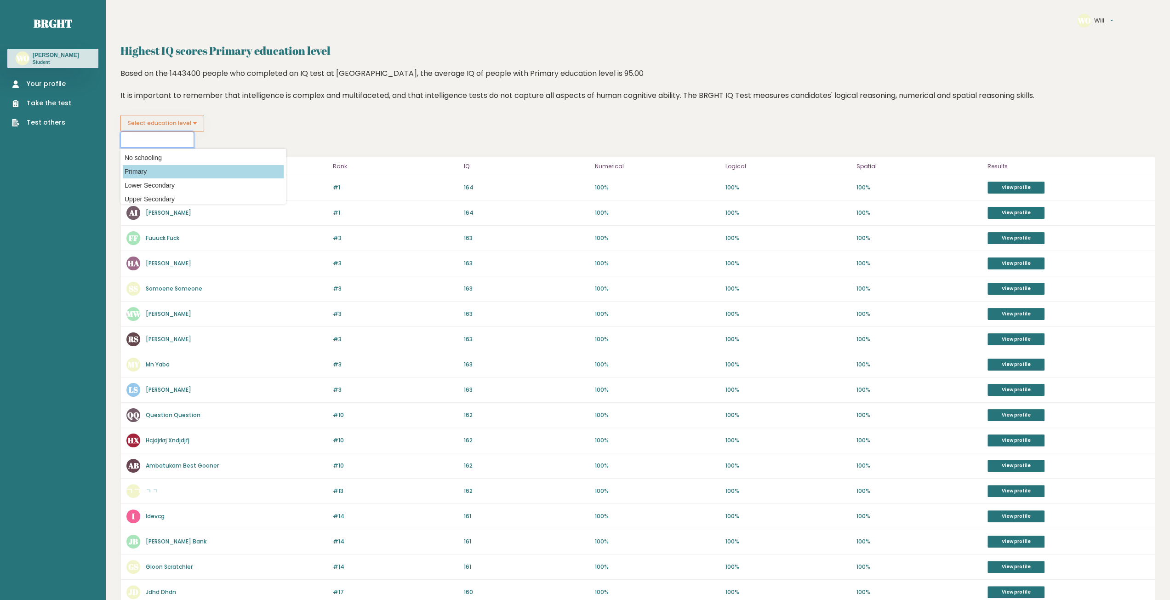
scroll to position [60, 0]
click at [188, 181] on option "Master's degree" at bounding box center [203, 180] width 161 height 13
type input "masters_degree"
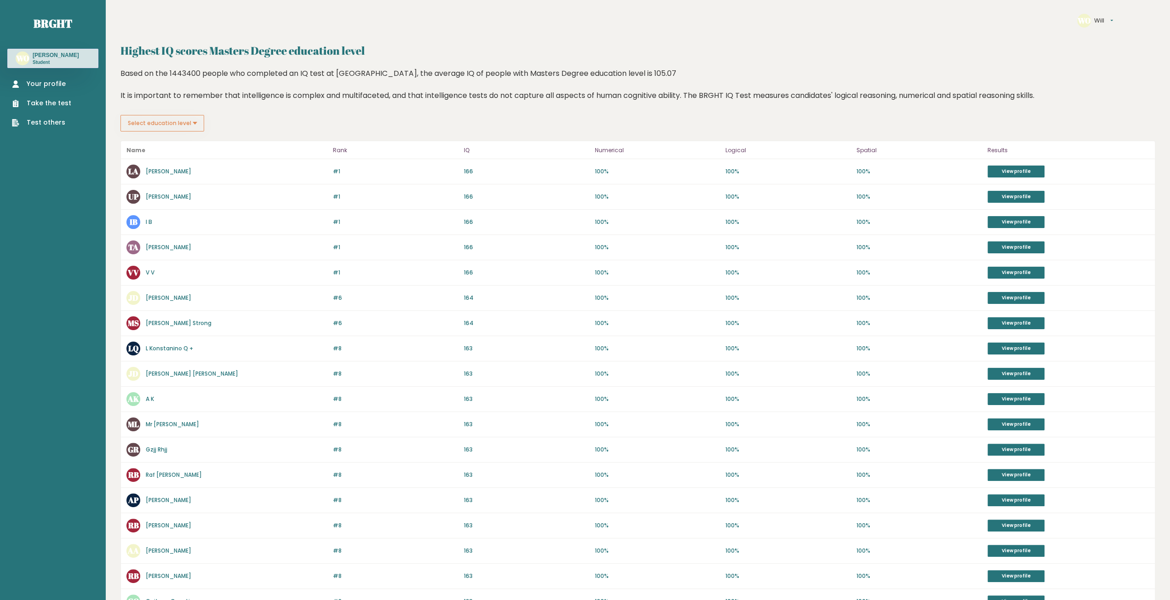
click at [188, 126] on button "Select education level" at bounding box center [162, 123] width 84 height 17
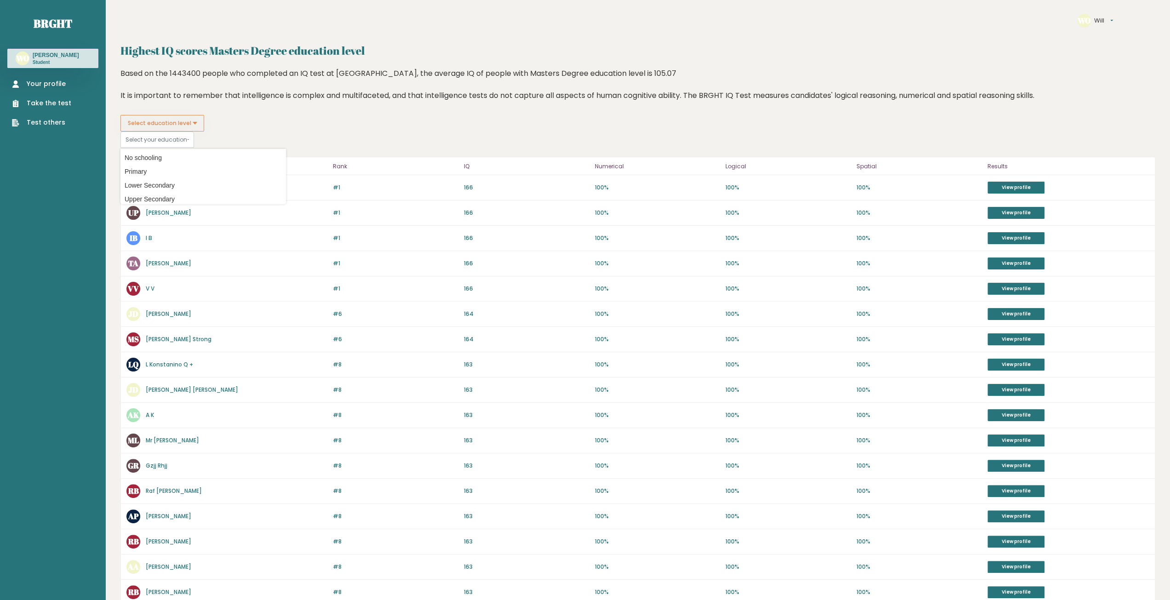
click at [477, 182] on div "#1 LA [PERSON_NAME] 166 #1 166 100% 100% 100% View profile" at bounding box center [638, 187] width 1034 height 25
click at [155, 174] on option "Primary" at bounding box center [203, 171] width 161 height 13
type input "primary"
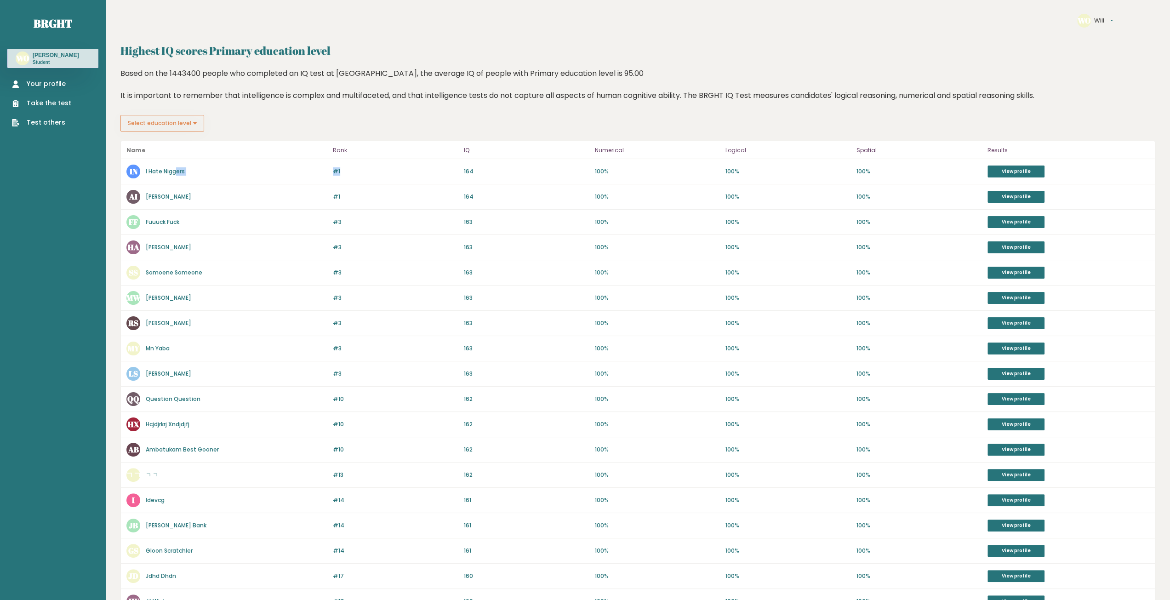
drag, startPoint x: 177, startPoint y: 163, endPoint x: 325, endPoint y: 218, distance: 157.0
click at [425, 160] on div "#1 IN I Hate Niggers 165 #1 164 100% 100% 100% View profile" at bounding box center [638, 171] width 1034 height 25
drag, startPoint x: 311, startPoint y: 239, endPoint x: 284, endPoint y: 241, distance: 27.2
click at [309, 238] on div "#3 HA Haahahah Ahuahh 163 #3 163 100% 100% 100% View profile" at bounding box center [638, 247] width 1034 height 25
click at [143, 119] on button "Select education level" at bounding box center [162, 123] width 84 height 17
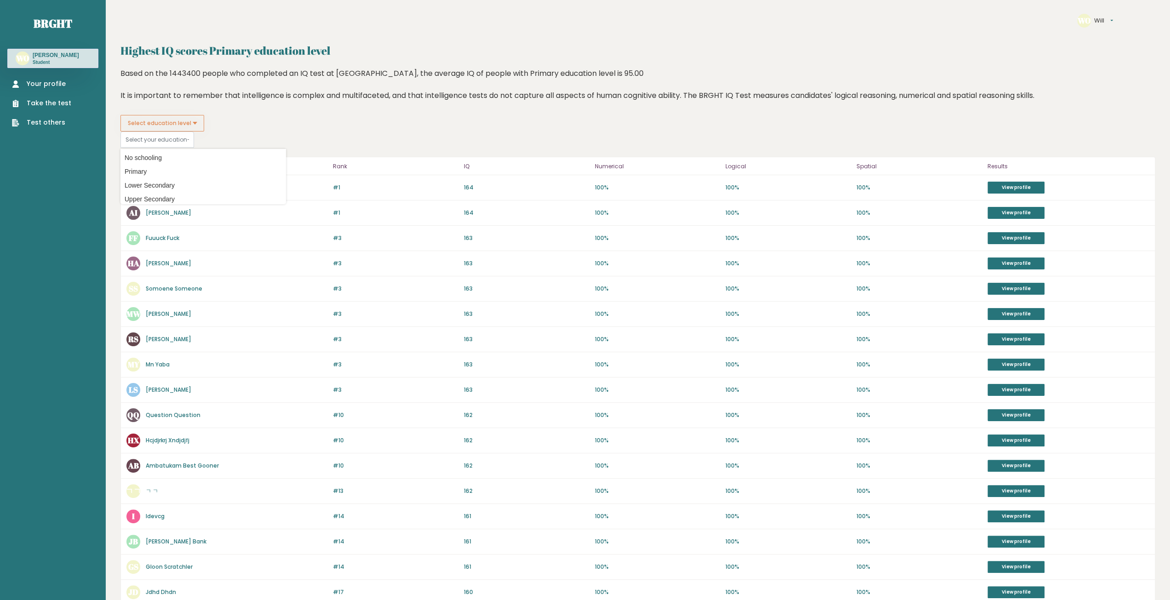
click at [184, 178] on datalist "No schooling Primary Lower Secondary Upper Secondary Occupation Specific Bachel…" at bounding box center [203, 176] width 166 height 55
click at [188, 180] on option "Lower Secondary" at bounding box center [203, 185] width 161 height 13
type input "lower_secondary"
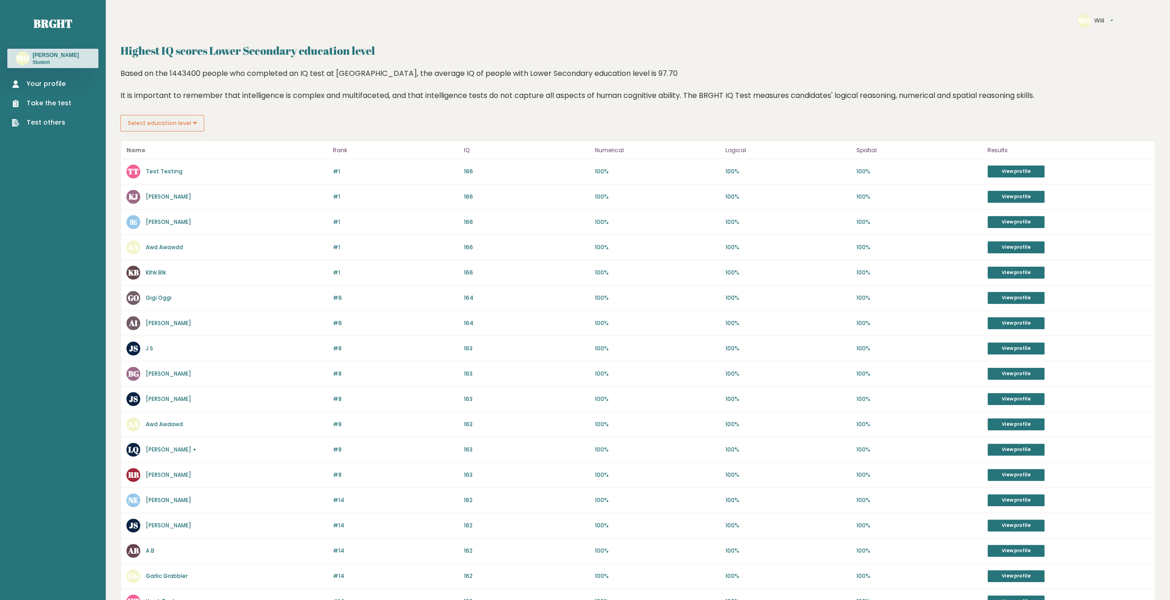
click at [43, 89] on ul "Your profile Take the test Test others" at bounding box center [41, 103] width 69 height 48
click at [50, 85] on link "Your profile" at bounding box center [41, 84] width 59 height 10
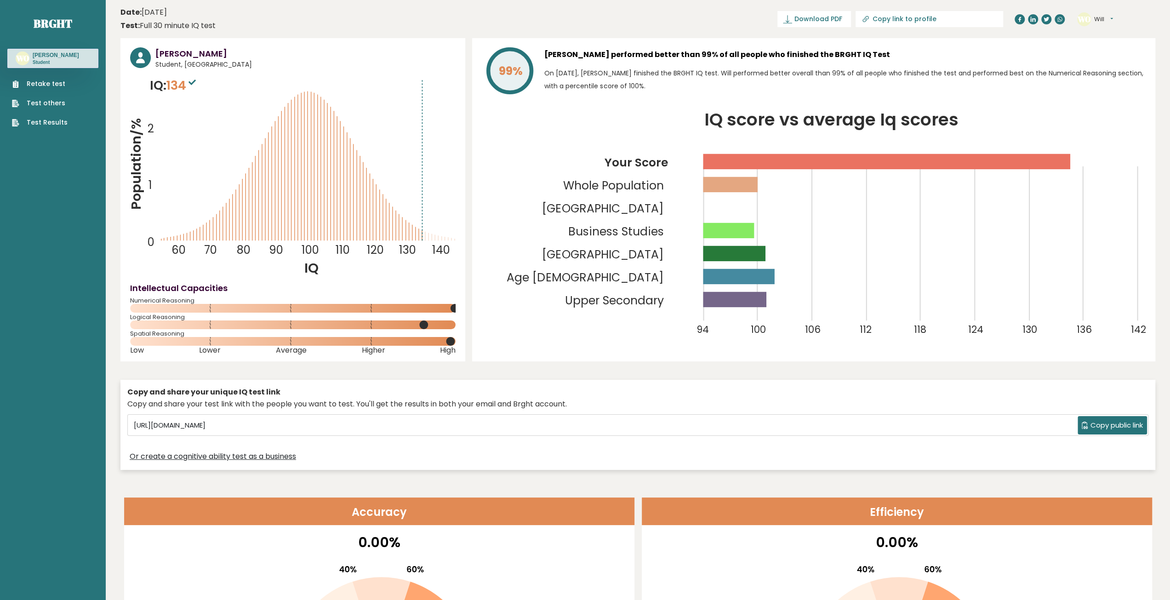
drag, startPoint x: 1093, startPoint y: 20, endPoint x: 1102, endPoint y: 17, distance: 8.7
click at [1093, 19] on div "WO Will Dashboard Profile Settings Logout" at bounding box center [1095, 19] width 36 height 14
click at [1108, 16] on button "Will" at bounding box center [1103, 19] width 19 height 9
click at [1110, 32] on link "Dashboard" at bounding box center [1118, 34] width 47 height 13
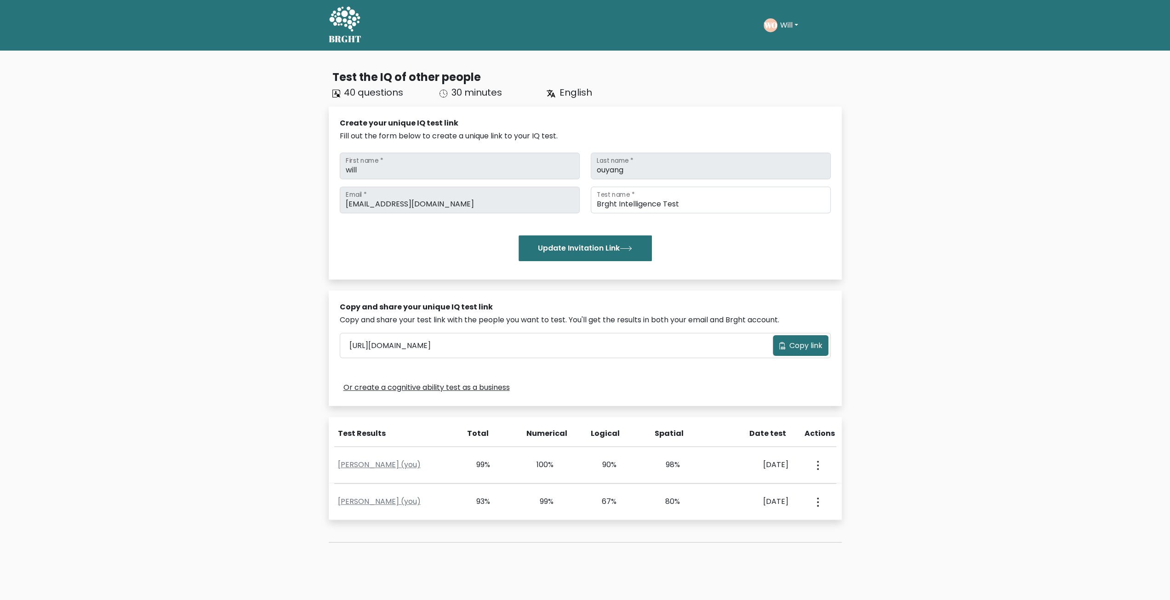
click at [346, 34] on h5 "BRGHT" at bounding box center [345, 39] width 33 height 11
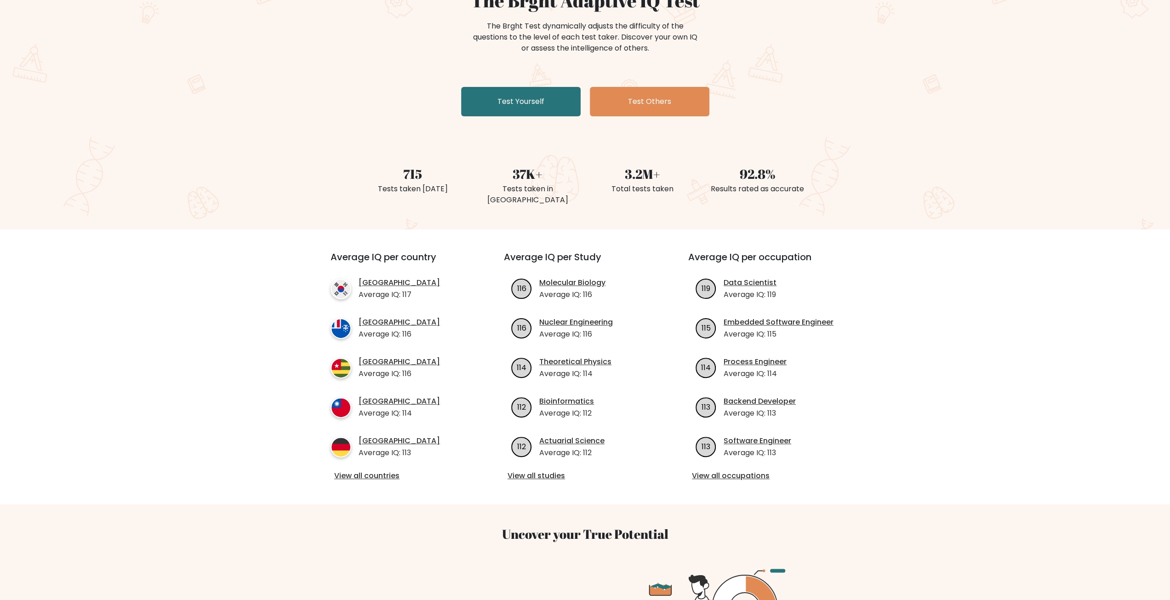
scroll to position [138, 0]
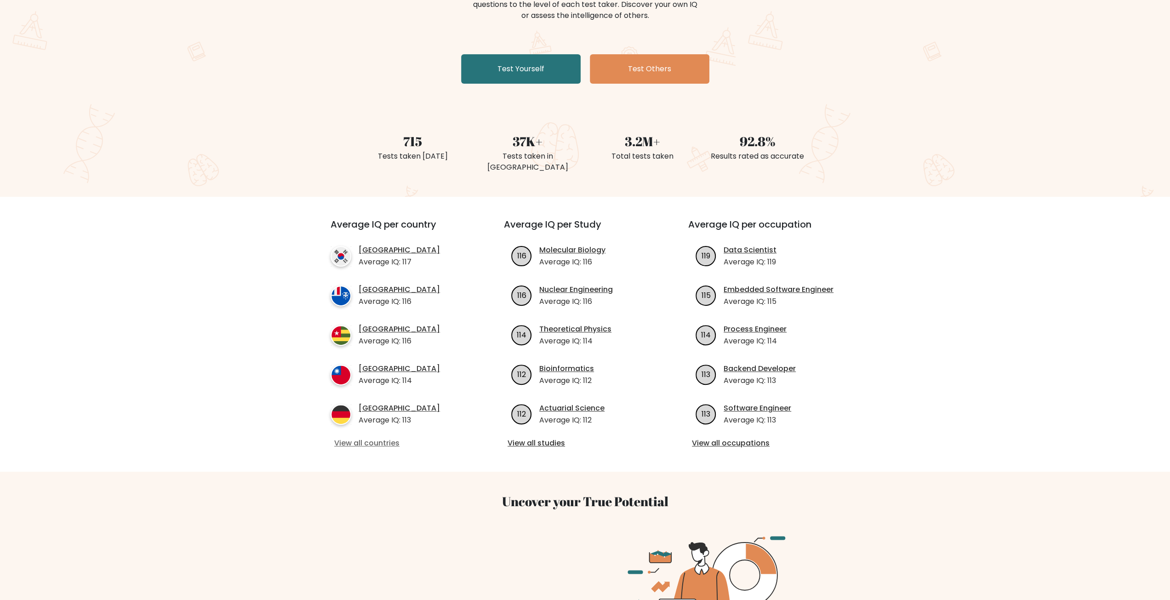
click at [372, 438] on link "View all countries" at bounding box center [400, 443] width 133 height 11
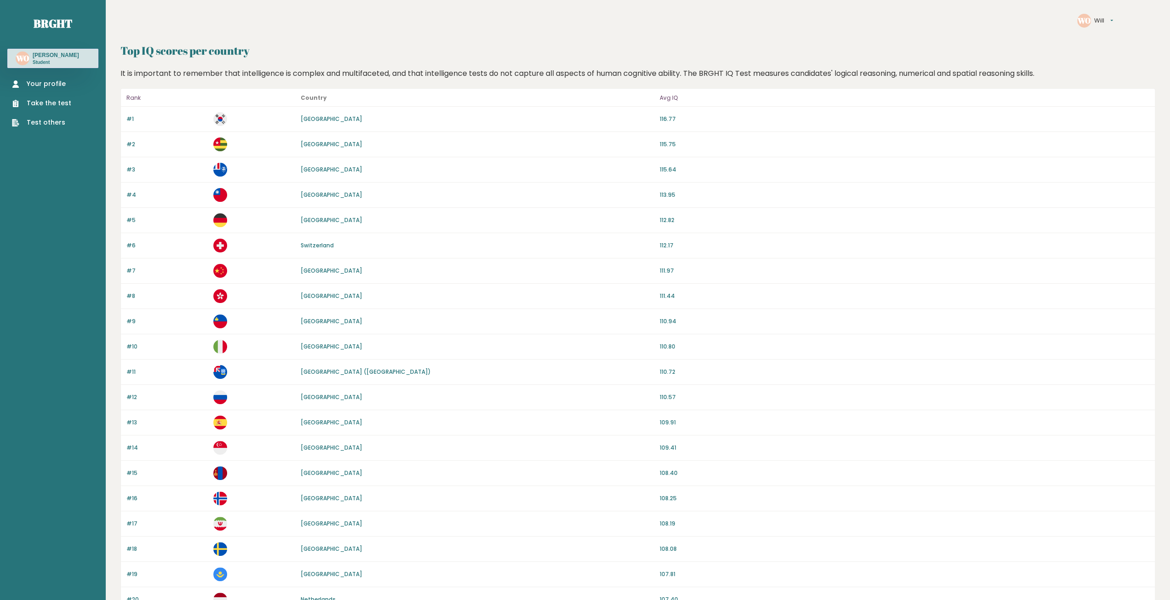
drag, startPoint x: 632, startPoint y: 91, endPoint x: 711, endPoint y: 59, distance: 85.2
click at [711, 58] on div "Top IQ scores per country It is important to remember that intelligence is comp…" at bounding box center [637, 590] width 1035 height 1096
click at [597, 172] on div "French Southern Territories" at bounding box center [478, 170] width 354 height 8
drag, startPoint x: 425, startPoint y: 114, endPoint x: 826, endPoint y: 39, distance: 407.8
click at [826, 39] on div "WO Will Settings Logout Top IQ scores per country It is important to remember t…" at bounding box center [638, 598] width 1064 height 1197
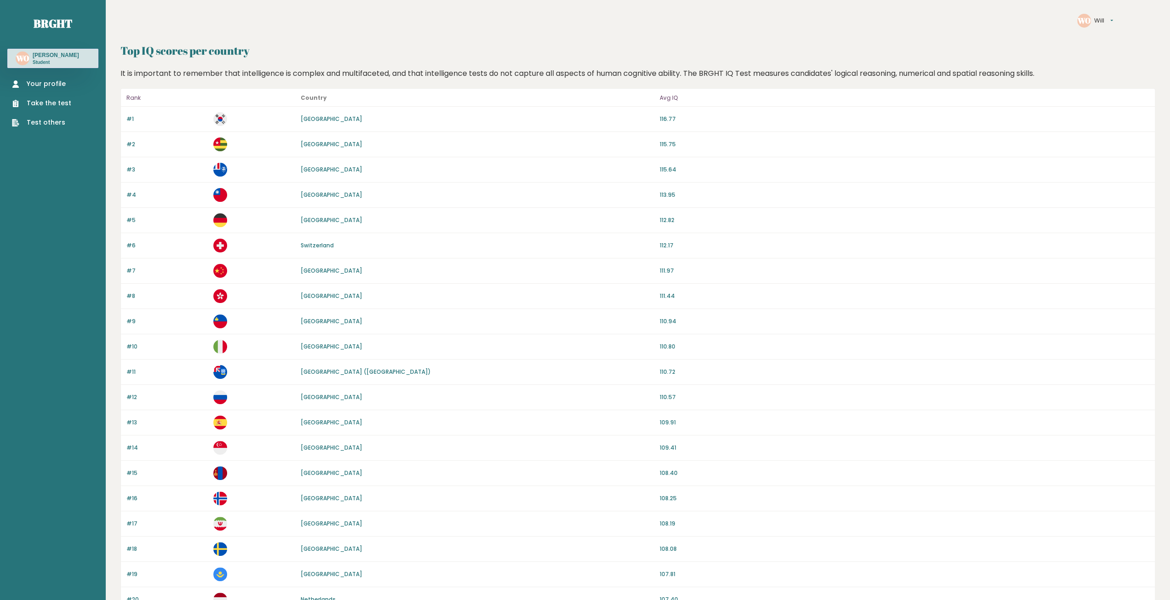
click at [556, 164] on div "#3 French Southern Territories 115.64" at bounding box center [638, 169] width 1034 height 25
click at [71, 57] on div "WO Will Ouyang Student" at bounding box center [52, 58] width 91 height 19
click at [34, 58] on h3 "Will Ouyang" at bounding box center [56, 54] width 46 height 7
click at [1102, 20] on button "Will" at bounding box center [1103, 20] width 19 height 9
click at [36, 84] on link "Your profile" at bounding box center [41, 84] width 59 height 10
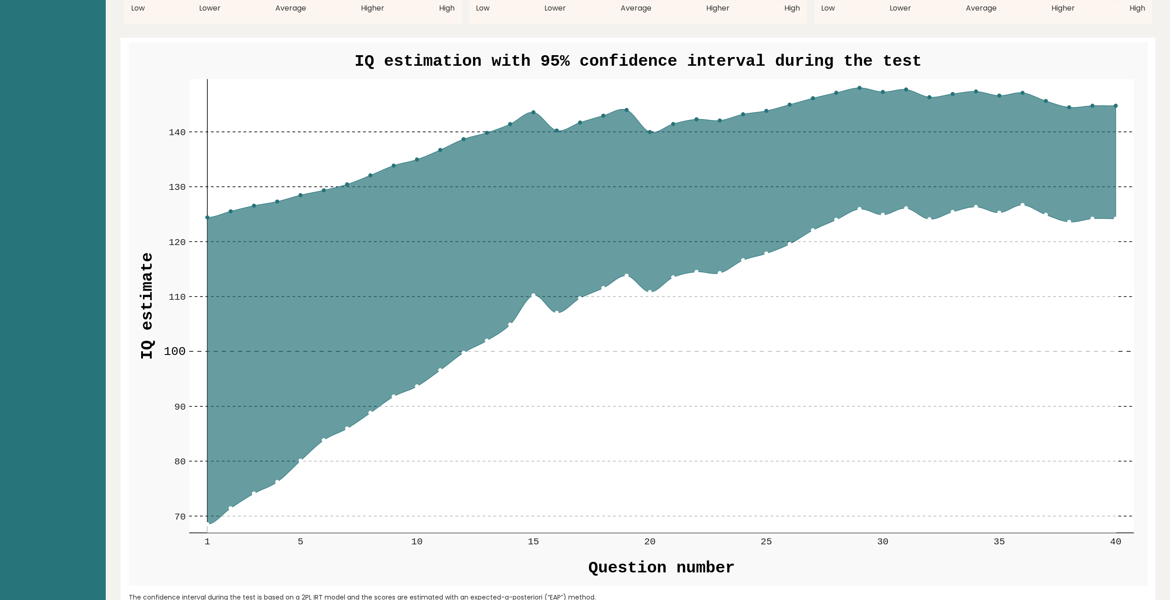
scroll to position [1011, 0]
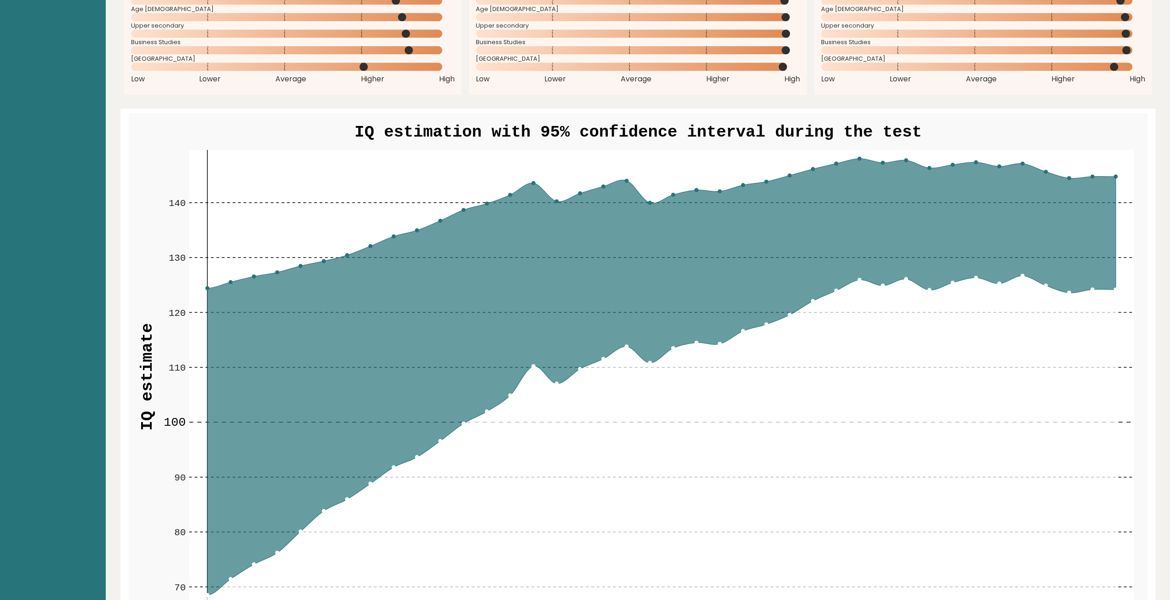
drag, startPoint x: 1112, startPoint y: 179, endPoint x: 1116, endPoint y: 167, distance: 13.2
click at [1112, 178] on icon at bounding box center [661, 377] width 908 height 436
click at [1116, 167] on rect at bounding box center [661, 377] width 945 height 454
click at [1116, 177] on circle at bounding box center [1115, 176] width 3 height 3
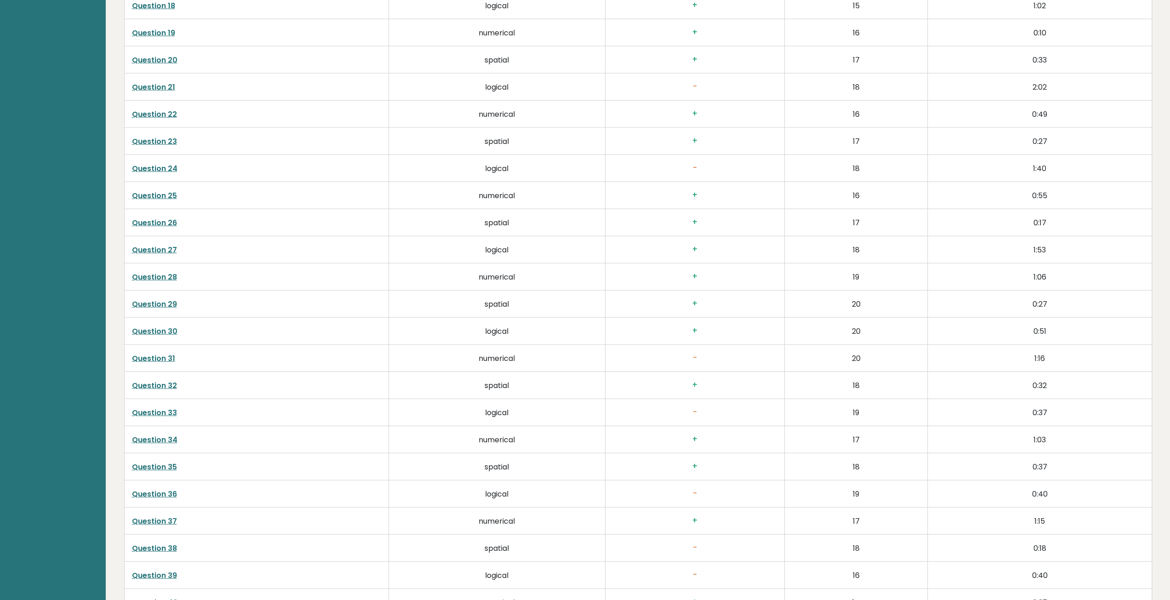
scroll to position [2421, 0]
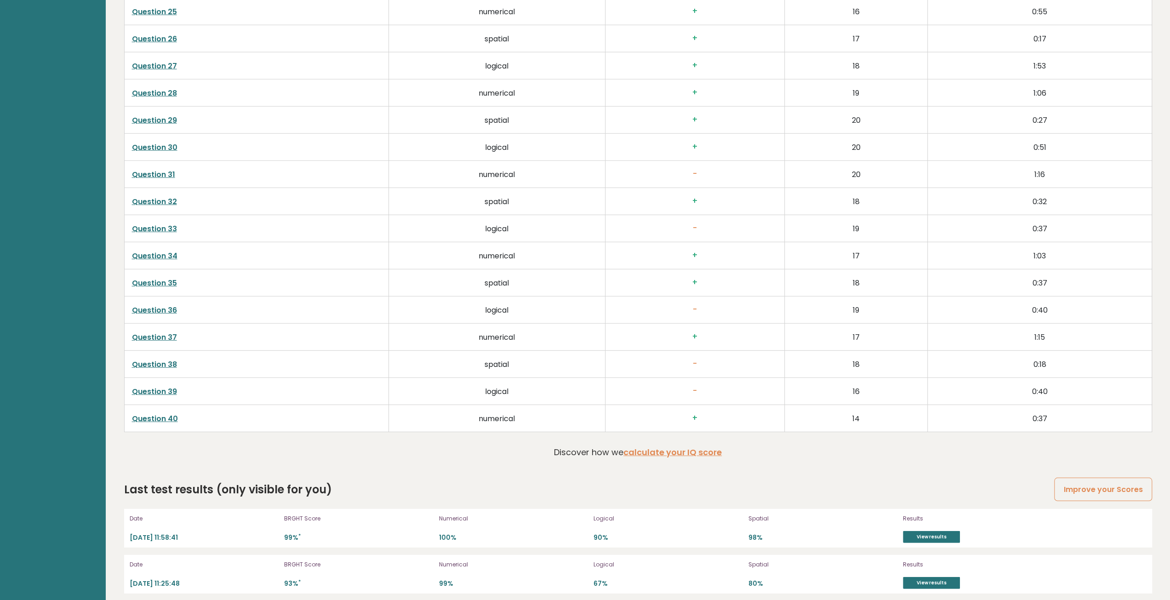
drag, startPoint x: 294, startPoint y: 531, endPoint x: 450, endPoint y: 545, distance: 156.5
click at [449, 545] on div "Date [DATE] 11:58:41 BRGHT Score 99% * Numerical 100% Logical 90% Spatial 98% R…" at bounding box center [638, 551] width 1028 height 85
click at [466, 514] on p "Numerical" at bounding box center [513, 518] width 149 height 8
click at [938, 533] on link "View results" at bounding box center [931, 537] width 57 height 12
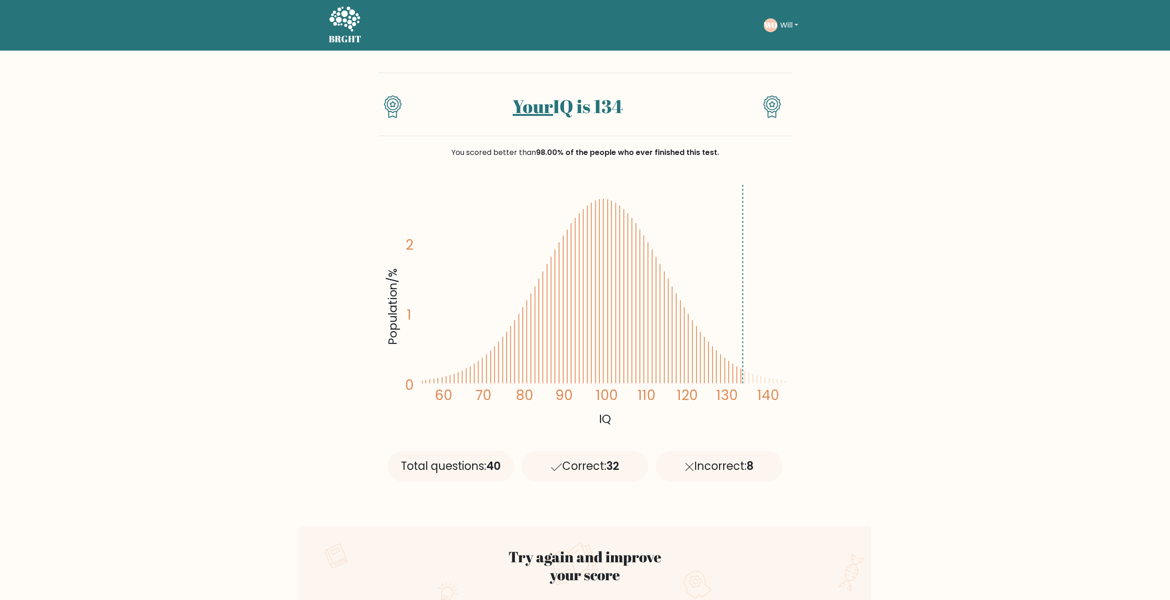
click at [789, 29] on button "Will" at bounding box center [788, 25] width 23 height 12
click at [793, 44] on link "Dashboard" at bounding box center [800, 44] width 73 height 15
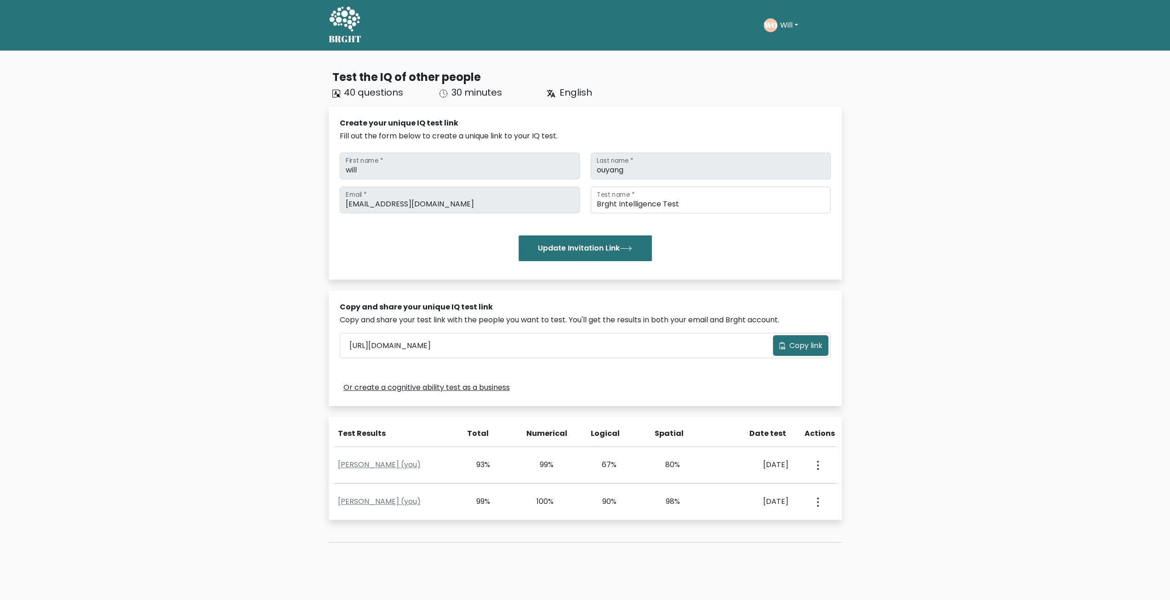
click at [487, 89] on span "30 minutes" at bounding box center [476, 92] width 51 height 13
drag, startPoint x: 436, startPoint y: 98, endPoint x: 587, endPoint y: 97, distance: 150.8
click at [600, 91] on div "40 questions 30 minutes English" at bounding box center [488, 93] width 322 height 14
click at [443, 126] on div "Create your unique IQ test link" at bounding box center [585, 123] width 491 height 11
